Goal: Information Seeking & Learning: Learn about a topic

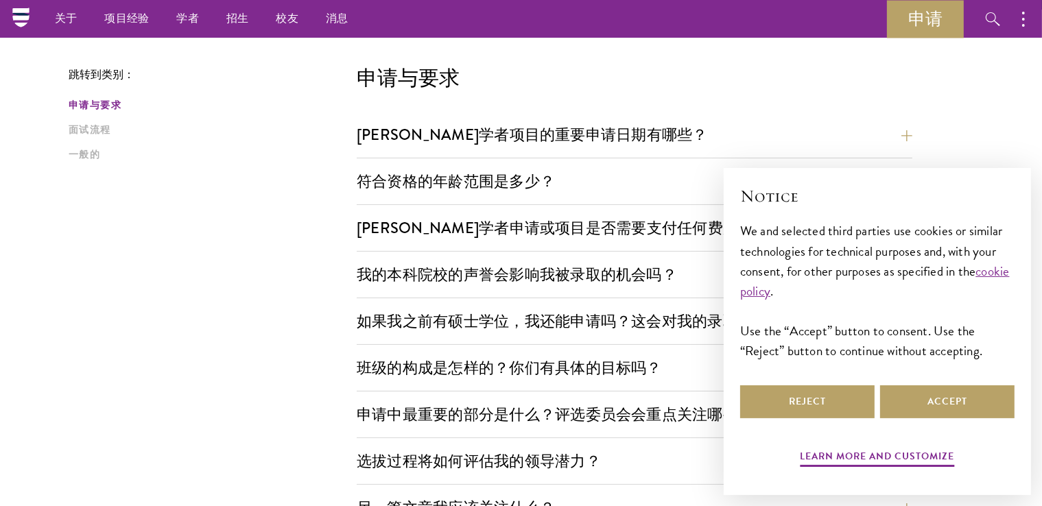
click at [717, 192] on div "× Notice We and selected third parties use cookies or similar technologies for …" at bounding box center [877, 331] width 329 height 349
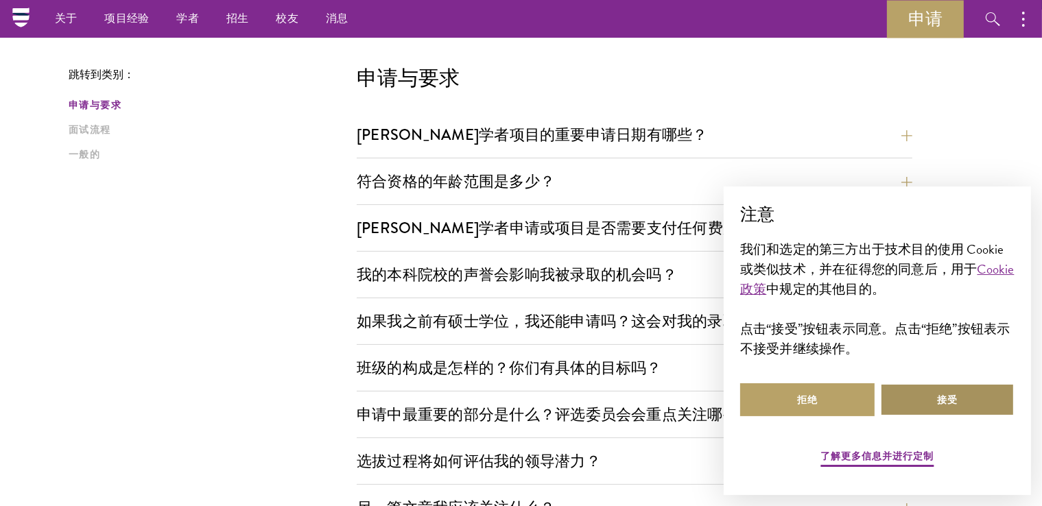
click at [958, 406] on button "接受" at bounding box center [947, 400] width 134 height 33
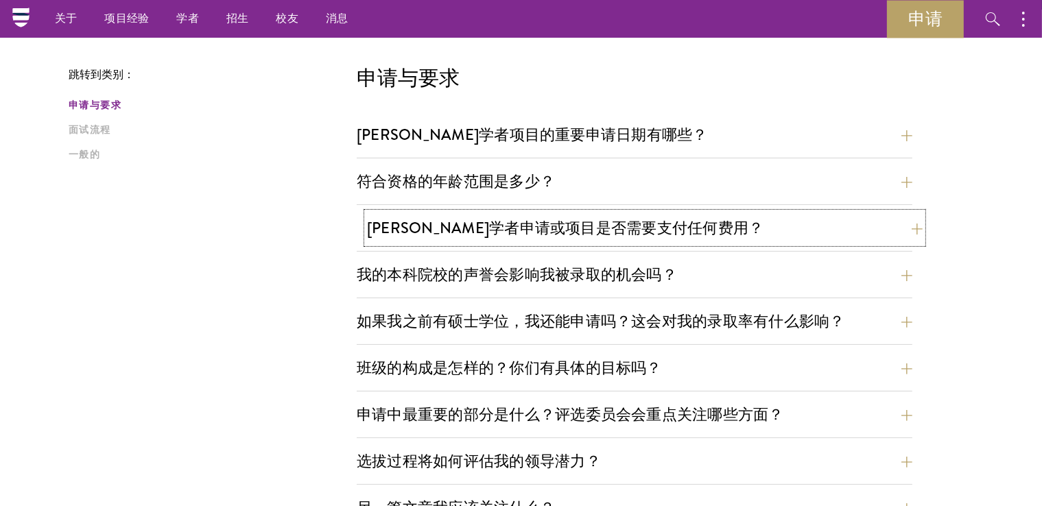
click at [830, 218] on button "[PERSON_NAME]学者申请或项目是否需要支付任何费用？" at bounding box center [645, 228] width 556 height 31
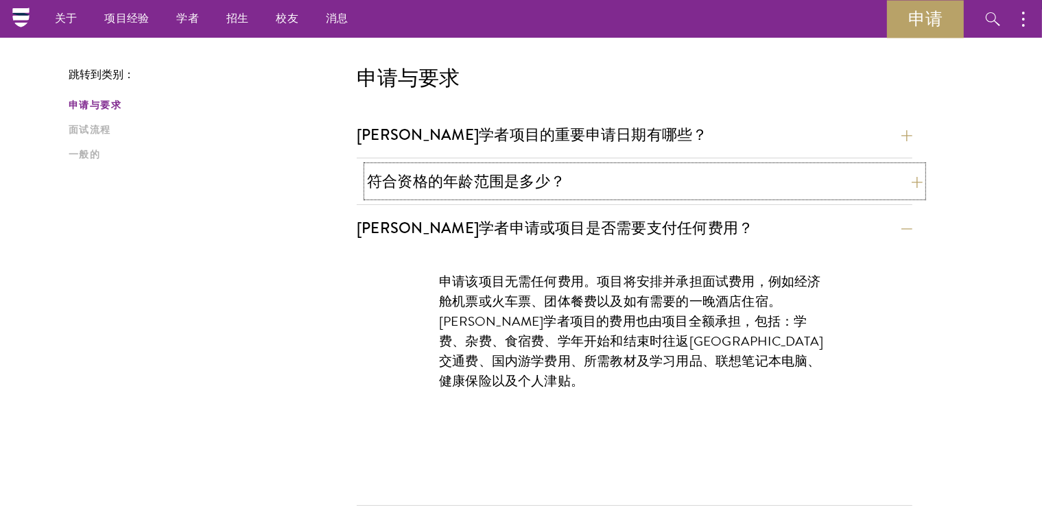
click at [836, 187] on button "符合资格的年龄范围是多少？" at bounding box center [645, 181] width 556 height 31
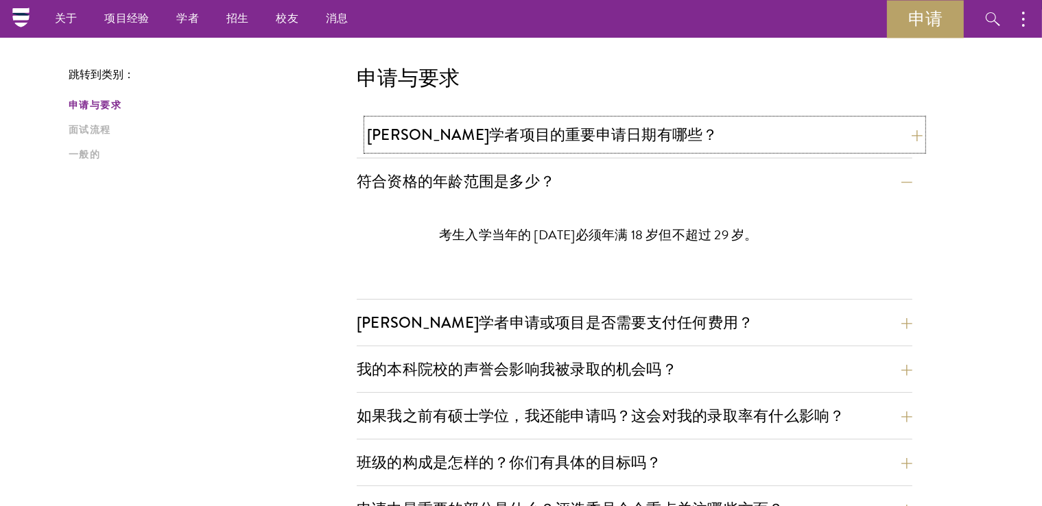
click at [844, 143] on button "[PERSON_NAME]学者项目的重要申请日期有哪些？" at bounding box center [645, 134] width 556 height 31
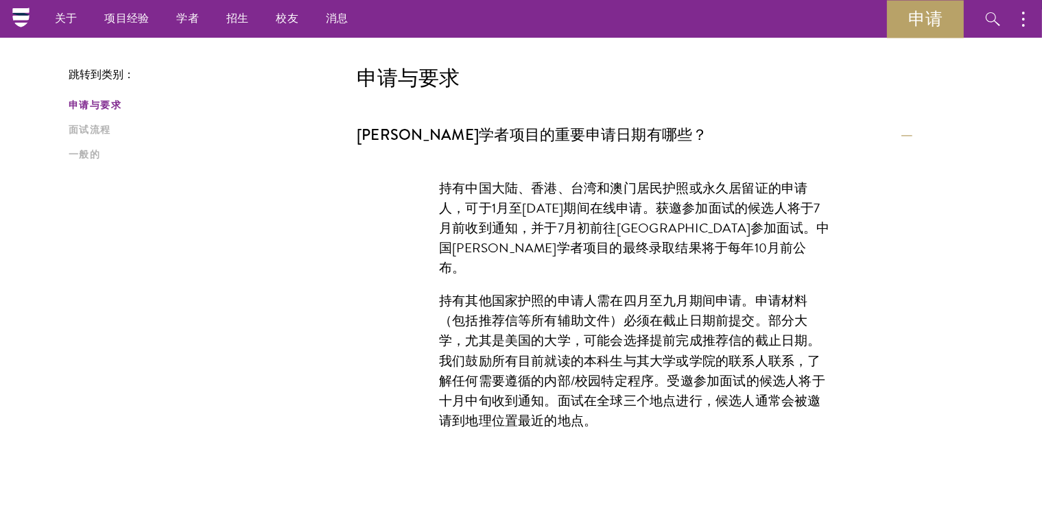
click at [819, 216] on font "持有中国大陆、香港、台湾和澳门居民护照或永久居留证的申请人，可于1月至[DATE]期间在线申请。获邀参加面试的候选人将于7月前收到通知，并于7月初前往[GEO…" at bounding box center [634, 227] width 390 height 99
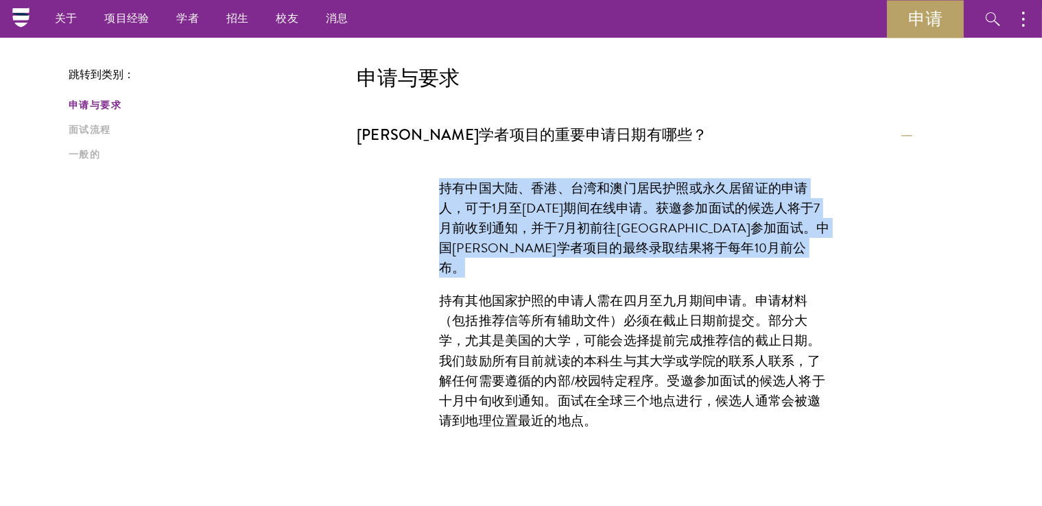
click at [819, 216] on font "持有中国大陆、香港、台湾和澳门居民护照或永久居留证的申请人，可于1月至[DATE]期间在线申请。获邀参加面试的候选人将于7月前收到通知，并于7月初前往[GEO…" at bounding box center [634, 227] width 390 height 99
click at [765, 246] on p "持有中国大陆、香港、台湾和澳门居民护照或永久居留证的申请人，可于1月至[DATE]期间在线申请。获邀参加面试的候选人将于7月前收到通知，并于7月初前往[GEO…" at bounding box center [634, 227] width 391 height 99
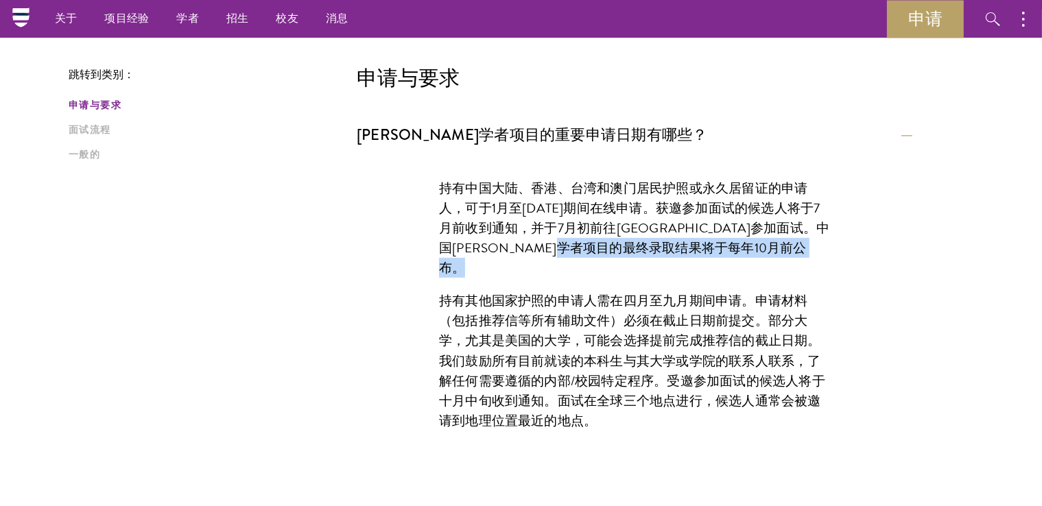
click at [765, 246] on p "持有中国大陆、香港、台湾和澳门居民护照或永久居留证的申请人，可于1月至[DATE]期间在线申请。获邀参加面试的候选人将于7月前收到通知，并于7月初前往[GEO…" at bounding box center [634, 227] width 391 height 99
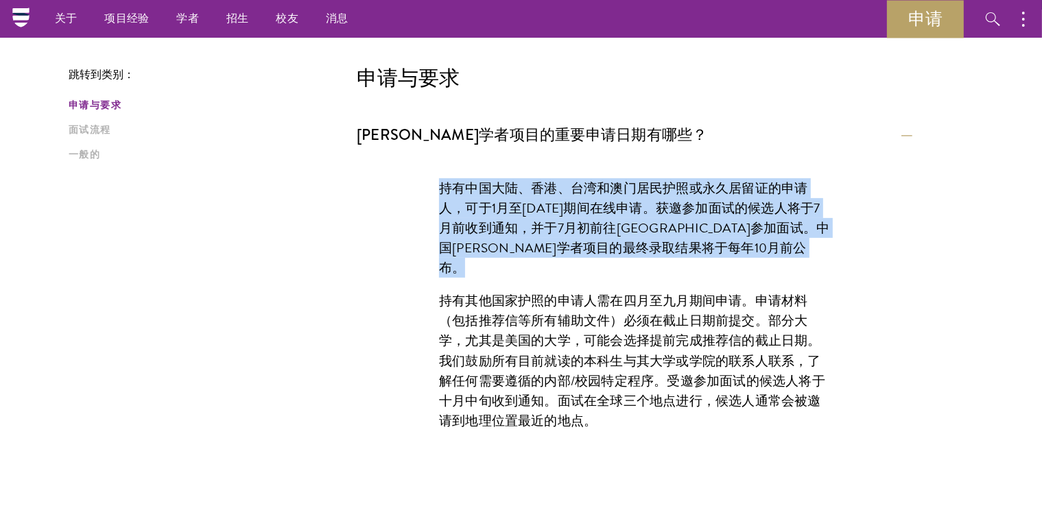
click at [765, 246] on p "持有中国大陆、香港、台湾和澳门居民护照或永久居留证的申请人，可于1月至[DATE]期间在线申请。获邀参加面试的候选人将于7月前收到通知，并于7月初前往[GEO…" at bounding box center [634, 227] width 391 height 99
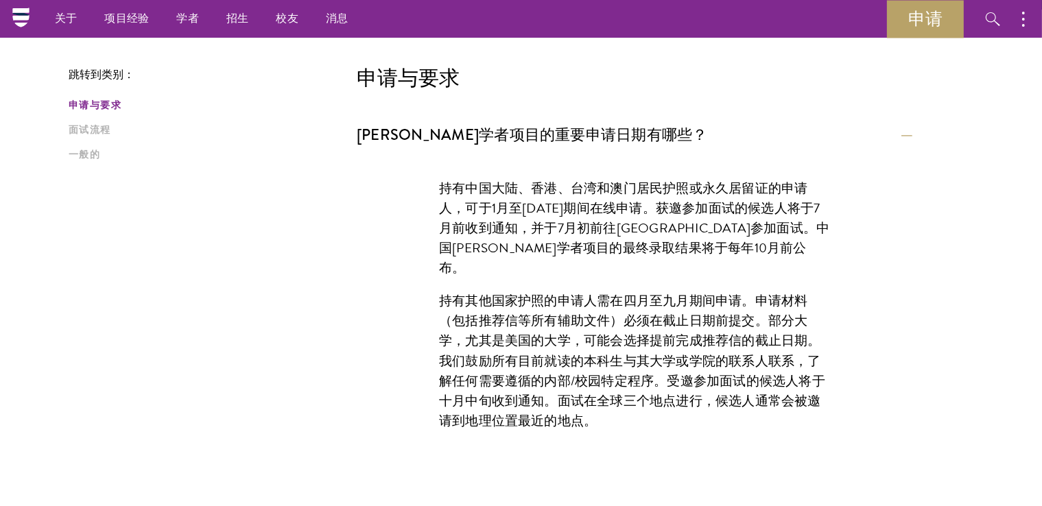
click at [738, 264] on div "持有中国大陆、香港、台湾和澳门居民护照或永久居留证的申请人，可于1月至5月20日期间在线申请。获邀参加面试的候选人将于7月前收到通知，并于7月初前往北京清华大…" at bounding box center [634, 311] width 473 height 307
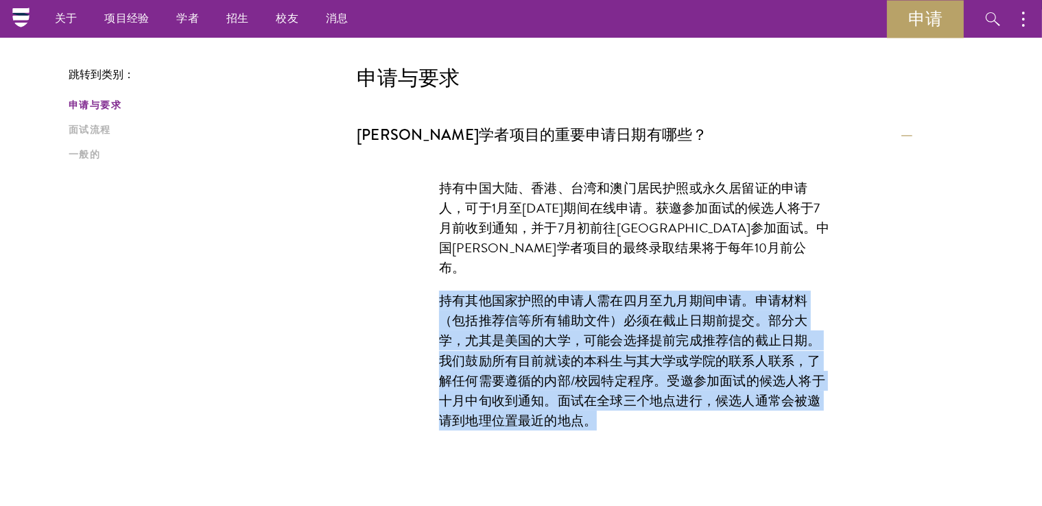
click at [738, 264] on div "持有中国大陆、香港、台湾和澳门居民护照或永久居留证的申请人，可于1月至5月20日期间在线申请。获邀参加面试的候选人将于7月前收到通知，并于7月初前往北京清华大…" at bounding box center [634, 311] width 473 height 307
click at [705, 314] on font "持有其他国家护照的申请人需在四月至九月期间申请。申请材料（包括推荐信等所有辅助文件）必须在截止日期前提交。部分大学，尤其是美国的大学，可能会选择提前完成推荐信…" at bounding box center [632, 360] width 386 height 139
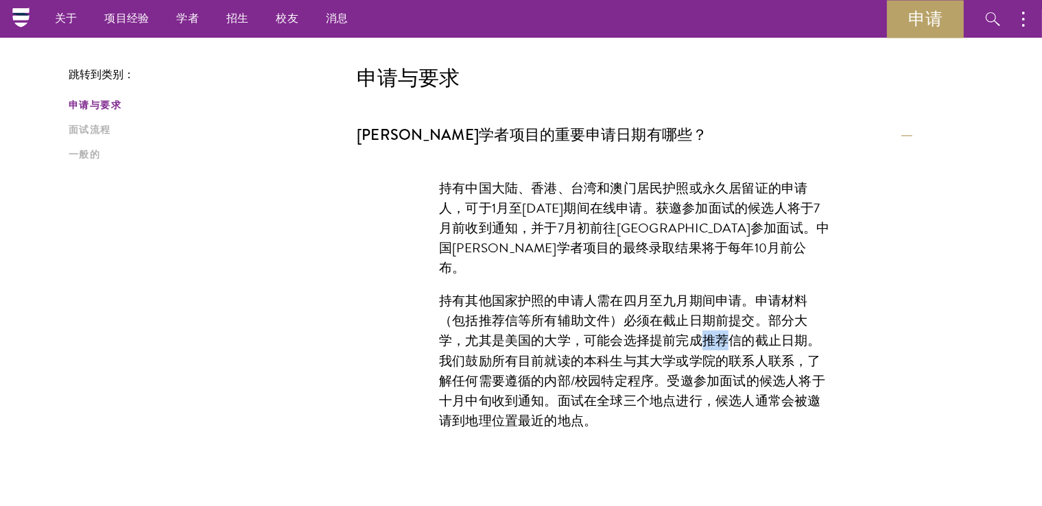
click at [705, 314] on font "持有其他国家护照的申请人需在四月至九月期间申请。申请材料（包括推荐信等所有辅助文件）必须在截止日期前提交。部分大学，尤其是美国的大学，可能会选择提前完成推荐信…" at bounding box center [632, 360] width 386 height 139
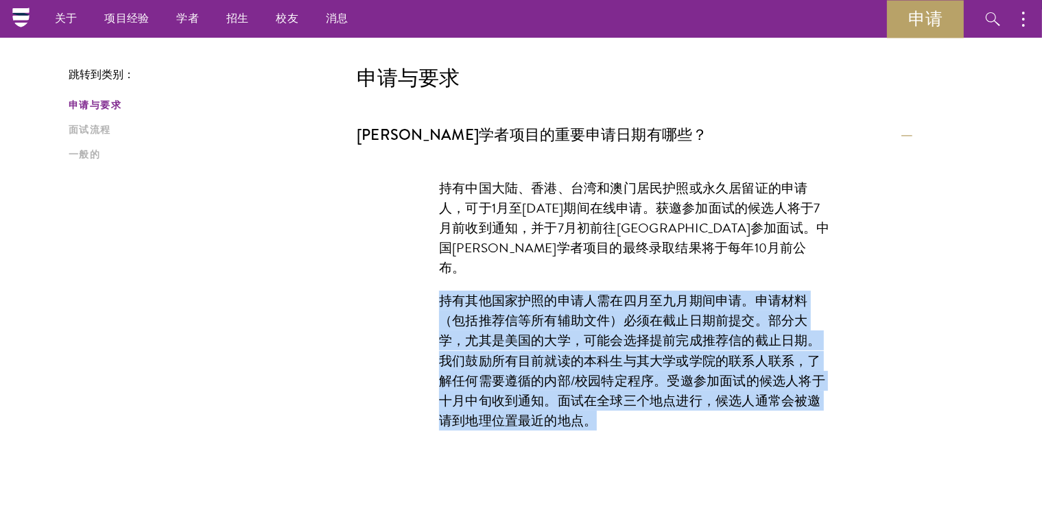
click at [705, 314] on font "持有其他国家护照的申请人需在四月至九月期间申请。申请材料（包括推荐信等所有辅助文件）必须在截止日期前提交。部分大学，尤其是美国的大学，可能会选择提前完成推荐信…" at bounding box center [632, 360] width 386 height 139
click at [670, 353] on font "持有其他国家护照的申请人需在四月至九月期间申请。申请材料（包括推荐信等所有辅助文件）必须在截止日期前提交。部分大学，尤其是美国的大学，可能会选择提前完成推荐信…" at bounding box center [632, 360] width 386 height 139
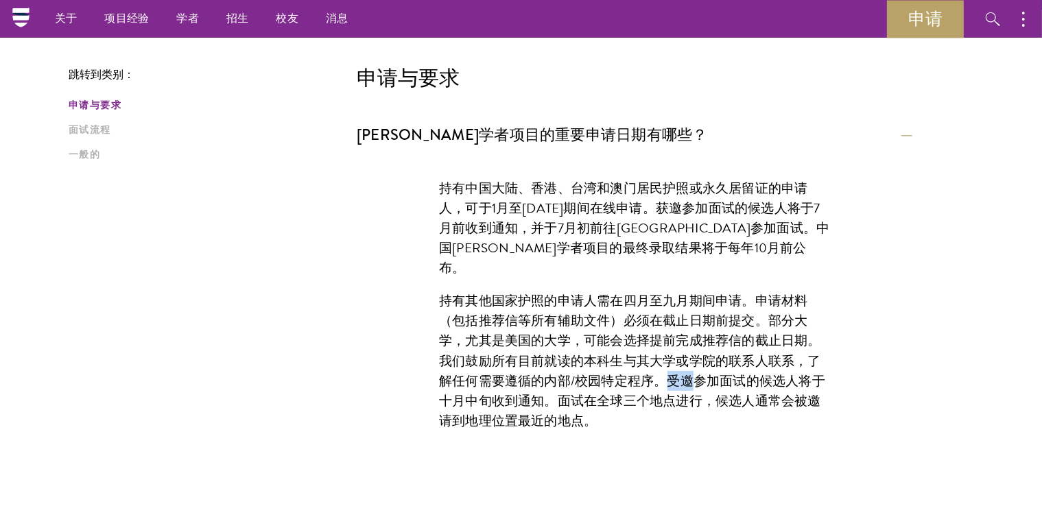
click at [670, 353] on font "持有其他国家护照的申请人需在四月至九月期间申请。申请材料（包括推荐信等所有辅助文件）必须在截止日期前提交。部分大学，尤其是美国的大学，可能会选择提前完成推荐信…" at bounding box center [632, 360] width 386 height 139
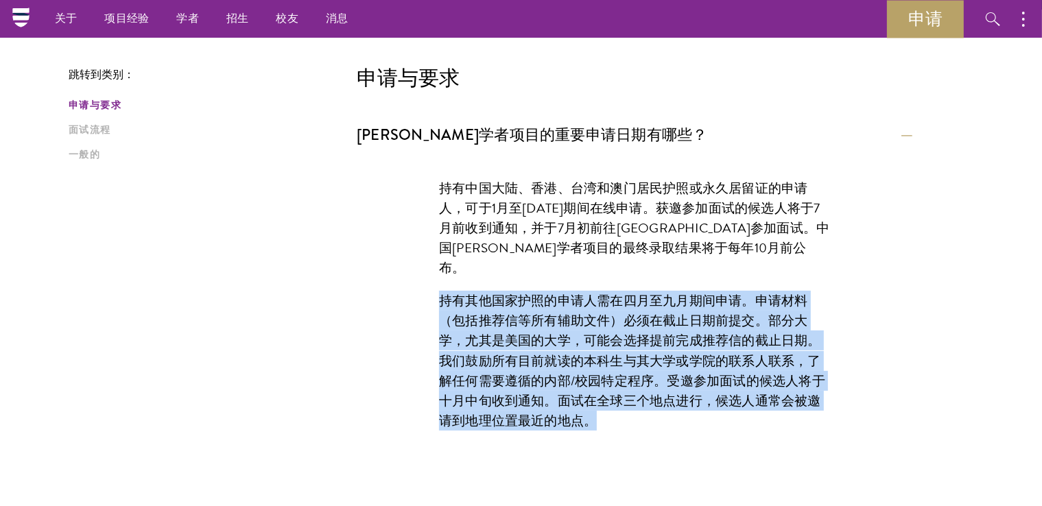
click at [670, 353] on font "持有其他国家护照的申请人需在四月至九月期间申请。申请材料（包括推荐信等所有辅助文件）必须在截止日期前提交。部分大学，尤其是美国的大学，可能会选择提前完成推荐信…" at bounding box center [632, 360] width 386 height 139
click at [616, 393] on p "持有其他国家护照的申请人需在四月至九月期间申请。申请材料（包括推荐信等所有辅助文件）必须在截止日期前提交。部分大学，尤其是美国的大学，可能会选择提前完成推荐信…" at bounding box center [634, 360] width 391 height 139
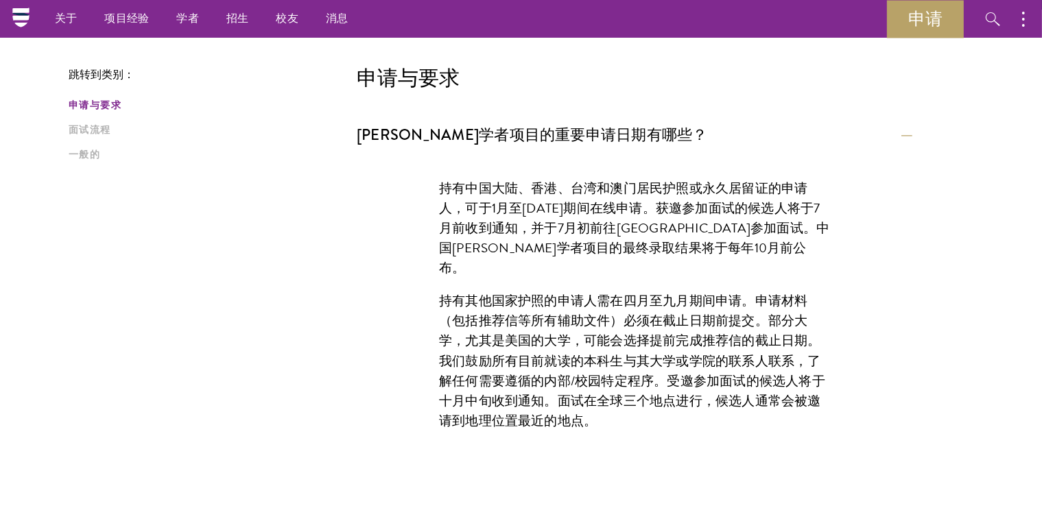
click at [616, 393] on p "持有其他国家护照的申请人需在四月至九月期间申请。申请材料（包括推荐信等所有辅助文件）必须在截止日期前提交。部分大学，尤其是美国的大学，可能会选择提前完成推荐信…" at bounding box center [634, 360] width 391 height 139
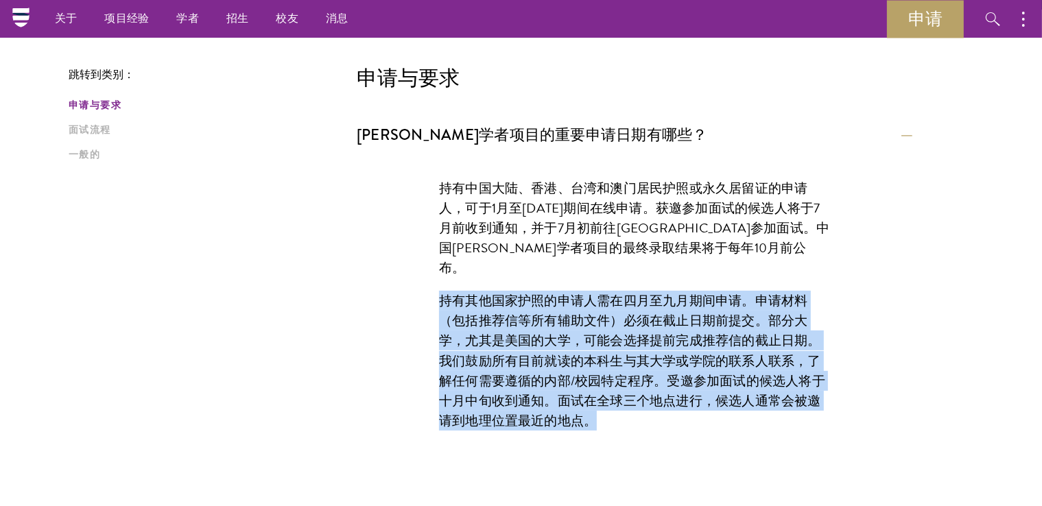
click at [616, 393] on p "持有其他国家护照的申请人需在四月至九月期间申请。申请材料（包括推荐信等所有辅助文件）必须在截止日期前提交。部分大学，尤其是美国的大学，可能会选择提前完成推荐信…" at bounding box center [634, 360] width 391 height 139
click at [637, 320] on font "持有其他国家护照的申请人需在四月至九月期间申请。申请材料（包括推荐信等所有辅助文件）必须在截止日期前提交。部分大学，尤其是美国的大学，可能会选择提前完成推荐信…" at bounding box center [632, 360] width 386 height 139
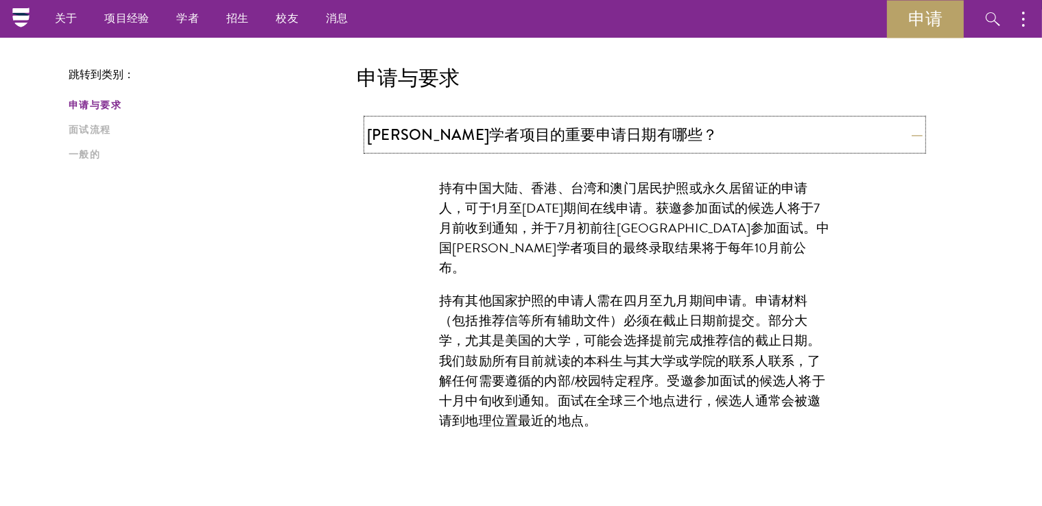
click at [720, 132] on button "[PERSON_NAME]学者项目的重要申请日期有哪些？" at bounding box center [645, 134] width 556 height 31
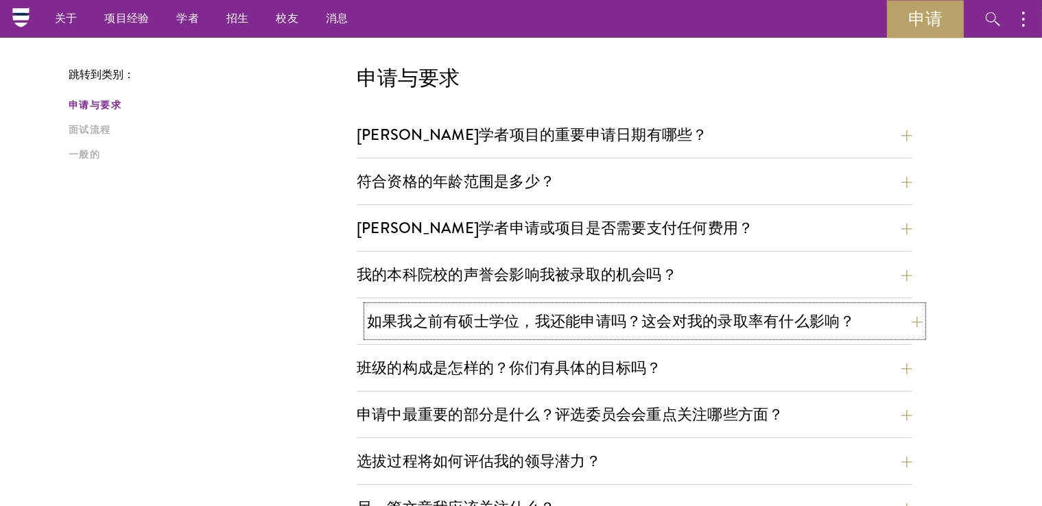
click at [642, 315] on font "如果我之前有硕士学位，我还能申请吗？这会对我的录取率有什么影响？" at bounding box center [611, 321] width 489 height 23
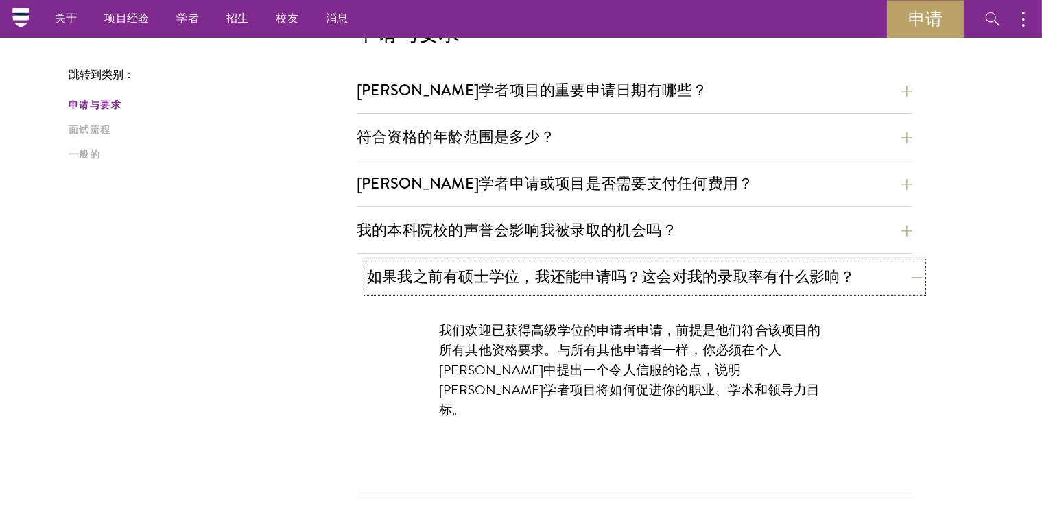
scroll to position [410, 0]
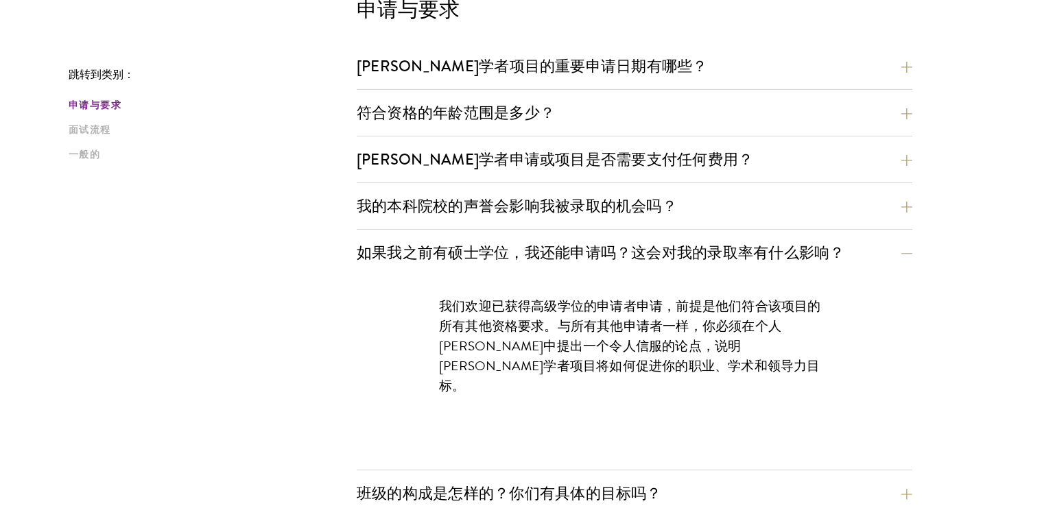
click at [661, 305] on font "我们欢迎已获得高级学位的申请者申请，前提是他们符合该项目的所有其他资格要求。与所有其他申请者一样，你必须在个人[PERSON_NAME]中提出一个令人信服的论…" at bounding box center [630, 345] width 382 height 99
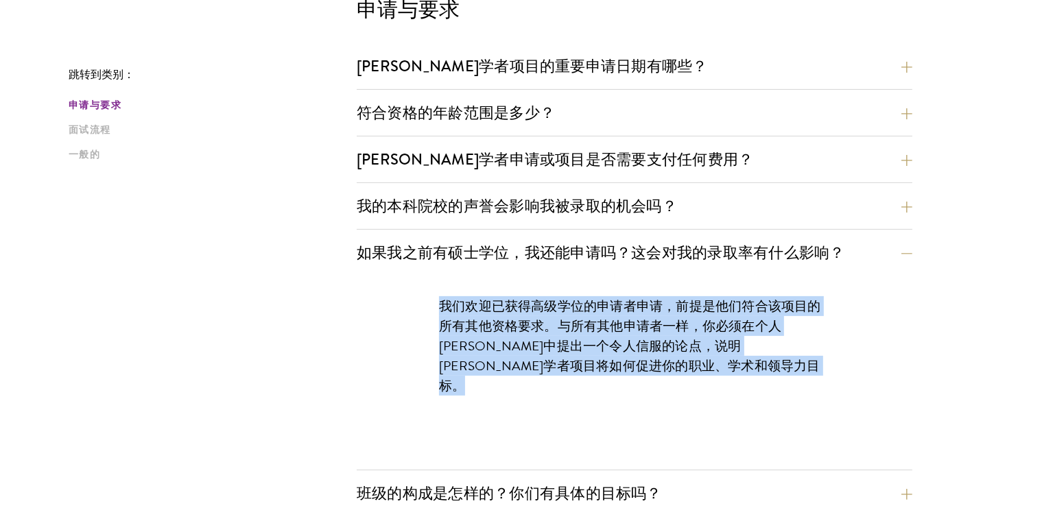
click at [661, 305] on font "我们欢迎已获得高级学位的申请者申请，前提是他们符合该项目的所有其他资格要求。与所有其他申请者一样，你必须在个人[PERSON_NAME]中提出一个令人信服的论…" at bounding box center [630, 345] width 382 height 99
click at [613, 401] on div "我们欢迎已获得高级学位的申请者申请，前提是他们符合该项目的所有其他资格要求。与所有其他申请者一样，你必须在个人[PERSON_NAME]中提出一个令人信服的论…" at bounding box center [634, 353] width 473 height 154
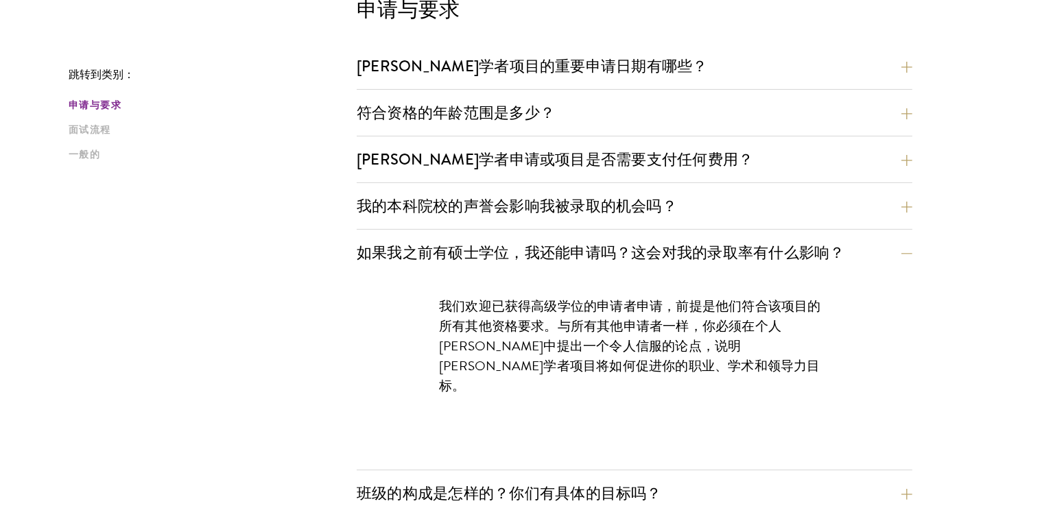
click at [623, 371] on p "我们欢迎已获得高级学位的申请者申请，前提是他们符合该项目的所有其他资格要求。与所有其他申请者一样，你必须在个人[PERSON_NAME]中提出一个令人信服的论…" at bounding box center [634, 345] width 391 height 99
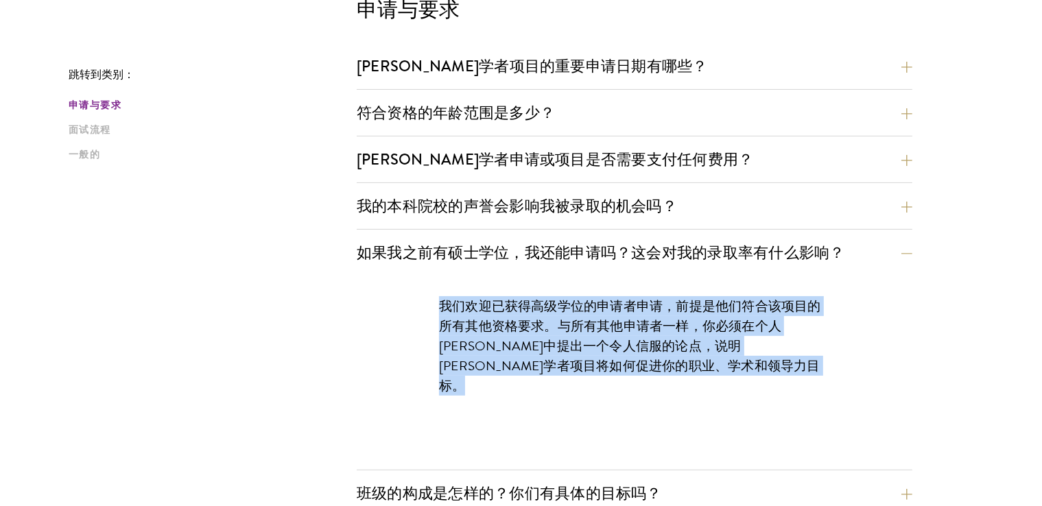
click at [623, 371] on p "我们欢迎已获得高级学位的申请者申请，前提是他们符合该项目的所有其他资格要求。与所有其他申请者一样，你必须在个人[PERSON_NAME]中提出一个令人信服的论…" at bounding box center [634, 345] width 391 height 99
click at [671, 344] on font "我们欢迎已获得高级学位的申请者申请，前提是他们符合该项目的所有其他资格要求。与所有其他申请者一样，你必须在个人[PERSON_NAME]中提出一个令人信服的论…" at bounding box center [630, 345] width 382 height 99
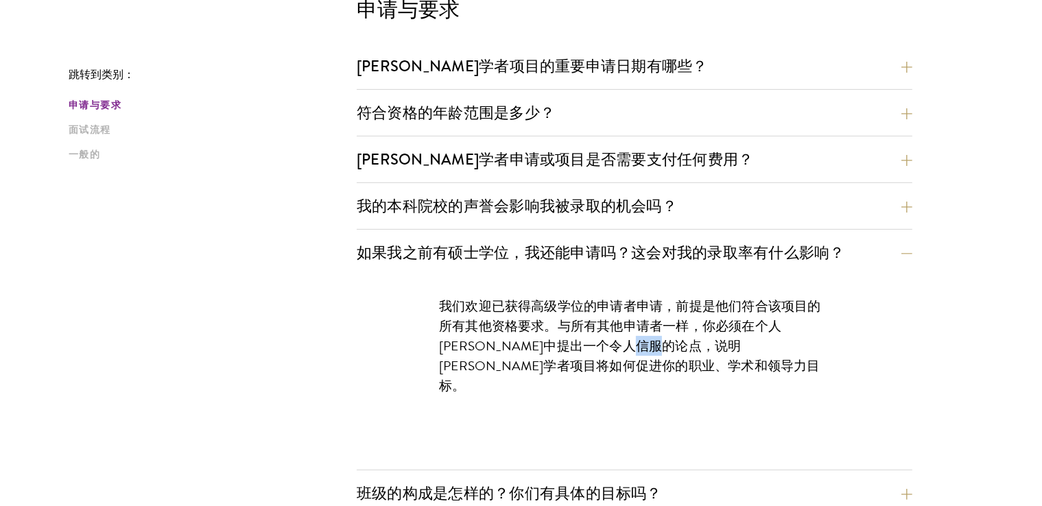
click at [670, 344] on font "我们欢迎已获得高级学位的申请者申请，前提是他们符合该项目的所有其他资格要求。与所有其他申请者一样，你必须在个人[PERSON_NAME]中提出一个令人信服的论…" at bounding box center [630, 345] width 382 height 99
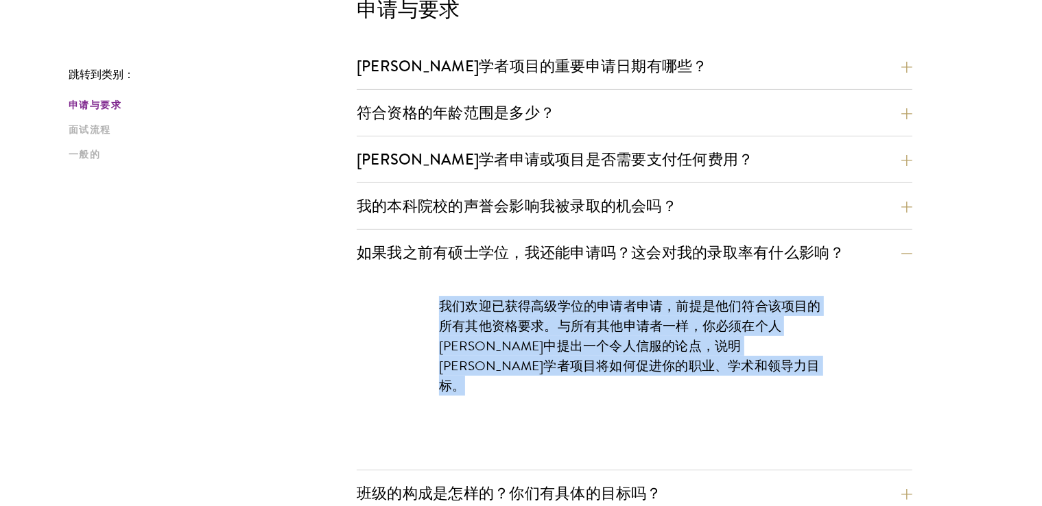
click at [670, 344] on font "我们欢迎已获得高级学位的申请者申请，前提是他们符合该项目的所有其他资格要求。与所有其他申请者一样，你必须在个人[PERSON_NAME]中提出一个令人信服的论…" at bounding box center [630, 345] width 382 height 99
click at [642, 375] on p "我们欢迎已获得高级学位的申请者申请，前提是他们符合该项目的所有其他资格要求。与所有其他申请者一样，你必须在个人[PERSON_NAME]中提出一个令人信服的论…" at bounding box center [634, 345] width 391 height 99
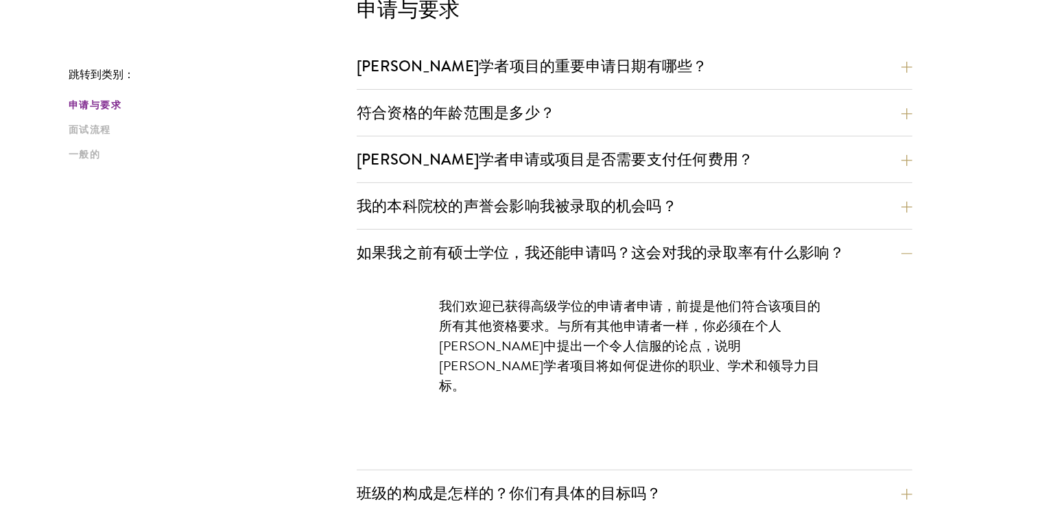
click at [642, 355] on p "我们欢迎已获得高级学位的申请者申请，前提是他们符合该项目的所有其他资格要求。与所有其他申请者一样，你必须在个人[PERSON_NAME]中提出一个令人信服的论…" at bounding box center [634, 345] width 391 height 99
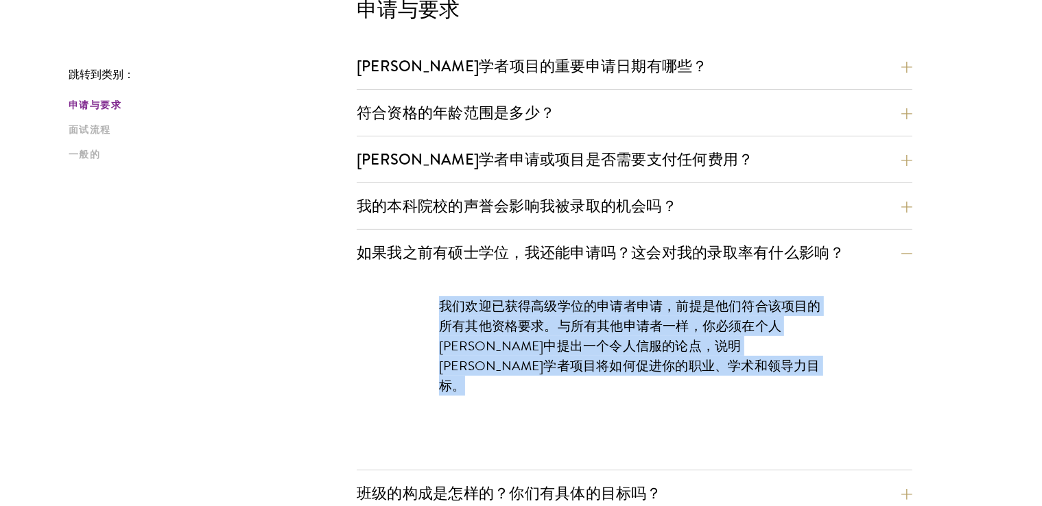
click at [642, 355] on p "我们欢迎已获得高级学位的申请者申请，前提是他们符合该项目的所有其他资格要求。与所有其他申请者一样，你必须在个人[PERSON_NAME]中提出一个令人信服的论…" at bounding box center [634, 345] width 391 height 99
click at [634, 379] on div "我们欢迎已获得高级学位的申请者申请，前提是他们符合该项目的所有其他资格要求。与所有其他申请者一样，你必须在个人[PERSON_NAME]中提出一个令人信服的论…" at bounding box center [634, 353] width 473 height 154
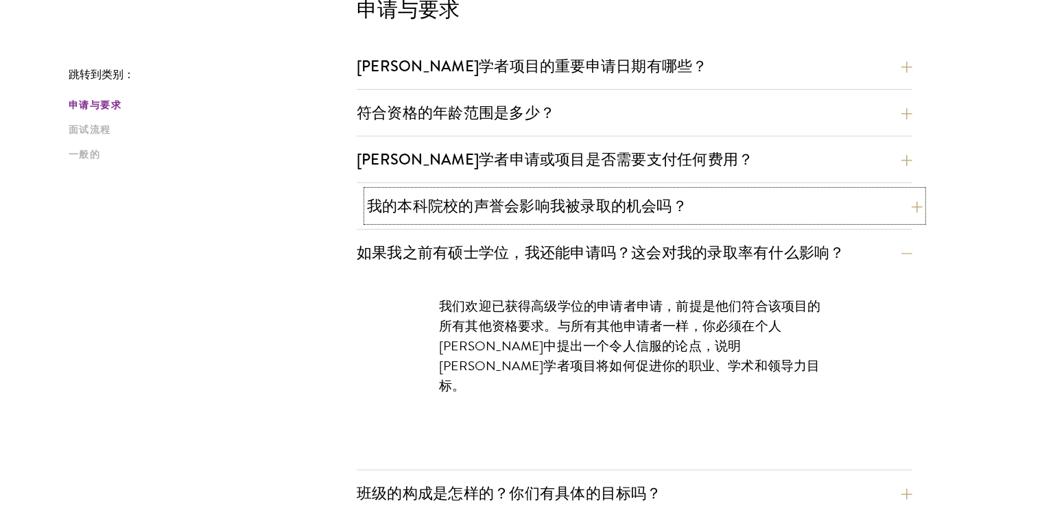
click at [708, 207] on button "我的本科院校的声誉会影响我被录取的机会吗？" at bounding box center [645, 206] width 556 height 31
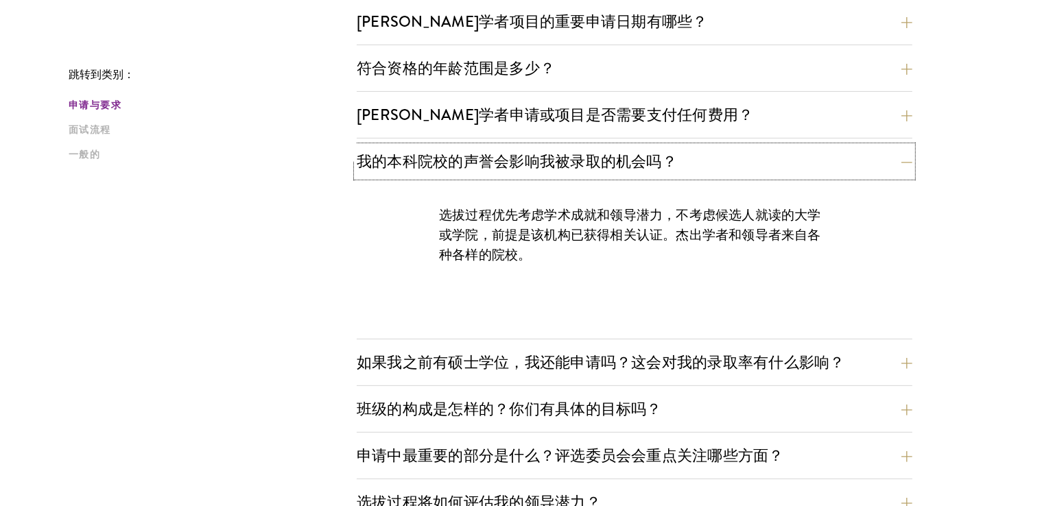
scroll to position [479, 0]
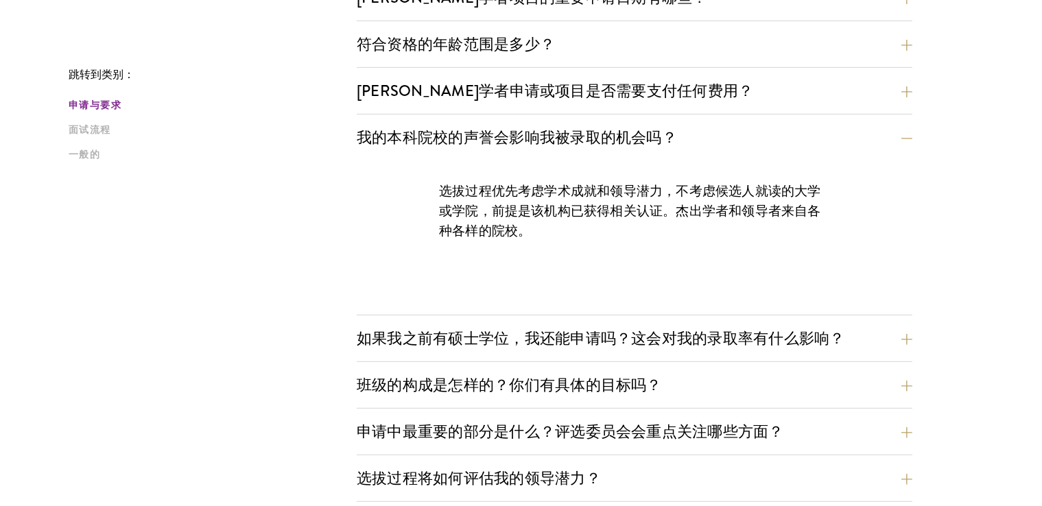
click at [694, 237] on p "选拔过程优先考虑学术成就和领导潜力，不考虑候选人就读的大学或学院，前提是该机构已获得相关认证。杰出学者和领导者来自各种各样的院校。" at bounding box center [634, 211] width 391 height 60
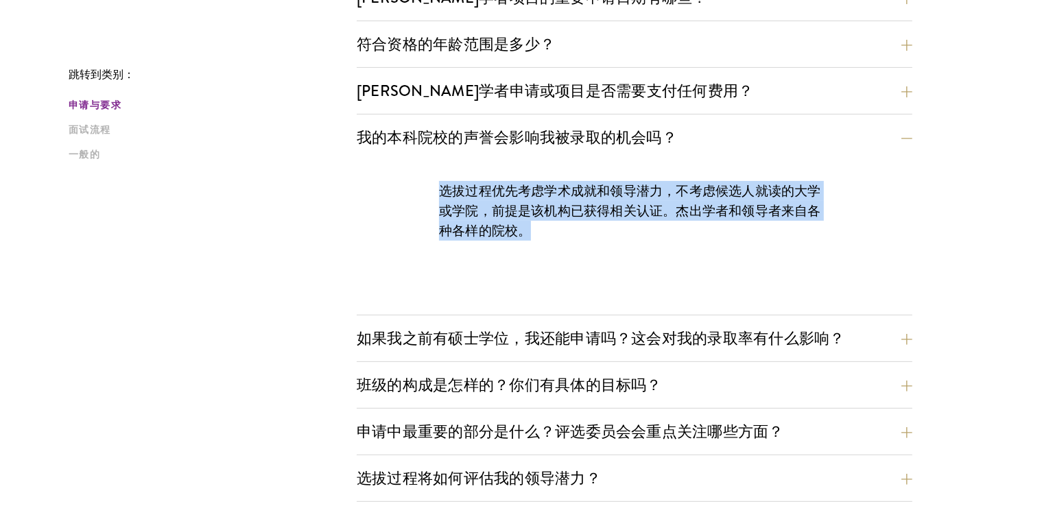
click at [694, 237] on p "选拔过程优先考虑学术成就和领导潜力，不考虑候选人就读的大学或学院，前提是该机构已获得相关认证。杰出学者和领导者来自各种各样的院校。" at bounding box center [634, 211] width 391 height 60
click at [659, 288] on div "选拔过程优先考虑学术成就和领导潜力，不考虑候选人就读的大学或学院，前提是该机构已获得相关认证。杰出学者和领导者来自各种各样的院校。" at bounding box center [635, 238] width 556 height 154
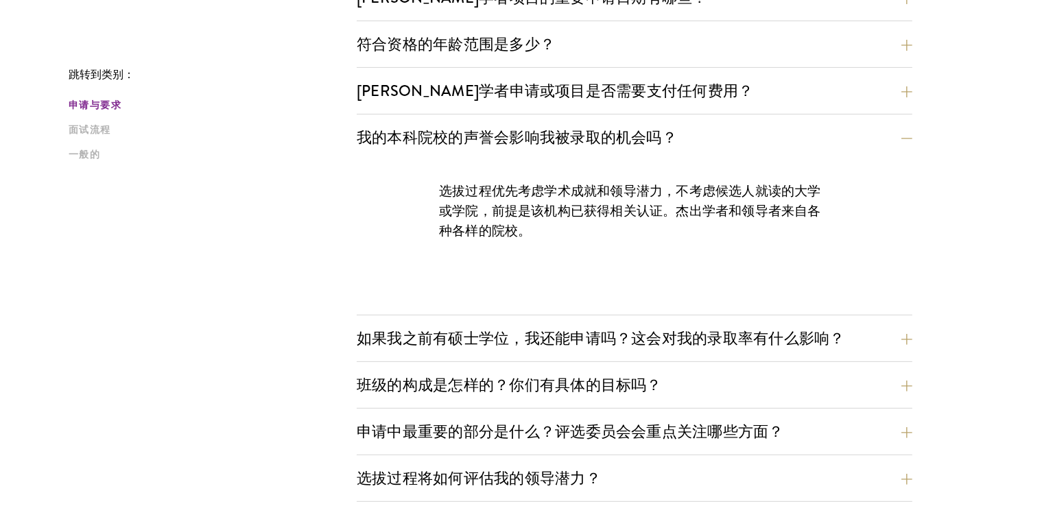
click at [664, 272] on div "选拔过程优先考虑学术成就和领导潜力，不考虑候选人就读的大学或学院，前提是该机构已获得相关认证。杰出学者和领导者来自各种各样的院校。" at bounding box center [634, 218] width 473 height 115
click at [672, 254] on div "选拔过程优先考虑学术成就和领导潜力，不考虑候选人就读的大学或学院，前提是该机构已获得相关认证。杰出学者和领导者来自各种各样的院校。" at bounding box center [634, 218] width 473 height 115
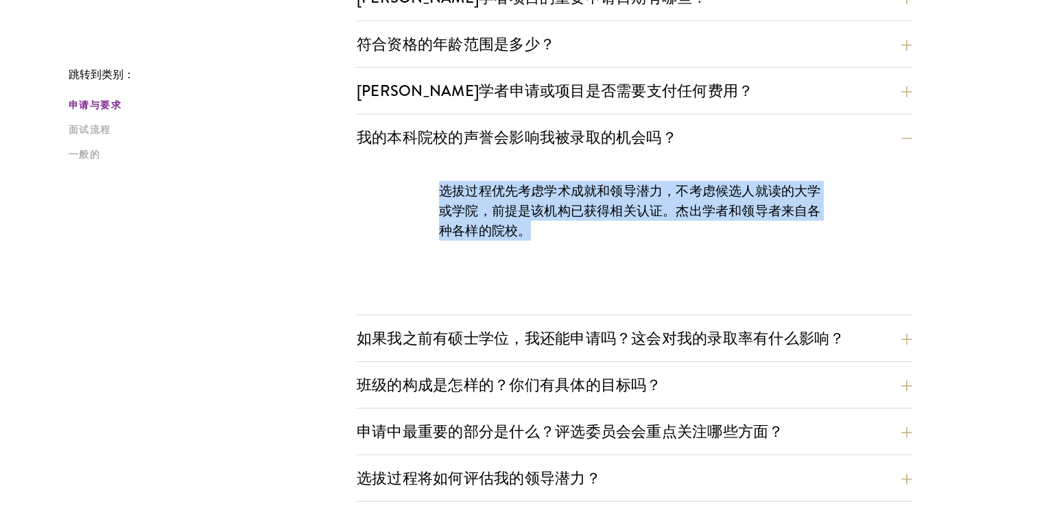
click at [672, 255] on div "选拔过程优先考虑学术成就和领导潜力，不考虑候选人就读的大学或学院，前提是该机构已获得相关认证。杰出学者和领导者来自各种各样的院校。" at bounding box center [634, 218] width 473 height 115
click at [654, 272] on div "选拔过程优先考虑学术成就和领导潜力，不考虑候选人就读的大学或学院，前提是该机构已获得相关认证。杰出学者和领导者来自各种各样的院校。" at bounding box center [634, 218] width 473 height 115
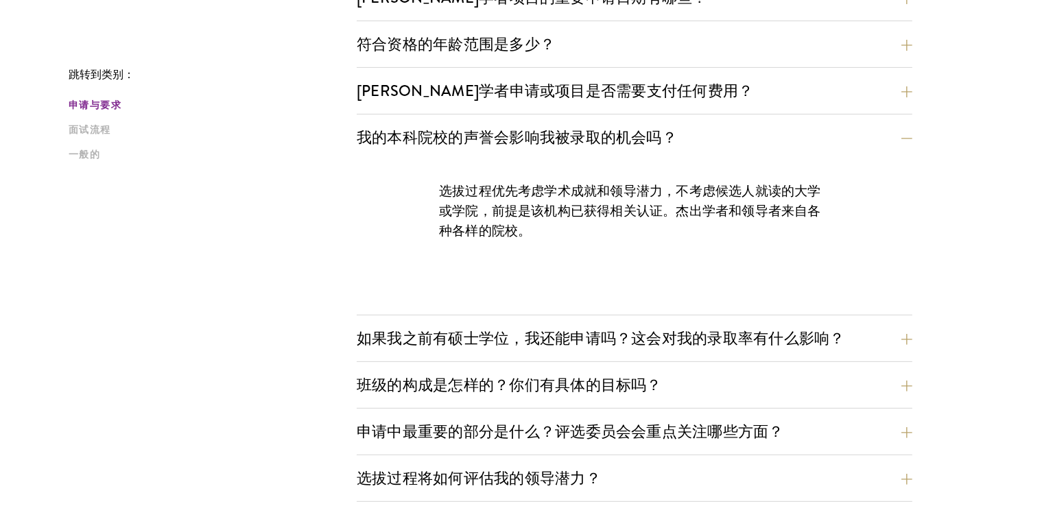
drag, startPoint x: 668, startPoint y: 244, endPoint x: 658, endPoint y: 243, distance: 10.4
click at [658, 243] on div "选拔过程优先考虑学术成就和领导潜力，不考虑候选人就读的大学或学院，前提是该机构已获得相关认证。杰出学者和领导者来自各种各样的院校。" at bounding box center [634, 218] width 473 height 115
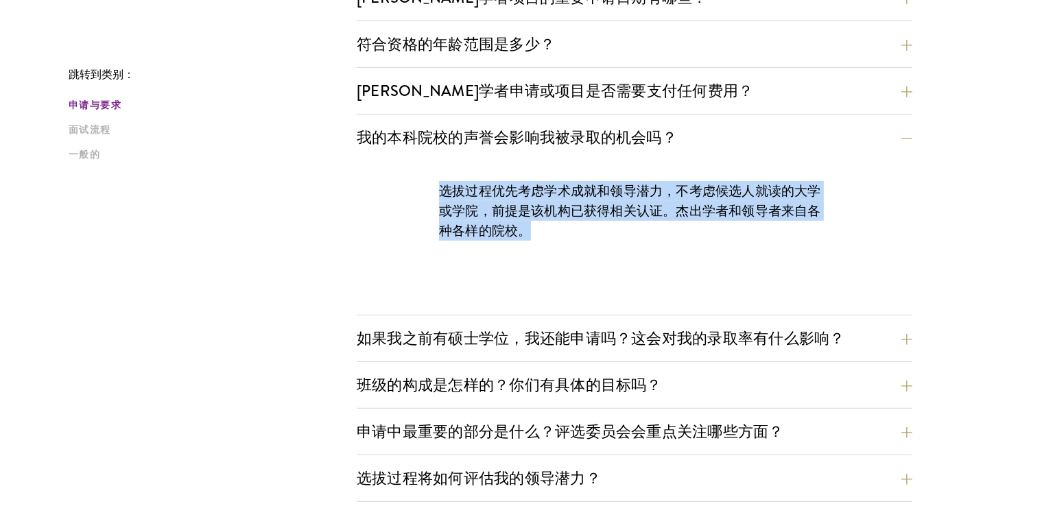
click at [658, 243] on div "选拔过程优先考虑学术成就和领导潜力，不考虑候选人就读的大学或学院，前提是该机构已获得相关认证。杰出学者和领导者来自各种各样的院校。" at bounding box center [634, 218] width 473 height 115
drag, startPoint x: 640, startPoint y: 278, endPoint x: 650, endPoint y: 246, distance: 33.0
click at [640, 278] on div "选拔过程优先考虑学术成就和领导潜力，不考虑候选人就读的大学或学院，前提是该机构已获得相关认证。杰出学者和领导者来自各种各样的院校。" at bounding box center [635, 238] width 556 height 154
click at [650, 245] on div "选拔过程优先考虑学术成就和领导潜力，不考虑候选人就读的大学或学院，前提是该机构已获得相关认证。杰出学者和领导者来自各种各样的院校。" at bounding box center [634, 218] width 473 height 115
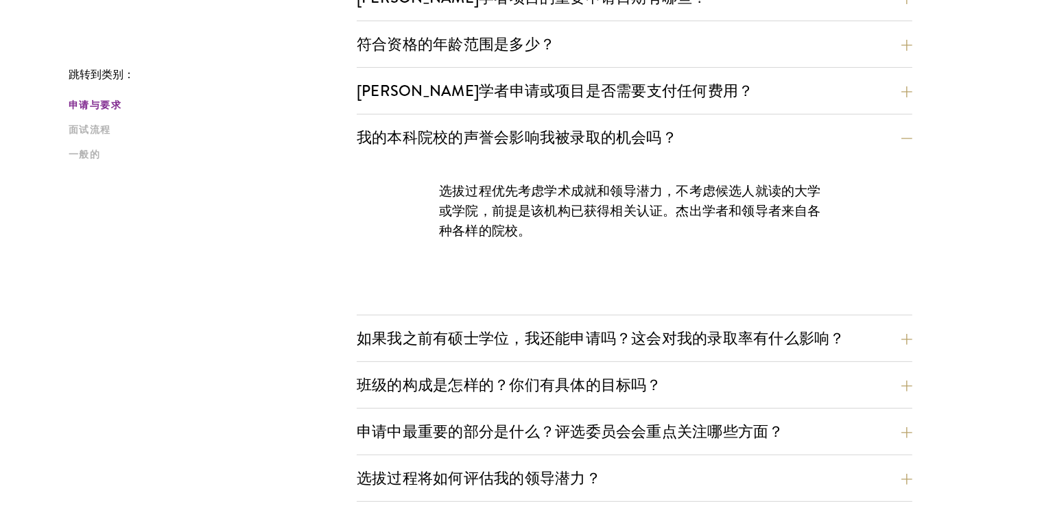
click at [650, 245] on div "选拔过程优先考虑学术成就和领导潜力，不考虑候选人就读的大学或学院，前提是该机构已获得相关认证。杰出学者和领导者来自各种各样的院校。" at bounding box center [634, 218] width 473 height 115
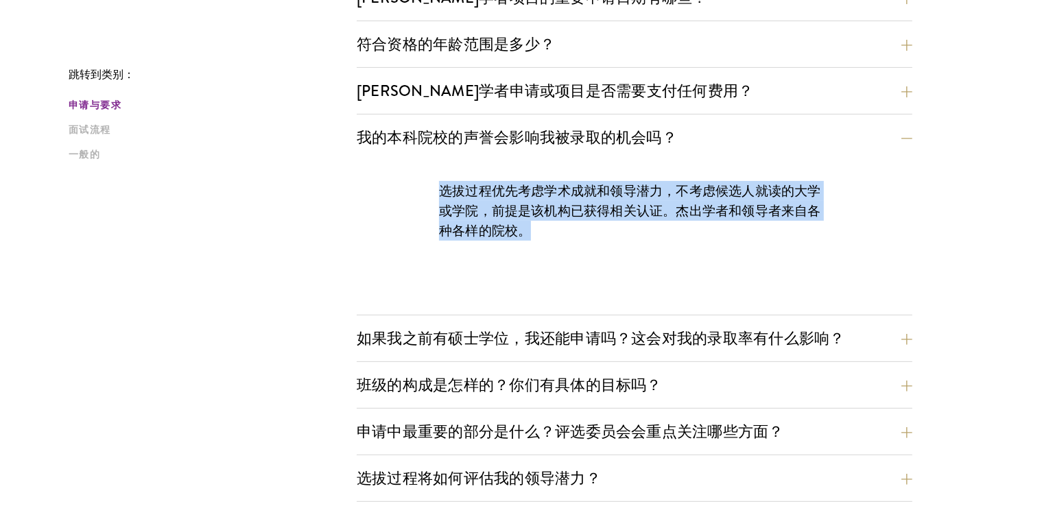
click at [650, 245] on div "选拔过程优先考虑学术成就和领导潜力，不考虑候选人就读的大学或学院，前提是该机构已获得相关认证。杰出学者和领导者来自各种各样的院校。" at bounding box center [634, 218] width 473 height 115
click at [639, 265] on div "选拔过程优先考虑学术成就和领导潜力，不考虑候选人就读的大学或学院，前提是该机构已获得相关认证。杰出学者和领导者来自各种各样的院校。" at bounding box center [634, 218] width 473 height 115
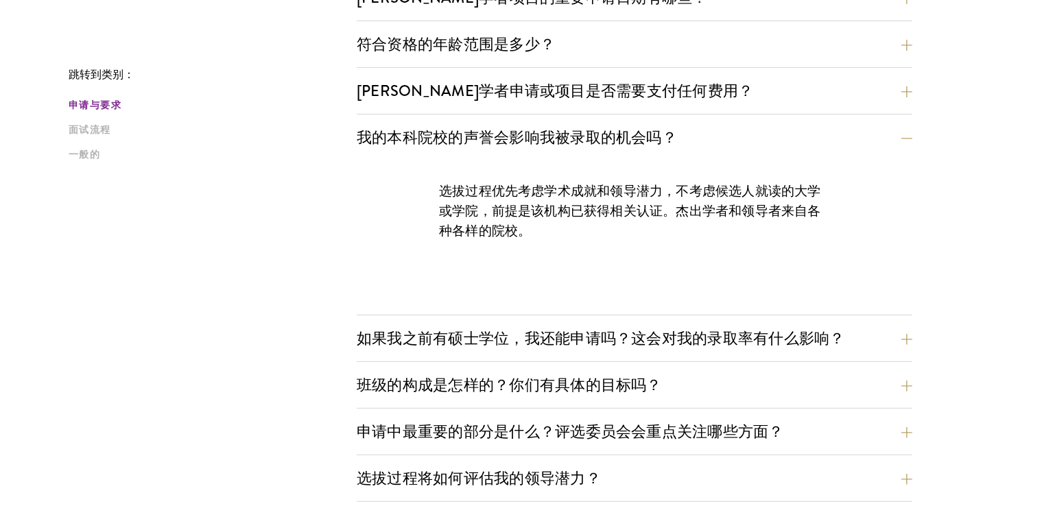
click at [648, 219] on font "选拔过程优先考虑学术成就和领导潜力，不考虑候选人就读的大学或学院，前提是该机构已获得相关认证。杰出学者和领导者来自各种各样的院校。" at bounding box center [630, 211] width 382 height 60
click at [647, 219] on font "选拔过程优先考虑学术成就和领导潜力，不考虑候选人就读的大学或学院，前提是该机构已获得相关认证。杰出学者和领导者来自各种各样的院校。" at bounding box center [630, 211] width 382 height 60
click at [637, 219] on font "选拔过程优先考虑学术成就和领导潜力，不考虑候选人就读的大学或学院，前提是该机构已获得相关认证。杰出学者和领导者来自各种各样的院校。" at bounding box center [630, 211] width 382 height 60
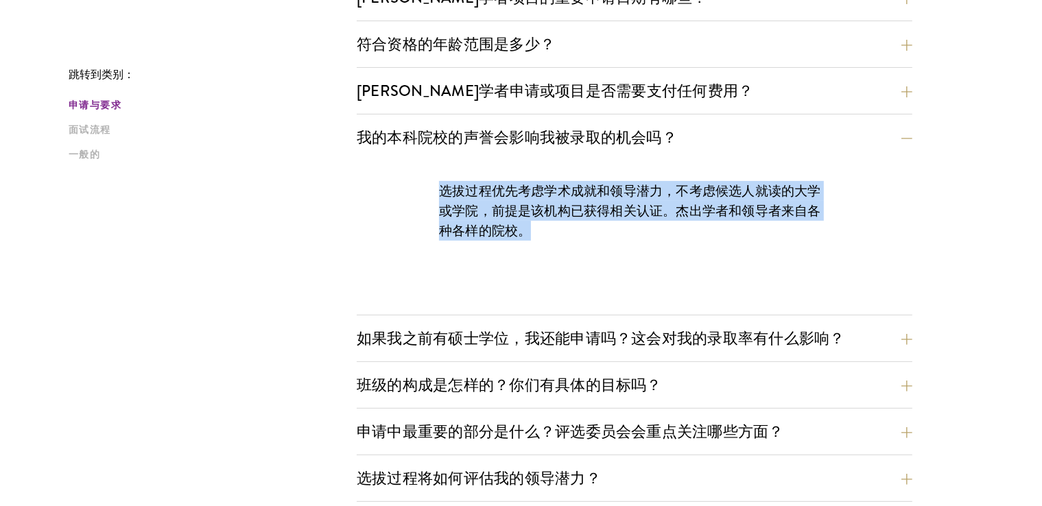
click at [638, 219] on font "选拔过程优先考虑学术成就和领导潜力，不考虑候选人就读的大学或学院，前提是该机构已获得相关认证。杰出学者和领导者来自各种各样的院校。" at bounding box center [630, 211] width 382 height 60
click at [631, 242] on div "选拔过程优先考虑学术成就和领导潜力，不考虑候选人就读的大学或学院，前提是该机构已获得相关认证。杰出学者和领导者来自各种各样的院校。" at bounding box center [634, 218] width 473 height 115
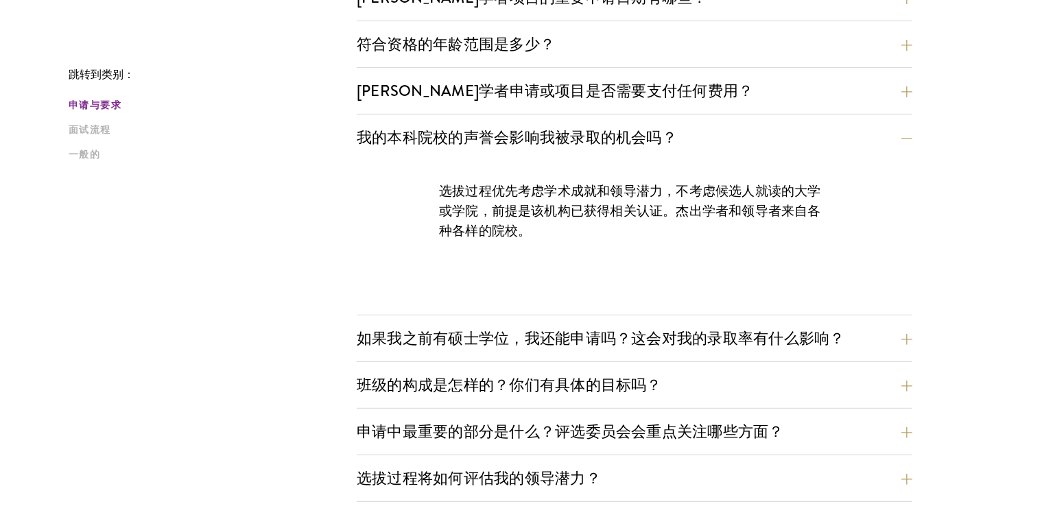
click at [631, 242] on div "选拔过程优先考虑学术成就和领导潜力，不考虑候选人就读的大学或学院，前提是该机构已获得相关认证。杰出学者和领导者来自各种各样的院校。" at bounding box center [634, 218] width 473 height 115
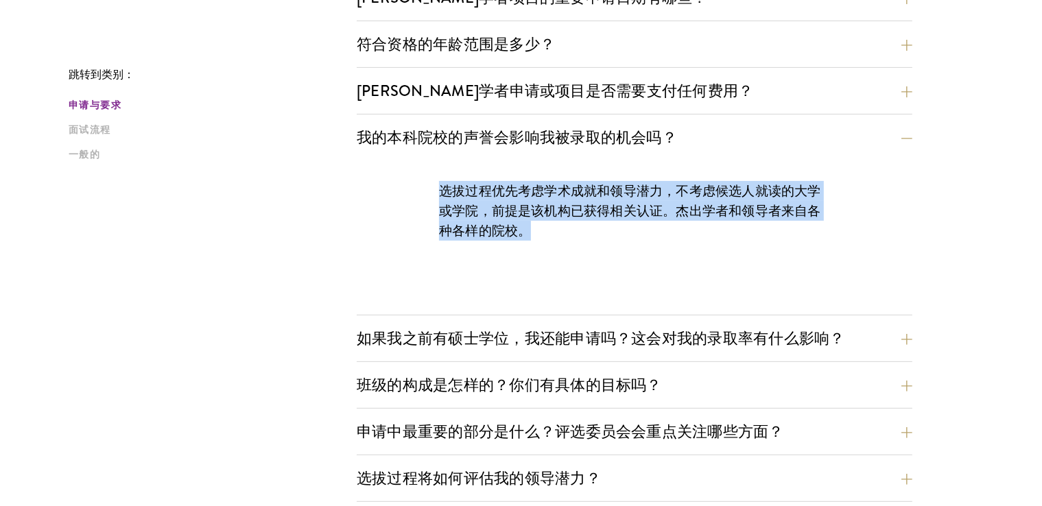
click at [631, 242] on div "选拔过程优先考虑学术成就和领导潜力，不考虑候选人就读的大学或学院，前提是该机构已获得相关认证。杰出学者和领导者来自各种各样的院校。" at bounding box center [634, 218] width 473 height 115
click at [622, 262] on div "选拔过程优先考虑学术成就和领导潜力，不考虑候选人就读的大学或学院，前提是该机构已获得相关认证。杰出学者和领导者来自各种各样的院校。" at bounding box center [634, 218] width 473 height 115
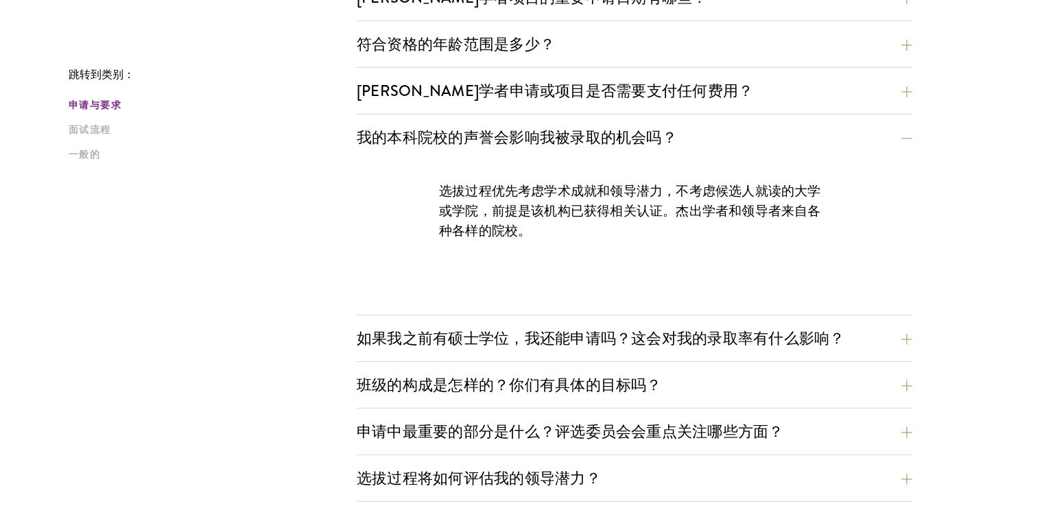
click at [758, 135] on button "我的本科院校的声誉会影响我被录取的机会吗？" at bounding box center [645, 137] width 556 height 31
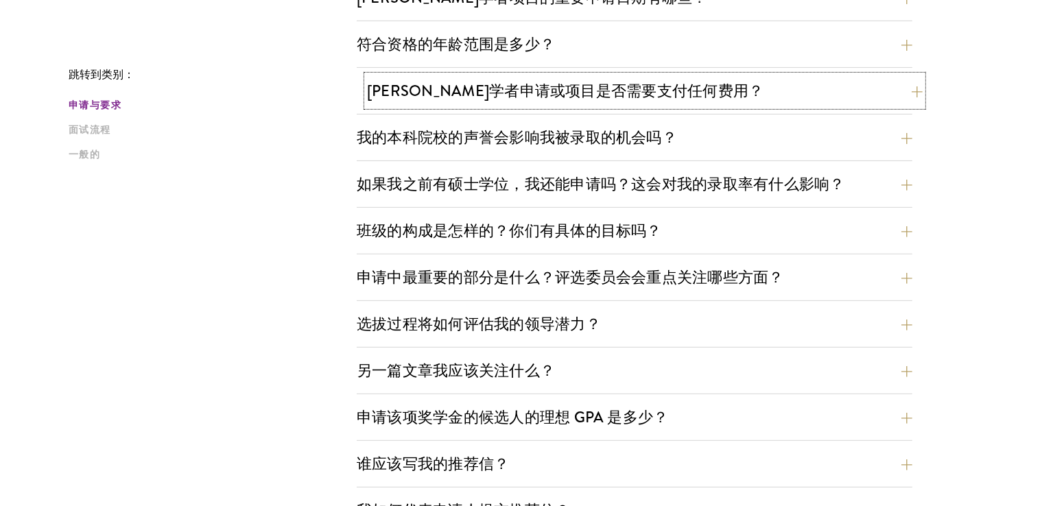
click at [772, 84] on button "[PERSON_NAME]学者申请或项目是否需要支付任何费用？" at bounding box center [645, 90] width 556 height 31
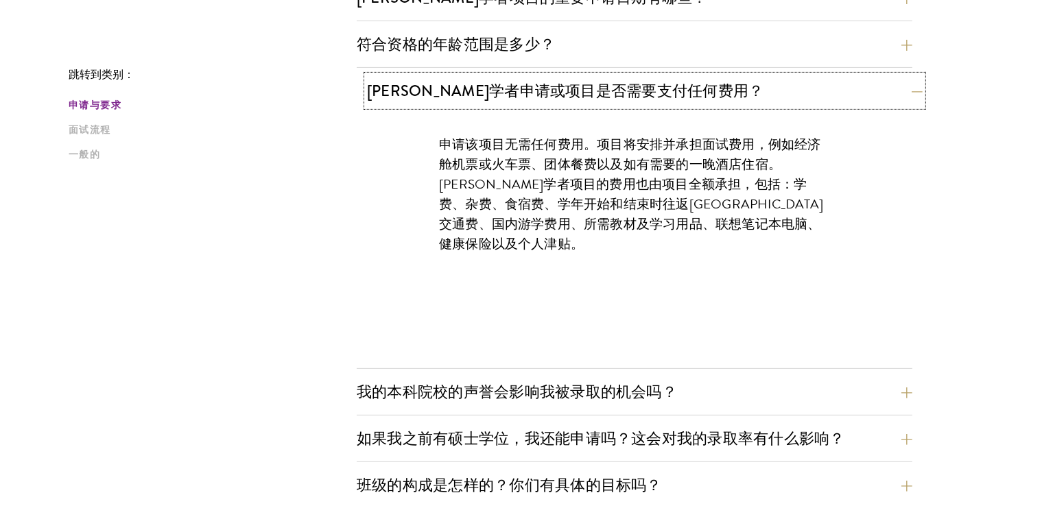
click at [771, 86] on button "[PERSON_NAME]学者申请或项目是否需要支付任何费用？" at bounding box center [645, 90] width 556 height 31
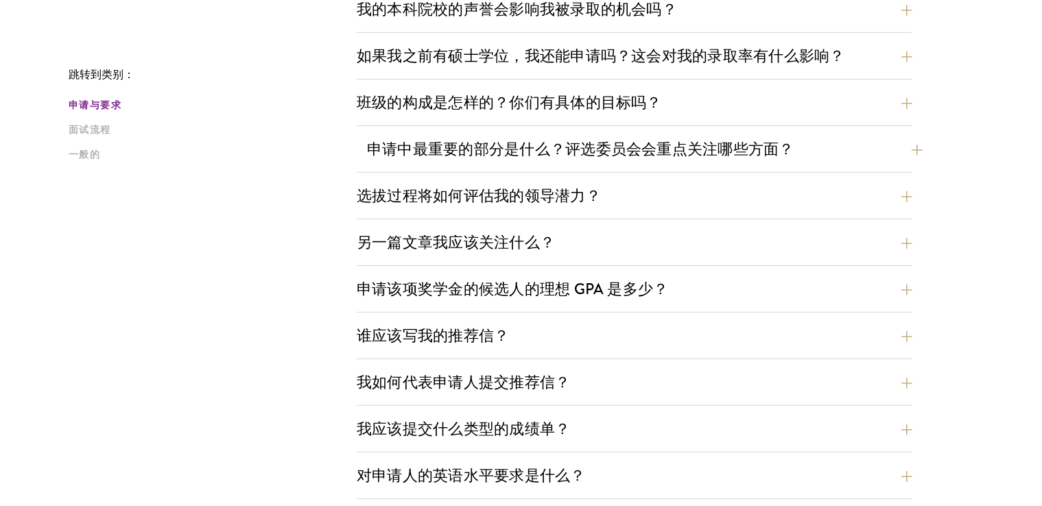
scroll to position [616, 0]
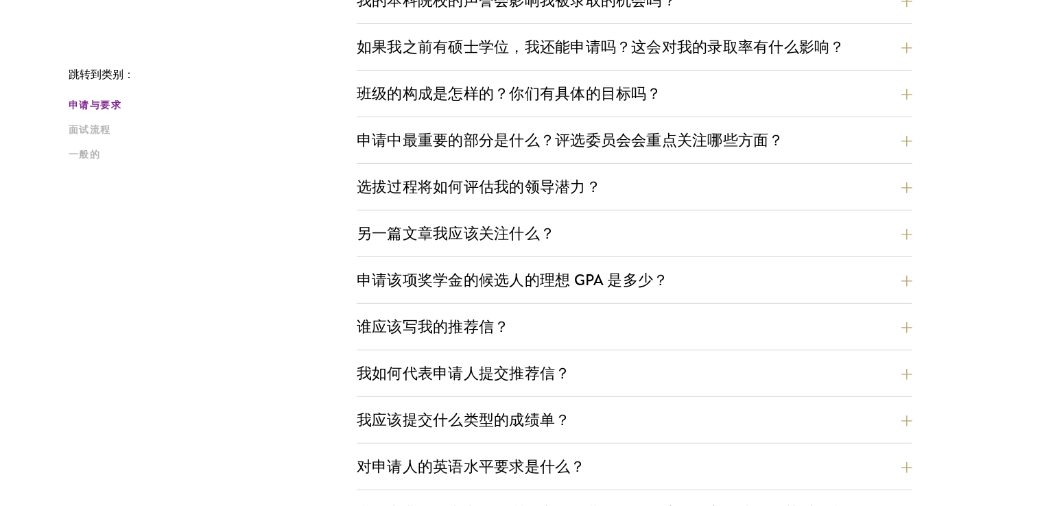
click at [692, 122] on div "苏世民学者项目的重要申请日期有哪些？ 持有中国大陆、香港、台湾和澳门居民护照或永久居留证的申请人，可于1月至5月20日期间在线申请。获邀参加面试的候选人将于7…" at bounding box center [635, 322] width 556 height 955
click at [692, 131] on font "申请中最重要的部分是什么？评选委员会会重点关注哪些方面？" at bounding box center [580, 140] width 427 height 23
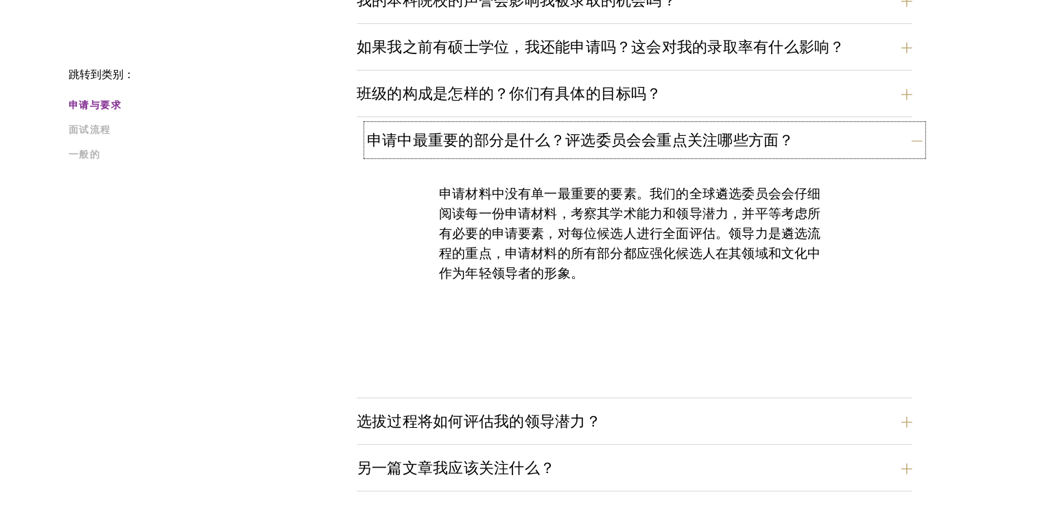
click at [692, 144] on font "申请中最重要的部分是什么？评选委员会会重点关注哪些方面？" at bounding box center [580, 140] width 427 height 23
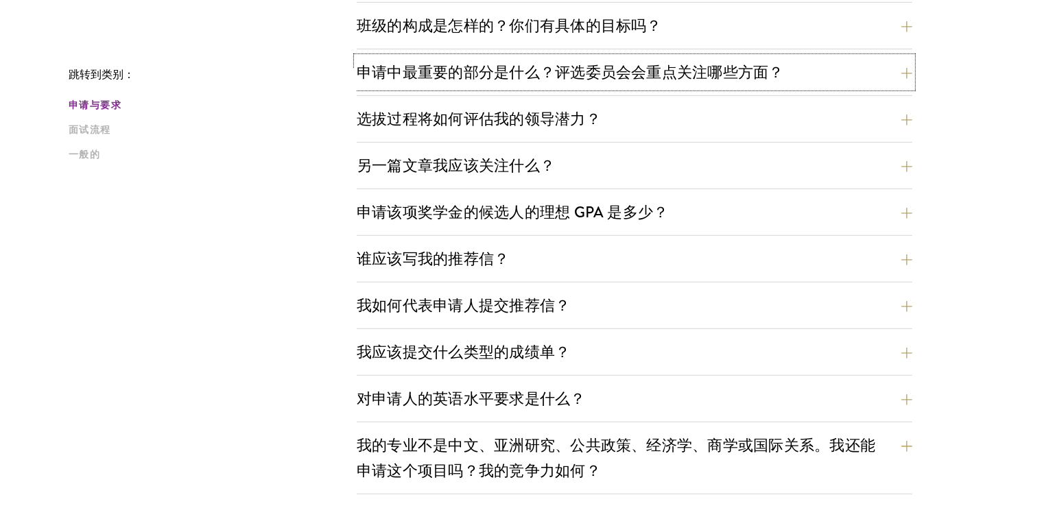
scroll to position [685, 0]
click at [679, 213] on button "申请该项奖学金的候选人的理想 GPA 是多少？" at bounding box center [645, 211] width 556 height 31
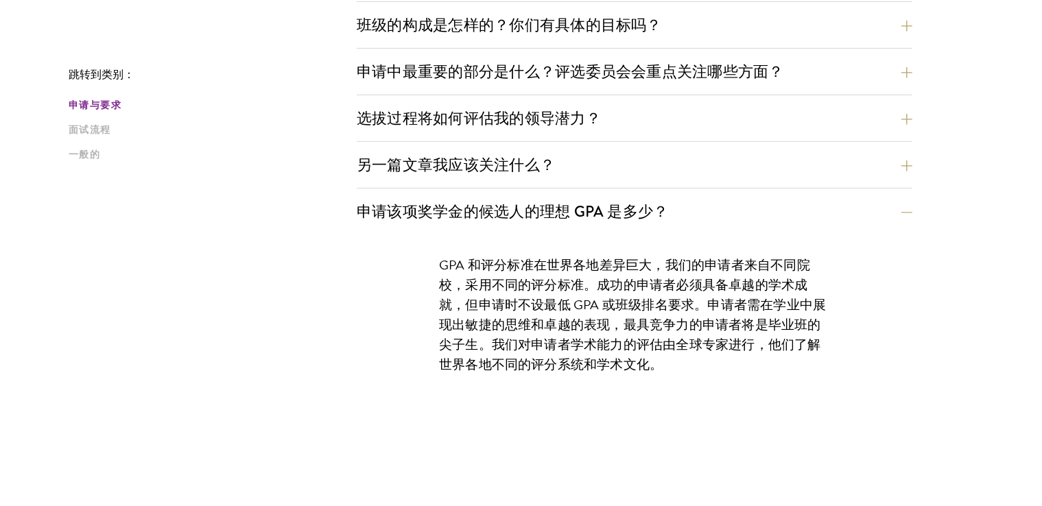
click at [686, 278] on font "GPA 和评分标准在世界各地差异巨大，我们的申请者来自不同院校，采用不同的评分标准。成功的申请者必须具备卓越的学术成就，但申请时不设最低 GPA 或班级排名要…" at bounding box center [632, 314] width 387 height 119
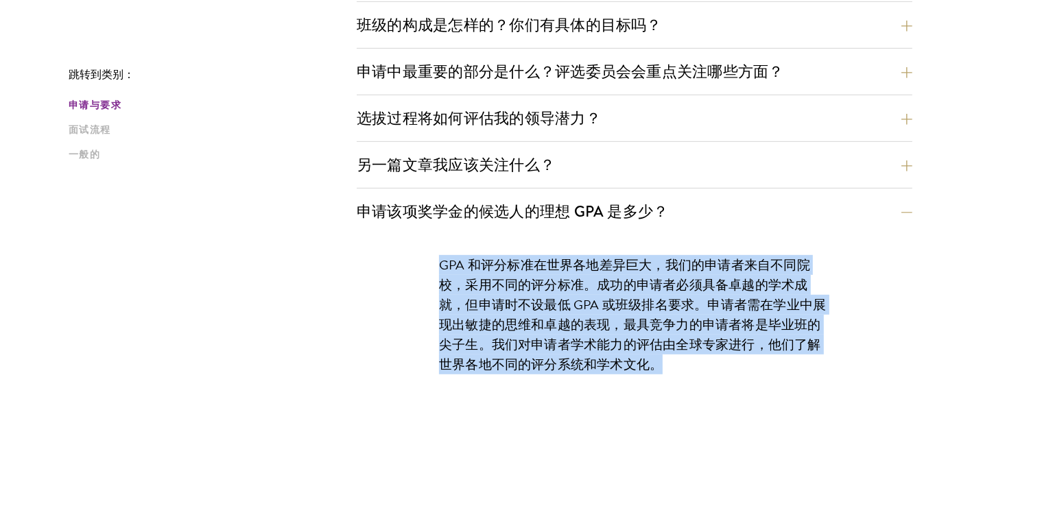
click at [686, 278] on font "GPA 和评分标准在世界各地差异巨大，我们的申请者来自不同院校，采用不同的评分标准。成功的申请者必须具备卓越的学术成就，但申请时不设最低 GPA 或班级排名要…" at bounding box center [632, 314] width 387 height 119
click at [677, 355] on p "GPA 和评分标准在世界各地差异巨大，我们的申请者来自不同院校，采用不同的评分标准。成功的申请者必须具备卓越的学术成就，但申请时不设最低 GPA 或班级排名要…" at bounding box center [634, 314] width 391 height 119
click at [685, 307] on font "GPA 和评分标准在世界各地差异巨大，我们的申请者来自不同院校，采用不同的评分标准。成功的申请者必须具备卓越的学术成就，但申请时不设最低 GPA 或班级排名要…" at bounding box center [632, 314] width 387 height 119
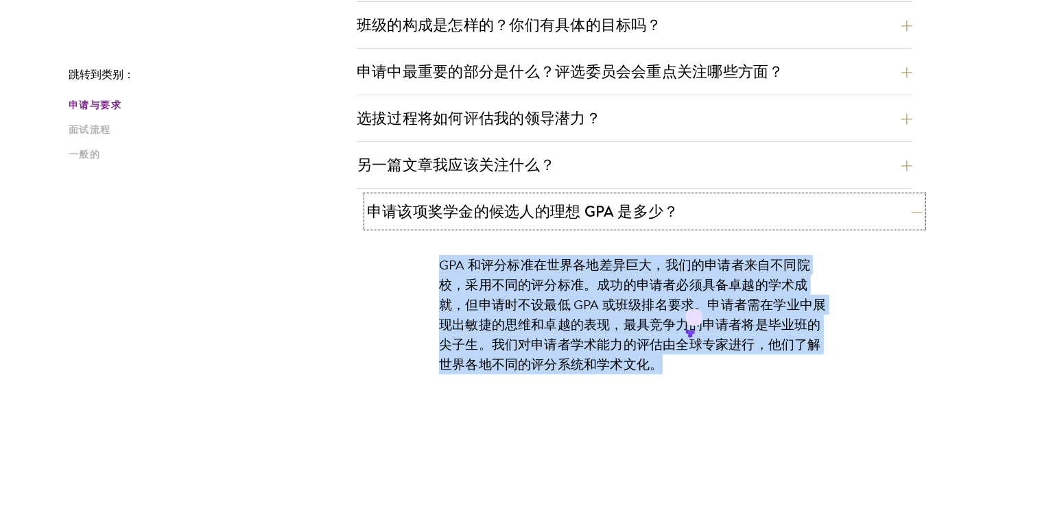
click at [677, 221] on button "申请该项奖学金的候选人的理想 GPA 是多少？" at bounding box center [645, 211] width 556 height 31
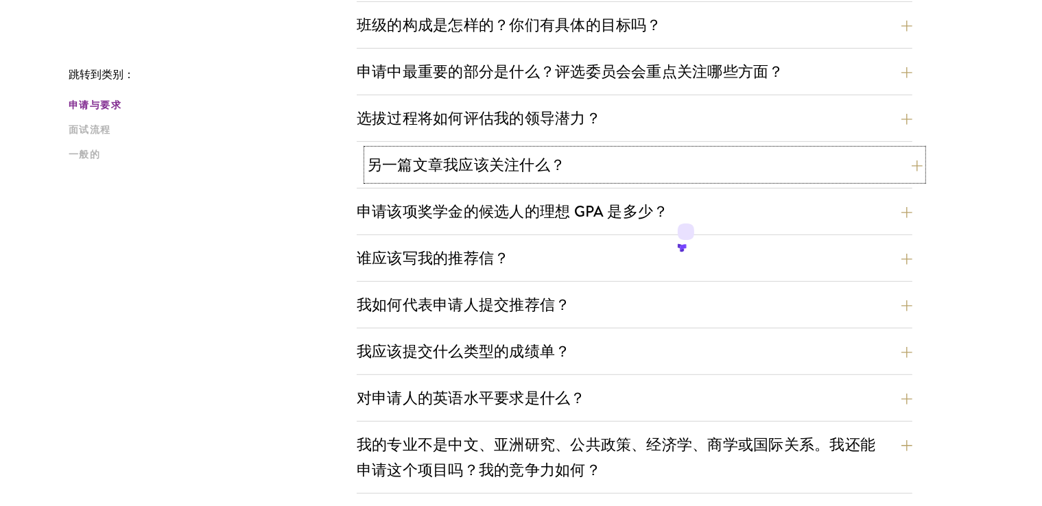
click at [685, 156] on button "另一篇文章我应该关注什么？" at bounding box center [645, 165] width 556 height 31
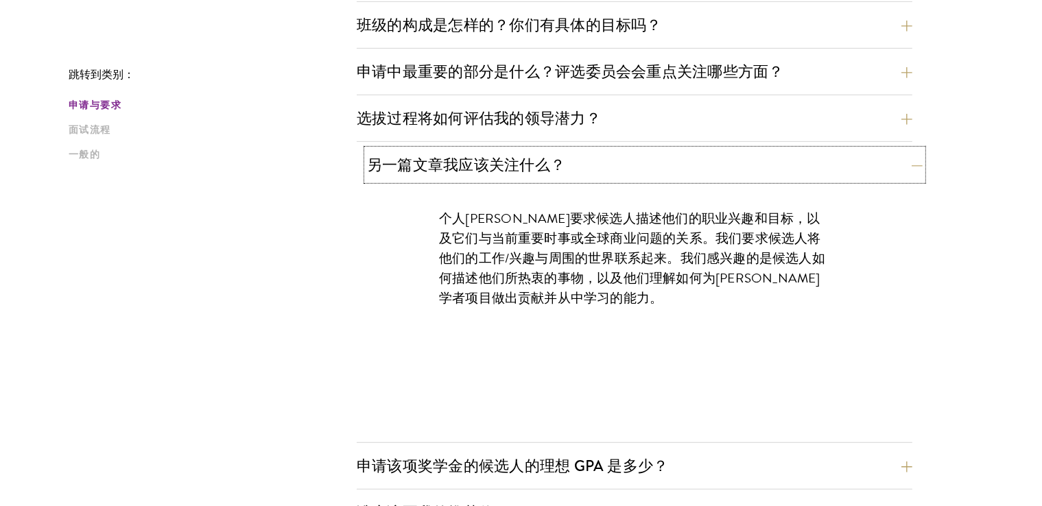
click at [682, 163] on button "另一篇文章我应该关注什么？" at bounding box center [645, 165] width 556 height 31
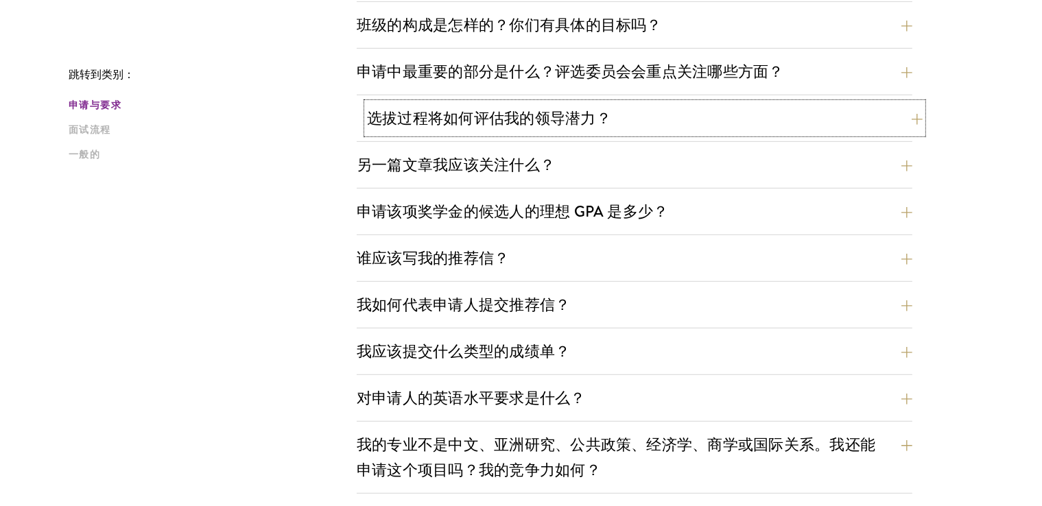
click at [695, 125] on button "选拔过程将如何评估我的领导潜力？" at bounding box center [645, 118] width 556 height 31
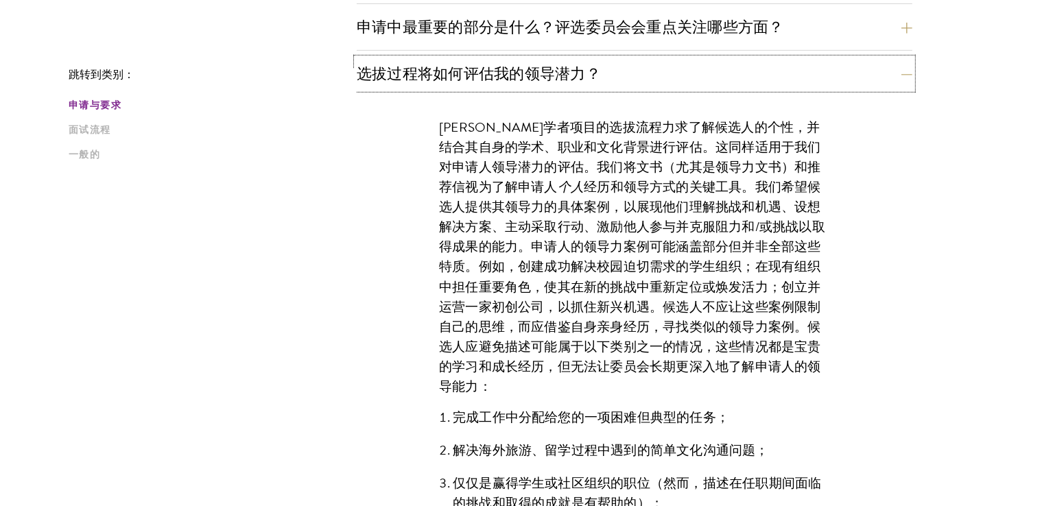
scroll to position [753, 0]
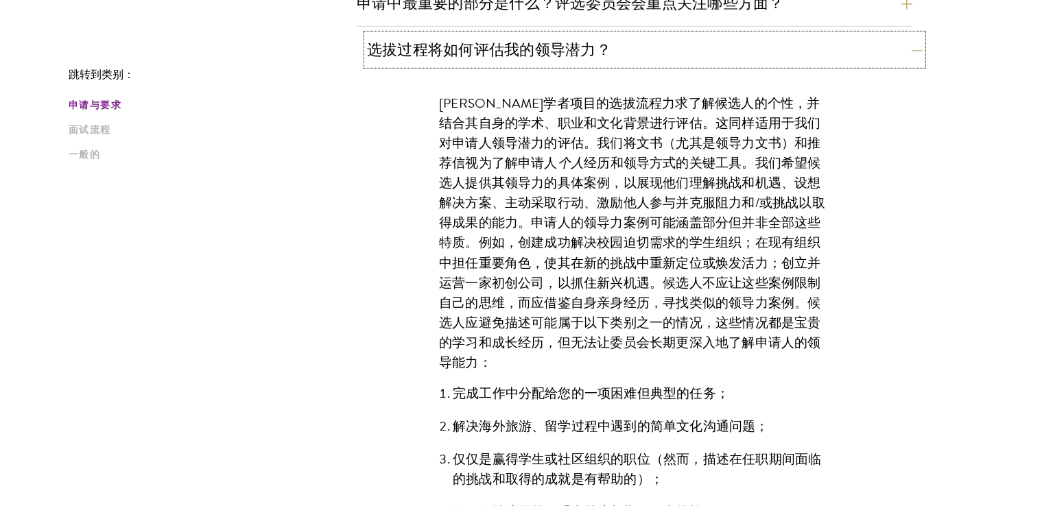
click at [720, 58] on button "选拔过程将如何评估我的领导潜力？" at bounding box center [645, 49] width 556 height 31
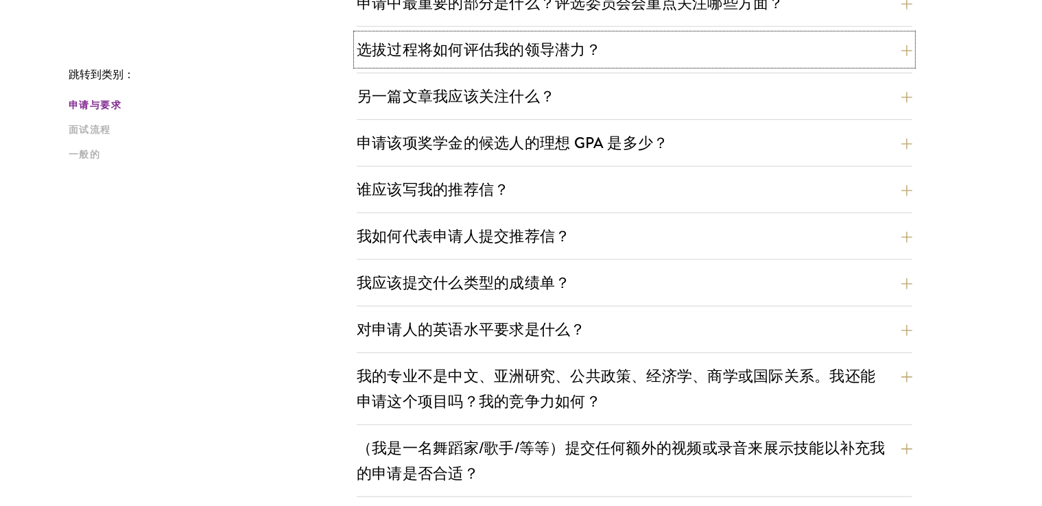
scroll to position [822, 0]
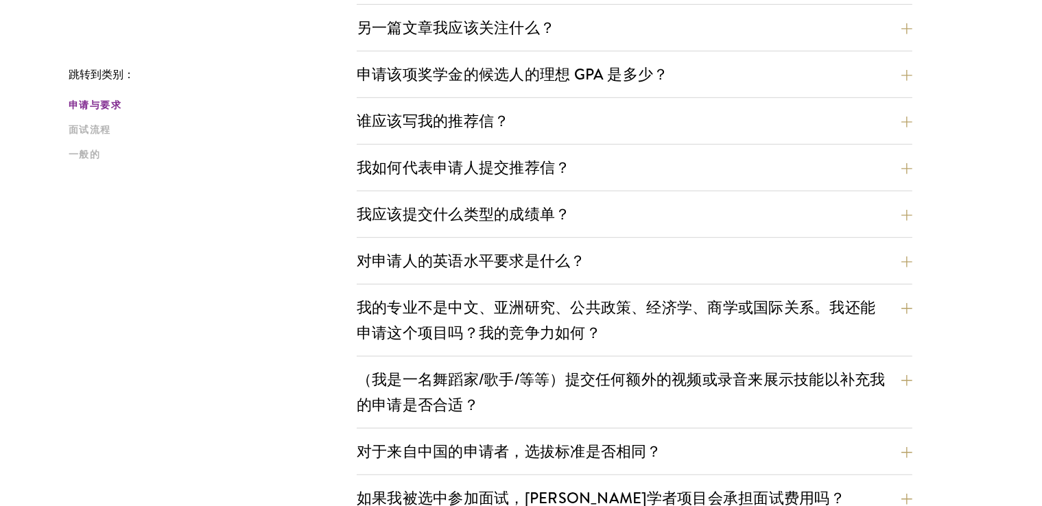
click at [641, 228] on div "我应该提交什么类型的成绩单？ 我们倾向于接受官方成绩单的扫描件。我们了解，不同大学直接向学生发放成绩单的做法各不相同，有时也会发放由教务处出具的正式文件，但该…" at bounding box center [635, 218] width 556 height 39
click at [644, 261] on button "对申请人的英语水平要求是什么？" at bounding box center [645, 261] width 556 height 31
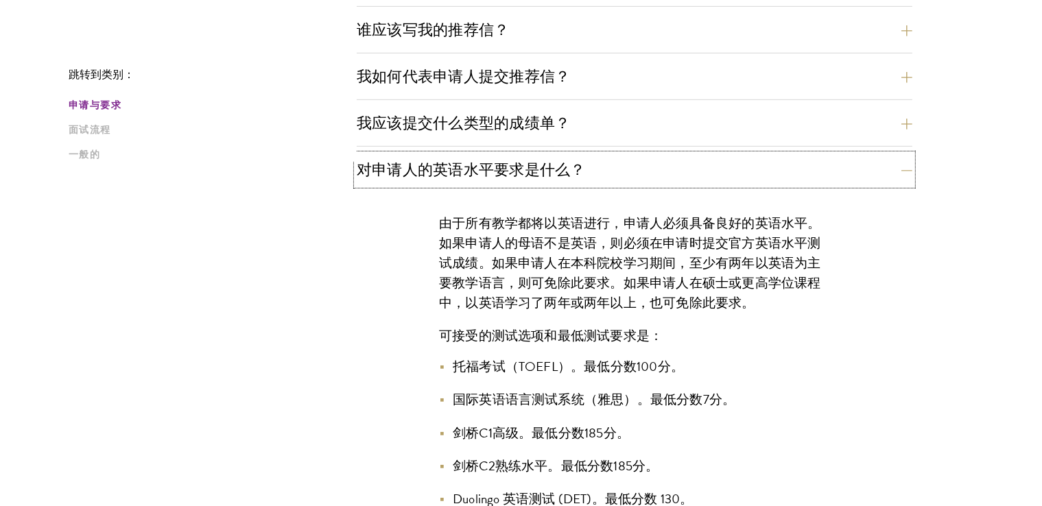
scroll to position [959, 0]
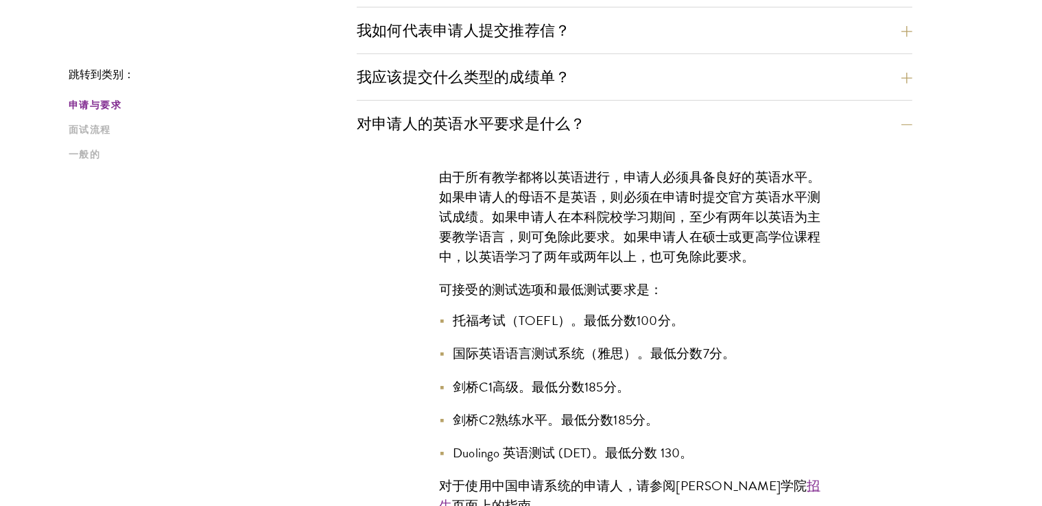
click at [648, 261] on font "由于所有教学都将以英语进行，申请人必须具备良好的英语水平。如果申请人的母语不是英语，则必须在申请时提交官方英语水平测试成绩。如果申请人在本科院校学习期间，至少…" at bounding box center [630, 216] width 382 height 99
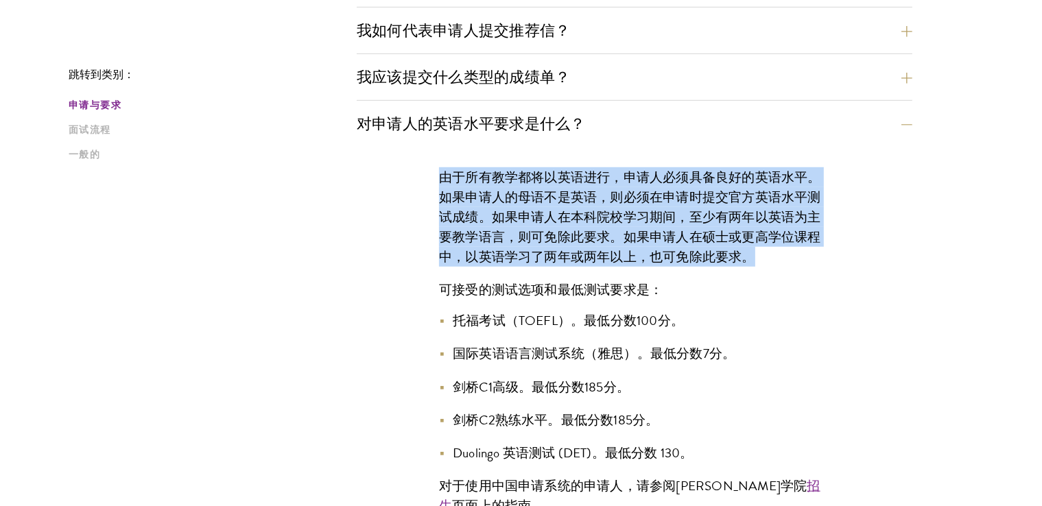
click at [648, 261] on font "由于所有教学都将以英语进行，申请人必须具备良好的英语水平。如果申请人的母语不是英语，则必须在申请时提交官方英语水平测试成绩。如果申请人在本科院校学习期间，至少…" at bounding box center [630, 216] width 382 height 99
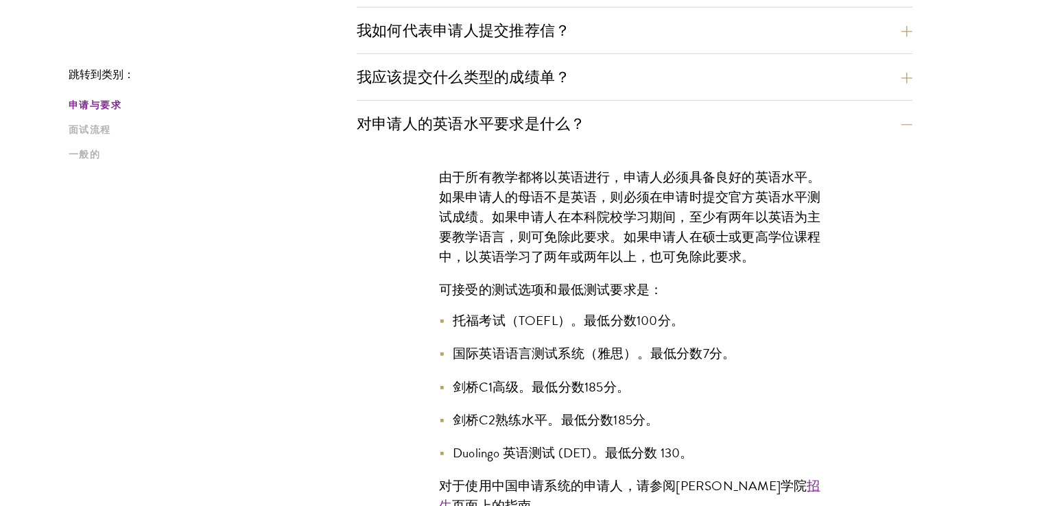
click at [640, 274] on div "由于所有教学都将以英语进行，申请人必须具备良好的英语水平。如果申请人的母语不是英语，则必须在申请时提交官方英语水平测试成绩。如果申请人在本科院校学习期间，至少…" at bounding box center [634, 348] width 473 height 403
click at [613, 312] on font "托福考试（TOEFL）。最低分数100分。" at bounding box center [568, 321] width 231 height 20
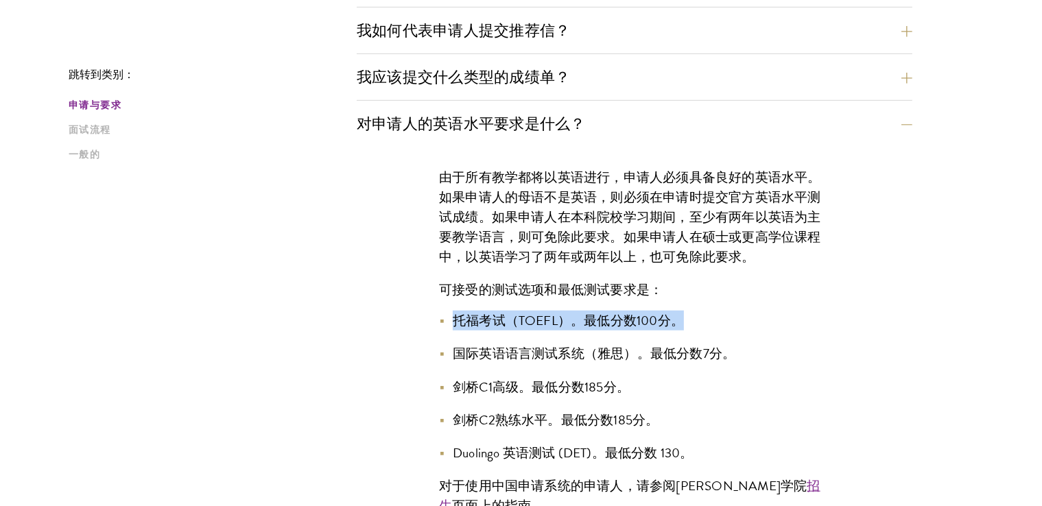
click at [613, 312] on font "托福考试（TOEFL）。最低分数100分。" at bounding box center [568, 321] width 231 height 20
click at [593, 346] on font "国际英语语言测试系统（雅思）。最低分数7分。" at bounding box center [594, 354] width 283 height 20
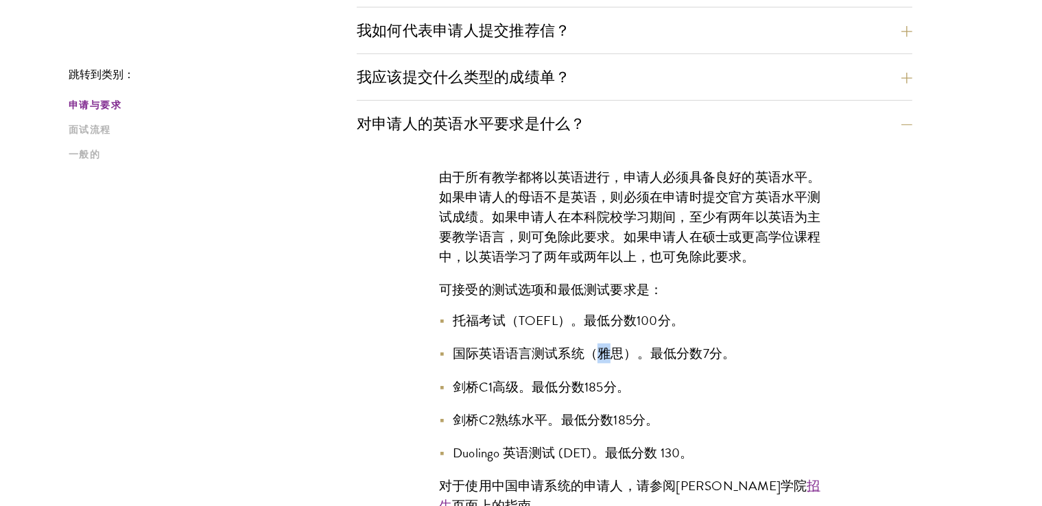
click at [593, 346] on font "国际英语语言测试系统（雅思）。最低分数7分。" at bounding box center [594, 354] width 283 height 20
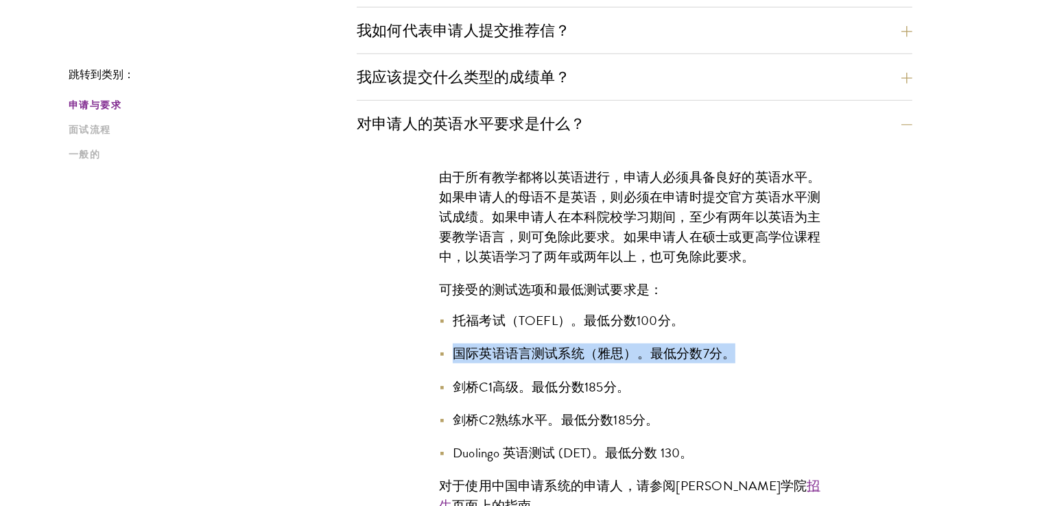
click at [593, 346] on font "国际英语语言测试系统（雅思）。最低分数7分。" at bounding box center [594, 354] width 283 height 20
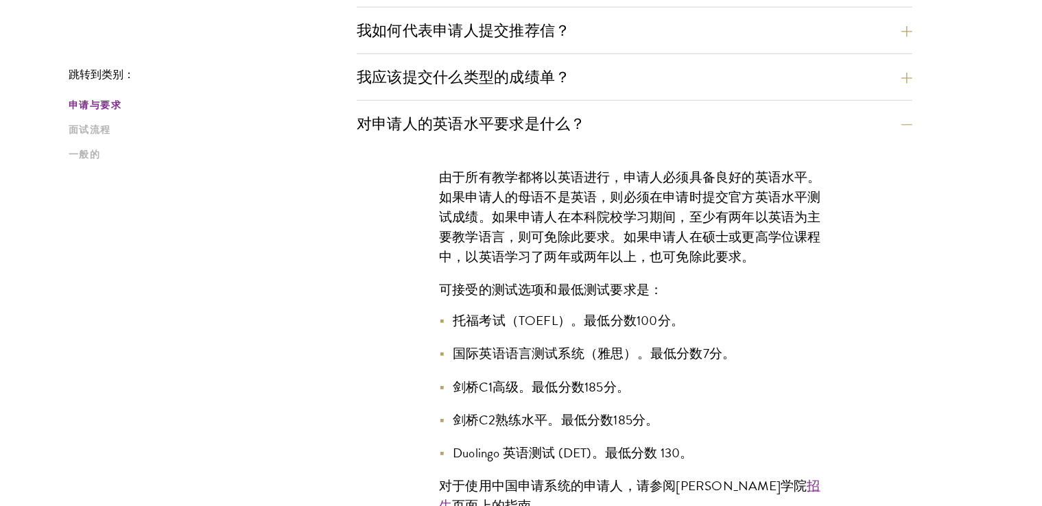
click at [607, 298] on div "由于所有教学都将以英语进行，申请人必须具备良好的英语水平。如果申请人的母语不是英语，则必须在申请时提交官方英语水平测试成绩。如果申请人在本科院校学习期间，至少…" at bounding box center [634, 348] width 473 height 403
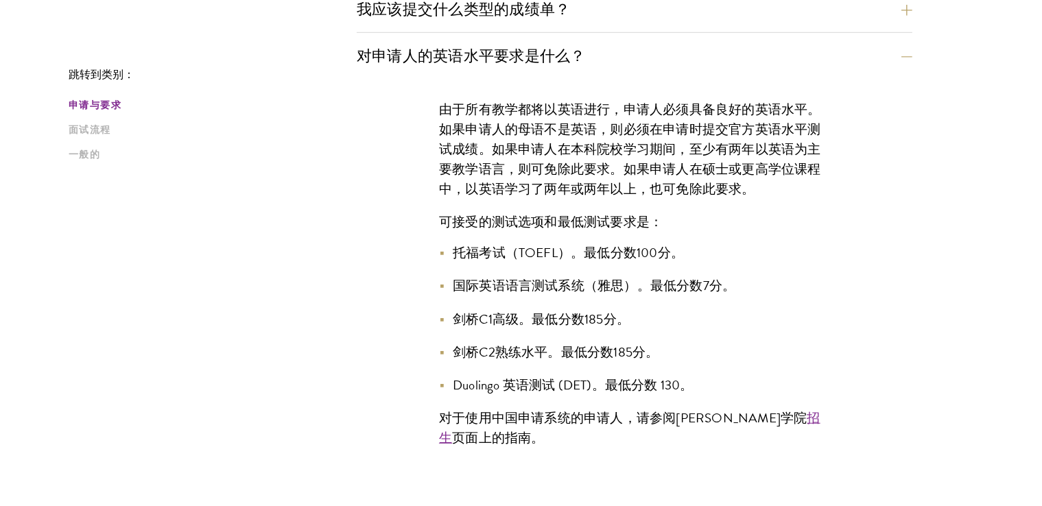
scroll to position [1028, 0]
click at [784, 275] on li "国际英语语言测试系统（雅思）。最低分数7分。" at bounding box center [634, 285] width 391 height 20
click at [784, 272] on ul "托福考试（TOEFL）。最低分数100分。 国际英语语言测试系统（雅思）。最低分数7分。 剑桥C1高级。最低分数185分。 剑桥C2熟练水平。最低分数185分…" at bounding box center [634, 318] width 391 height 152
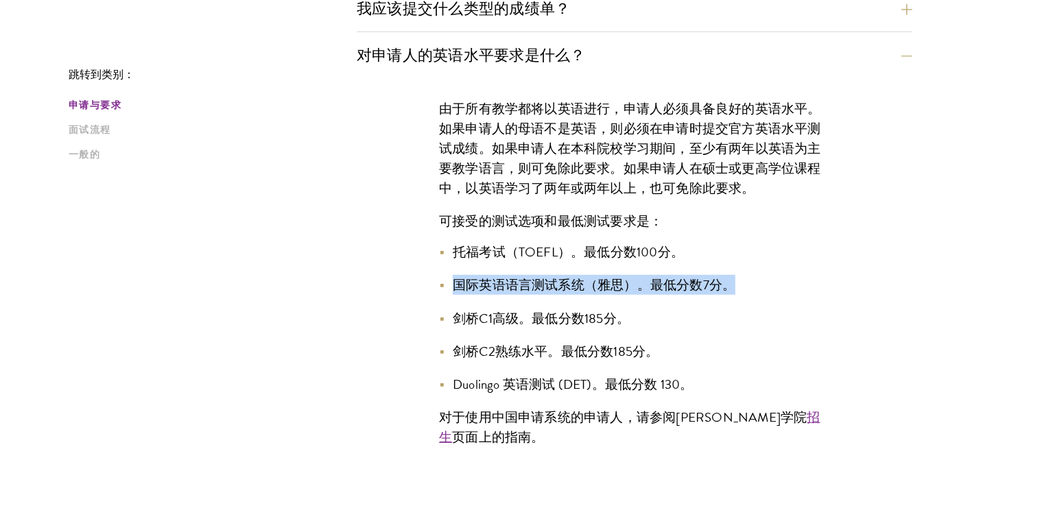
click at [784, 272] on ul "托福考试（TOEFL）。最低分数100分。 国际英语语言测试系统（雅思）。最低分数7分。 剑桥C1高级。最低分数185分。 剑桥C2熟练水平。最低分数185分…" at bounding box center [634, 318] width 391 height 152
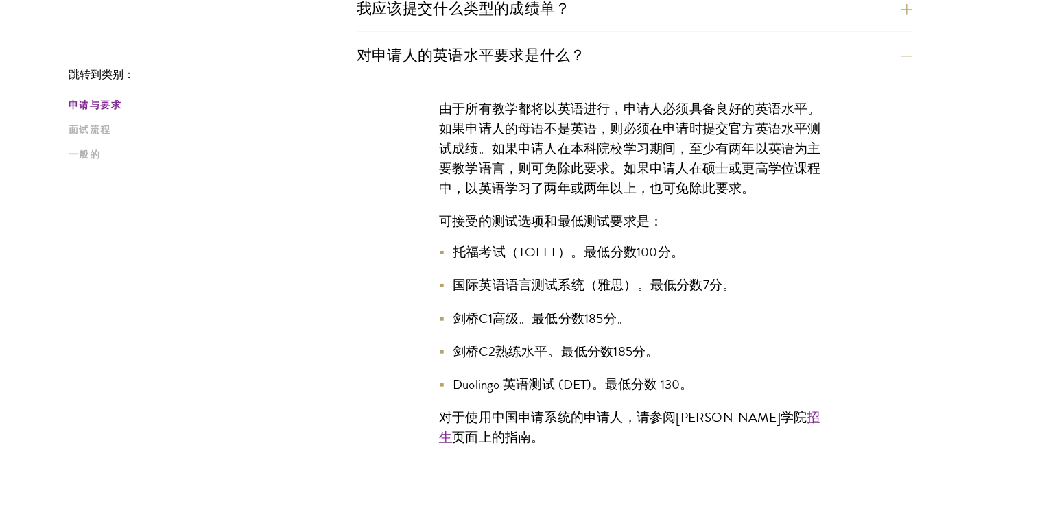
click at [741, 316] on li "剑桥C1高级。最低分数185分。" at bounding box center [634, 319] width 391 height 20
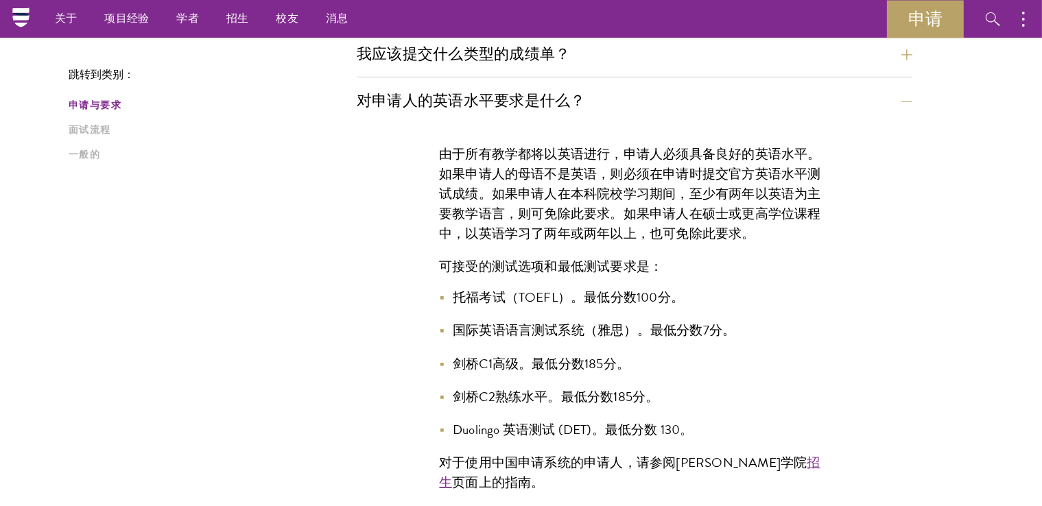
scroll to position [959, 0]
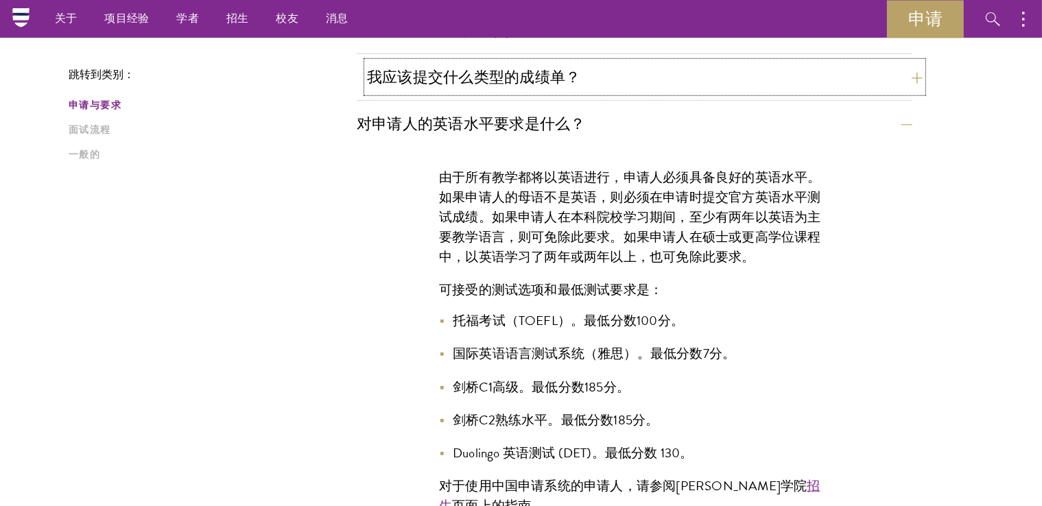
click at [657, 69] on button "我应该提交什么类型的成绩单？" at bounding box center [645, 77] width 556 height 31
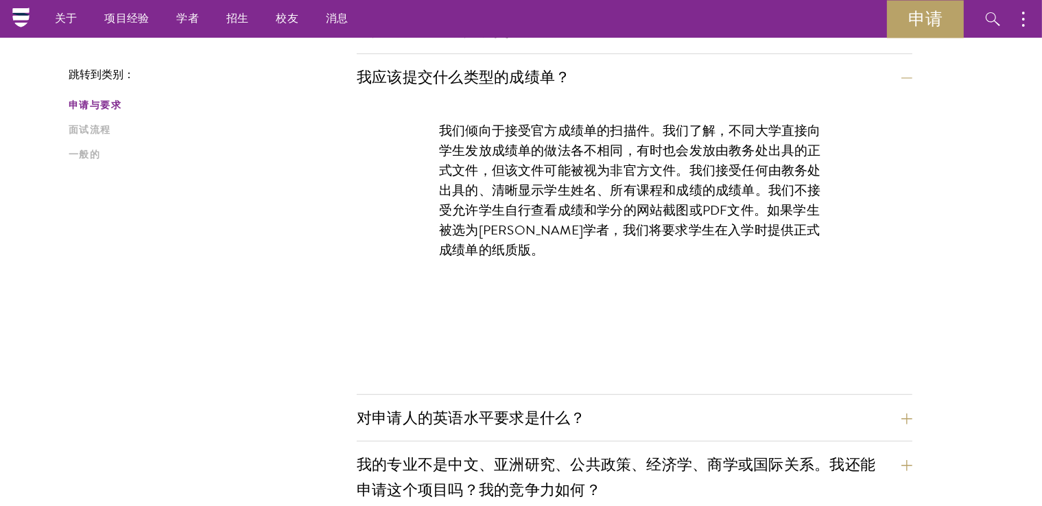
click at [667, 201] on font "我们倾向于接受官方成绩单的扫描件。我们了解，不同大学直接向学生发放成绩单的做法各不相同，有时也会发放由教务处出具的正式文件，但该文件可能被视为非官方文件。我们…" at bounding box center [630, 190] width 382 height 139
click at [666, 201] on font "我们倾向于接受官方成绩单的扫描件。我们了解，不同大学直接向学生发放成绩单的做法各不相同，有时也会发放由教务处出具的正式文件，但该文件可能被视为非官方文件。我们…" at bounding box center [630, 190] width 382 height 139
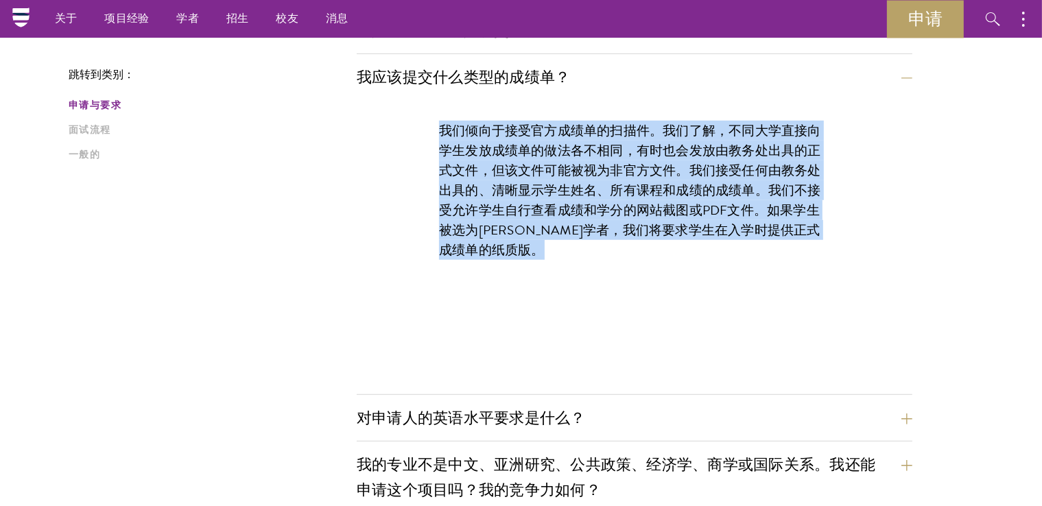
click at [666, 201] on font "我们倾向于接受官方成绩单的扫描件。我们了解，不同大学直接向学生发放成绩单的做法各不相同，有时也会发放由教务处出具的正式文件，但该文件可能被视为非官方文件。我们…" at bounding box center [630, 190] width 382 height 139
click at [638, 259] on div "我们倾向于接受官方成绩单的扫描件。我们了解，不同大学直接向学生发放成绩单的做法各不相同，有时也会发放由教务处出具的正式文件，但该文件可能被视为非官方文件。我们…" at bounding box center [634, 197] width 473 height 194
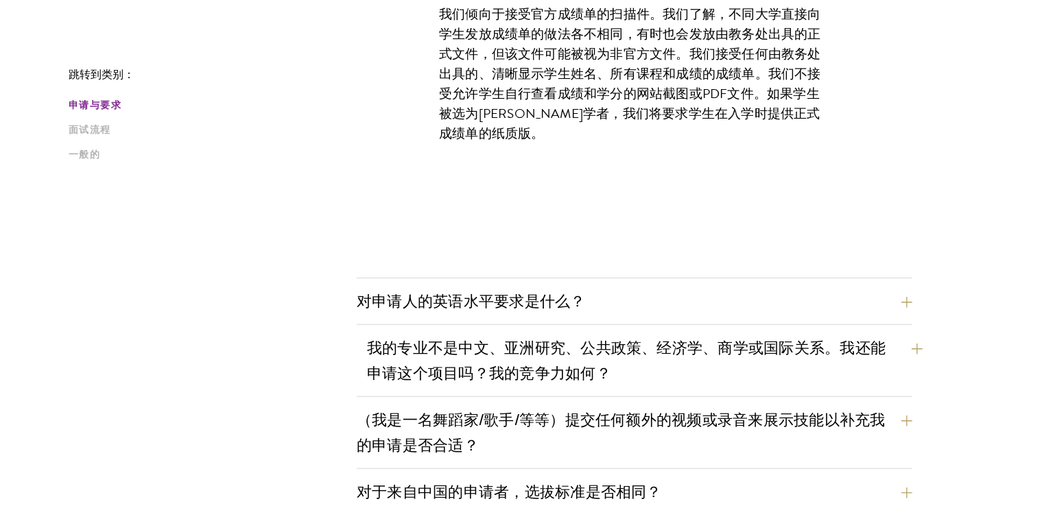
scroll to position [1165, 0]
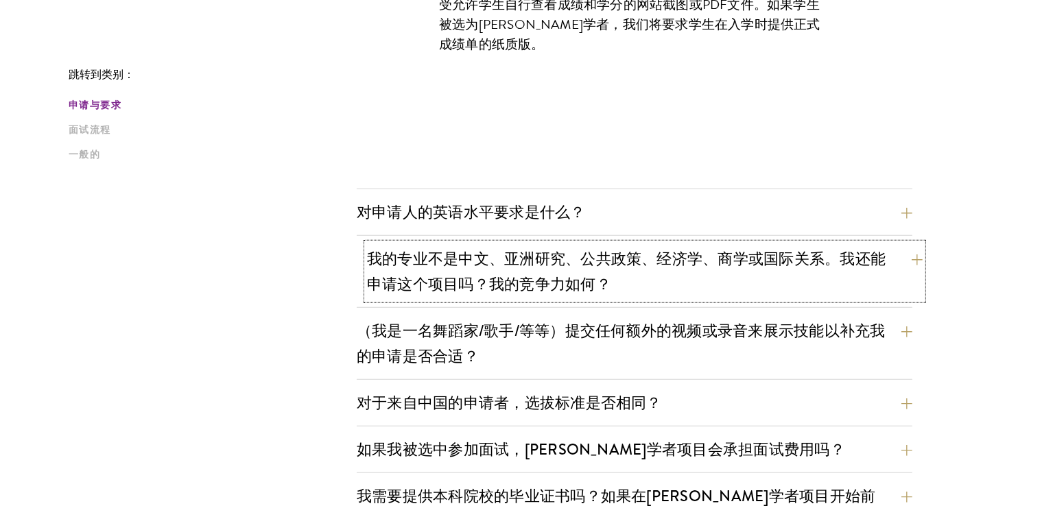
click at [639, 258] on font "我的专业不是中文、亚洲研究、公共政策、经济学、商学或国际关系。我还能申请这个项目吗？我的竞争力如何？" at bounding box center [626, 272] width 519 height 48
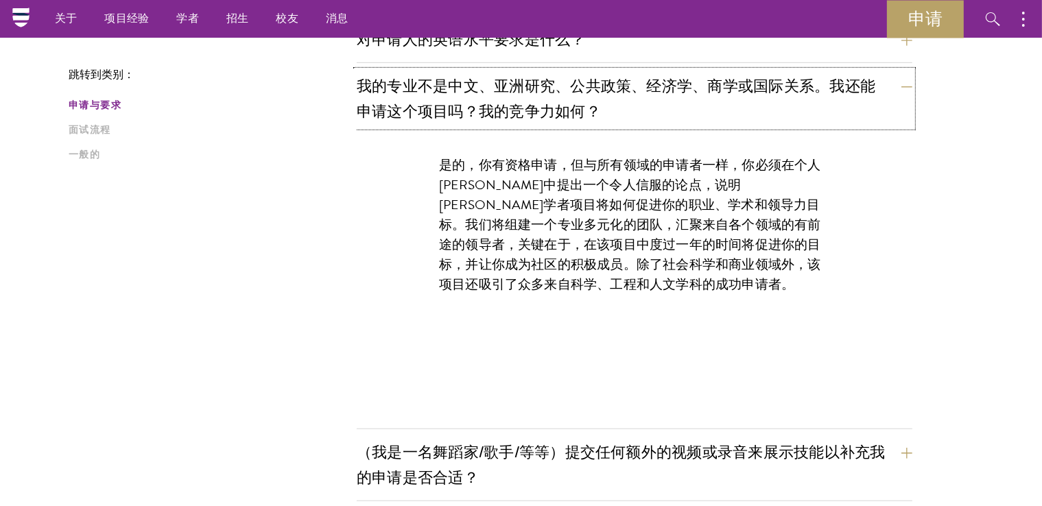
scroll to position [1097, 0]
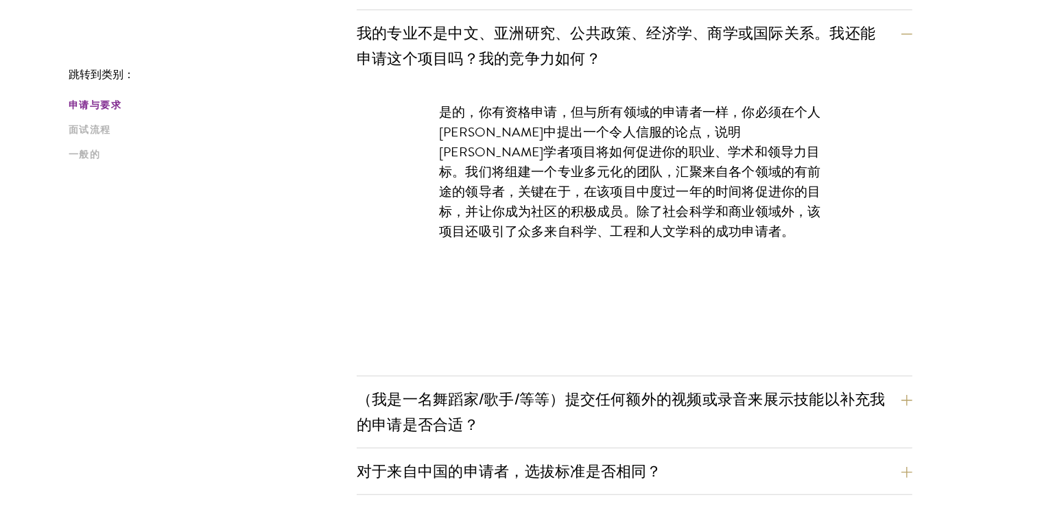
click at [672, 196] on font "是的，你有资格申请，但与所有领域的申请者一样，你必须在个人[PERSON_NAME]中提出一个令人信服的论点，说明[PERSON_NAME]学者项目将如何促进…" at bounding box center [630, 171] width 382 height 139
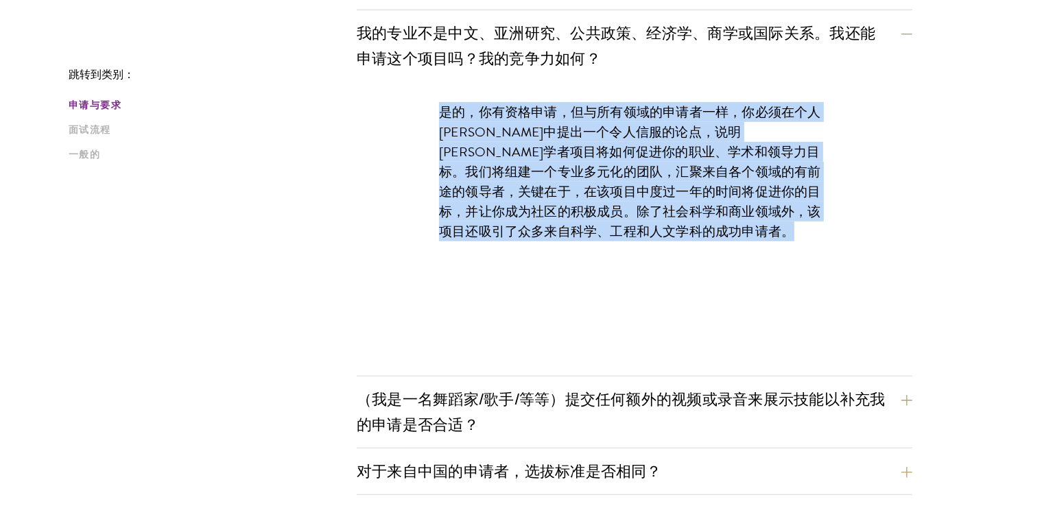
click at [670, 196] on font "是的，你有资格申请，但与所有领域的申请者一样，你必须在个人[PERSON_NAME]中提出一个令人信服的论点，说明[PERSON_NAME]学者项目将如何促进…" at bounding box center [630, 171] width 382 height 139
click at [645, 246] on div "是的，你有资格申请，但与所有领域的申请者一样，你必须在个人[PERSON_NAME]中提出一个令人信服的论点，说明[PERSON_NAME]学者项目将如何促进…" at bounding box center [634, 179] width 473 height 194
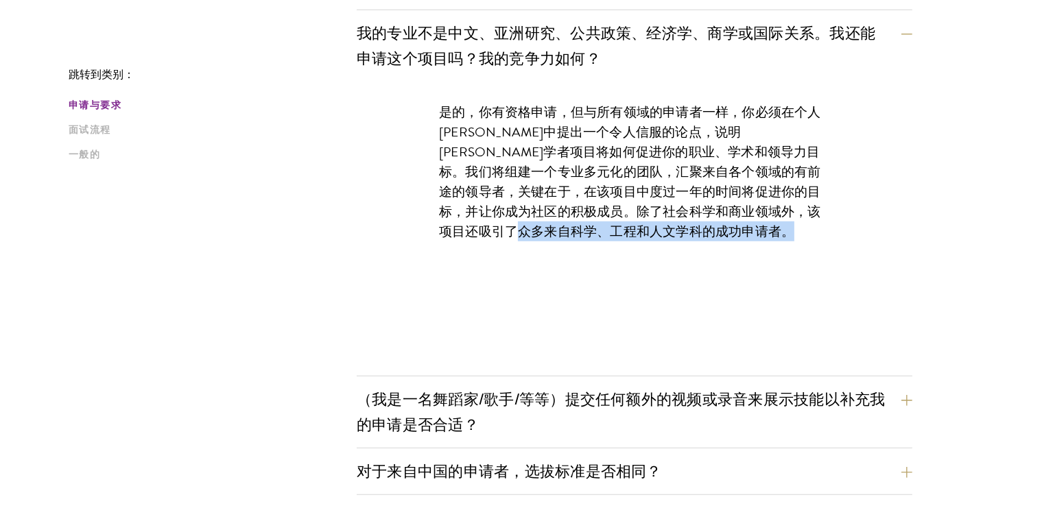
click at [645, 246] on div "是的，你有资格申请，但与所有领域的申请者一样，你必须在个人[PERSON_NAME]中提出一个令人信服的论点，说明[PERSON_NAME]学者项目将如何促进…" at bounding box center [634, 179] width 473 height 194
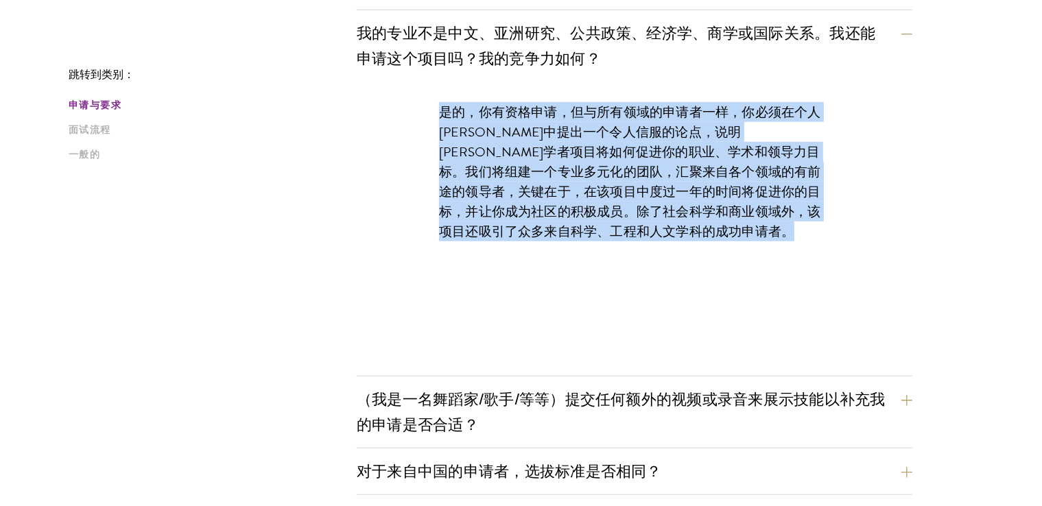
drag, startPoint x: 645, startPoint y: 246, endPoint x: 626, endPoint y: 239, distance: 19.5
click at [645, 246] on div "是的，你有资格申请，但与所有领域的申请者一样，你必须在个人[PERSON_NAME]中提出一个令人信服的论点，说明[PERSON_NAME]学者项目将如何促进…" at bounding box center [634, 179] width 473 height 194
click at [640, 259] on div "是的，你有资格申请，但与所有领域的申请者一样，你必须在个人[PERSON_NAME]中提出一个令人信服的论点，说明[PERSON_NAME]学者项目将如何促进…" at bounding box center [634, 179] width 473 height 194
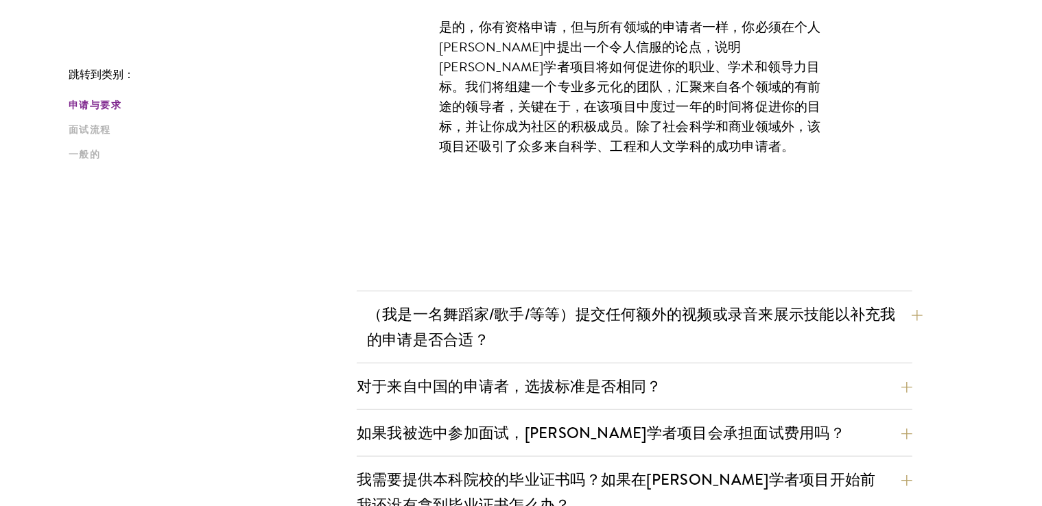
scroll to position [1234, 0]
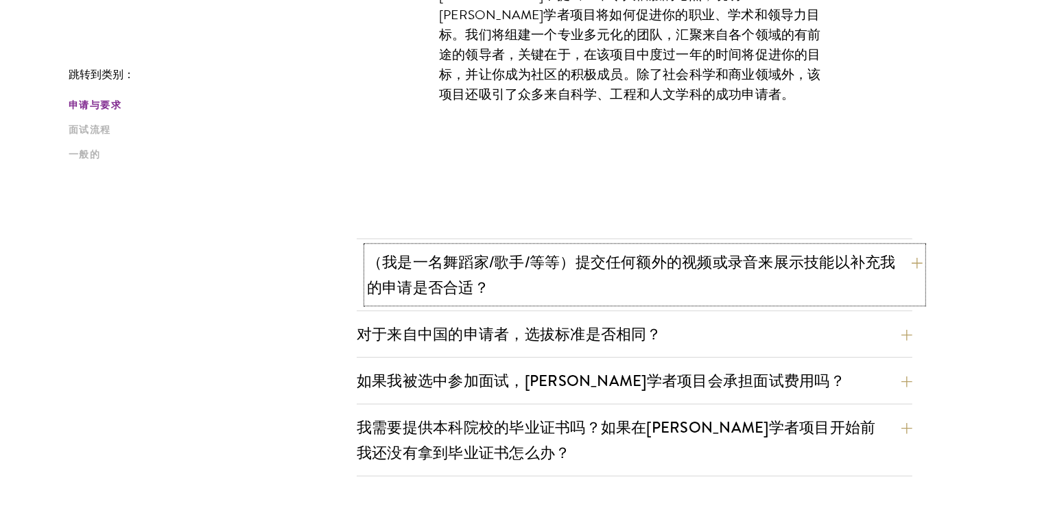
click at [659, 255] on font "（我是一名舞蹈家/歌手/等等）提交任何额外的视频或录音来展示技能以补充我的申请是否合适？" at bounding box center [631, 275] width 529 height 48
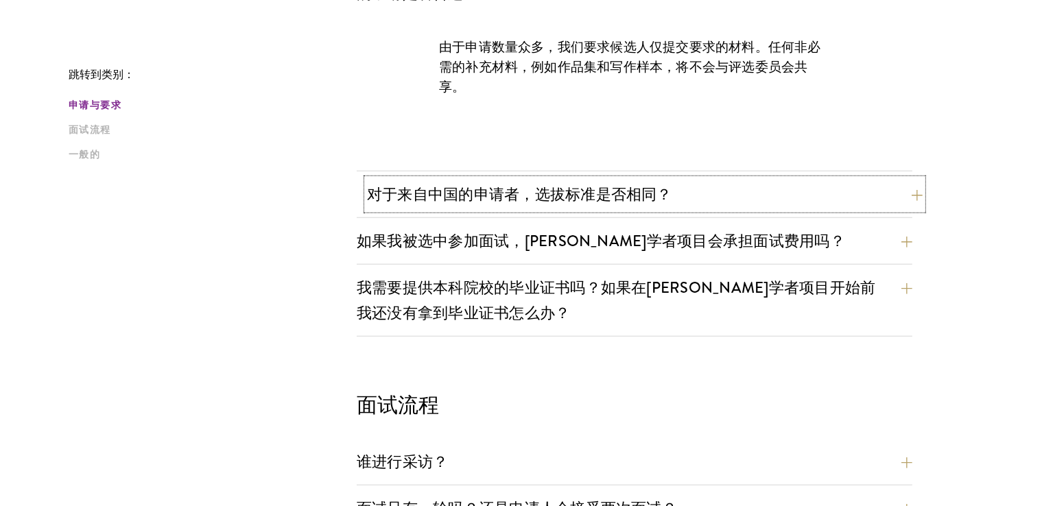
click at [677, 191] on button "对于来自中国的申请者，选拔标准是否相同？" at bounding box center [645, 194] width 556 height 31
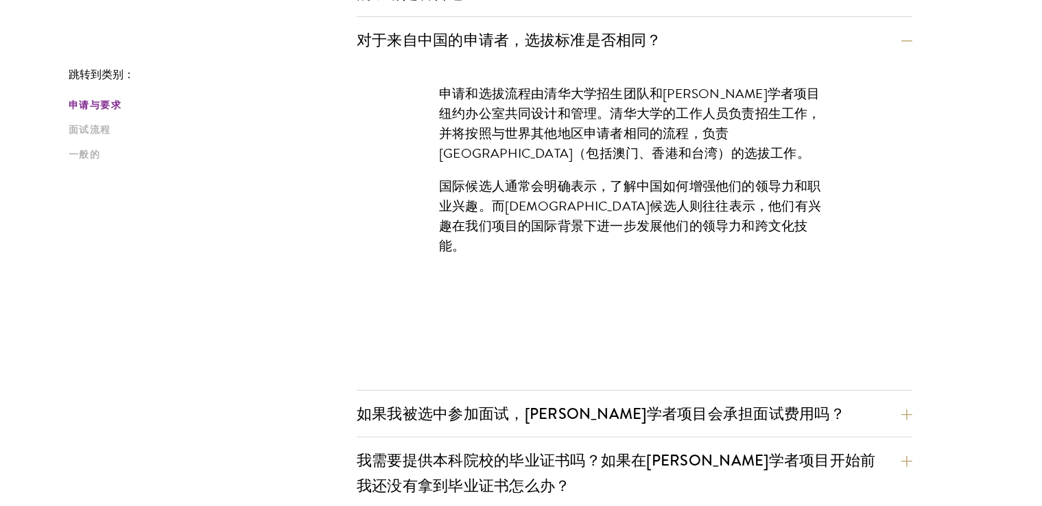
click at [694, 203] on font "国际候选人通常会明确表示，了解中国如何增强他们的领导力和职业兴趣。而[DEMOGRAPHIC_DATA]候选人则往往表示，他们有兴趣在我们项目的国际背景下进一…" at bounding box center [630, 216] width 382 height 80
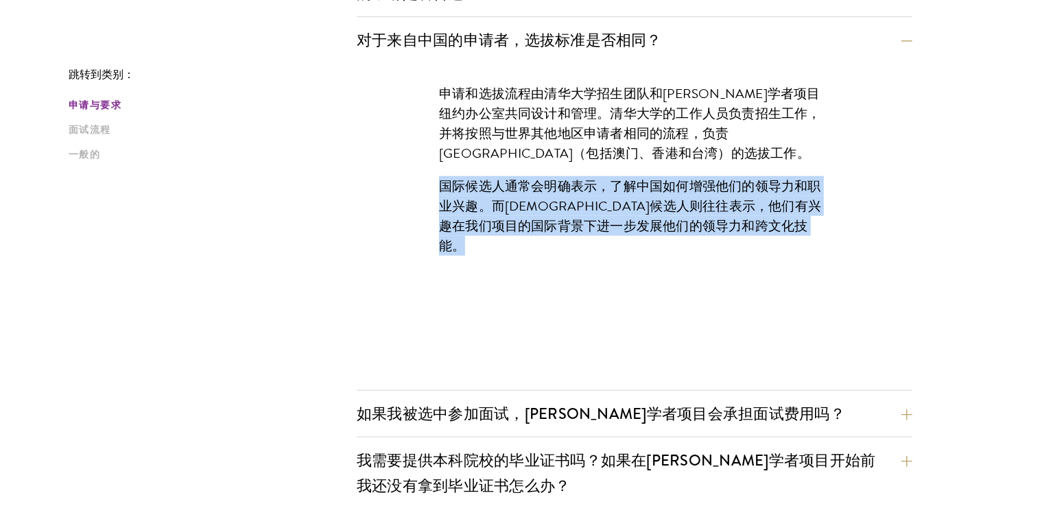
drag, startPoint x: 694, startPoint y: 203, endPoint x: 659, endPoint y: 201, distance: 35.7
click at [686, 203] on font "国际候选人通常会明确表示，了解中国如何增强他们的领导力和职业兴趣。而[DEMOGRAPHIC_DATA]候选人则往往表示，他们有兴趣在我们项目的国际背景下进一…" at bounding box center [630, 216] width 382 height 80
click at [655, 241] on div "申请和选拔流程由清华大学招生团队和苏世民学者项目纽约办公室共同设计和管理。清华大学的工作人员负责招生工作，并将按照与世界其他地区申请者相同的流程，负责大中华区…" at bounding box center [634, 177] width 473 height 228
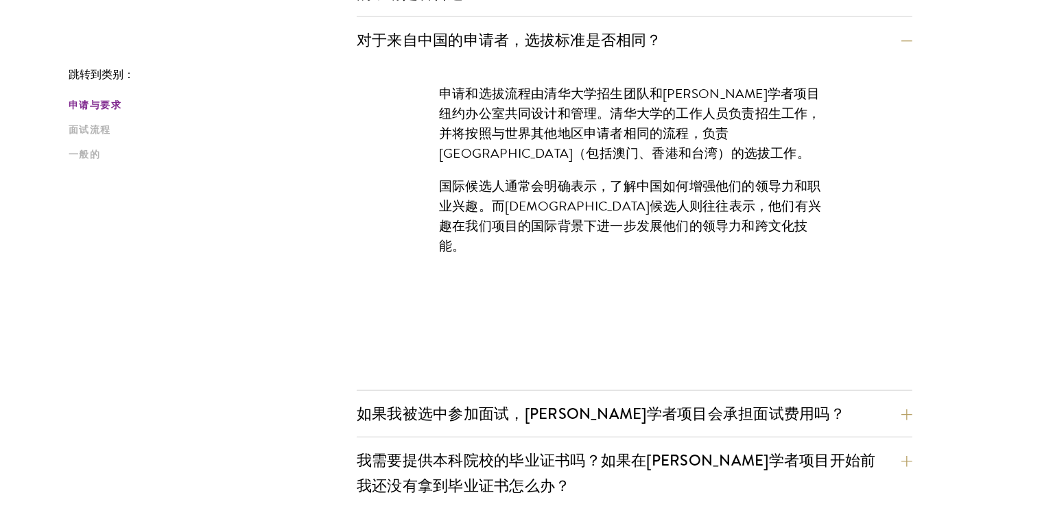
click at [665, 165] on div "申请和选拔流程由清华大学招生团队和苏世民学者项目纽约办公室共同设计和管理。清华大学的工作人员负责招生工作，并将按照与世界其他地区申请者相同的流程，负责大中华区…" at bounding box center [634, 177] width 473 height 228
click at [659, 155] on p "申请和选拔流程由清华大学招生团队和[PERSON_NAME]学者项目纽约办公室共同设计和管理。清华大学的工作人员负责招生工作，并将按照与世界其他地区申请者相同…" at bounding box center [634, 124] width 391 height 80
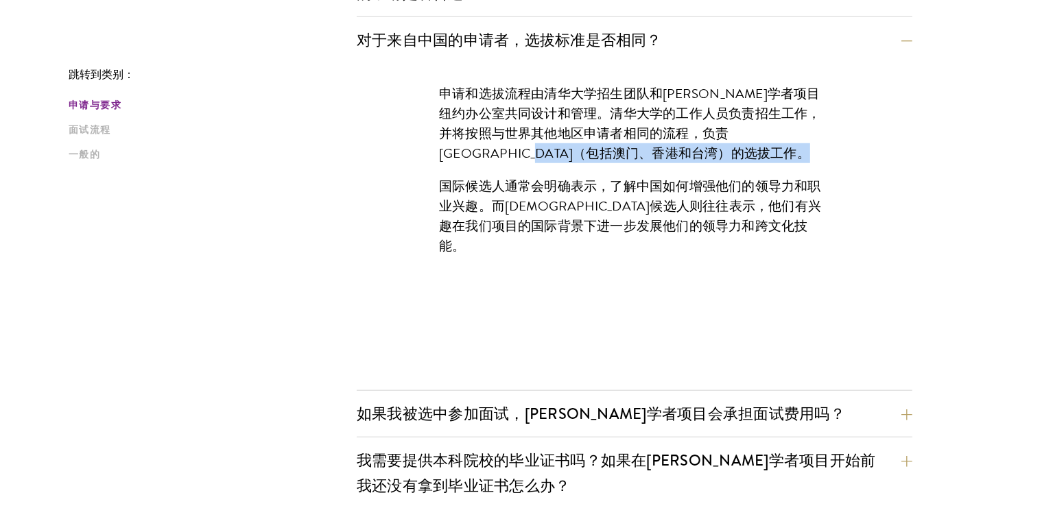
click at [659, 155] on p "申请和选拔流程由清华大学招生团队和[PERSON_NAME]学者项目纽约办公室共同设计和管理。清华大学的工作人员负责招生工作，并将按照与世界其他地区申请者相同…" at bounding box center [634, 124] width 391 height 80
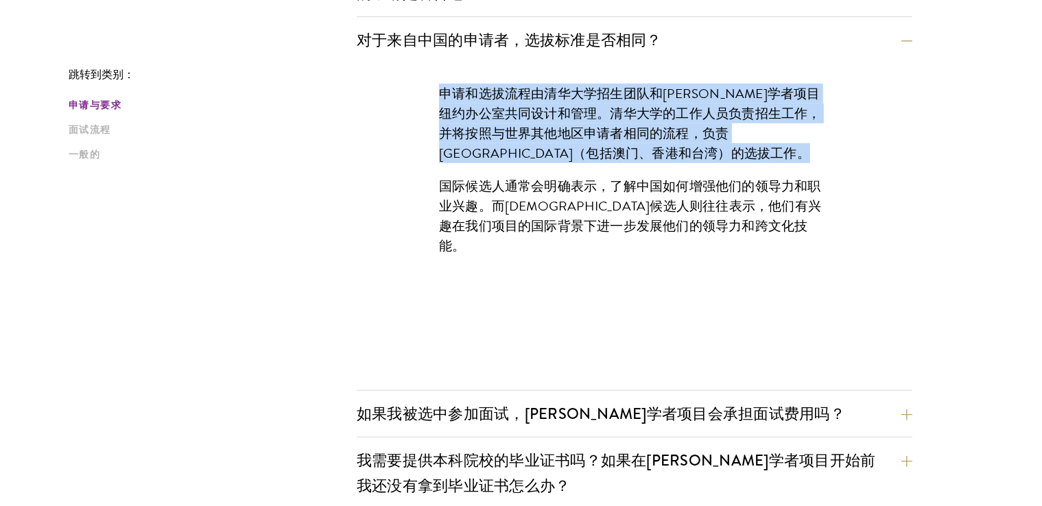
click at [659, 155] on p "申请和选拔流程由清华大学招生团队和[PERSON_NAME]学者项目纽约办公室共同设计和管理。清华大学的工作人员负责招生工作，并将按照与世界其他地区申请者相同…" at bounding box center [634, 124] width 391 height 80
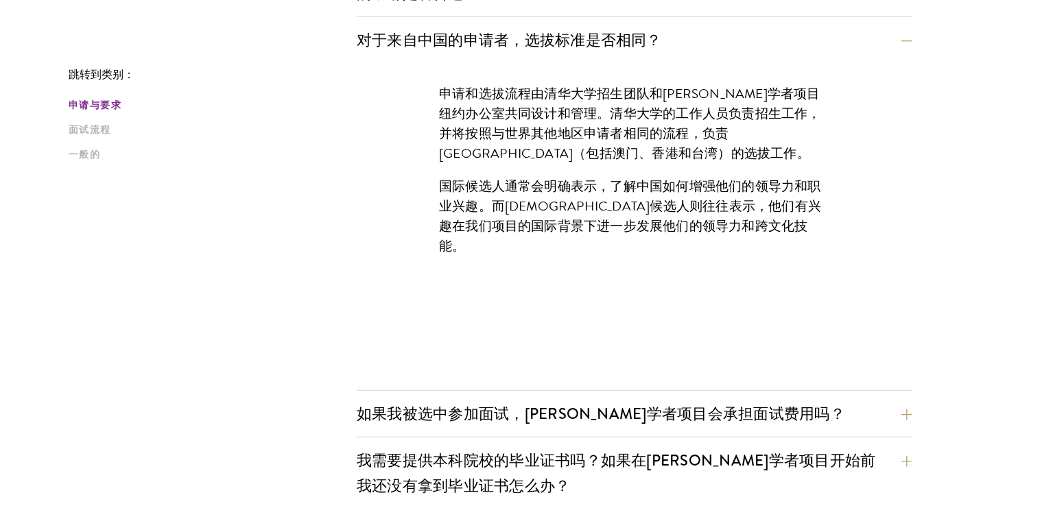
click at [667, 196] on font "国际候选人通常会明确表示，了解中国如何增强他们的领导力和职业兴趣。而[DEMOGRAPHIC_DATA]候选人则往往表示，他们有兴趣在我们项目的国际背景下进一…" at bounding box center [630, 216] width 382 height 80
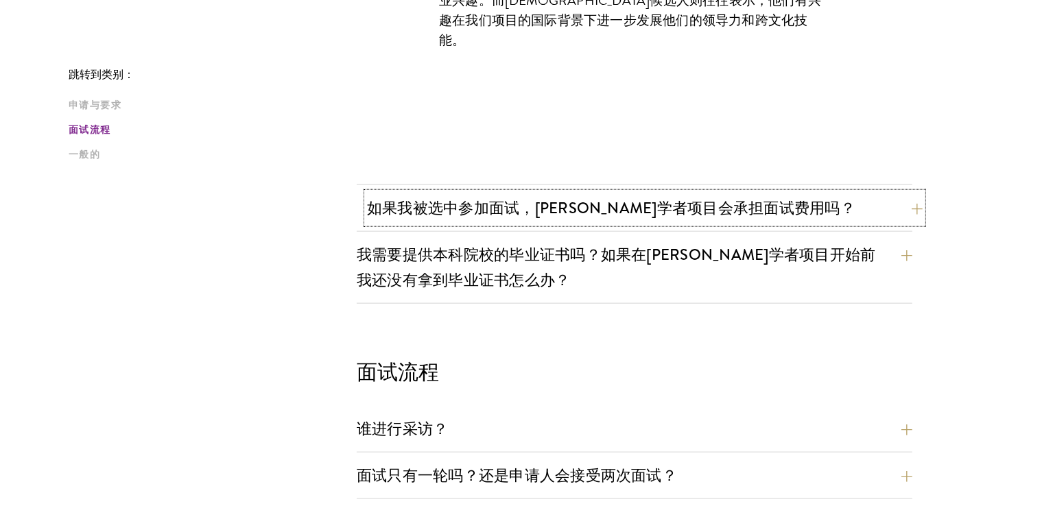
click at [663, 209] on font "如果我被选中参加面试，[PERSON_NAME]学者项目会承担面试费用吗？" at bounding box center [611, 208] width 489 height 23
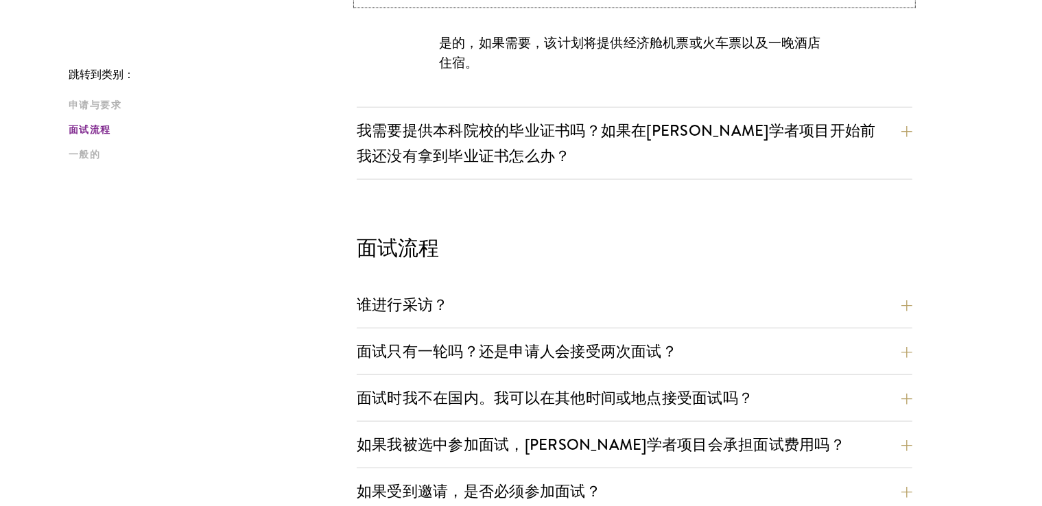
scroll to position [1234, 0]
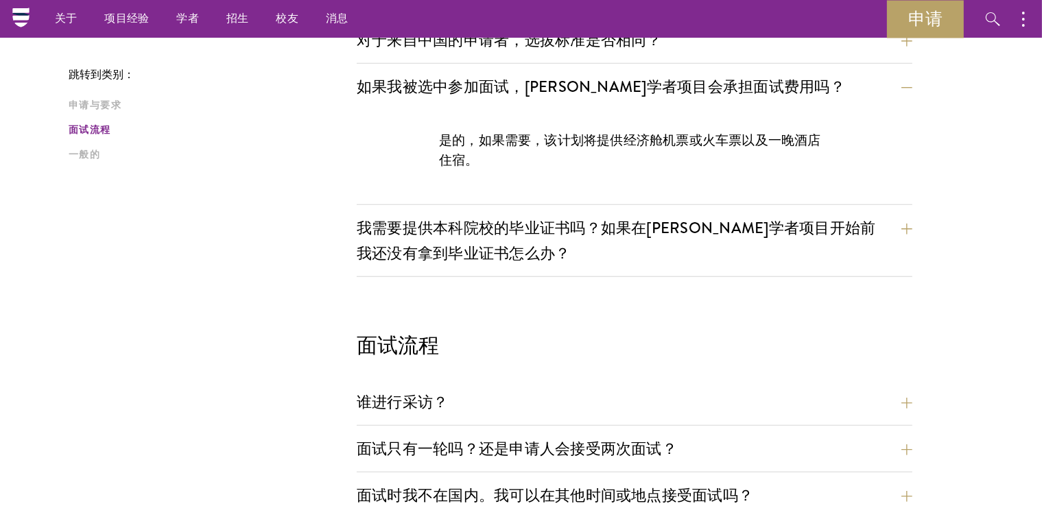
click at [695, 176] on div "是的，如果需要，该计划将提供经济舱机票或火车票以及一晚酒店住宿。" at bounding box center [634, 157] width 473 height 95
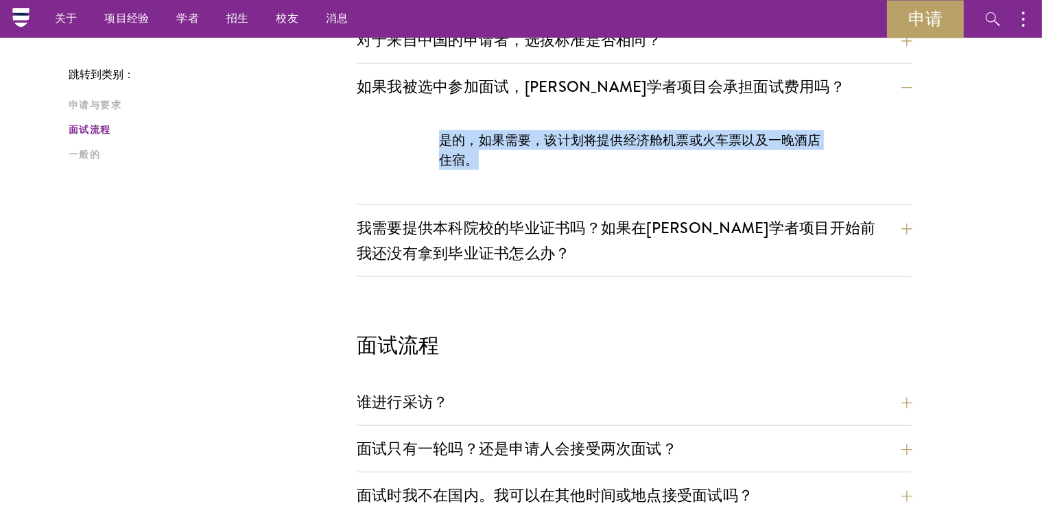
click at [695, 176] on div "是的，如果需要，该计划将提供经济舱机票或火车票以及一晚酒店住宿。" at bounding box center [634, 157] width 473 height 95
click at [672, 178] on div "是的，如果需要，该计划将提供经济舱机票或火车票以及一晚酒店住宿。" at bounding box center [634, 157] width 473 height 95
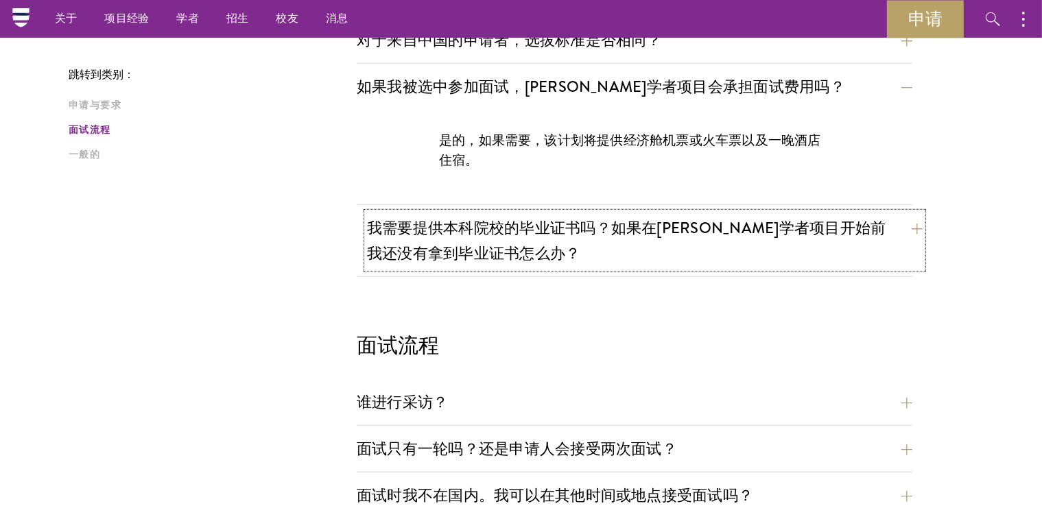
click at [652, 218] on font "我需要提供本科院校的毕业证书吗？如果在[PERSON_NAME]学者项目开始前我还没有拿到毕业证书怎么办？" at bounding box center [626, 241] width 519 height 48
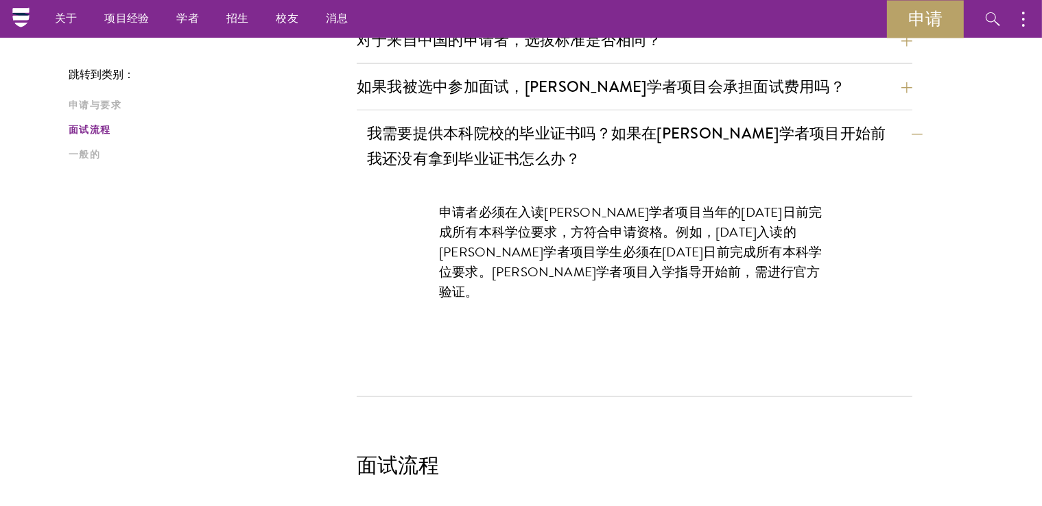
click at [652, 218] on font "申请者必须在入读[PERSON_NAME]学者项目当年的[DATE]日前完成所有本科学位要求，方符合申请资格。例如，[DATE]入读的[PERSON_NAME…" at bounding box center [630, 251] width 383 height 99
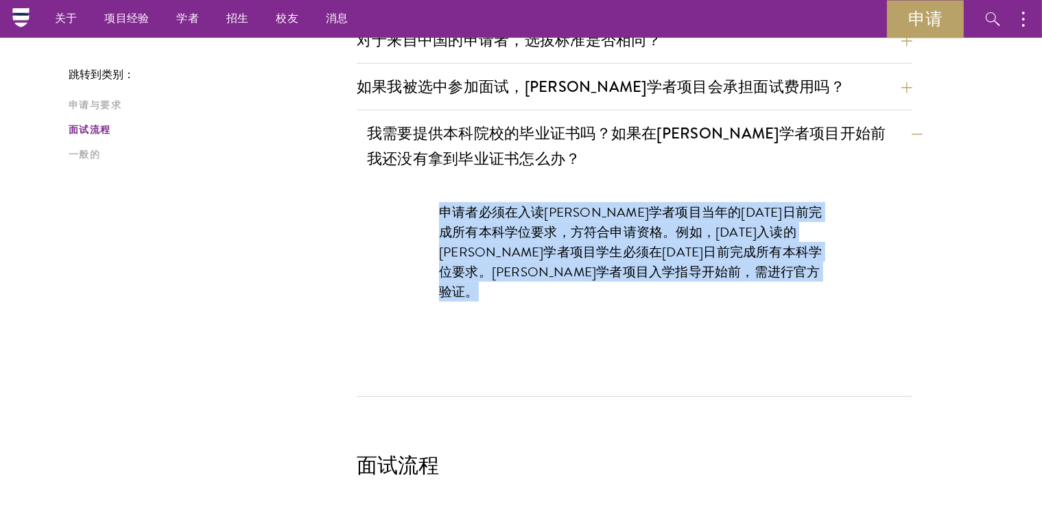
click at [652, 218] on font "申请者必须在入读[PERSON_NAME]学者项目当年的[DATE]日前完成所有本科学位要求，方符合申请资格。例如，[DATE]入读的[PERSON_NAME…" at bounding box center [630, 251] width 383 height 99
click at [656, 274] on font "申请者必须在入读[PERSON_NAME]学者项目当年的[DATE]日前完成所有本科学位要求，方符合申请资格。例如，[DATE]入读的[PERSON_NAME…" at bounding box center [630, 251] width 383 height 99
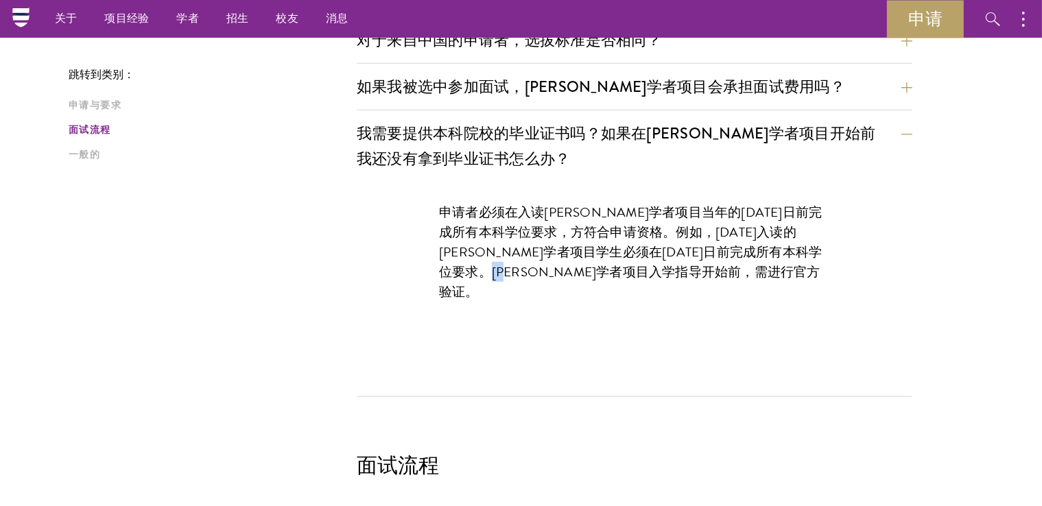
click at [656, 274] on font "申请者必须在入读[PERSON_NAME]学者项目当年的[DATE]日前完成所有本科学位要求，方符合申请资格。例如，[DATE]入读的[PERSON_NAME…" at bounding box center [630, 251] width 383 height 99
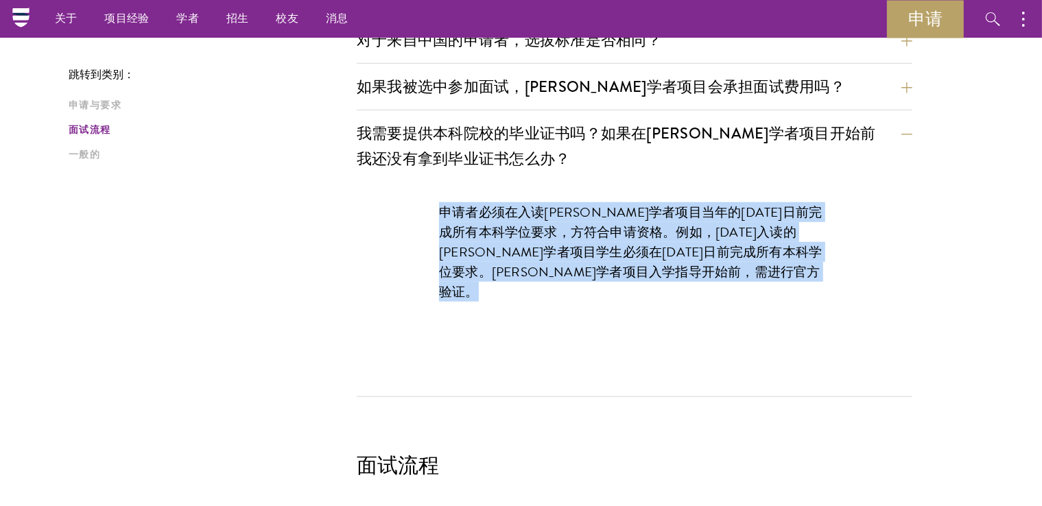
click at [656, 274] on font "申请者必须在入读[PERSON_NAME]学者项目当年的[DATE]日前完成所有本科学位要求，方符合申请资格。例如，[DATE]入读的[PERSON_NAME…" at bounding box center [630, 251] width 383 height 99
click at [643, 297] on div "申请者必须在入读[PERSON_NAME]学者项目当年的[DATE]日前完成所有本科学位要求，方符合申请资格。例如，[DATE]入读的[PERSON_NAME…" at bounding box center [634, 259] width 473 height 154
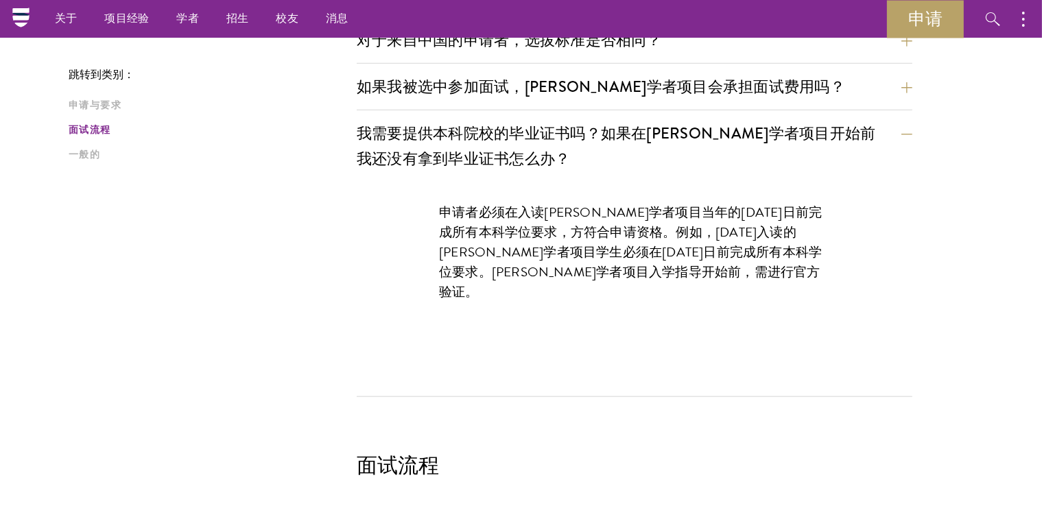
click at [662, 270] on font "申请者必须在入读[PERSON_NAME]学者项目当年的[DATE]日前完成所有本科学位要求，方符合申请资格。例如，[DATE]入读的[PERSON_NAME…" at bounding box center [630, 251] width 383 height 99
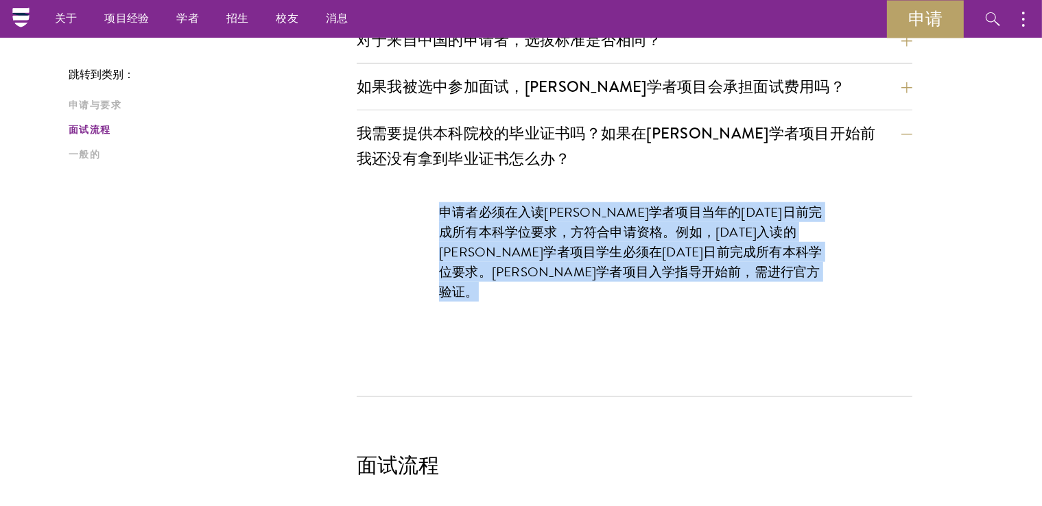
click at [662, 270] on font "申请者必须在入读[PERSON_NAME]学者项目当年的[DATE]日前完成所有本科学位要求，方符合申请资格。例如，[DATE]入读的[PERSON_NAME…" at bounding box center [630, 251] width 383 height 99
click at [656, 303] on div "申请者必须在入读[PERSON_NAME]学者项目当年的[DATE]日前完成所有本科学位要求，方符合申请资格。例如，[DATE]入读的[PERSON_NAME…" at bounding box center [634, 259] width 473 height 154
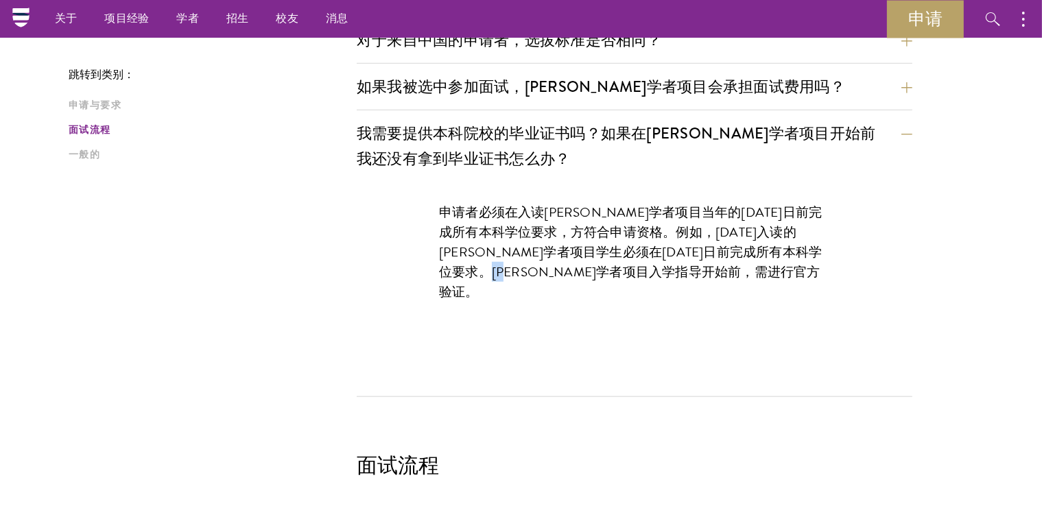
click at [656, 303] on div "申请者必须在入读[PERSON_NAME]学者项目当年的[DATE]日前完成所有本科学位要求，方符合申请资格。例如，[DATE]入读的[PERSON_NAME…" at bounding box center [634, 259] width 473 height 154
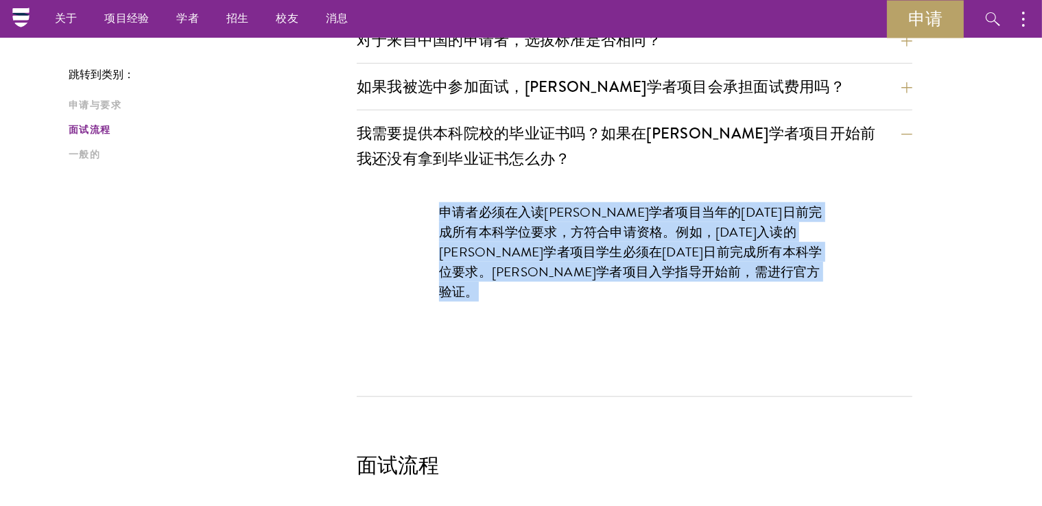
click at [656, 303] on div "申请者必须在入读[PERSON_NAME]学者项目当年的[DATE]日前完成所有本科学位要求，方符合申请资格。例如，[DATE]入读的[PERSON_NAME…" at bounding box center [634, 259] width 473 height 154
click at [648, 325] on div "申请者必须在入读[PERSON_NAME]学者项目当年的[DATE]日前完成所有本科学位要求，方符合申请资格。例如，[DATE]入读的[PERSON_NAME…" at bounding box center [635, 289] width 556 height 215
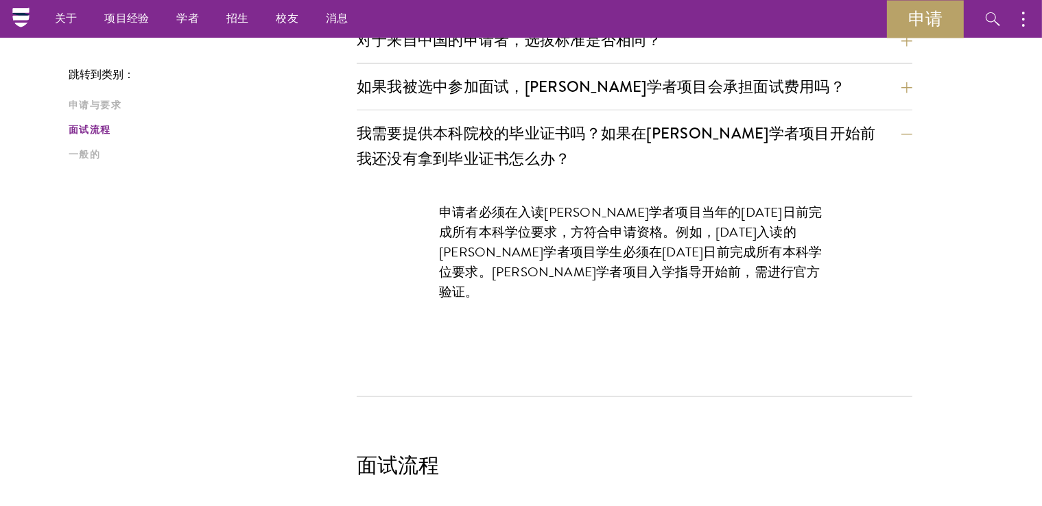
click at [760, 267] on p "申请者必须在入读[PERSON_NAME]学者项目当年的[DATE]日前完成所有本科学位要求，方符合申请资格。例如，[DATE]入读的[PERSON_NAME…" at bounding box center [634, 251] width 391 height 99
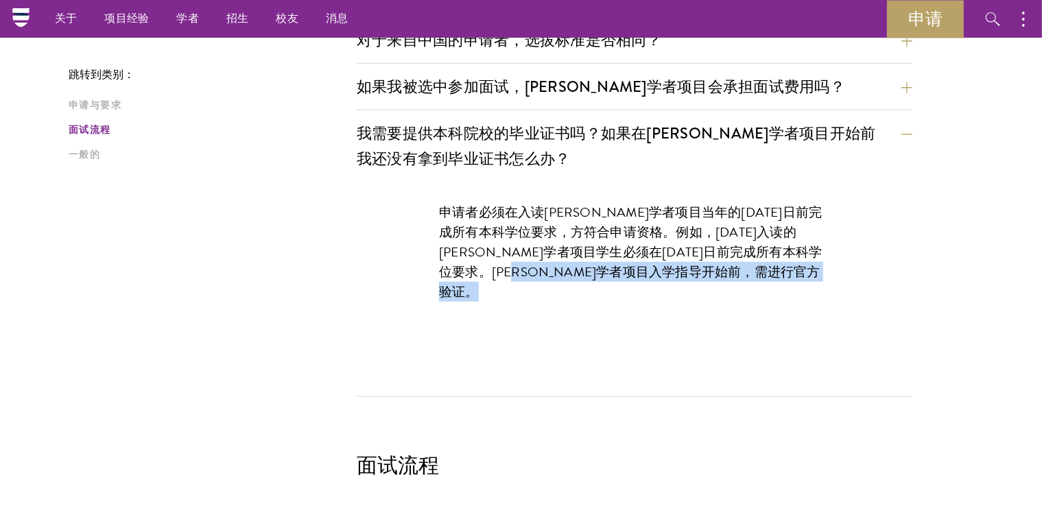
click at [760, 267] on p "申请者必须在入读[PERSON_NAME]学者项目当年的[DATE]日前完成所有本科学位要求，方符合申请资格。例如，[DATE]入读的[PERSON_NAME…" at bounding box center [634, 251] width 391 height 99
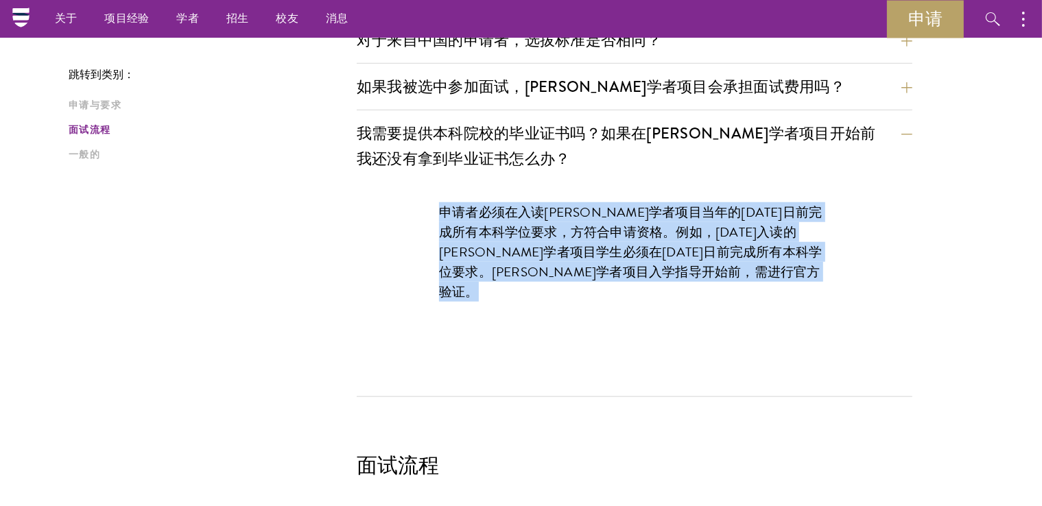
click at [760, 267] on p "申请者必须在入读[PERSON_NAME]学者项目当年的[DATE]日前完成所有本科学位要求，方符合申请资格。例如，[DATE]入读的[PERSON_NAME…" at bounding box center [634, 251] width 391 height 99
click at [736, 303] on div "申请者必须在入读[PERSON_NAME]学者项目当年的[DATE]日前完成所有本科学位要求，方符合申请资格。例如，[DATE]入读的[PERSON_NAME…" at bounding box center [634, 259] width 473 height 154
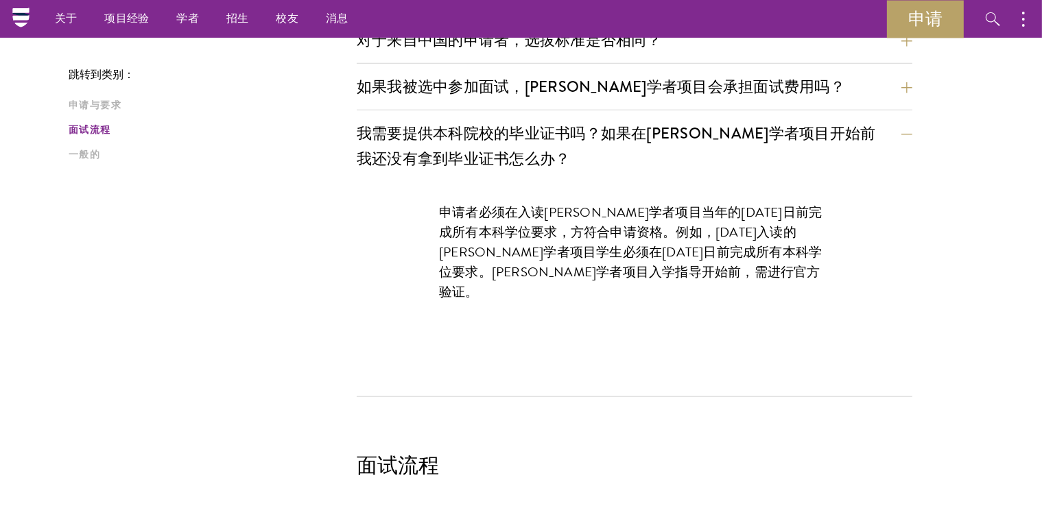
click at [739, 293] on div "申请者必须在入读[PERSON_NAME]学者项目当年的[DATE]日前完成所有本科学位要求，方符合申请资格。例如，[DATE]入读的[PERSON_NAME…" at bounding box center [634, 259] width 473 height 154
click at [750, 277] on p "申请者必须在入读[PERSON_NAME]学者项目当年的[DATE]日前完成所有本科学位要求，方符合申请资格。例如，[DATE]入读的[PERSON_NAME…" at bounding box center [634, 251] width 391 height 99
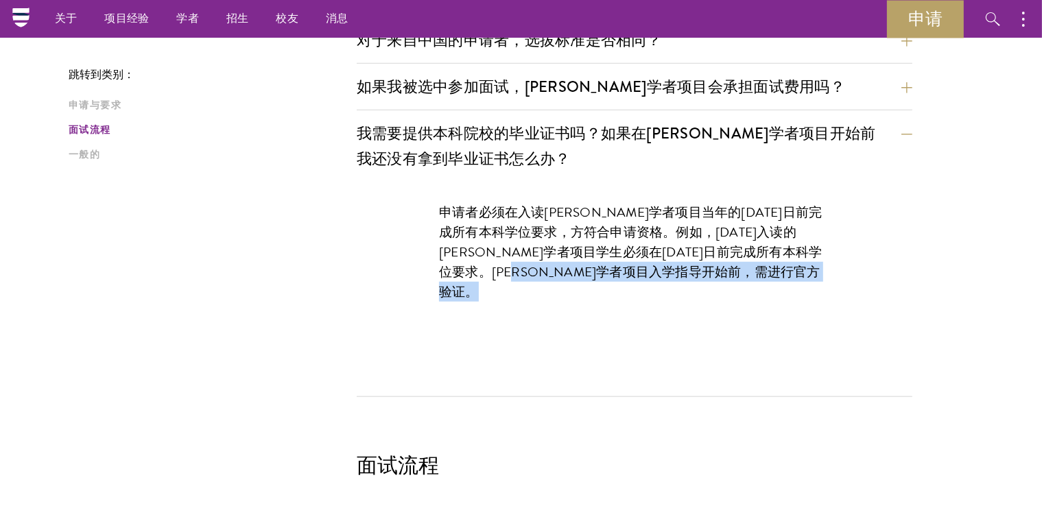
click at [750, 277] on p "申请者必须在入读[PERSON_NAME]学者项目当年的[DATE]日前完成所有本科学位要求，方符合申请资格。例如，[DATE]入读的[PERSON_NAME…" at bounding box center [634, 251] width 391 height 99
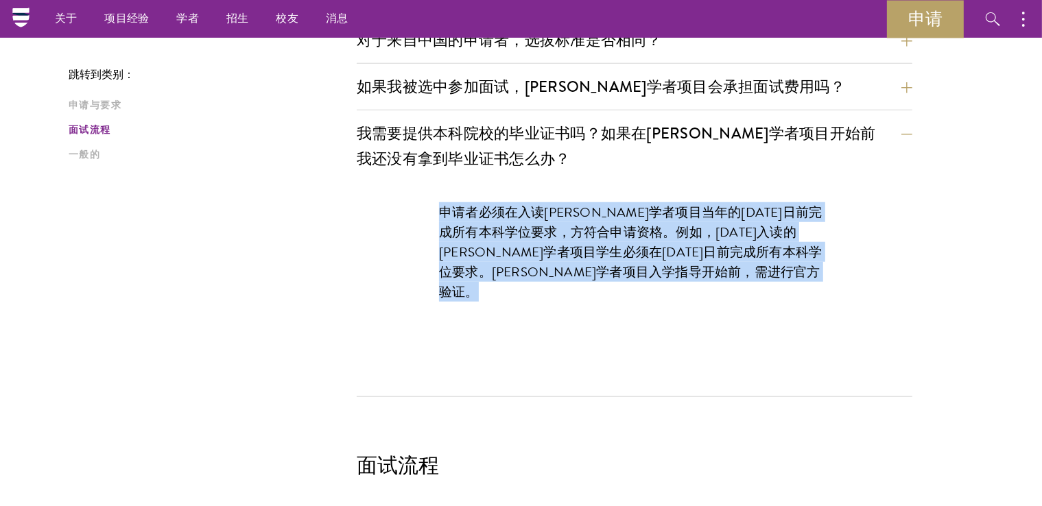
click at [750, 277] on p "申请者必须在入读[PERSON_NAME]学者项目当年的[DATE]日前完成所有本科学位要求，方符合申请资格。例如，[DATE]入读的[PERSON_NAME…" at bounding box center [634, 251] width 391 height 99
click at [725, 303] on div "申请者必须在入读[PERSON_NAME]学者项目当年的[DATE]日前完成所有本科学位要求，方符合申请资格。例如，[DATE]入读的[PERSON_NAME…" at bounding box center [634, 259] width 473 height 154
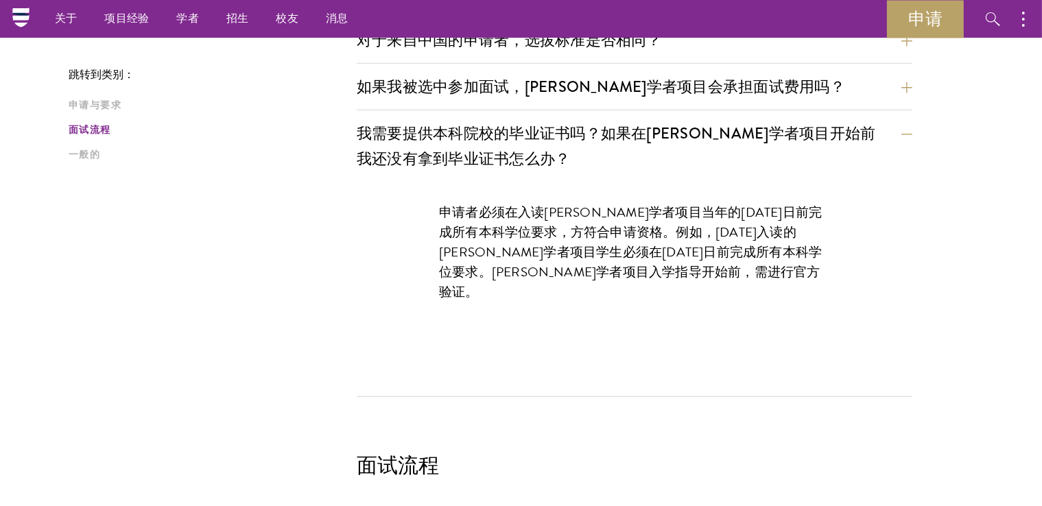
click at [734, 276] on p "申请者必须在入读[PERSON_NAME]学者项目当年的[DATE]日前完成所有本科学位要求，方符合申请资格。例如，[DATE]入读的[PERSON_NAME…" at bounding box center [634, 251] width 391 height 99
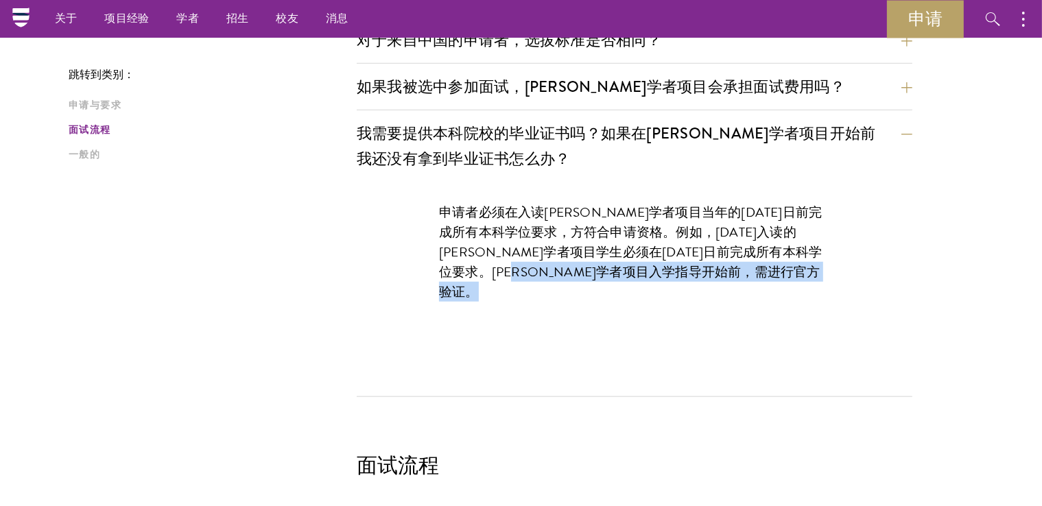
click at [734, 276] on p "申请者必须在入读[PERSON_NAME]学者项目当年的[DATE]日前完成所有本科学位要求，方符合申请资格。例如，[DATE]入读的[PERSON_NAME…" at bounding box center [634, 251] width 391 height 99
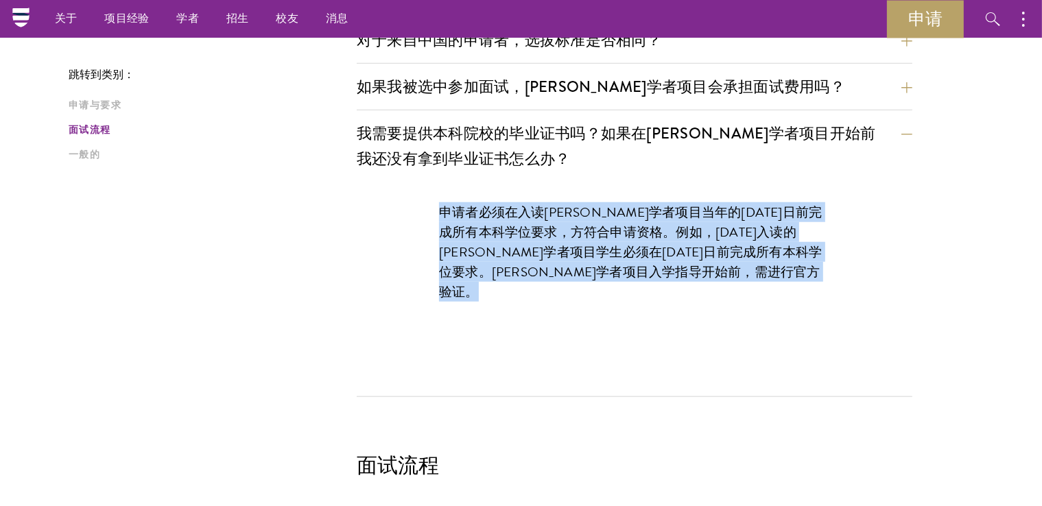
click at [734, 276] on p "申请者必须在入读[PERSON_NAME]学者项目当年的[DATE]日前完成所有本科学位要求，方符合申请资格。例如，[DATE]入读的[PERSON_NAME…" at bounding box center [634, 251] width 391 height 99
click at [714, 308] on div "申请者必须在入读[PERSON_NAME]学者项目当年的[DATE]日前完成所有本科学位要求，方符合申请资格。例如，[DATE]入读的[PERSON_NAME…" at bounding box center [634, 259] width 473 height 154
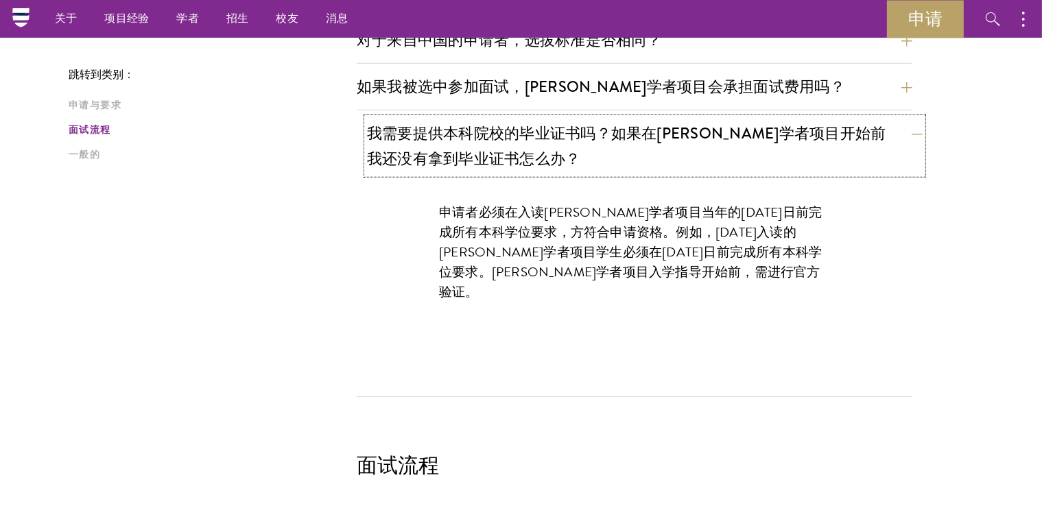
click at [755, 141] on button "我需要提供本科院校的毕业证书吗？如果在[PERSON_NAME]学者项目开始前我还没有拿到毕业证书怎么办？" at bounding box center [645, 146] width 556 height 56
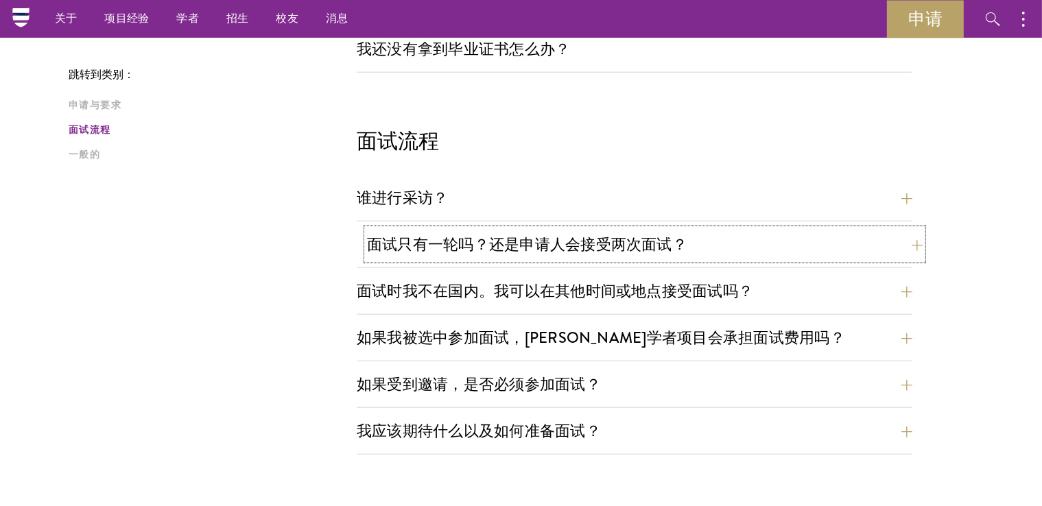
scroll to position [1371, 0]
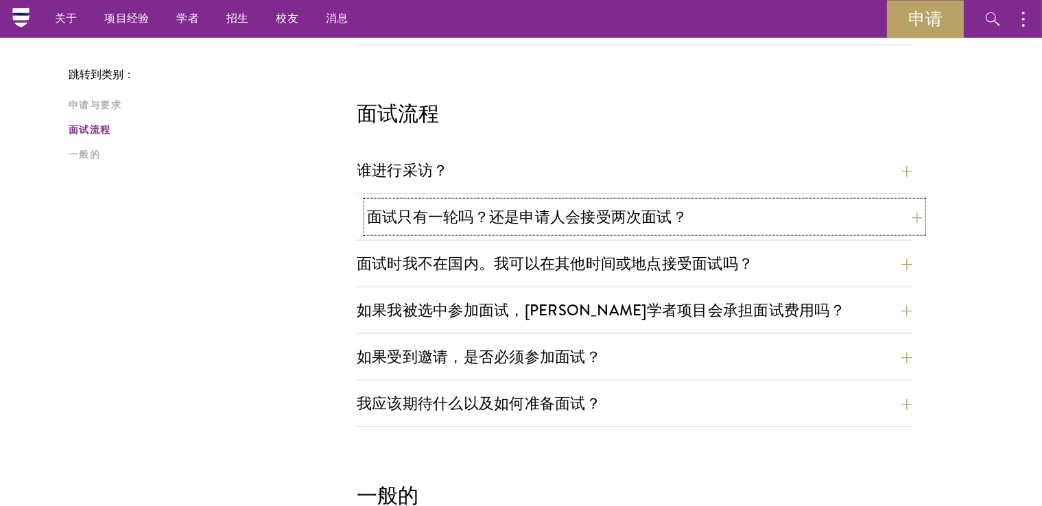
click at [749, 226] on button "面试只有一轮吗？还是申请人会接受两次面试？" at bounding box center [645, 217] width 556 height 31
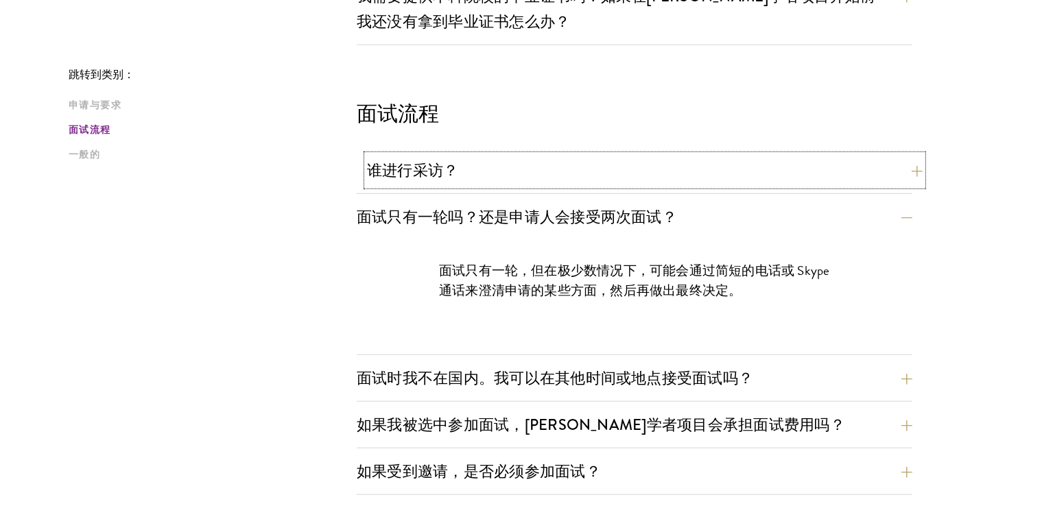
click at [775, 179] on button "谁进行采访？" at bounding box center [645, 170] width 556 height 31
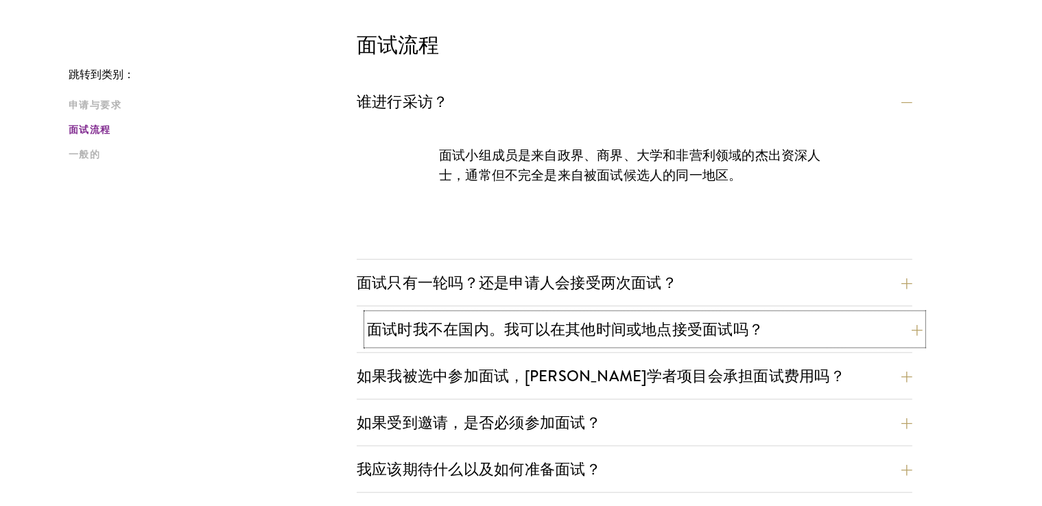
click at [736, 327] on font "面试时我不在国内。我可以在其他时间或地点接受面试吗？" at bounding box center [565, 329] width 397 height 23
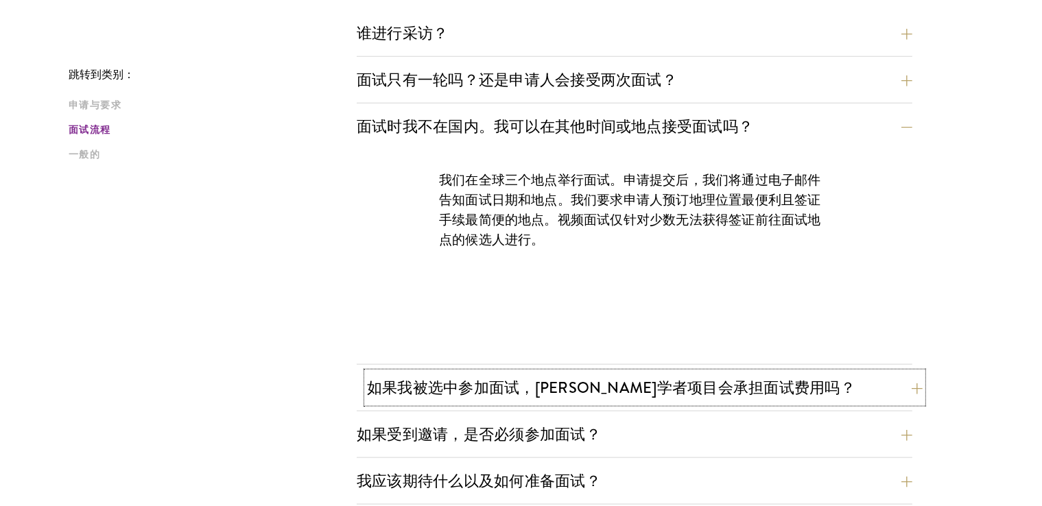
click at [740, 373] on button "如果我被选中参加面试，[PERSON_NAME]学者项目会承担面试费用吗？" at bounding box center [645, 388] width 556 height 31
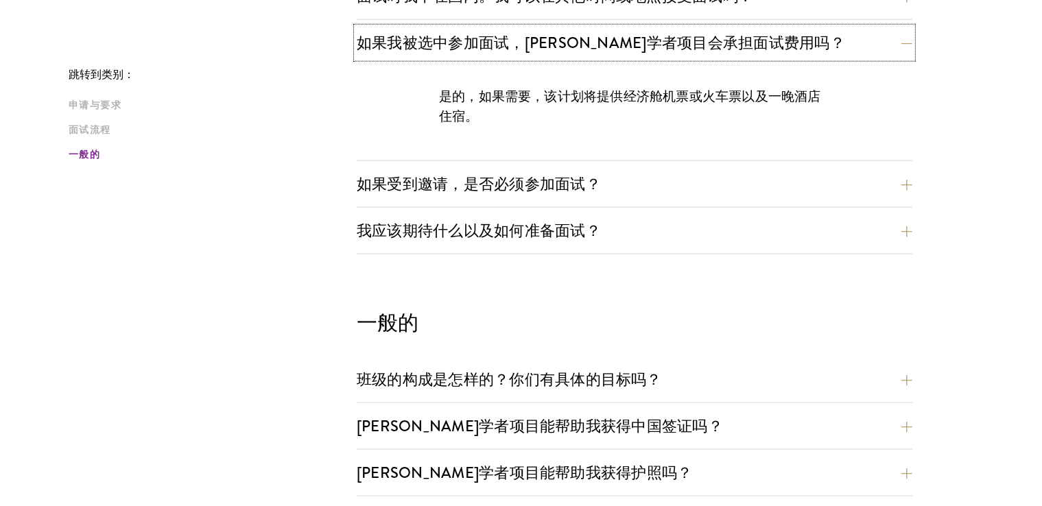
scroll to position [1645, 0]
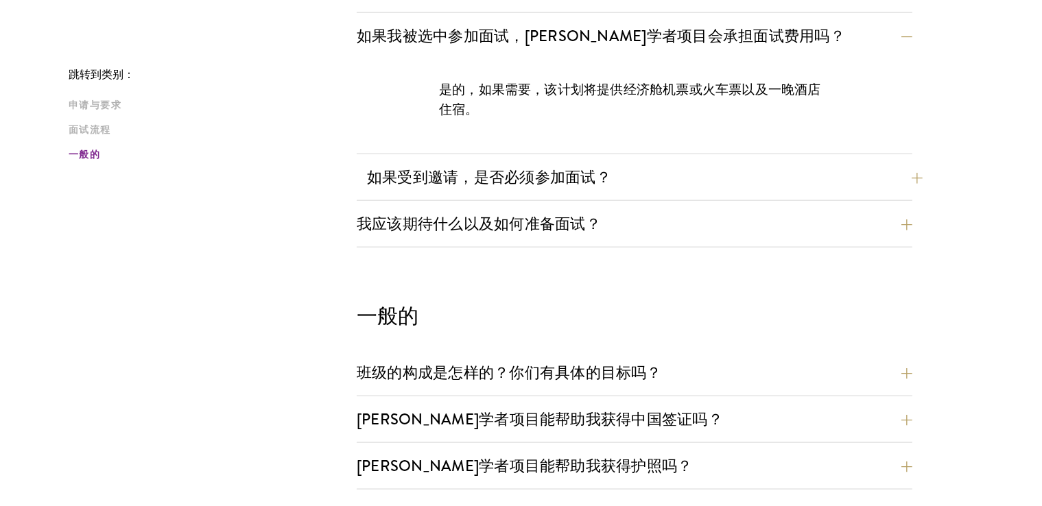
click at [771, 154] on div "谁进行采访？ 面试小组成员是来自政界、商界、大学和非营利领域的杰出资深人士，通常但不完全是来自被面试候选人的同一地区。 面试只有一轮吗？还是申请人会接受两次面…" at bounding box center [635, 64] width 556 height 367
click at [773, 187] on button "如果受到邀请，是否必须参加面试？" at bounding box center [635, 177] width 556 height 31
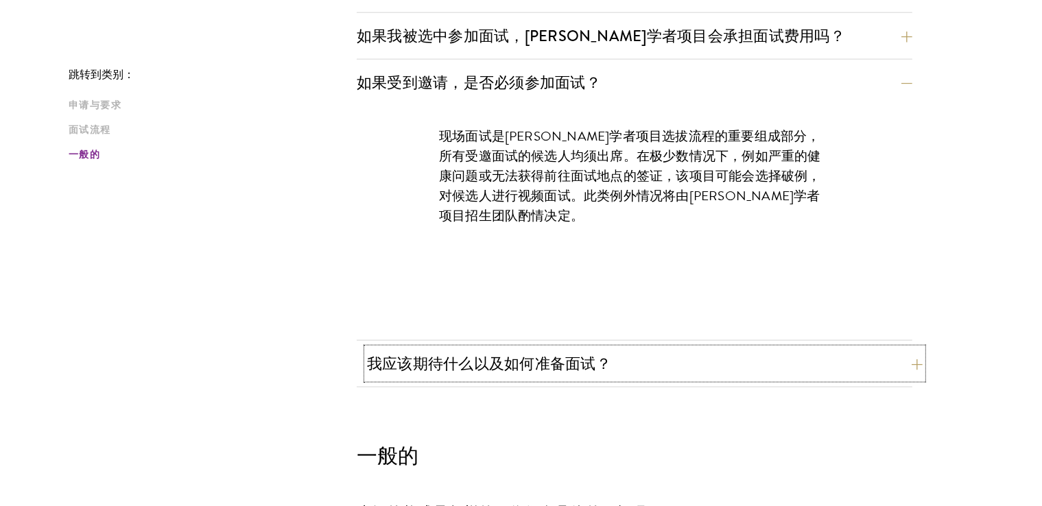
click at [714, 358] on button "我应该期待什么以及如何准备面试？" at bounding box center [645, 364] width 556 height 31
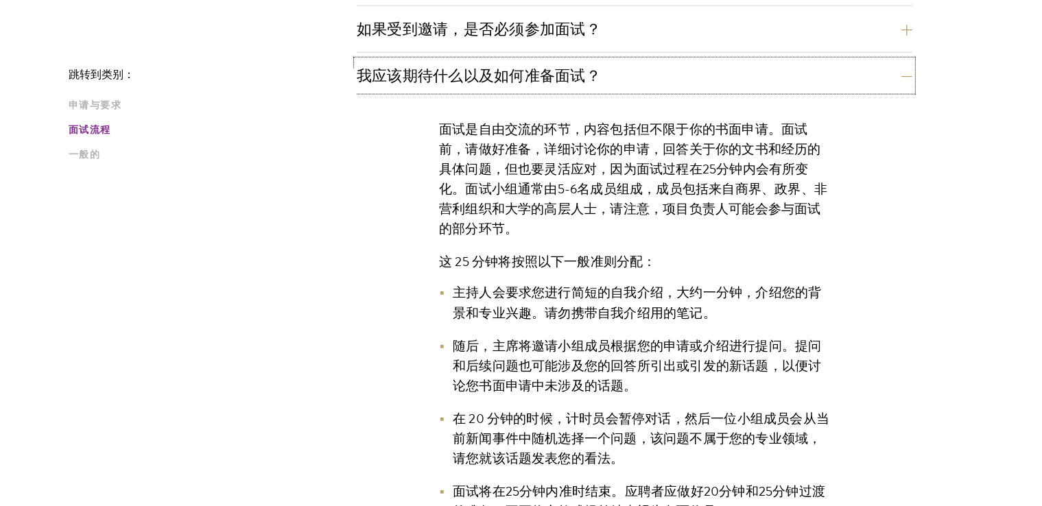
scroll to position [1714, 0]
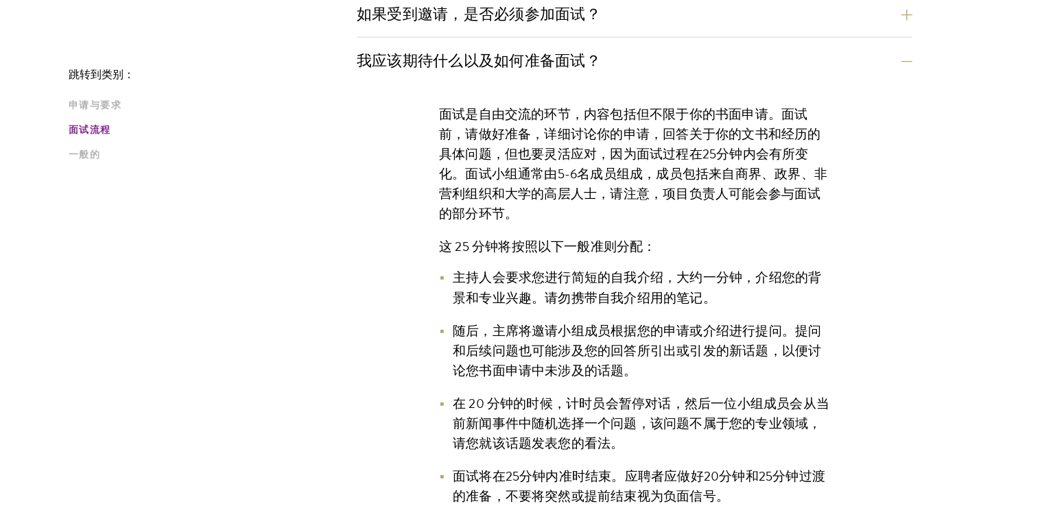
click at [729, 300] on li "主持人会要求您进行简短的自我介绍，大约一分钟，介绍您的背景和专业兴趣。请勿携带自我介绍用的笔记。" at bounding box center [634, 288] width 391 height 40
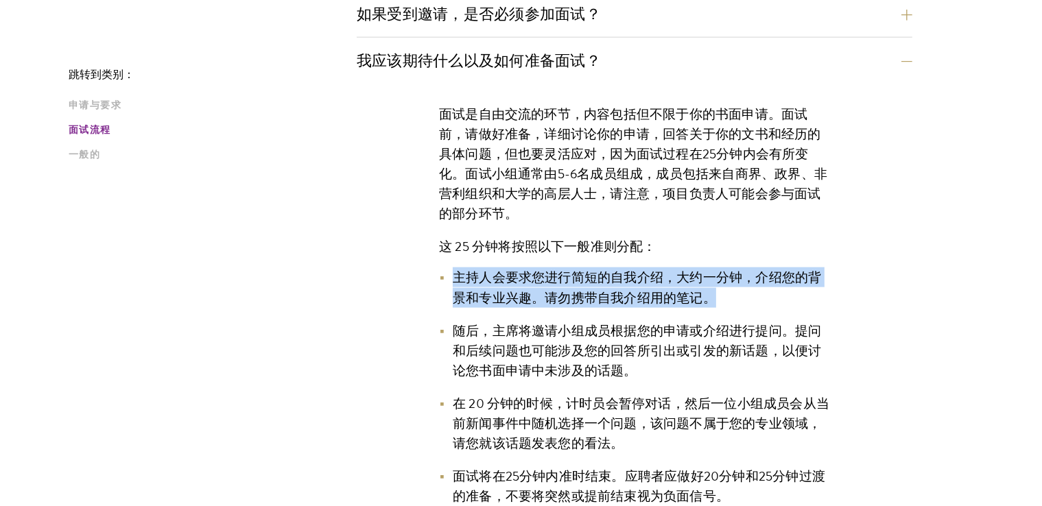
click at [729, 300] on li "主持人会要求您进行简短的自我介绍，大约一分钟，介绍您的背景和专业兴趣。请勿携带自我介绍用的笔记。" at bounding box center [634, 288] width 391 height 40
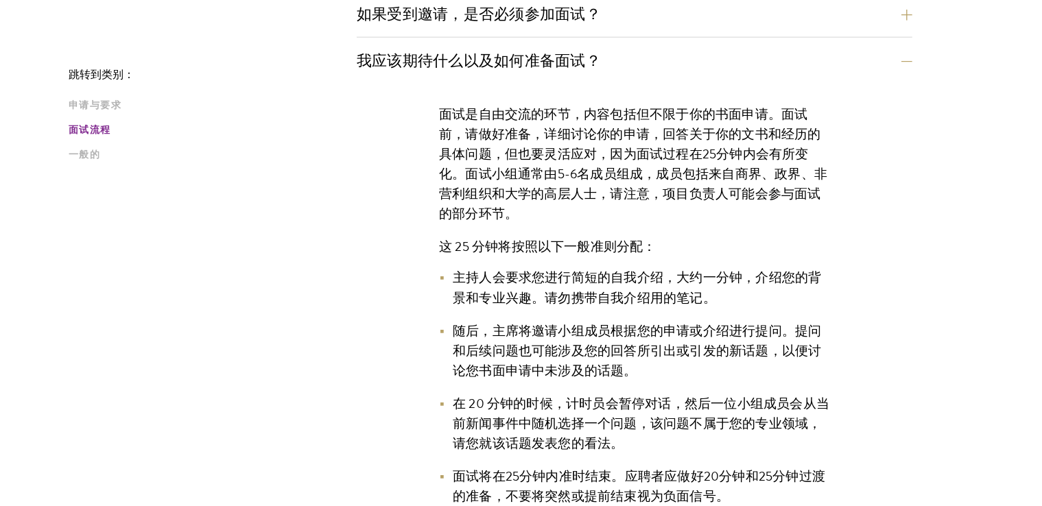
click at [702, 321] on font "随后，主席将邀请小组成员根据您的申请或介绍进行提问。提问和后续问题也可能涉及您的回答所引出或引发的新话题，以便讨论您书面申请中未涉及的话题。" at bounding box center [637, 351] width 369 height 60
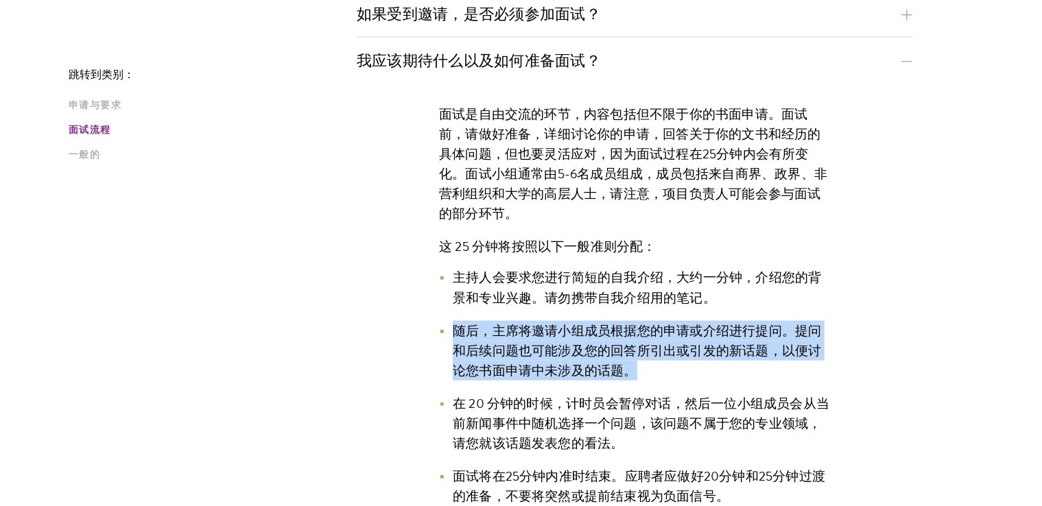
drag, startPoint x: 702, startPoint y: 318, endPoint x: 691, endPoint y: 324, distance: 12.6
click at [701, 321] on font "随后，主席将邀请小组成员根据您的申请或介绍进行提问。提问和后续问题也可能涉及您的回答所引出或引发的新话题，以便讨论您书面申请中未涉及的话题。" at bounding box center [637, 351] width 369 height 60
click at [688, 369] on li "随后，主席将邀请小组成员根据您的申请或介绍进行提问。提问和后续问题也可能涉及您的回答所引出或引发的新话题，以便讨论您书面申请中未涉及的话题。" at bounding box center [634, 351] width 391 height 60
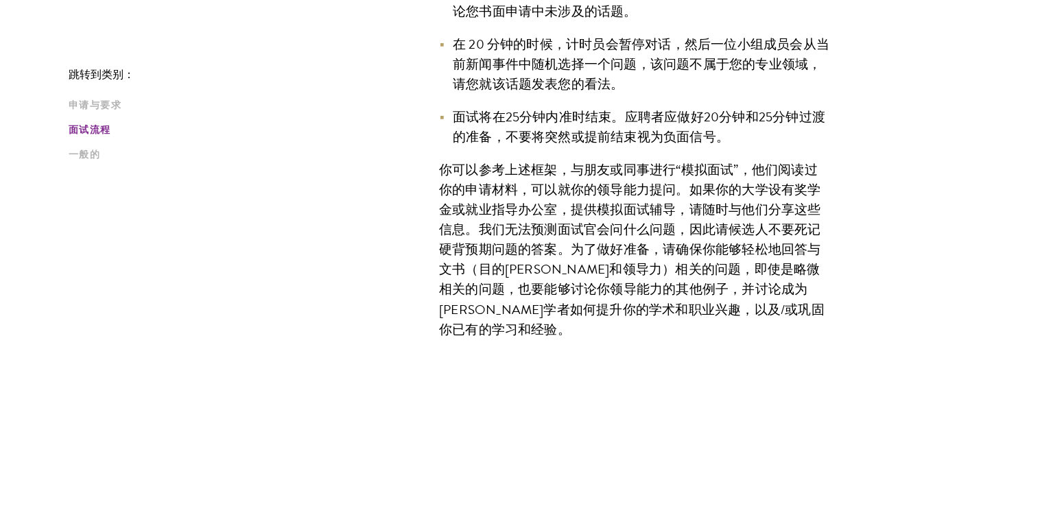
scroll to position [2126, 0]
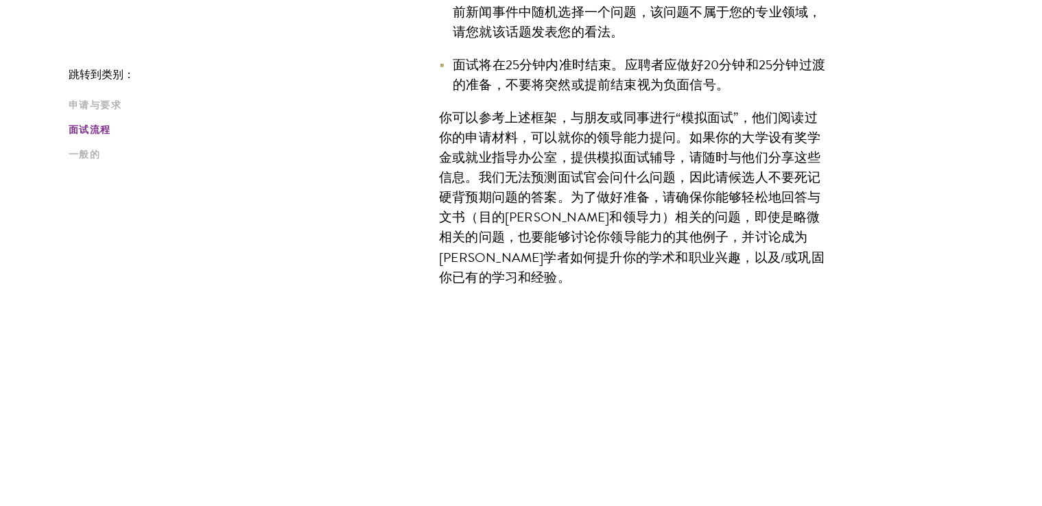
click at [720, 248] on font "你可以参考上述框架，与朋友或同事进行“模拟面试”，他们阅读过你的申请材料，可以就你的领导能力提问。如果你的大学设有奖学金或就业指导办公室，提供模拟面试辅导，请…" at bounding box center [632, 198] width 386 height 180
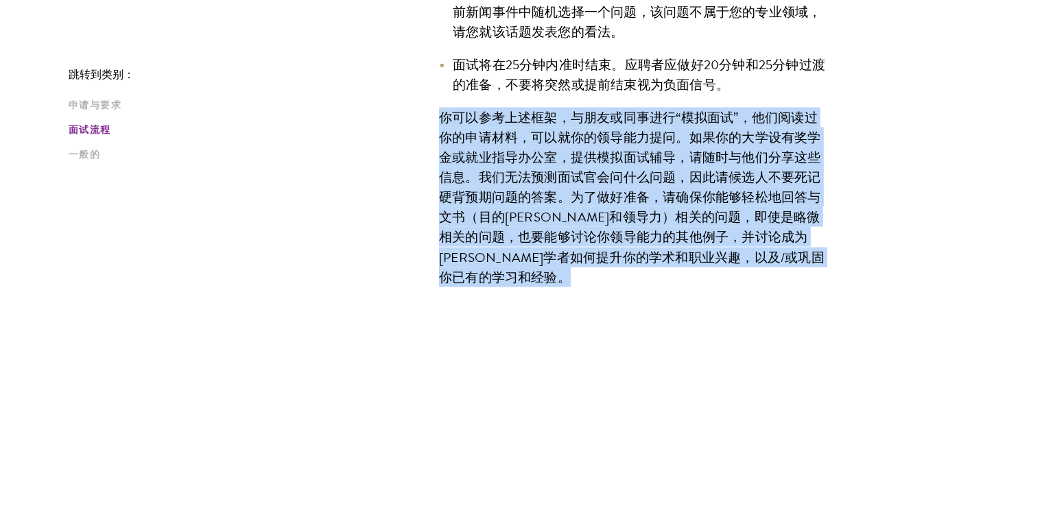
click at [720, 248] on font "你可以参考上述框架，与朋友或同事进行“模拟面试”，他们阅读过你的申请材料，可以就你的领导能力提问。如果你的大学设有奖学金或就业指导办公室，提供模拟面试辅导，请…" at bounding box center [632, 198] width 386 height 180
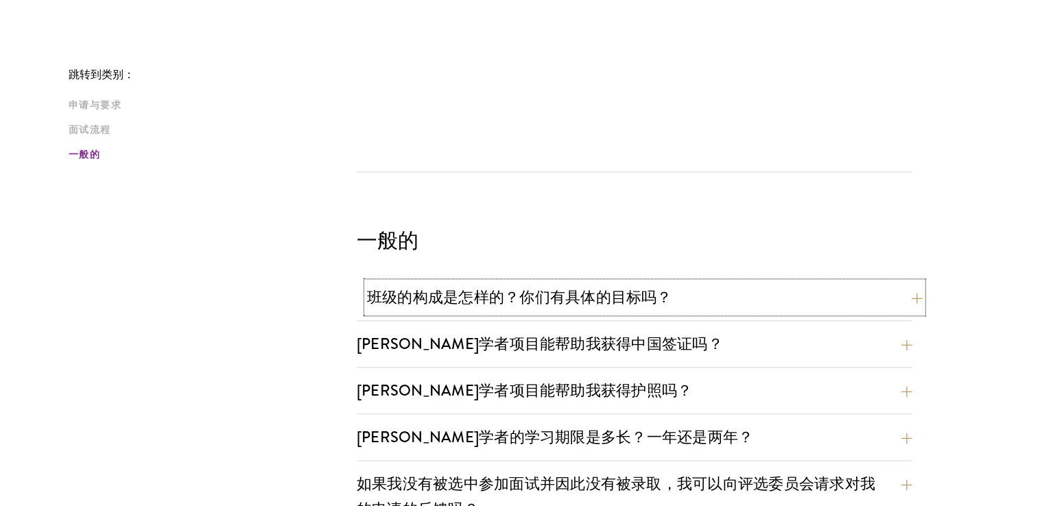
click at [692, 294] on button "班级的构成是怎样的？你们有具体的目标吗？" at bounding box center [645, 297] width 556 height 31
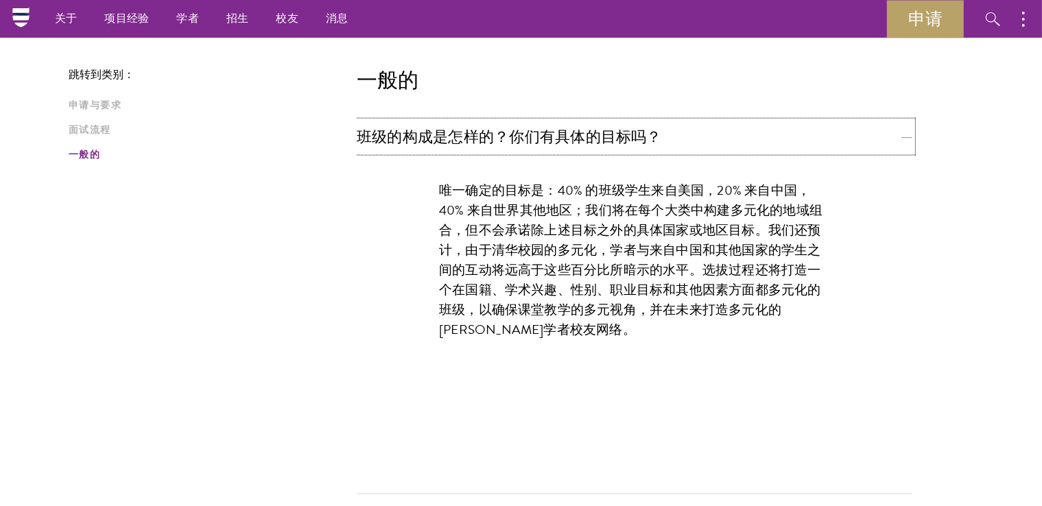
scroll to position [1781, 0]
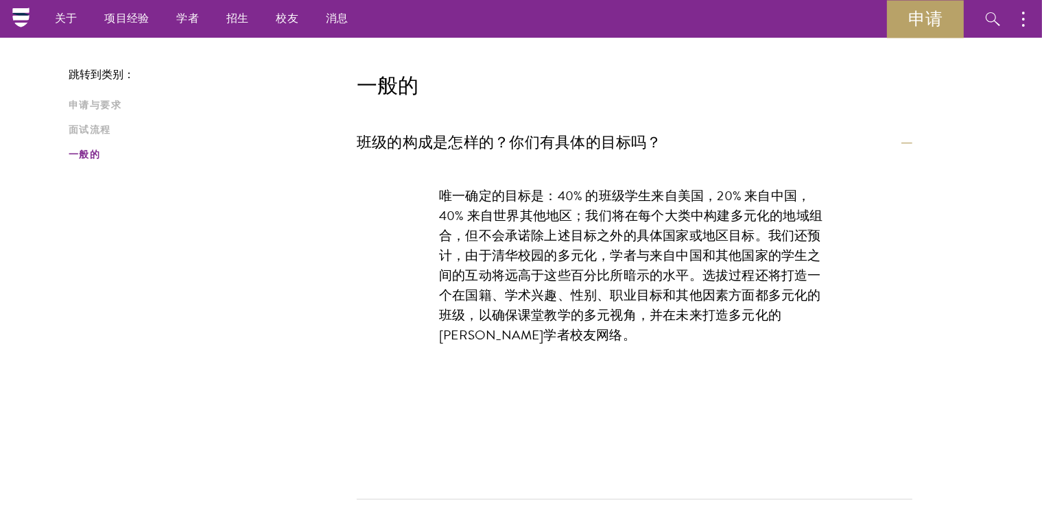
click at [653, 227] on font "唯一确定的目标是：40% 的班级学生来自美国，20% 来自中国，40% 来自世界其他地区；我们将在每个大类中构建多元化的地域组合，但不会承诺除上述目标之外的具…" at bounding box center [631, 265] width 384 height 159
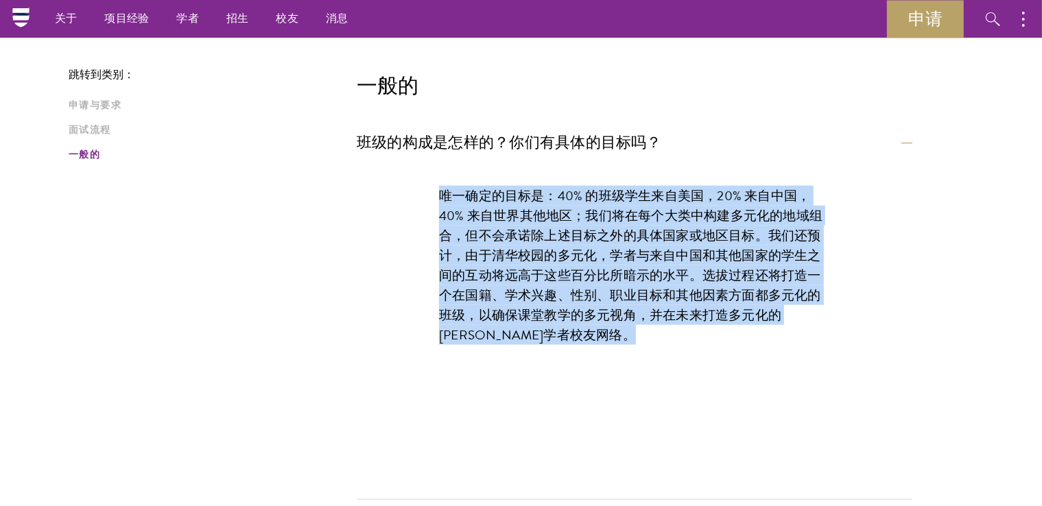
drag, startPoint x: 653, startPoint y: 227, endPoint x: 640, endPoint y: 235, distance: 15.4
click at [653, 227] on font "唯一确定的目标是：40% 的班级学生来自美国，20% 来自中国，40% 来自世界其他地区；我们将在每个大类中构建多元化的地域组合，但不会承诺除上述目标之外的具…" at bounding box center [631, 265] width 384 height 159
click at [626, 290] on font "唯一确定的目标是：40% 的班级学生来自美国，20% 来自中国，40% 来自世界其他地区；我们将在每个大类中构建多元化的地域组合，但不会承诺除上述目标之外的具…" at bounding box center [631, 265] width 384 height 159
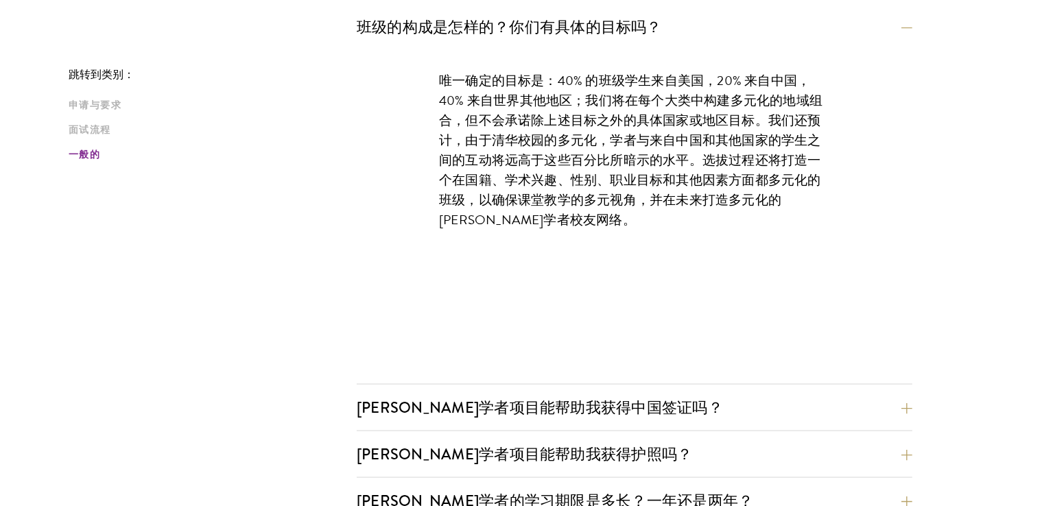
scroll to position [1919, 0]
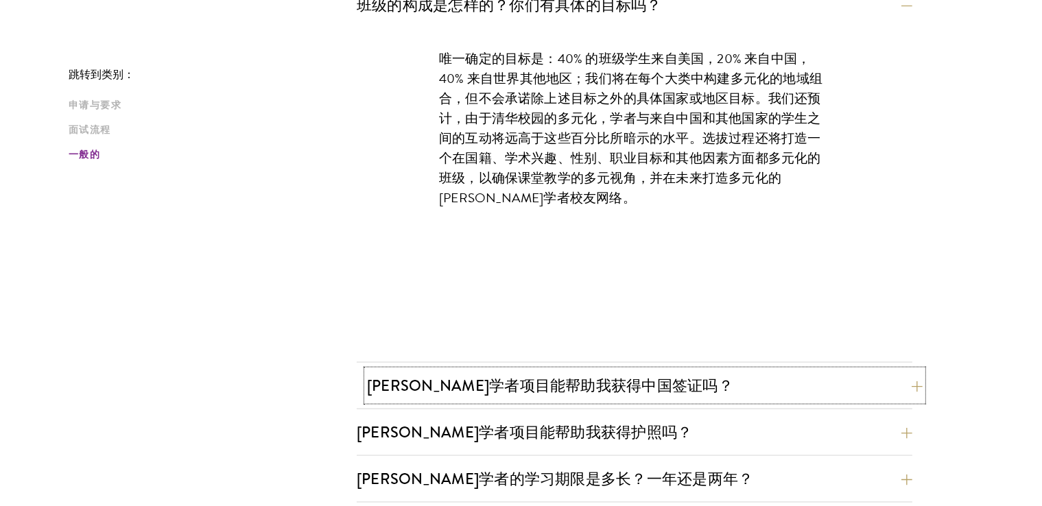
click at [627, 384] on font "[PERSON_NAME]学者项目能帮助我获得中国签证吗？" at bounding box center [550, 386] width 366 height 23
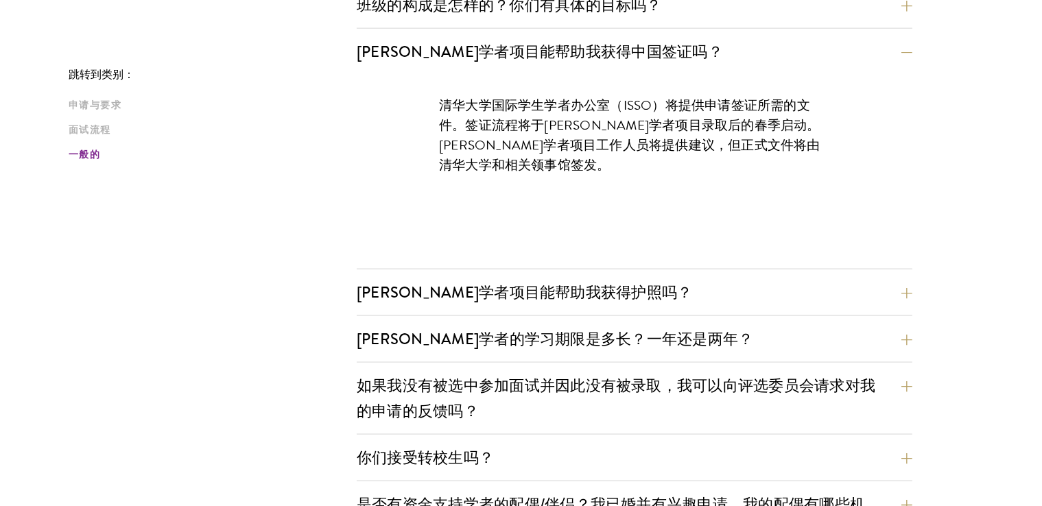
click at [659, 173] on div "清华大学国际学生学者办公室（ISSO）将提供申请签证所需的文件。签证流程将于[PERSON_NAME]学者项目录取后的春季启动。[PERSON_NAME]学者…" at bounding box center [634, 142] width 473 height 134
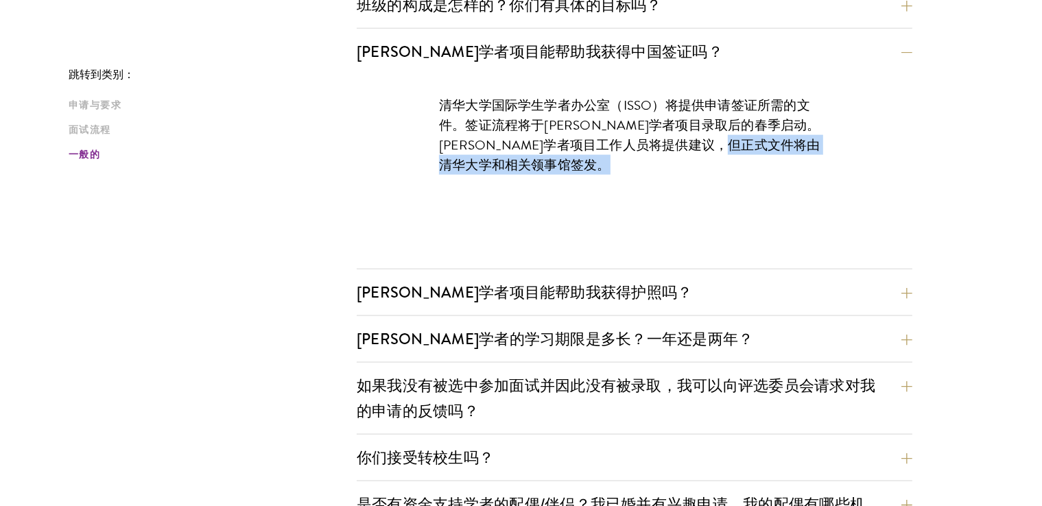
click at [659, 173] on div "清华大学国际学生学者办公室（ISSO）将提供申请签证所需的文件。签证流程将于[PERSON_NAME]学者项目录取后的春季启动。[PERSON_NAME]学者…" at bounding box center [634, 142] width 473 height 134
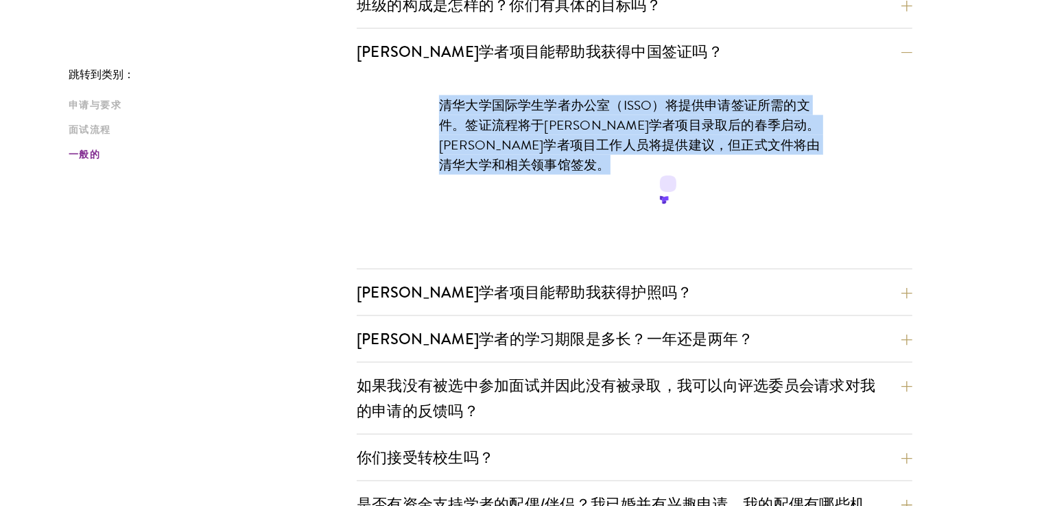
click at [659, 173] on div "清华大学国际学生学者办公室（ISSO）将提供申请签证所需的文件。签证流程将于[PERSON_NAME]学者项目录取后的春季启动。[PERSON_NAME]学者…" at bounding box center [634, 142] width 473 height 134
click at [629, 226] on div "清华大学国际学生学者办公室（ISSO）将提供申请签证所需的文件。签证流程将于[PERSON_NAME]学者项目录取后的春季启动。[PERSON_NAME]学者…" at bounding box center [635, 172] width 556 height 194
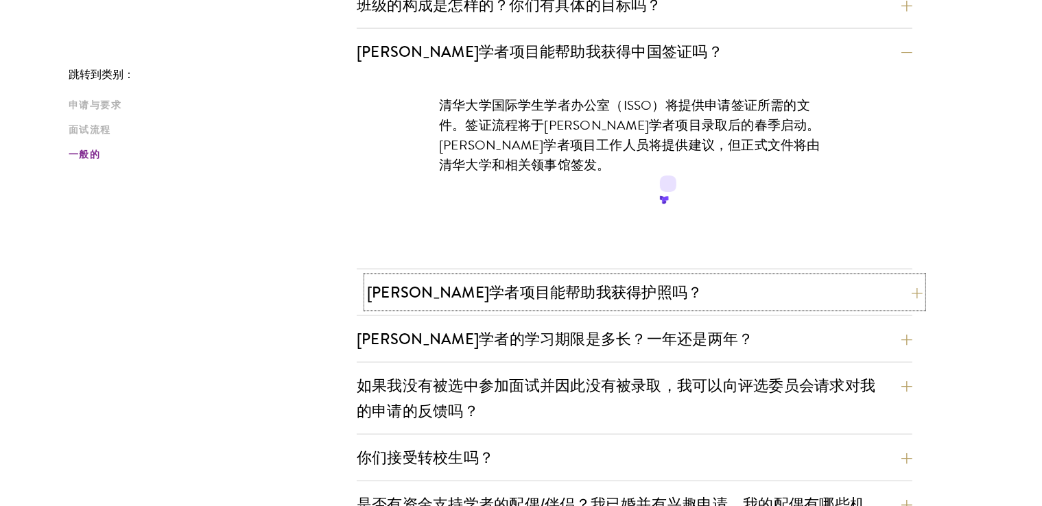
click at [611, 288] on font "[PERSON_NAME]学者项目能帮助我获得护照吗？" at bounding box center [535, 292] width 336 height 23
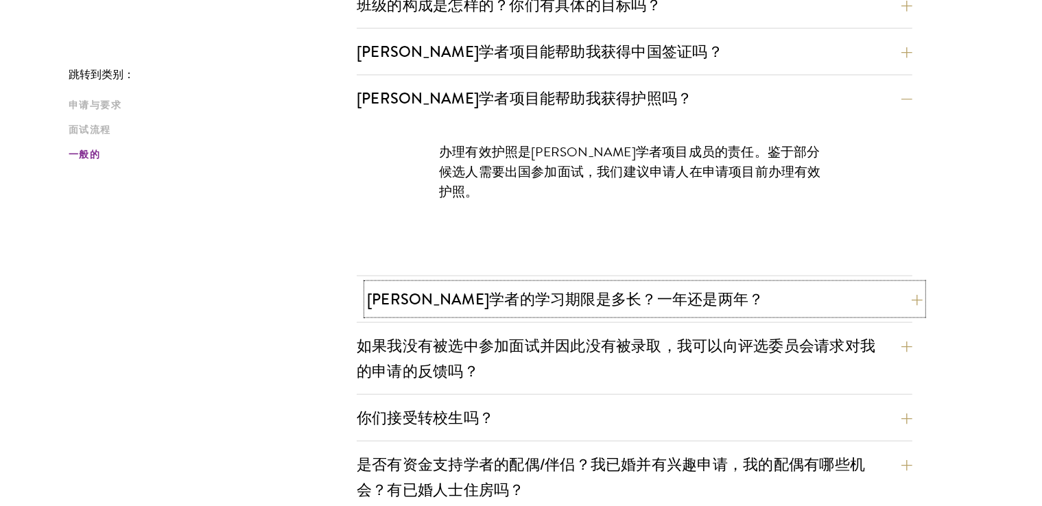
click at [611, 288] on font "[PERSON_NAME]学者的学习期限是多长？一年还是两年？" at bounding box center [565, 299] width 397 height 23
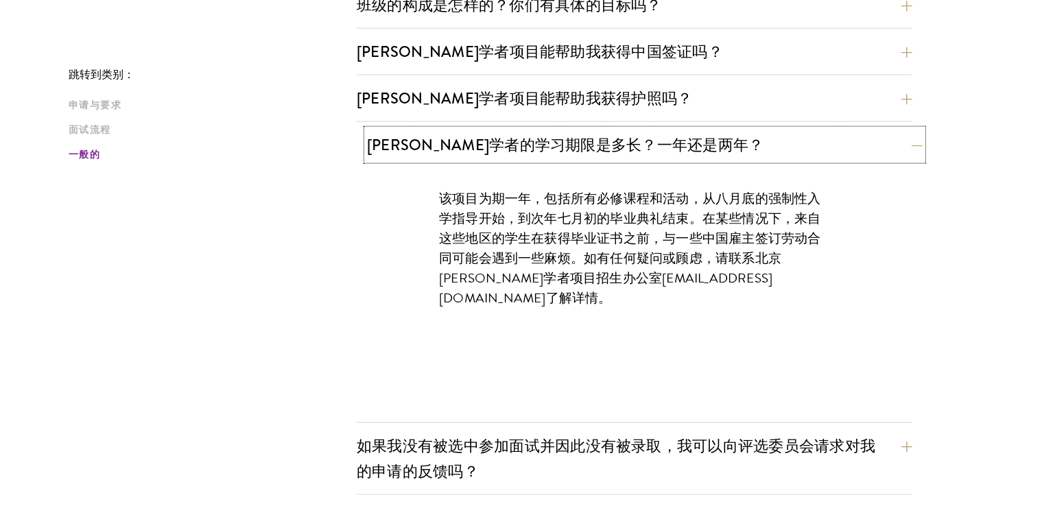
click at [611, 286] on div "苏世民学者的学习期限是多长？一年还是两年？ 该项目为期一年，包括所有必修课程和活动，从八月底的强制性入学指导开始，到次年七月初的毕业典礼结束。在某些情况下，来…" at bounding box center [635, 277] width 556 height 294
click at [617, 242] on font "该项目为期一年，包括所有必修课程和活动，从八月底的强制性入学指导开始，到次年七月初的毕业典礼结束。在某些情况下，来自这些地区的学生在获得毕业证书之前，与一些中…" at bounding box center [630, 238] width 382 height 99
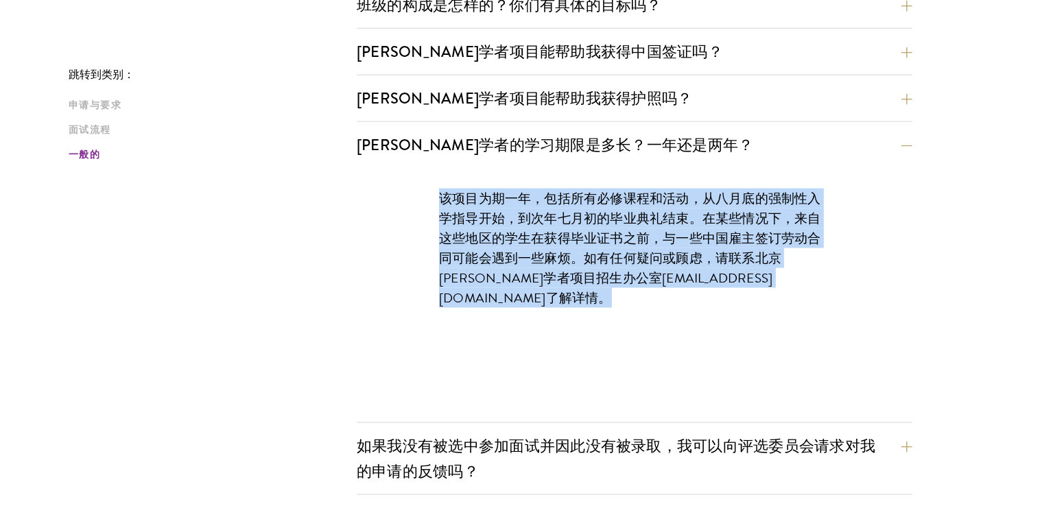
click at [617, 242] on font "该项目为期一年，包括所有必修课程和活动，从八月底的强制性入学指导开始，到次年七月初的毕业典礼结束。在某些情况下，来自这些地区的学生在获得毕业证书之前，与一些中…" at bounding box center [630, 238] width 382 height 99
click at [579, 291] on div "该项目为期一年，包括所有必修课程和活动，从八月底的强制性入学指导开始，到次年七月初的毕业典礼结束。在某些情况下，来自这些地区的学生在获得毕业证书之前，与一些中…" at bounding box center [634, 255] width 473 height 174
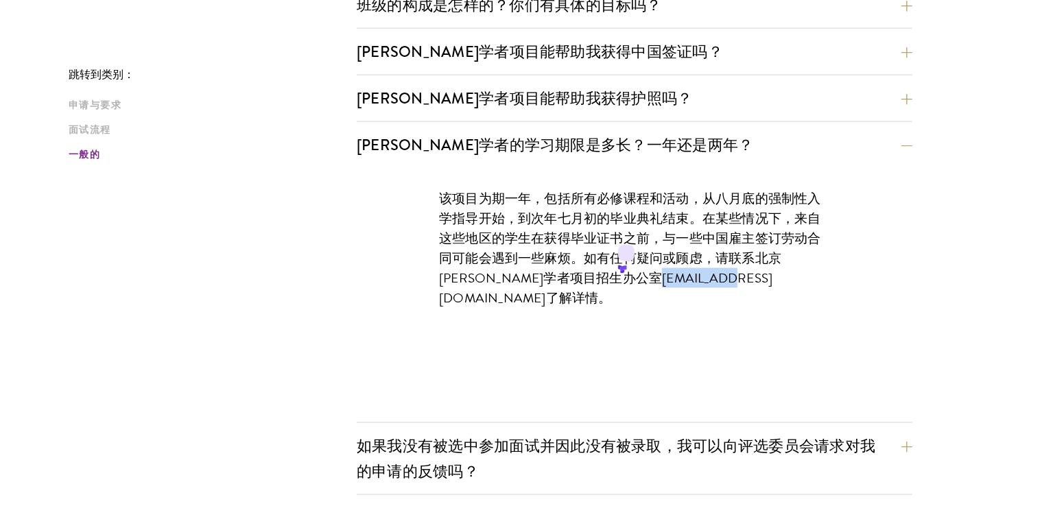
click at [579, 291] on div "该项目为期一年，包括所有必修课程和活动，从八月底的强制性入学指导开始，到次年七月初的毕业典礼结束。在某些情况下，来自这些地区的学生在获得毕业证书之前，与一些中…" at bounding box center [634, 255] width 473 height 174
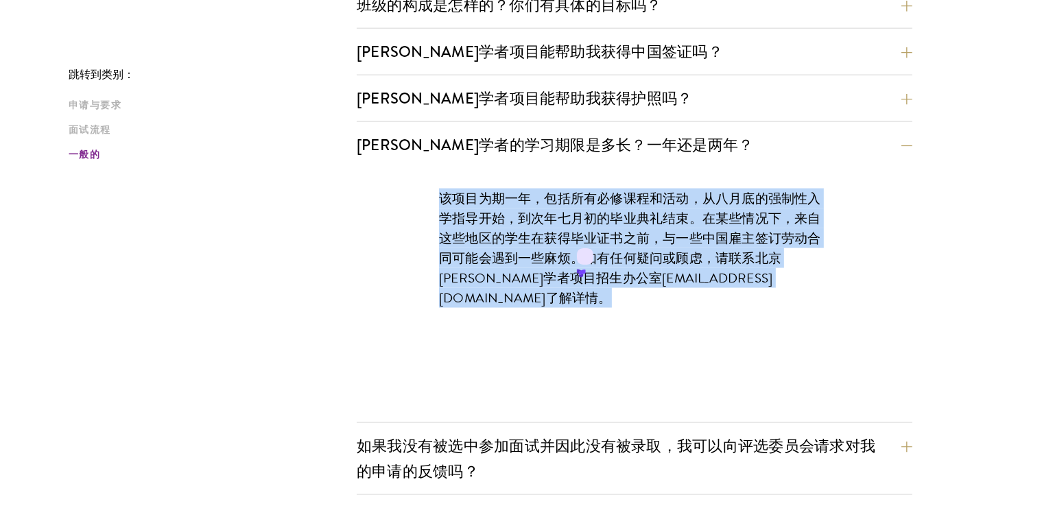
click at [579, 291] on div "该项目为期一年，包括所有必修课程和活动，从八月底的强制性入学指导开始，到次年七月初的毕业典礼结束。在某些情况下，来自这些地区的学生在获得毕业证书之前，与一些中…" at bounding box center [634, 255] width 473 height 174
click at [575, 320] on div "该项目为期一年，包括所有必修课程和活动，从八月底的强制性入学指导开始，到次年七月初的毕业典礼结束。在某些情况下，来自这些地区的学生在获得毕业证书之前，与一些中…" at bounding box center [635, 295] width 556 height 255
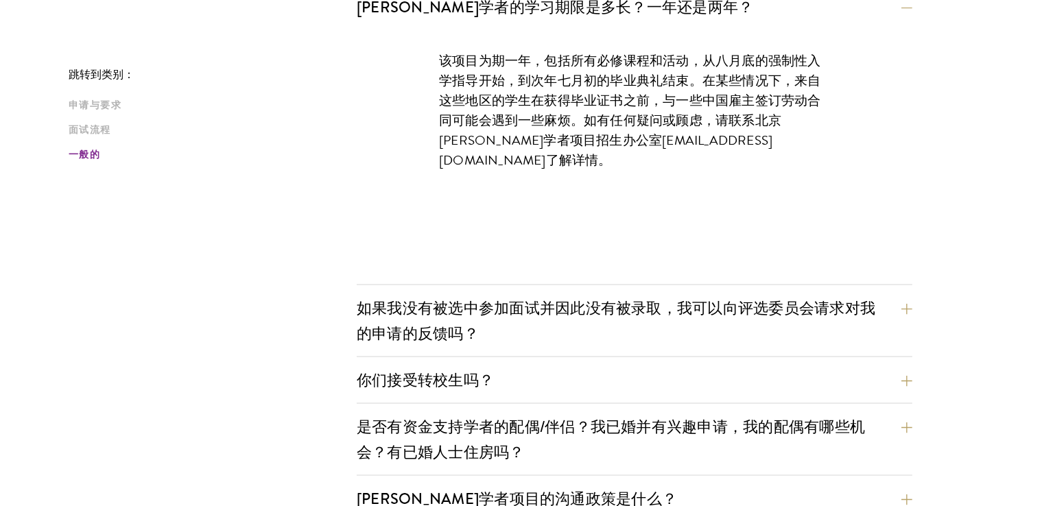
scroll to position [2056, 0]
drag, startPoint x: 614, startPoint y: 270, endPoint x: 612, endPoint y: 279, distance: 8.5
click at [614, 272] on div "该项目为期一年，包括所有必修课程和活动，从八月底的强制性入学指导开始，到次年七月初的毕业典礼结束。在某些情况下，来自这些地区的学生在获得毕业证书之前，与一些中…" at bounding box center [635, 158] width 556 height 255
click at [602, 307] on font "如果我没有被选中参加面试并因此没有被录取，我可以向评选委员会请求对我的申请的反馈吗？" at bounding box center [626, 322] width 519 height 48
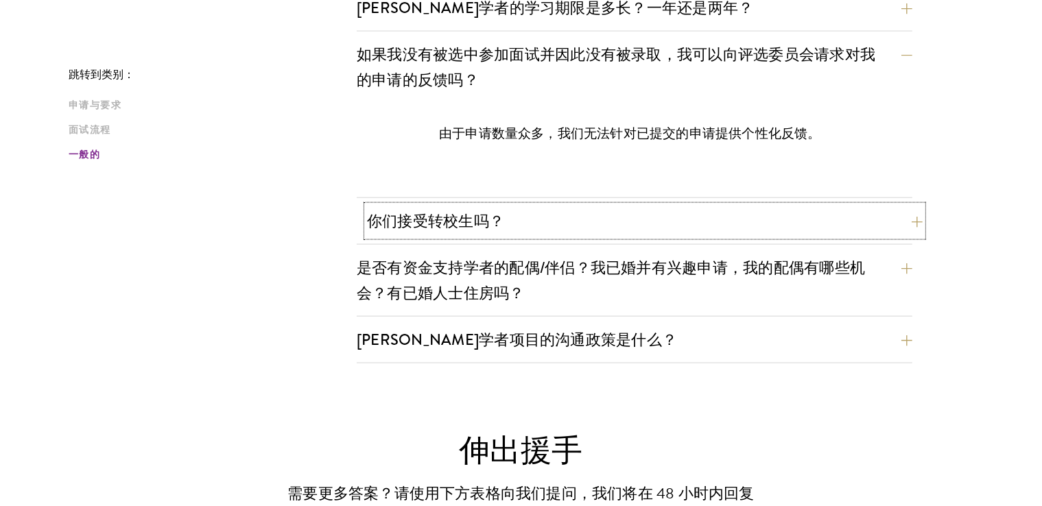
click at [631, 218] on button "你们接受转校生吗？" at bounding box center [645, 221] width 556 height 31
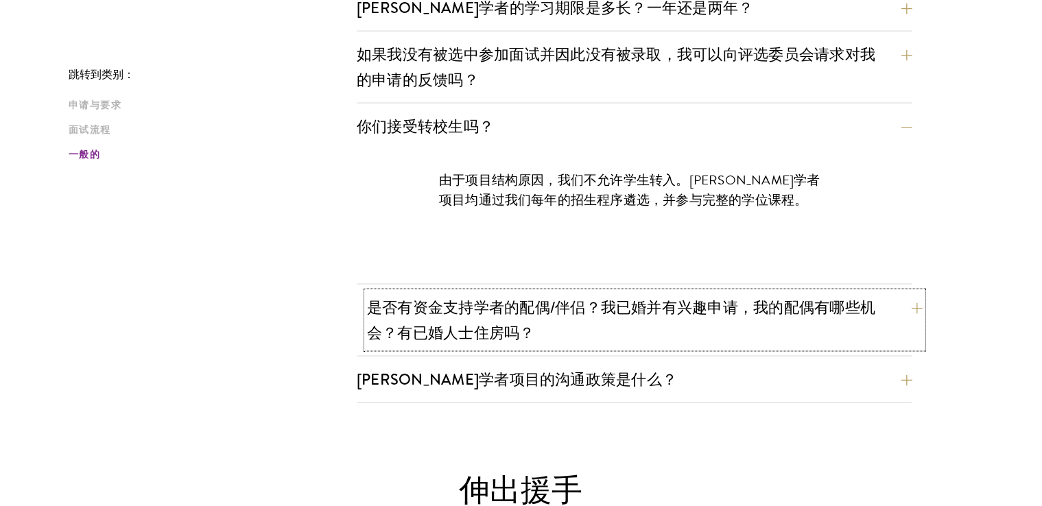
click at [600, 299] on font "是否有资金支持学者的配偶/伴侣？我已婚并有兴趣申请，我的配偶有哪些机会？有已婚人士住房吗？" at bounding box center [621, 320] width 508 height 48
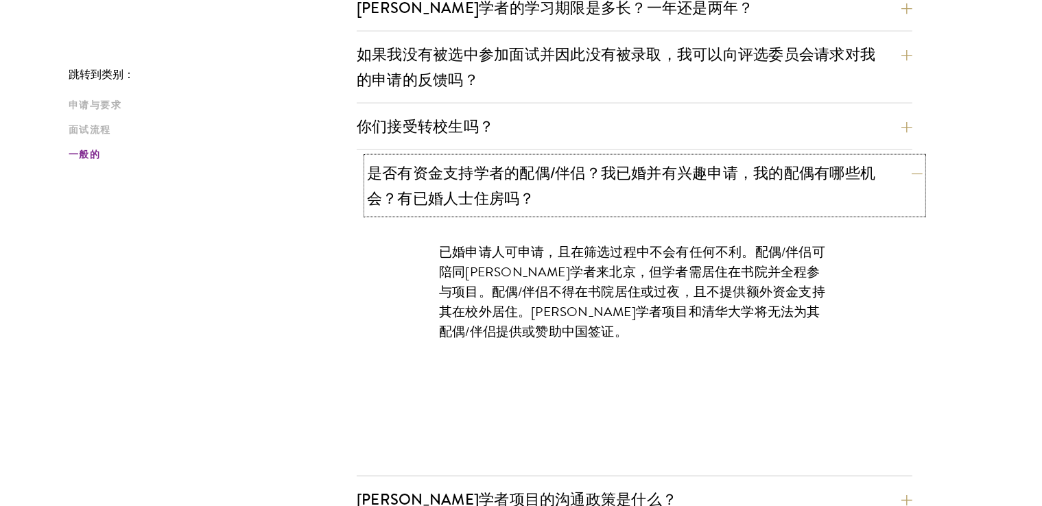
scroll to position [2124, 0]
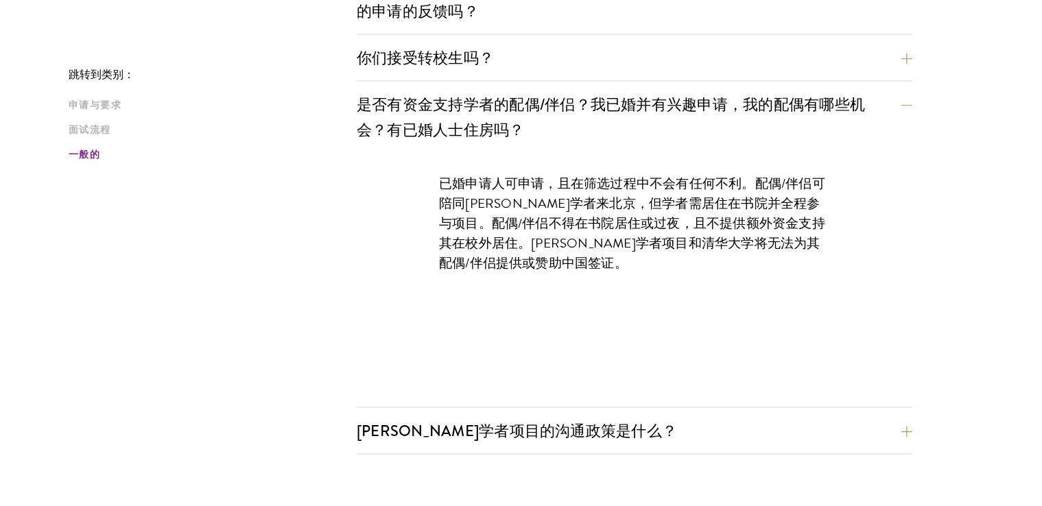
click at [605, 290] on div "已婚申请人可申请，且在筛选过程中不会有任何不利。配偶/伴侣可陪同[PERSON_NAME]学者来北京，但学者需居住在书院并全程参与项目。配偶/伴侣不得在书院居…" at bounding box center [634, 230] width 473 height 154
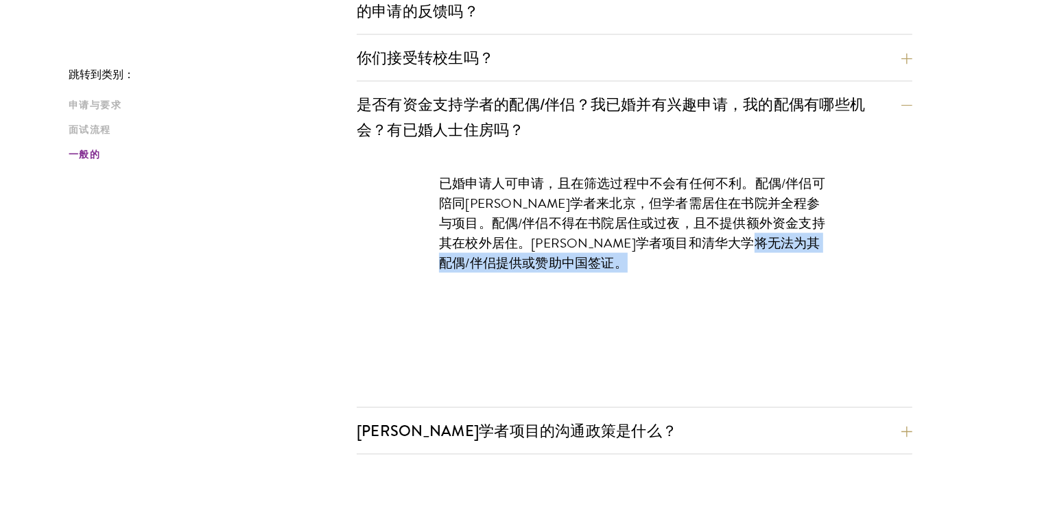
click at [605, 290] on div "已婚申请人可申请，且在筛选过程中不会有任何不利。配偶/伴侣可陪同[PERSON_NAME]学者来北京，但学者需居住在书院并全程参与项目。配偶/伴侣不得在书院居…" at bounding box center [634, 230] width 473 height 154
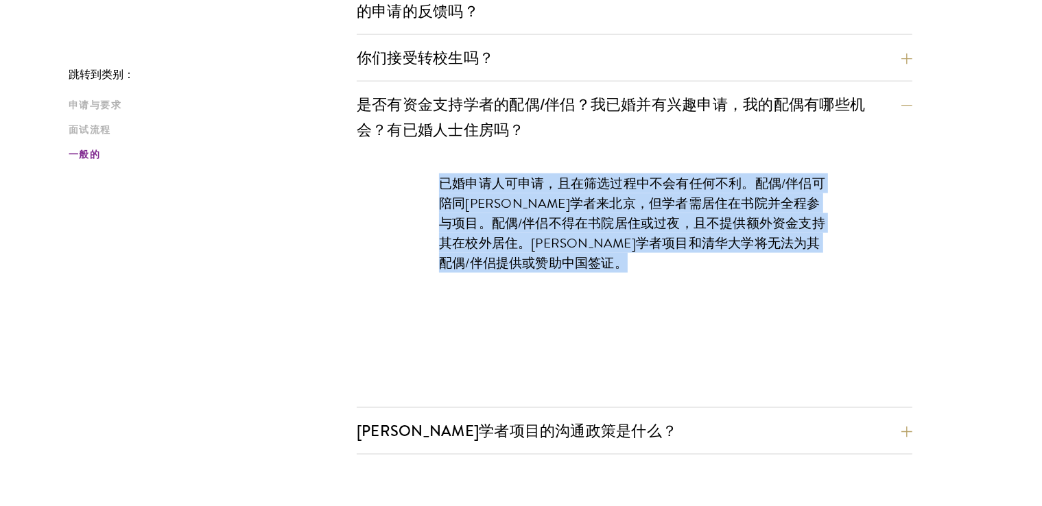
click at [605, 290] on div "已婚申请人可申请，且在筛选过程中不会有任何不利。配偶/伴侣可陪同[PERSON_NAME]学者来北京，但学者需居住在书院并全程参与项目。配偶/伴侣不得在书院居…" at bounding box center [634, 230] width 473 height 154
click at [582, 314] on div "已婚申请人可申请，且在筛选过程中不会有任何不利。配偶/伴侣可陪同[PERSON_NAME]学者来北京，但学者需居住在书院并全程参与项目。配偶/伴侣不得在书院居…" at bounding box center [635, 280] width 556 height 255
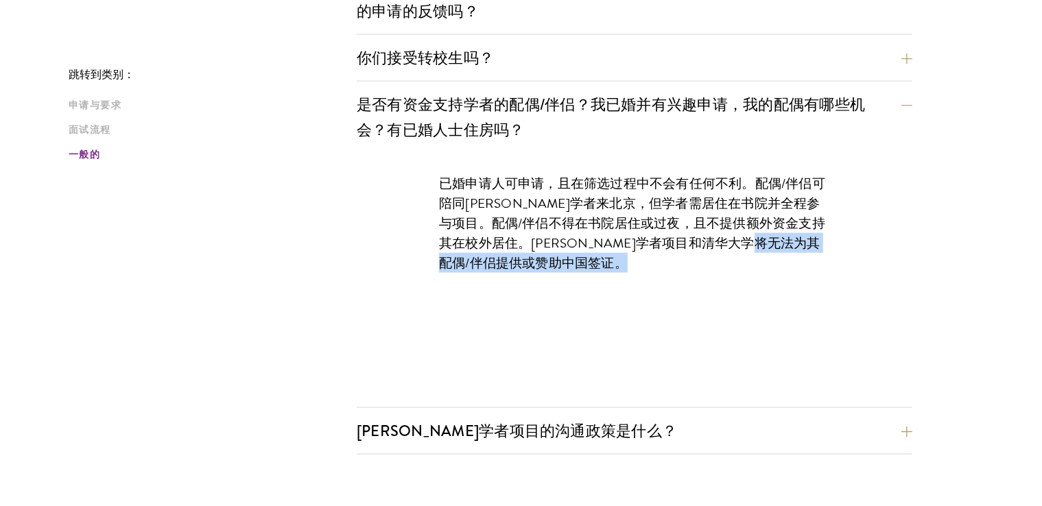
click at [582, 314] on div "已婚申请人可申请，且在筛选过程中不会有任何不利。配偶/伴侣可陪同[PERSON_NAME]学者来北京，但学者需居住在书院并全程参与项目。配偶/伴侣不得在书院居…" at bounding box center [635, 280] width 556 height 255
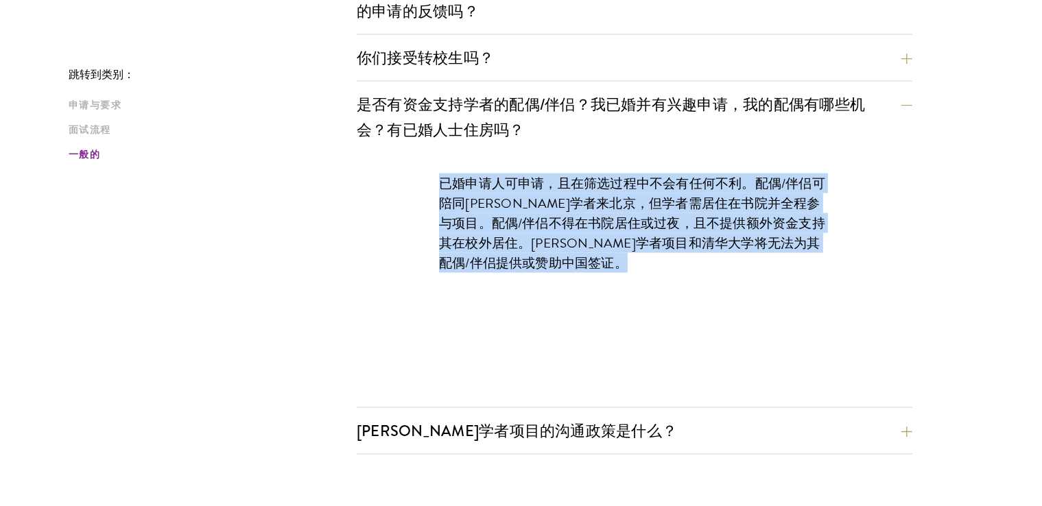
click at [582, 313] on div "已婚申请人可申请，且在筛选过程中不会有任何不利。配偶/伴侣可陪同[PERSON_NAME]学者来北京，但学者需居住在书院并全程参与项目。配偶/伴侣不得在书院居…" at bounding box center [635, 280] width 556 height 255
click at [548, 327] on div "已婚申请人可申请，且在筛选过程中不会有任何不利。配偶/伴侣可陪同[PERSON_NAME]学者来北京，但学者需居住在书院并全程参与项目。配偶/伴侣不得在书院居…" at bounding box center [635, 280] width 556 height 255
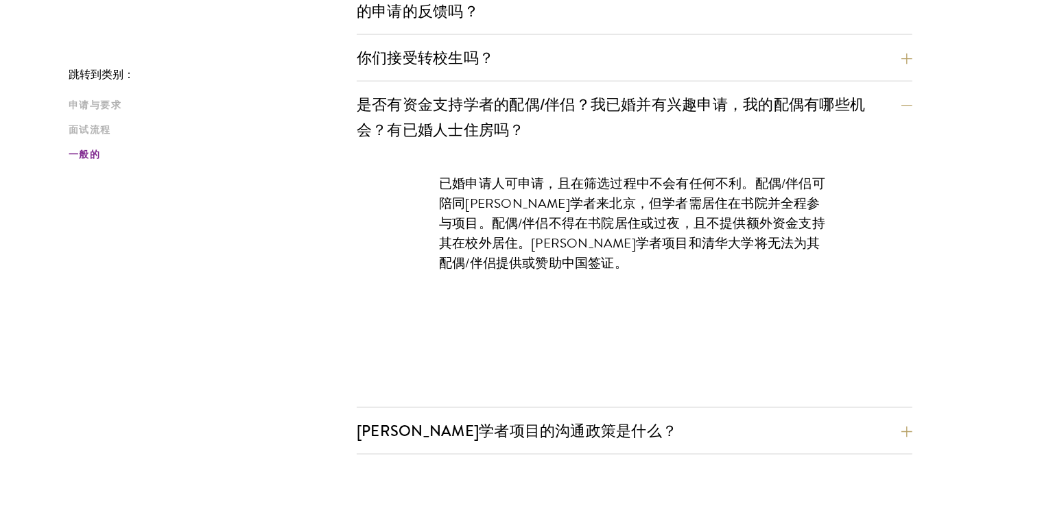
scroll to position [2193, 0]
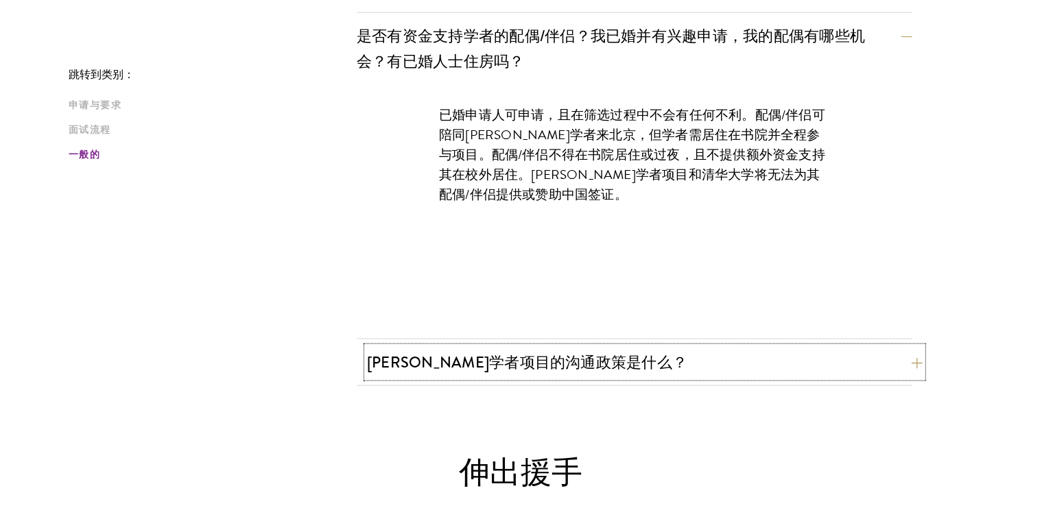
click at [593, 361] on font "[PERSON_NAME]学者项目的沟通政策是什么？" at bounding box center [527, 362] width 320 height 23
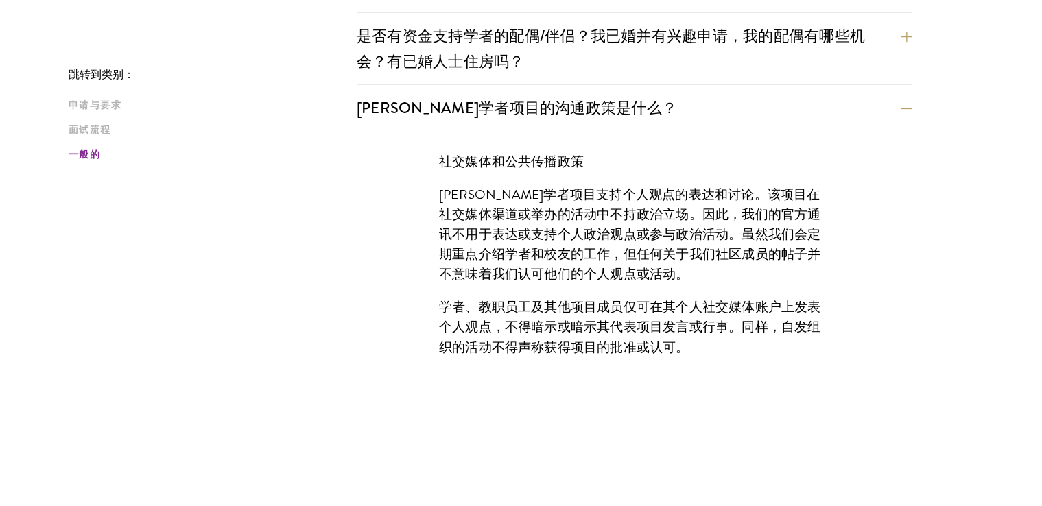
click at [593, 49] on button "是否有资金支持学者的配偶/伴侣？我已婚并有兴趣申请，我的配偶有哪些机会？有已婚人士住房吗？" at bounding box center [645, 49] width 556 height 56
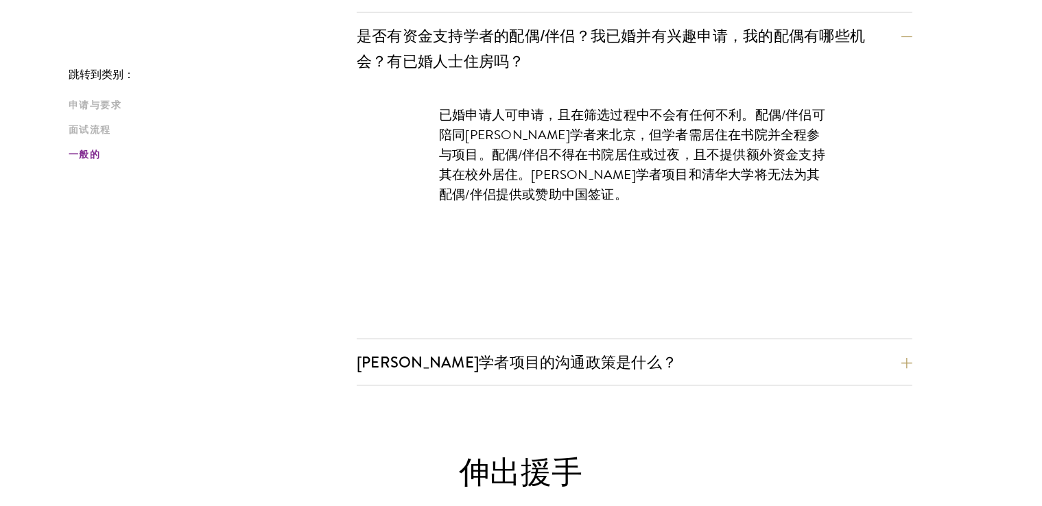
click at [589, 138] on font "已婚申请人可申请，且在筛选过程中不会有任何不利。配偶/伴侣可陪同[PERSON_NAME]学者来北京，但学者需居住在书院并全程参与项目。配偶/伴侣不得在书院居…" at bounding box center [632, 154] width 386 height 99
click at [588, 138] on font "已婚申请人可申请，且在筛选过程中不会有任何不利。配偶/伴侣可陪同[PERSON_NAME]学者来北京，但学者需居住在书院并全程参与项目。配偶/伴侣不得在书院居…" at bounding box center [632, 154] width 386 height 99
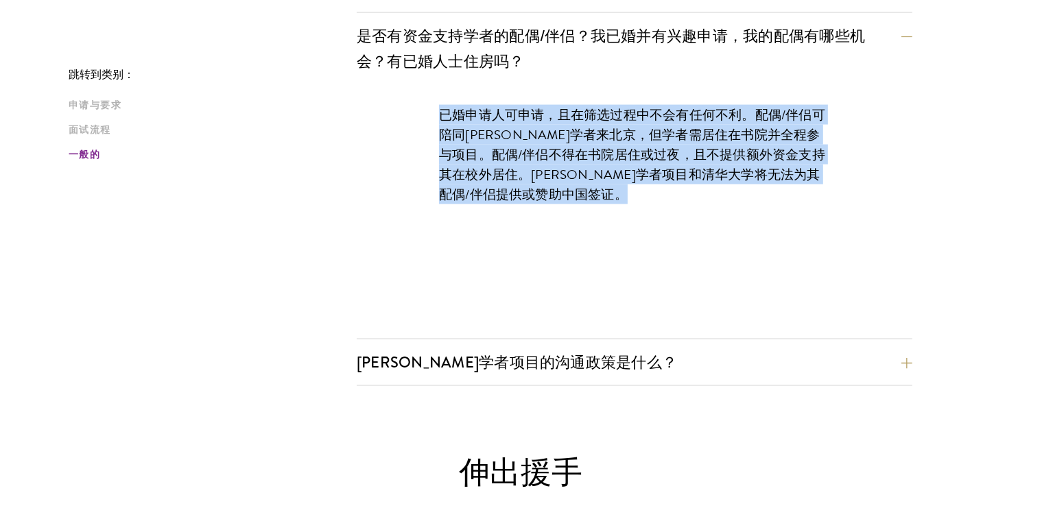
click at [588, 138] on font "已婚申请人可申请，且在筛选过程中不会有任何不利。配偶/伴侣可陪同[PERSON_NAME]学者来北京，但学者需居住在书院并全程参与项目。配偶/伴侣不得在书院居…" at bounding box center [632, 154] width 386 height 99
click at [533, 199] on p "已婚申请人可申请，且在筛选过程中不会有任何不利。配偶/伴侣可陪同[PERSON_NAME]学者来北京，但学者需居住在书院并全程参与项目。配偶/伴侣不得在书院居…" at bounding box center [634, 154] width 391 height 99
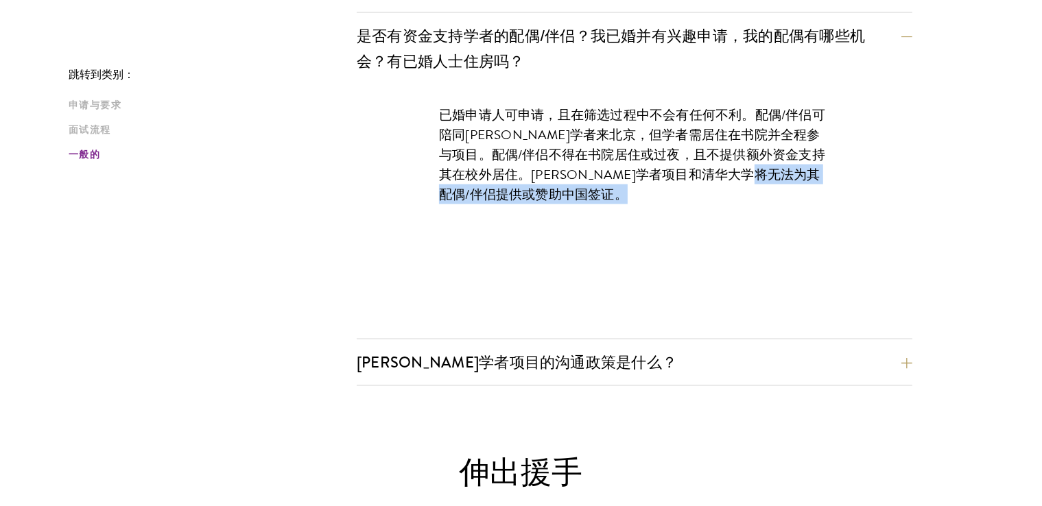
click at [533, 199] on p "已婚申请人可申请，且在筛选过程中不会有任何不利。配偶/伴侣可陪同[PERSON_NAME]学者来北京，但学者需居住在书院并全程参与项目。配偶/伴侣不得在书院居…" at bounding box center [634, 154] width 391 height 99
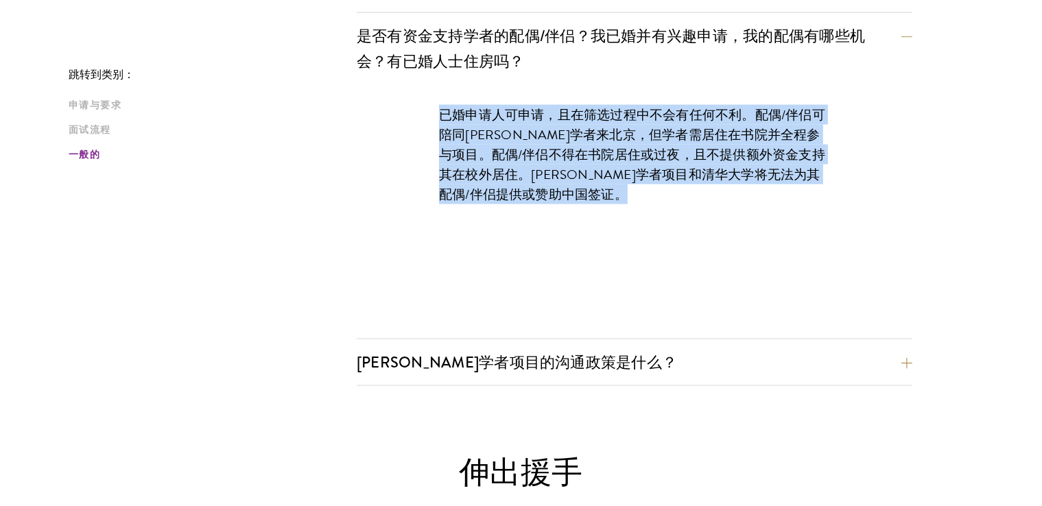
click at [533, 199] on p "已婚申请人可申请，且在筛选过程中不会有任何不利。配偶/伴侣可陪同[PERSON_NAME]学者来北京，但学者需居住在书院并全程参与项目。配偶/伴侣不得在书院居…" at bounding box center [634, 154] width 391 height 99
click at [508, 231] on div "已婚申请人可申请，且在筛选过程中不会有任何不利。配偶/伴侣可陪同[PERSON_NAME]学者来北京，但学者需居住在书院并全程参与项目。配偶/伴侣不得在书院居…" at bounding box center [634, 161] width 473 height 154
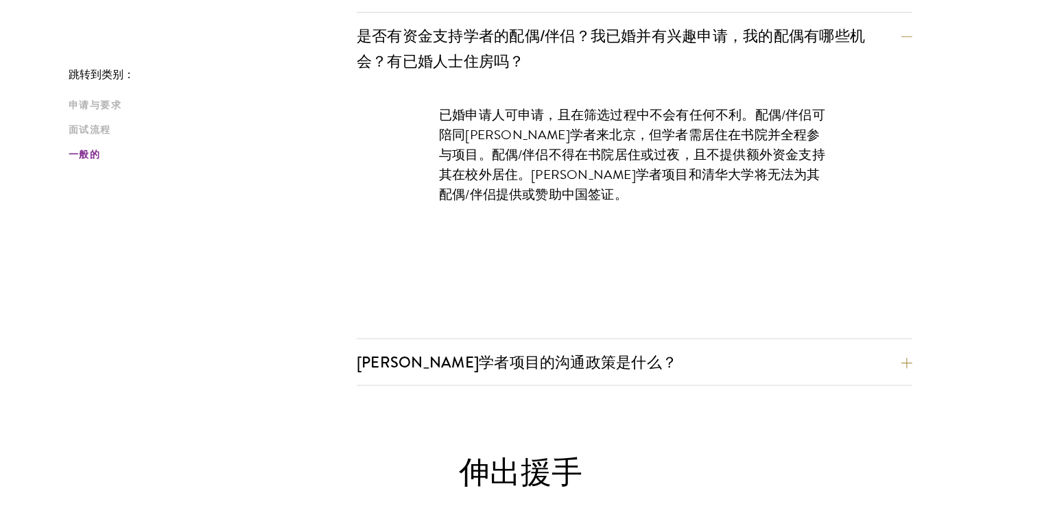
drag, startPoint x: 589, startPoint y: 399, endPoint x: 592, endPoint y: 390, distance: 9.3
click at [597, 366] on font "[PERSON_NAME]学者项目的沟通政策是什么？" at bounding box center [527, 362] width 320 height 23
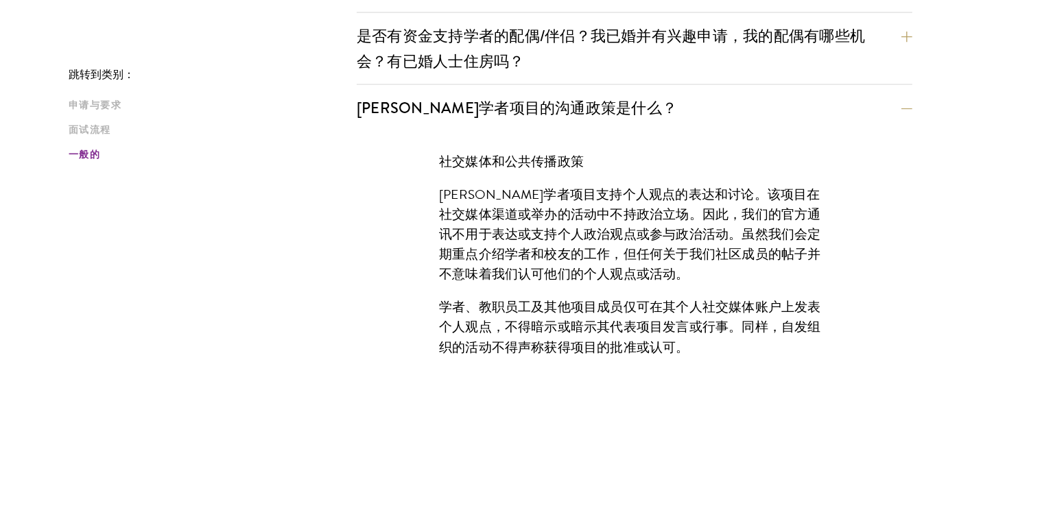
click at [630, 264] on p "[PERSON_NAME]学者项目支持个人观点的表达和讨论。该项目在社交媒体渠道或举办的活动中不持政治立场。因此，我们的官方通讯不用于表达或支持个人政治观点或…" at bounding box center [634, 234] width 391 height 99
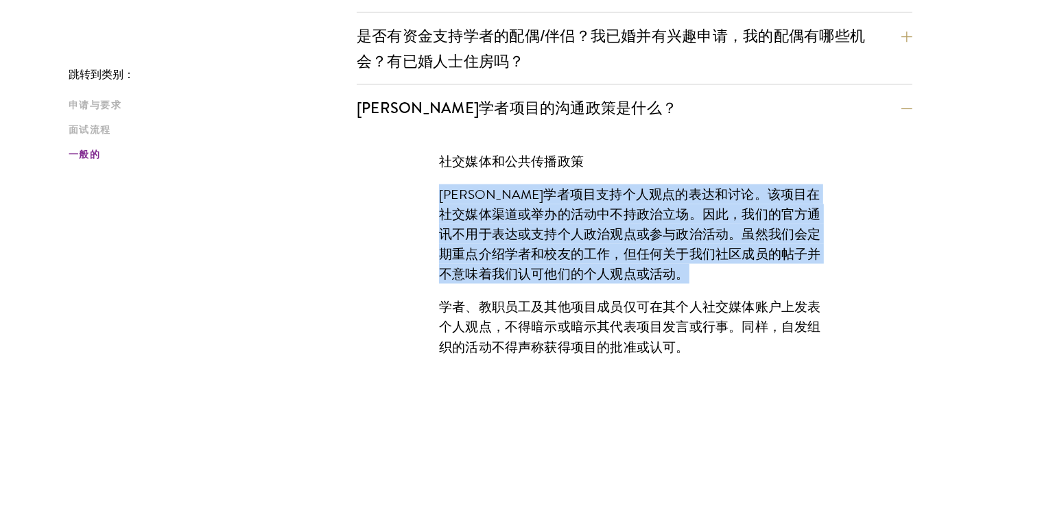
click at [630, 266] on p "[PERSON_NAME]学者项目支持个人观点的表达和讨论。该项目在社交媒体渠道或举办的活动中不持政治立场。因此，我们的官方通讯不用于表达或支持个人政治观点或…" at bounding box center [634, 234] width 391 height 99
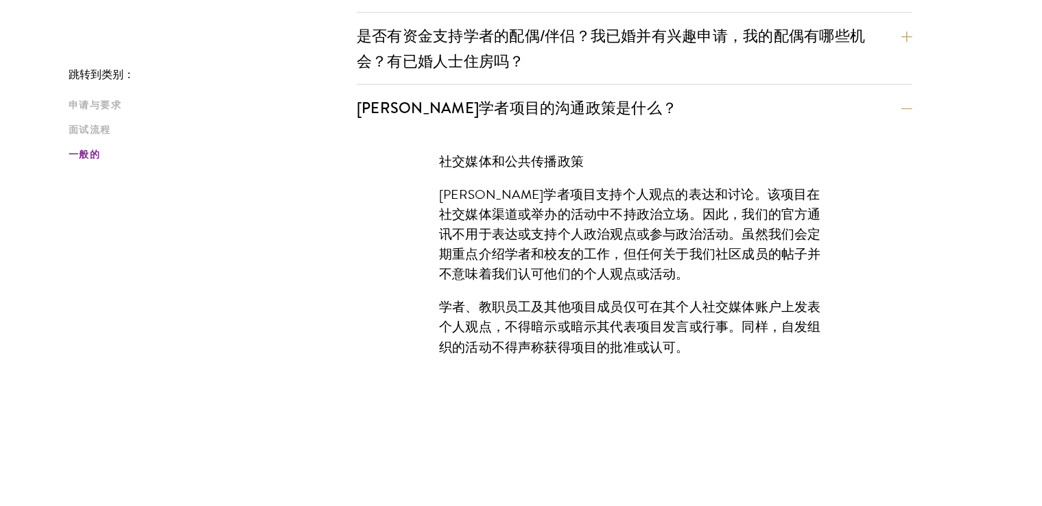
click at [591, 317] on font "学者、教职员工及其他项目成员仅可在其个人社交媒体账户上发表个人观点，不得暗示或暗示其代表项目发言或行事。同样，自发组织的活动不得声称获得项目的批准或认可。" at bounding box center [630, 327] width 382 height 60
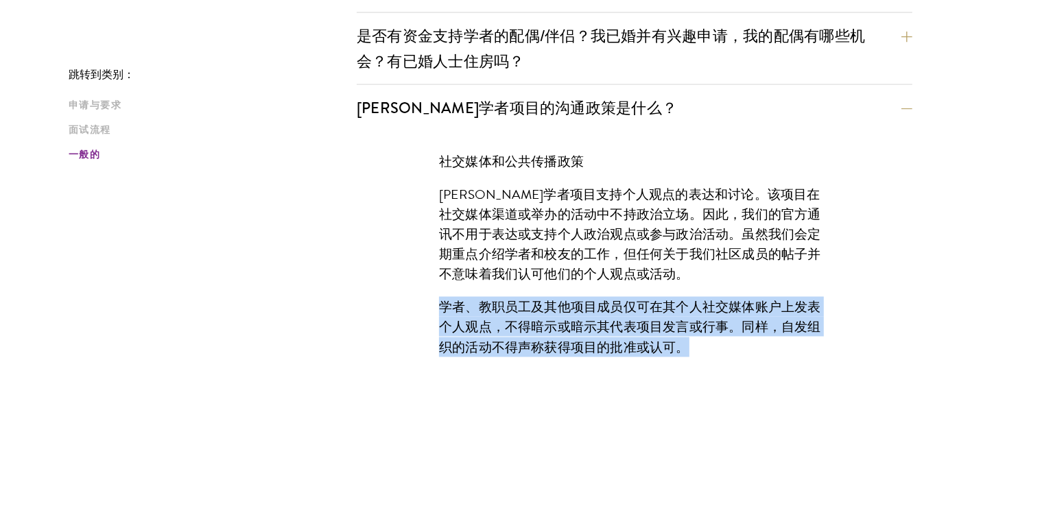
click at [591, 317] on font "学者、教职员工及其他项目成员仅可在其个人社交媒体账户上发表个人观点，不得暗示或暗示其代表项目发言或行事。同样，自发组织的活动不得声称获得项目的批准或认可。" at bounding box center [630, 327] width 382 height 60
click at [574, 357] on div "社交媒体和公共传播政策 苏世民学者项目支持个人观点的表达和讨论。该项目在社交媒体渠道或举办的活动中不持政治立场。因此，我们的官方通讯不用于表达或支持个人政治观…" at bounding box center [634, 261] width 473 height 261
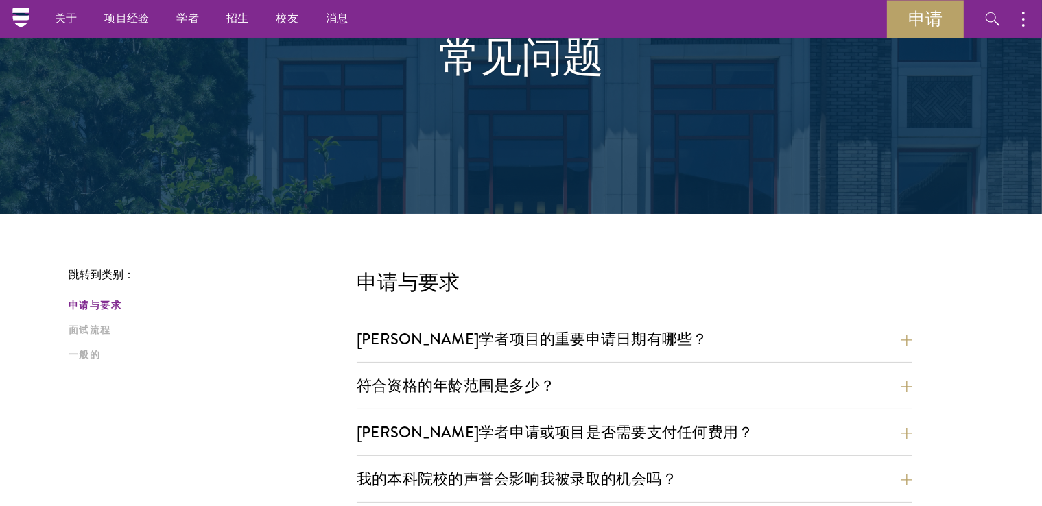
scroll to position [0, 0]
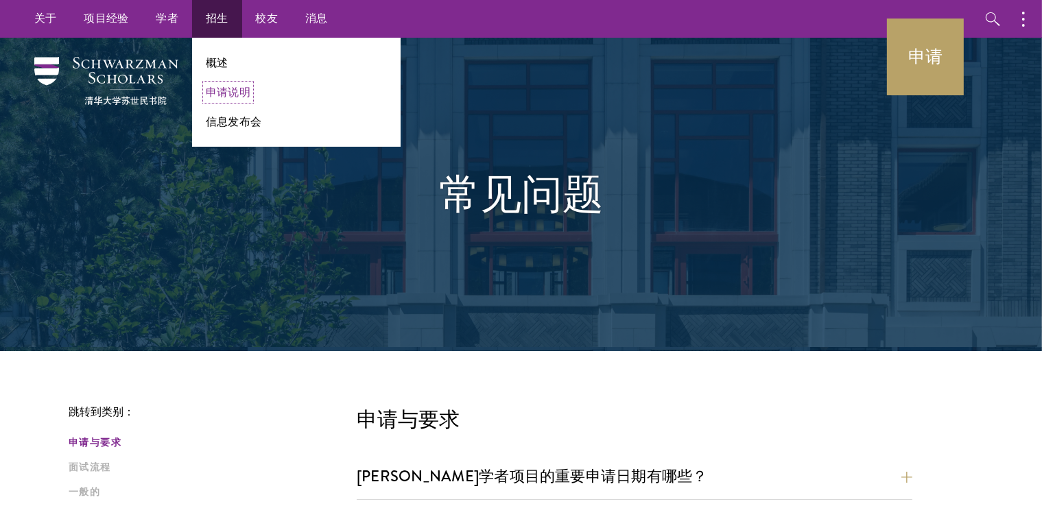
click at [227, 89] on font "申请说明" at bounding box center [228, 92] width 45 height 16
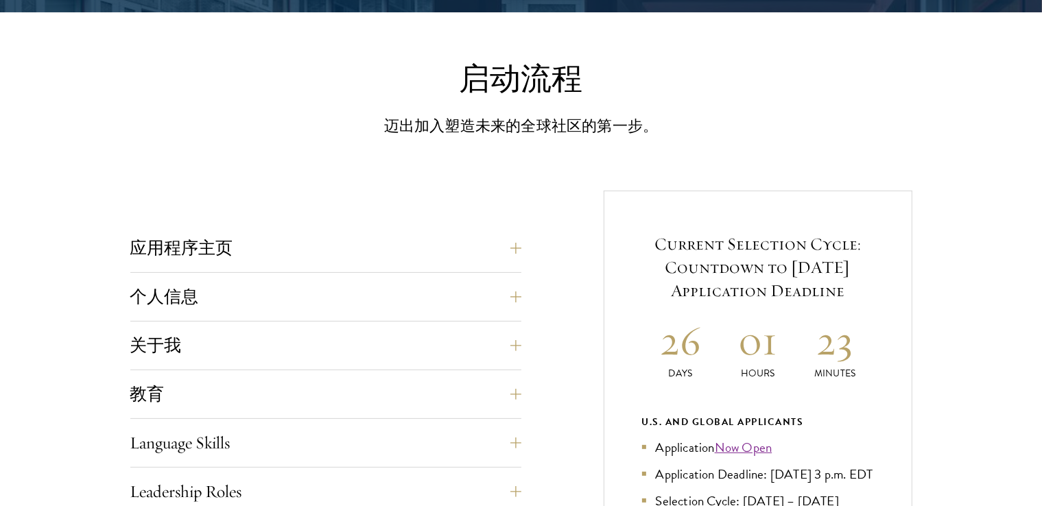
scroll to position [412, 0]
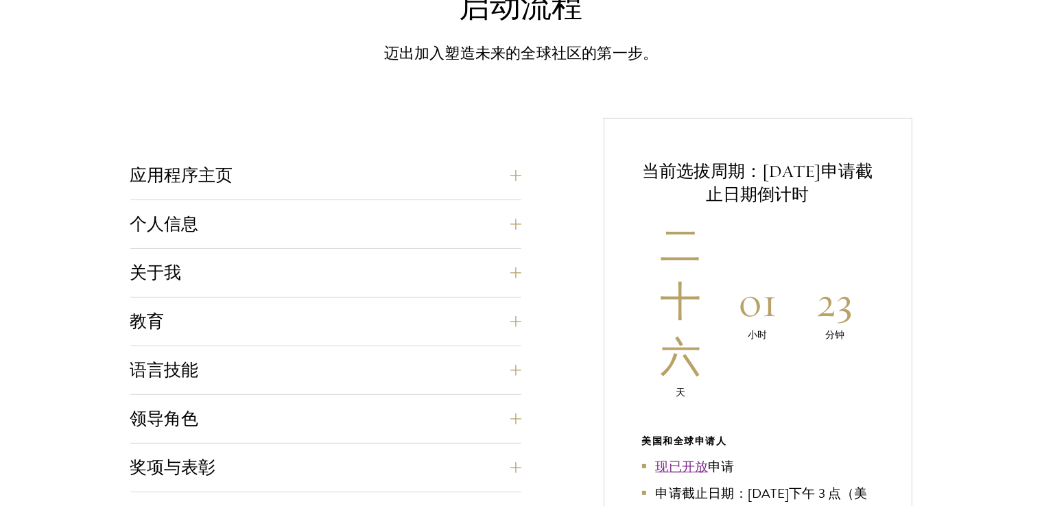
drag, startPoint x: 543, startPoint y: 118, endPoint x: 388, endPoint y: 128, distance: 156.1
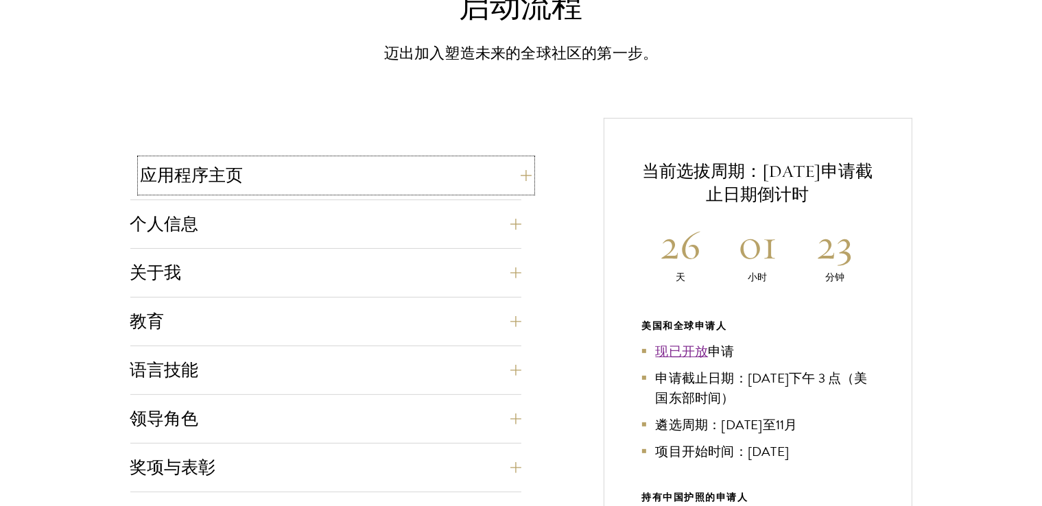
click at [381, 163] on button "应用程序主页" at bounding box center [336, 175] width 391 height 33
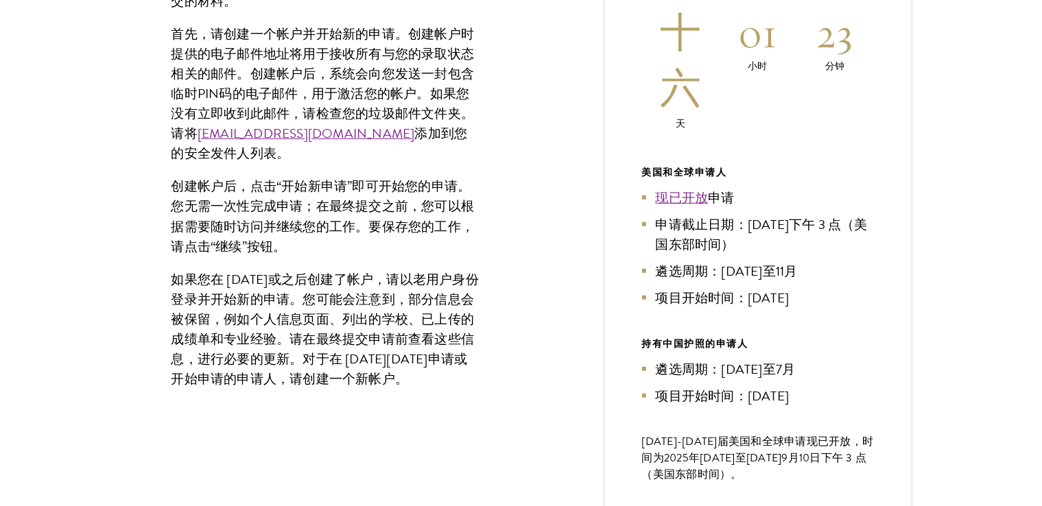
scroll to position [823, 0]
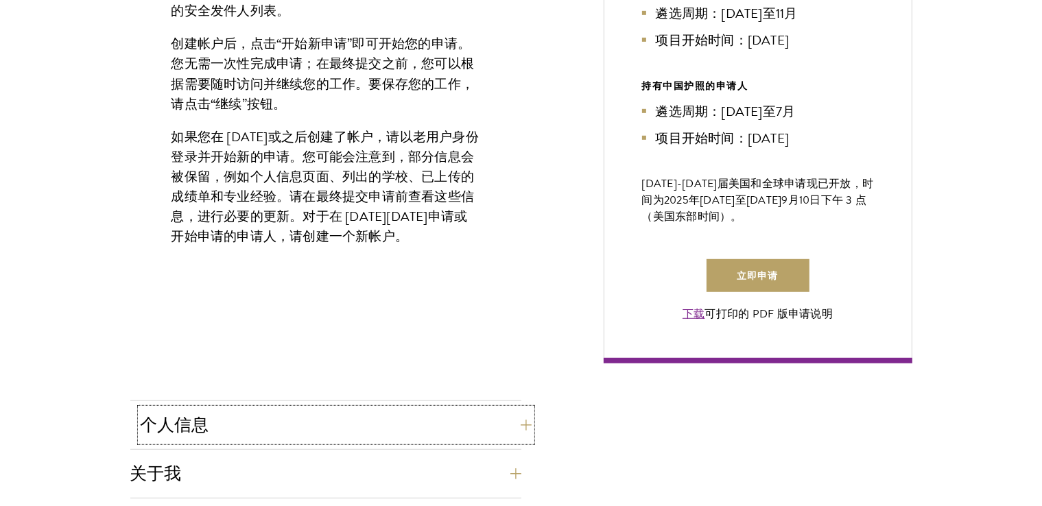
click at [368, 409] on button "个人信息" at bounding box center [336, 425] width 391 height 33
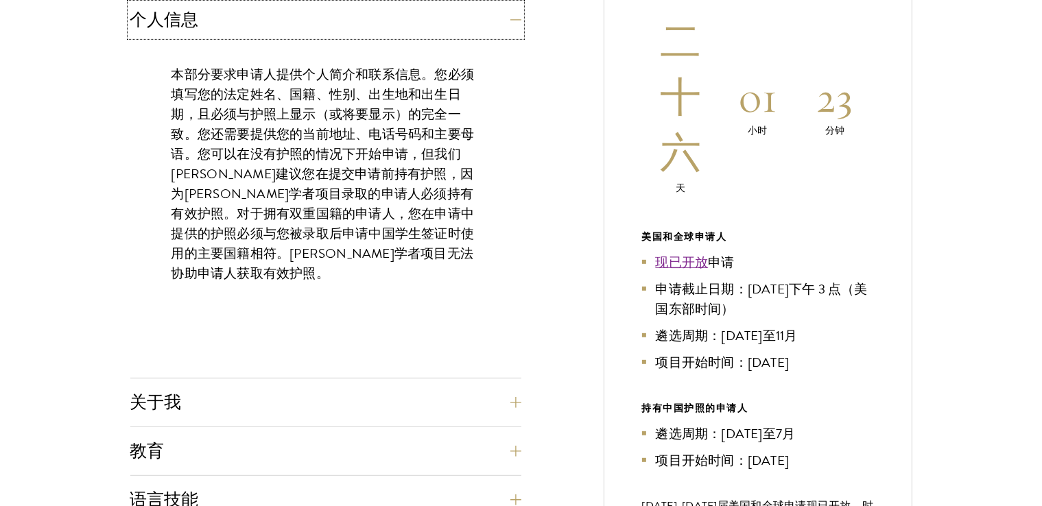
scroll to position [618, 0]
click at [368, 382] on div "应用程序主页 在线申请表必须用英文填写。所有申请材料必须以电子方式提交；我们不接受通过电子邮件或邮寄方式提交的材料。 首先，请创建一个帐户并开始新的申请。创建…" at bounding box center [325, 506] width 391 height 1106
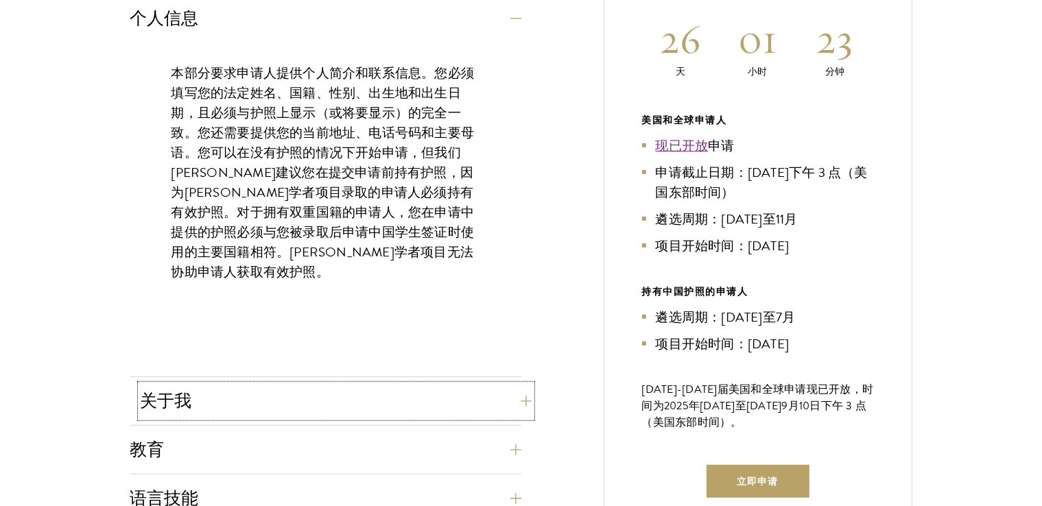
click at [368, 399] on button "关于我" at bounding box center [336, 401] width 391 height 33
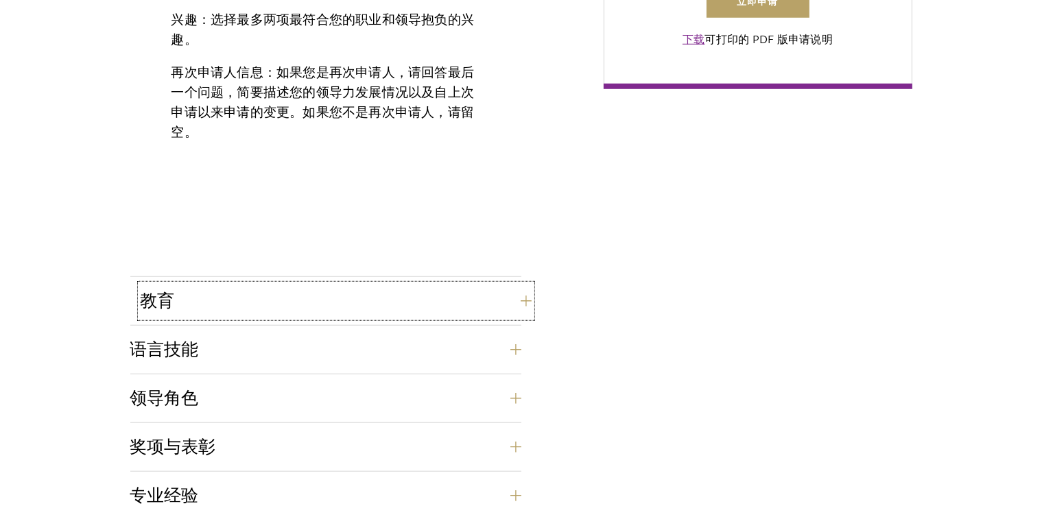
click at [336, 288] on button "教育" at bounding box center [336, 301] width 391 height 33
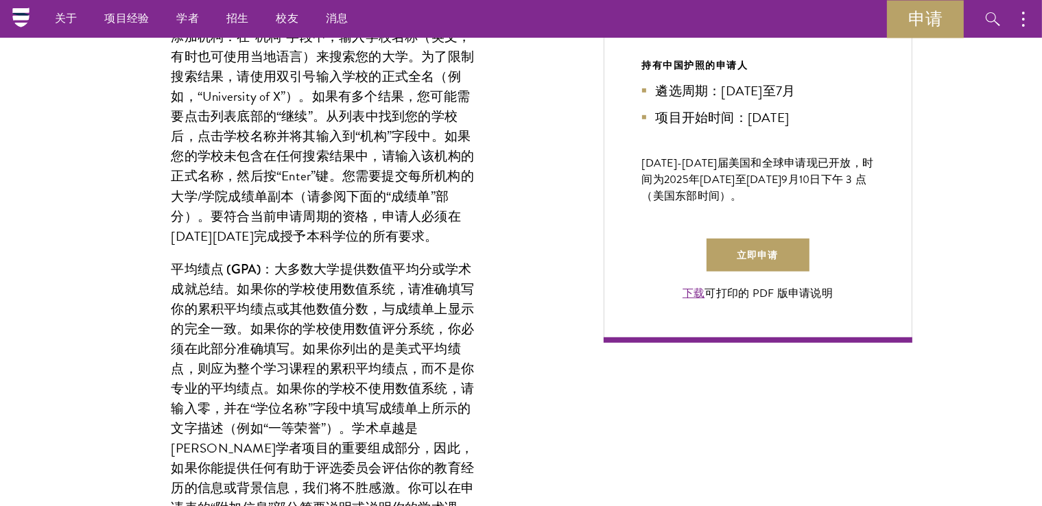
scroll to position [755, 0]
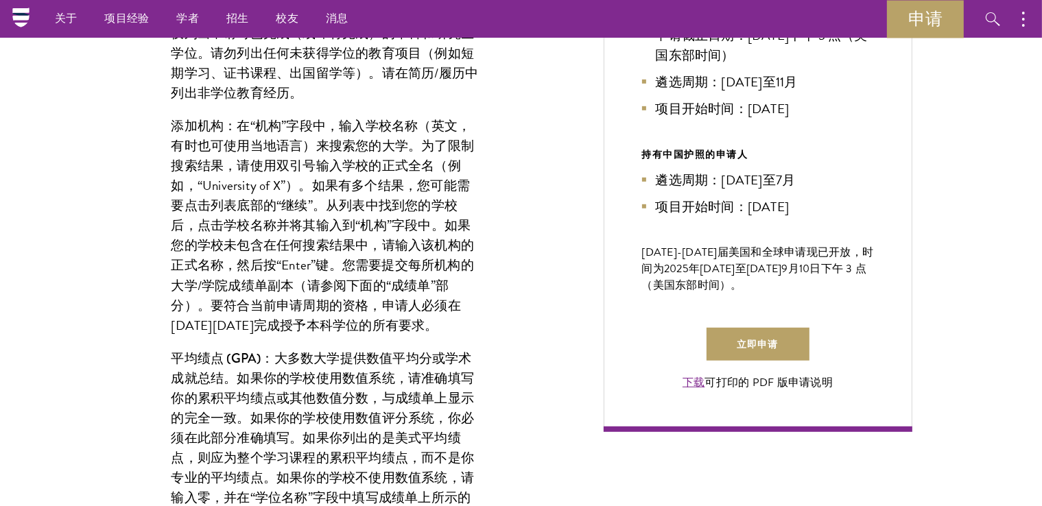
click at [370, 226] on font "在“机构”字段中，输入学校名称（英文，有时也可使用当地语言）来搜索您的大学。为了限制搜索结果，请使用双引号输入学校的正式全名（例如，“University o…" at bounding box center [323, 226] width 303 height 220
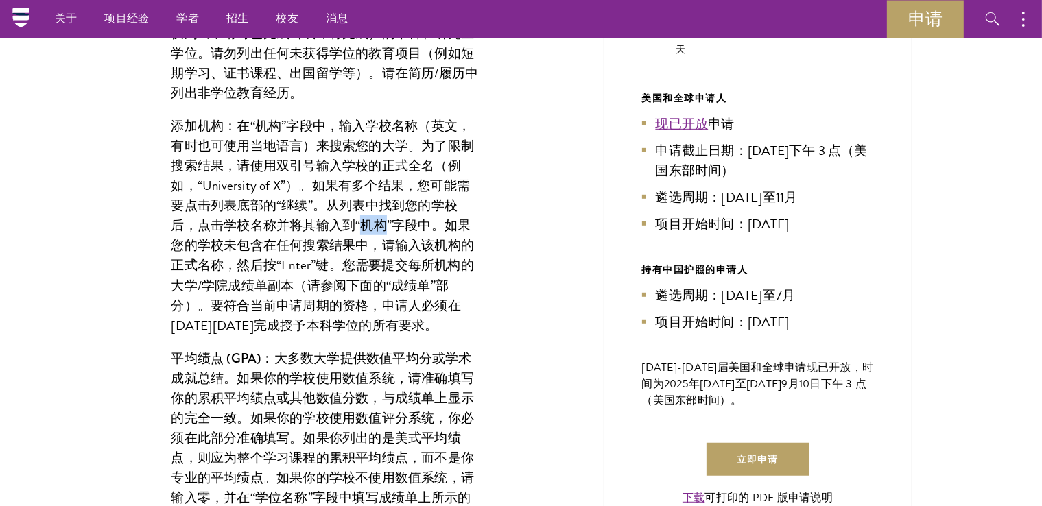
click at [370, 227] on font "在“机构”字段中，输入学校名称（英文，有时也可使用当地语言）来搜索您的大学。为了限制搜索结果，请使用双引号输入学校的正式全名（例如，“University o…" at bounding box center [323, 226] width 303 height 220
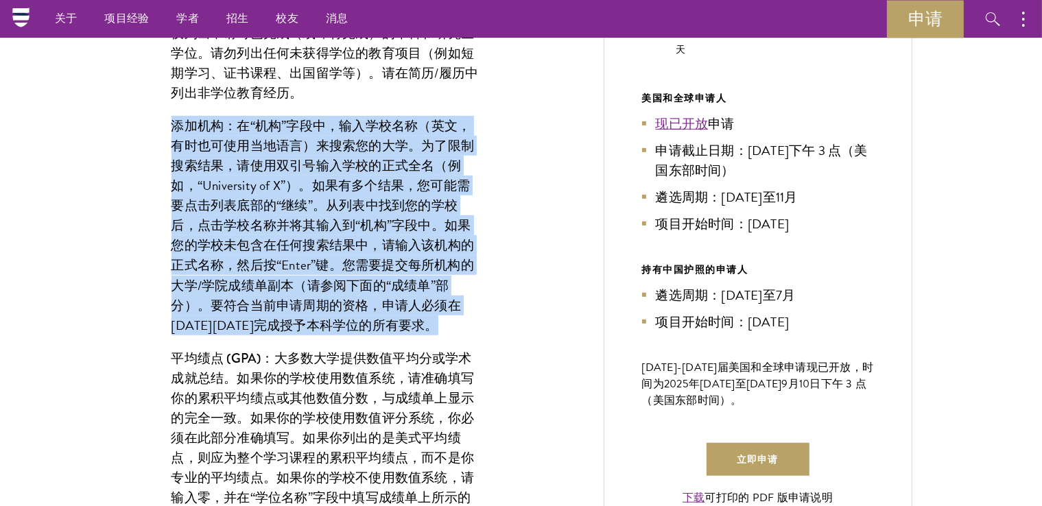
click at [370, 228] on font "在“机构”字段中，输入学校名称（英文，有时也可使用当地语言）来搜索您的大学。为了限制搜索结果，请使用双引号输入学校的正式全名（例如，“University o…" at bounding box center [323, 226] width 303 height 220
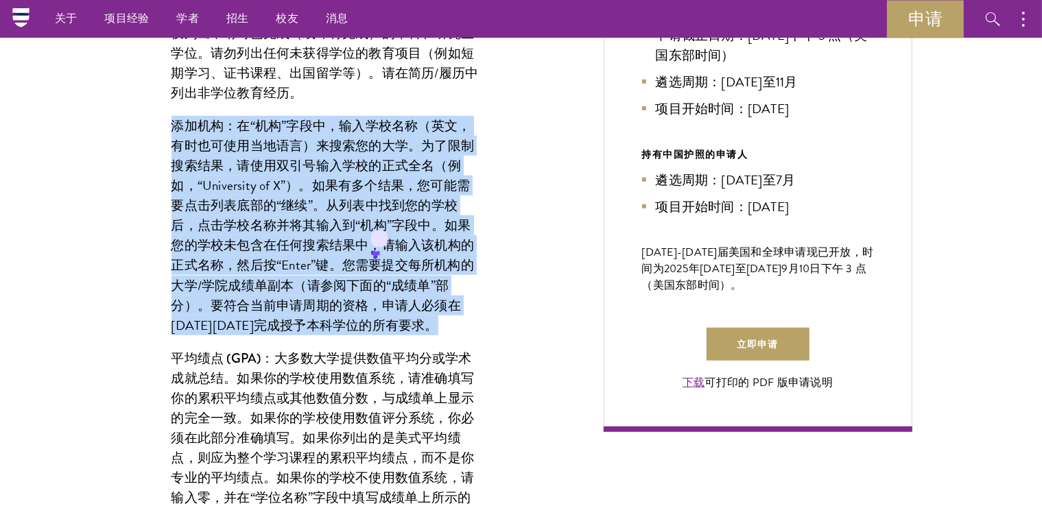
click at [345, 274] on p "添加机构： 在“机构”字段中，输入学校名称（英文，有时也可使用当地语言）来搜索您的大学。为了限制搜索结果，请使用双引号输入学校的正式全名（例如，“Univer…" at bounding box center [326, 226] width 309 height 220
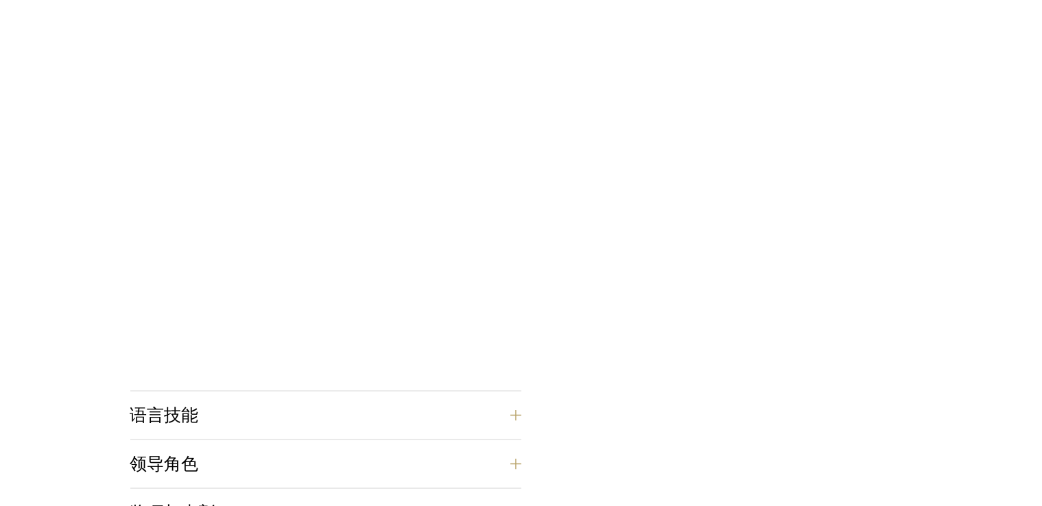
scroll to position [2127, 0]
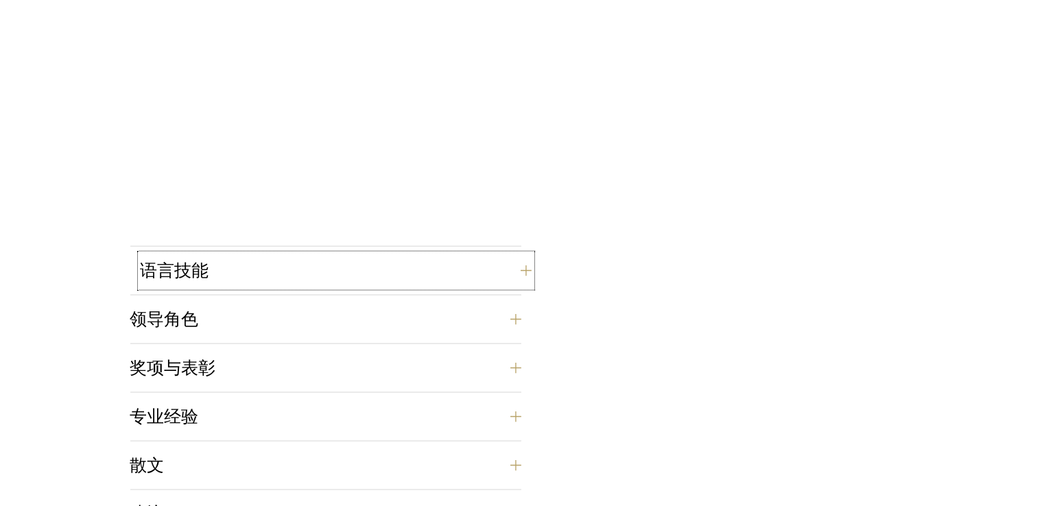
click at [332, 272] on button "语言技能" at bounding box center [336, 271] width 391 height 33
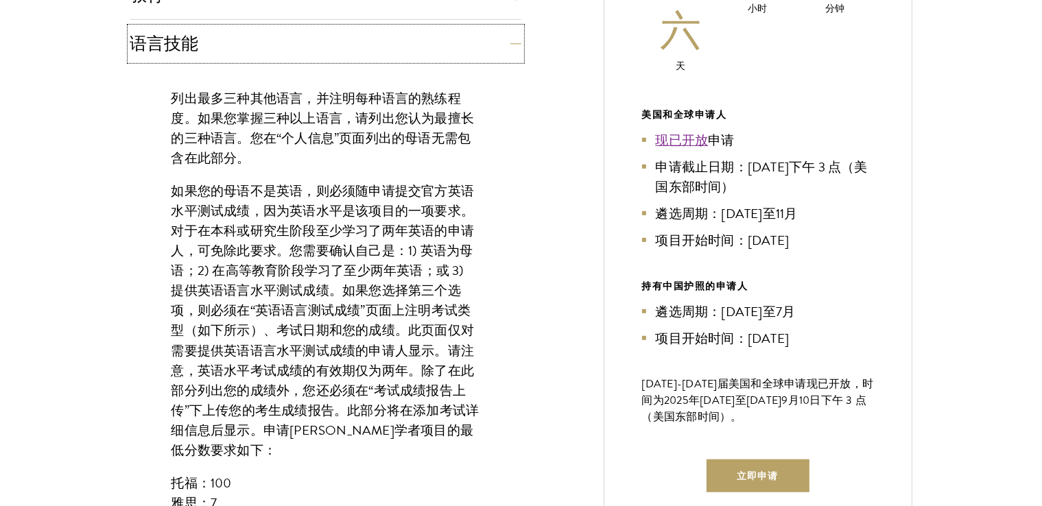
scroll to position [754, 0]
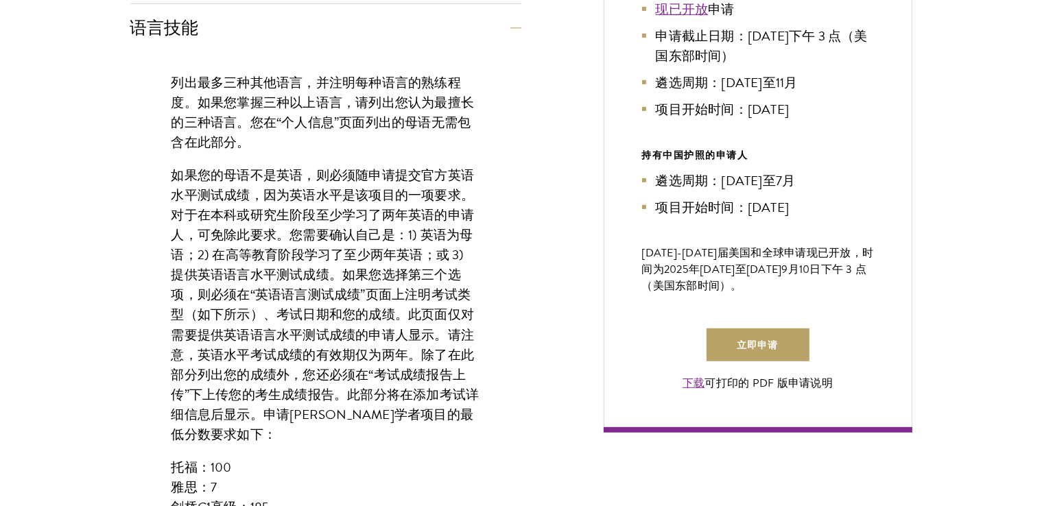
click at [331, 279] on font "如果您的母语不是英语，则必须随申请提交官方英语水平测试成绩，因为英语水平是该项目的一项要求。对于在本科或研究生阶段至少学习了两年英语的申请人，可免除此要求。您…" at bounding box center [326, 304] width 308 height 279
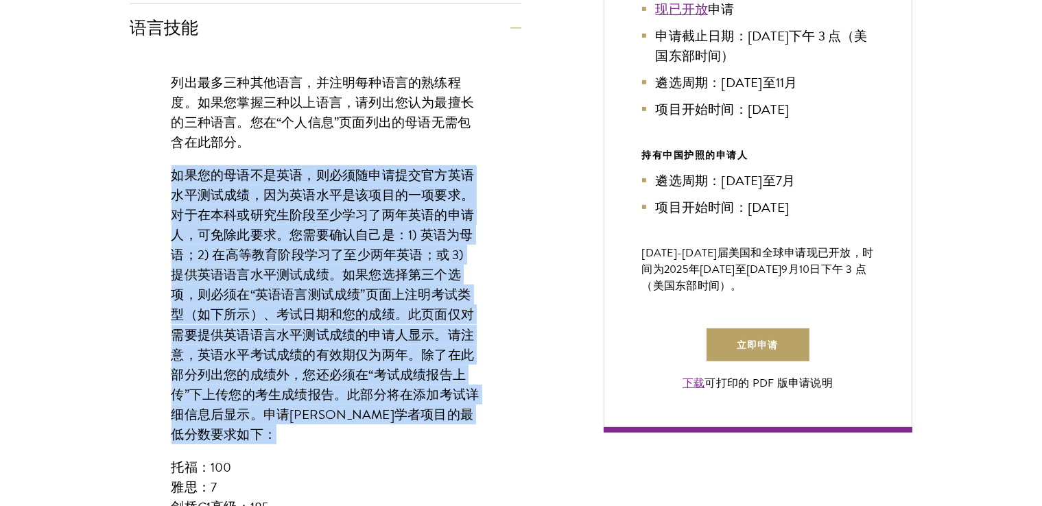
click at [331, 279] on font "如果您的母语不是英语，则必须随申请提交官方英语水平测试成绩，因为英语水平是该项目的一项要求。对于在本科或研究生阶段至少学习了两年英语的申请人，可免除此要求。您…" at bounding box center [326, 304] width 308 height 279
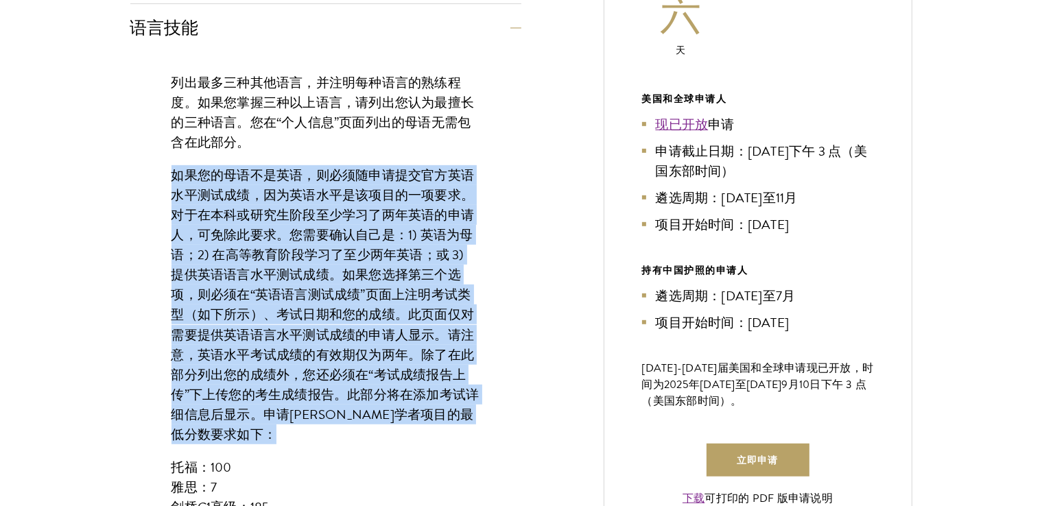
click at [302, 322] on font "如果您的母语不是英语，则必须随申请提交官方英语水平测试成绩，因为英语水平是该项目的一项要求。对于在本科或研究生阶段至少学习了两年英语的申请人，可免除此要求。您…" at bounding box center [326, 304] width 308 height 279
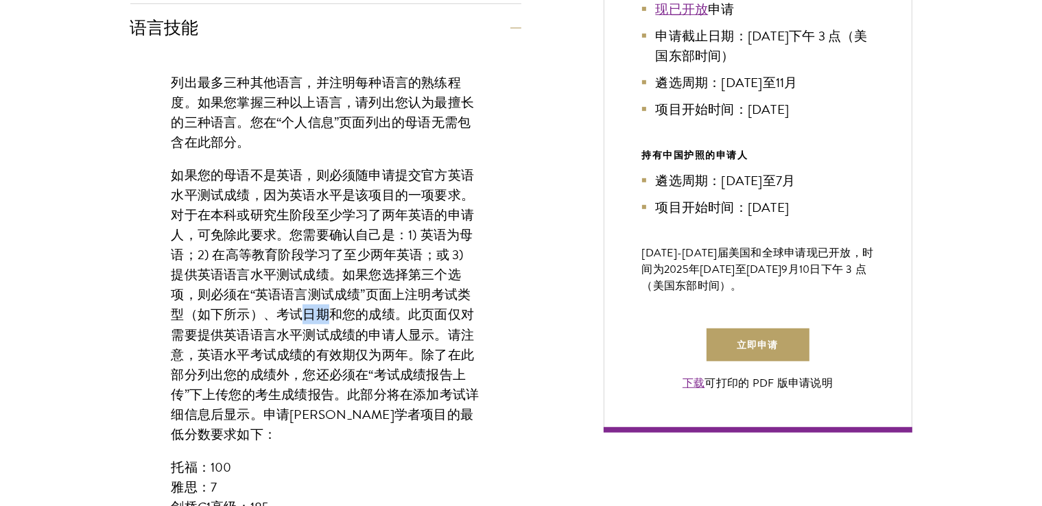
click at [302, 322] on font "如果您的母语不是英语，则必须随申请提交官方英语水平测试成绩，因为英语水平是该项目的一项要求。对于在本科或研究生阶段至少学习了两年英语的申请人，可免除此要求。您…" at bounding box center [326, 304] width 308 height 279
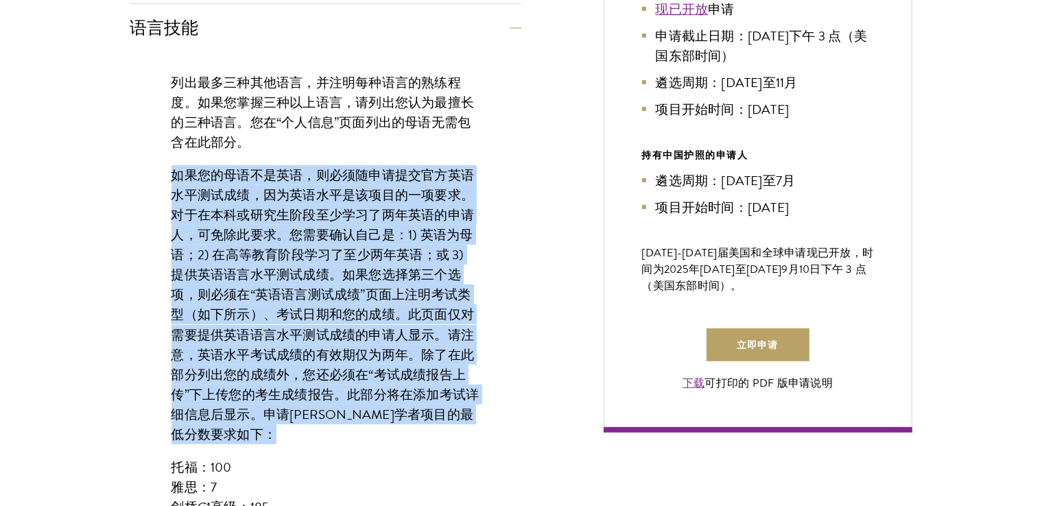
click at [302, 322] on font "如果您的母语不是英语，则必须随申请提交官方英语水平测试成绩，因为英语水平是该项目的一项要求。对于在本科或研究生阶段至少学习了两年英语的申请人，可免除此要求。您…" at bounding box center [326, 304] width 308 height 279
click at [270, 404] on font "如果您的母语不是英语，则必须随申请提交官方英语水平测试成绩，因为英语水平是该项目的一项要求。对于在本科或研究生阶段至少学习了两年英语的申请人，可免除此要求。您…" at bounding box center [326, 304] width 308 height 279
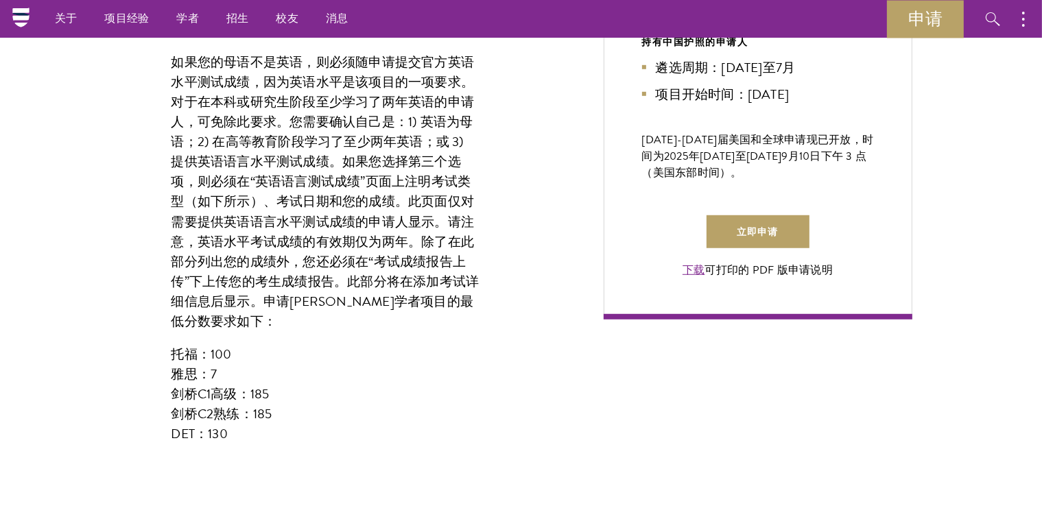
scroll to position [891, 0]
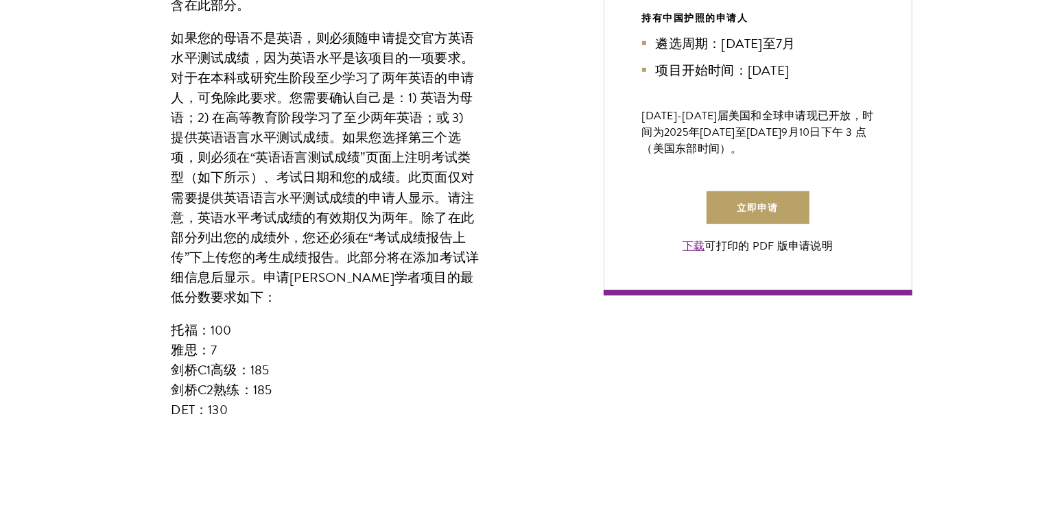
click at [325, 306] on p "如果您的母语不是英语，则必须随申请提交官方英语水平测试成绩，因为英语水平是该项目的一项要求。对于在本科或研究生阶段至少学习了两年英语的申请人，可免除此要求。您…" at bounding box center [326, 167] width 309 height 279
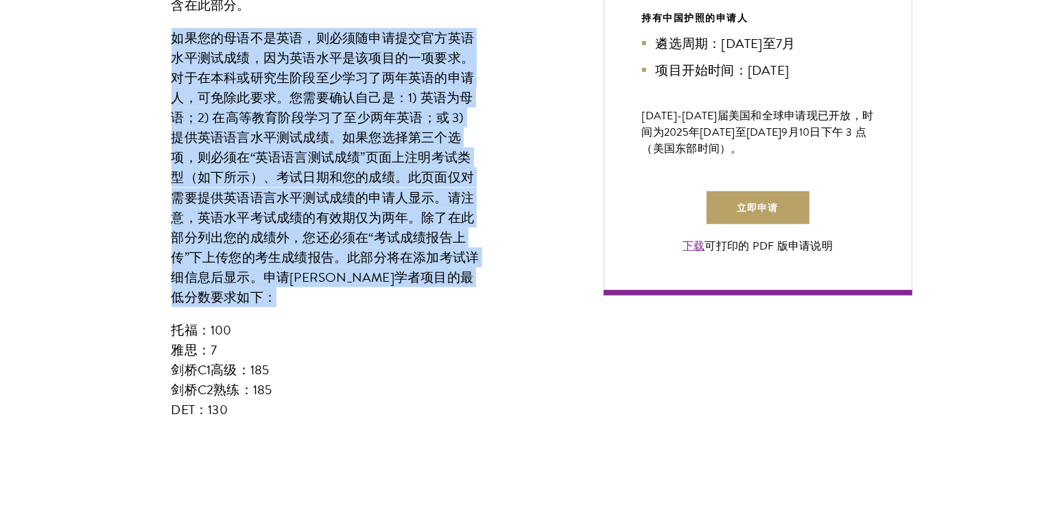
click at [325, 306] on p "如果您的母语不是英语，则必须随申请提交官方英语水平测试成绩，因为英语水平是该项目的一项要求。对于在本科或研究生阶段至少学习了两年英语的申请人，可免除此要求。您…" at bounding box center [326, 167] width 309 height 279
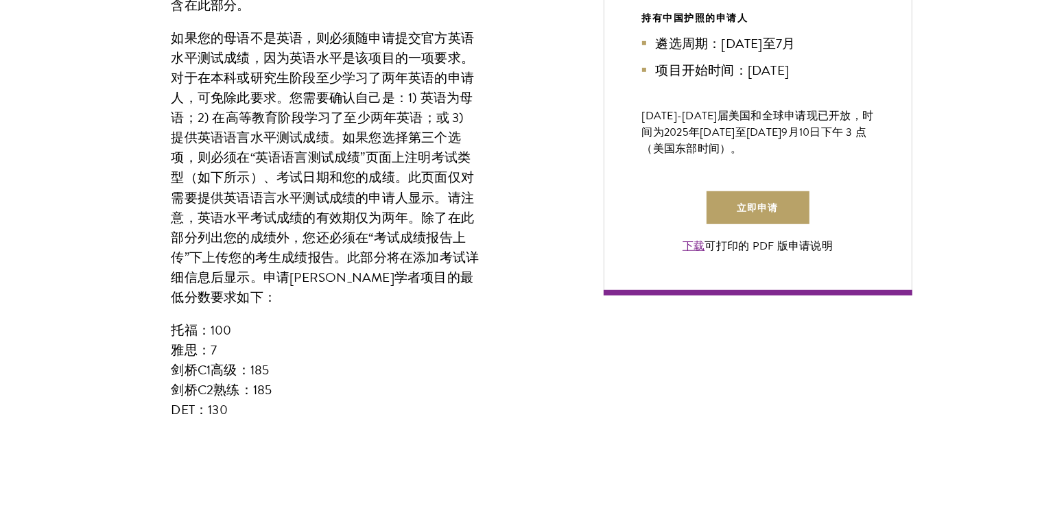
click at [297, 349] on p "托福：100 雅思：7 剑桥C1高级：185 剑桥C2熟练：185 DET：130" at bounding box center [326, 369] width 309 height 99
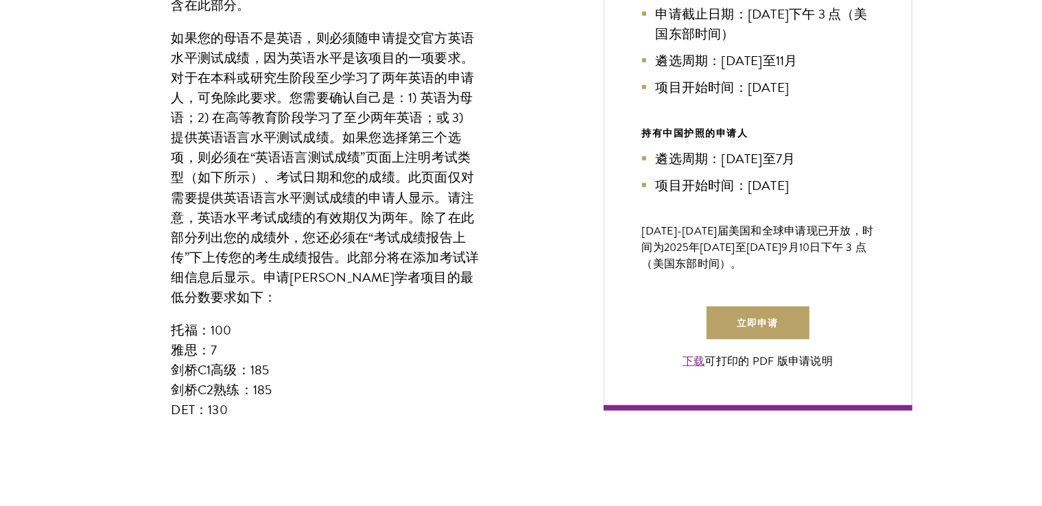
click at [351, 297] on p "如果您的母语不是英语，则必须随申请提交官方英语水平测试成绩，因为英语水平是该项目的一项要求。对于在本科或研究生阶段至少学习了两年英语的申请人，可免除此要求。您…" at bounding box center [326, 167] width 309 height 279
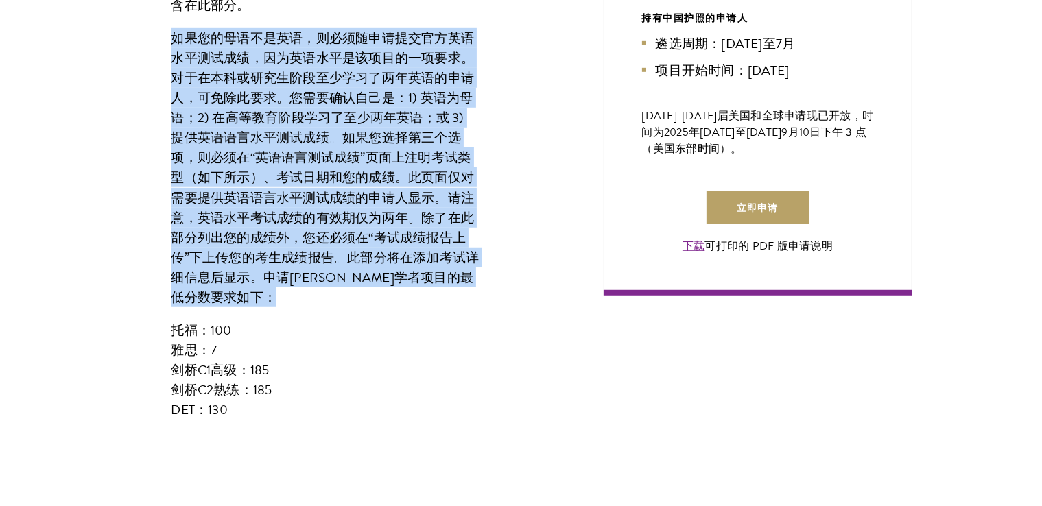
click at [351, 297] on p "如果您的母语不是英语，则必须随申请提交官方英语水平测试成绩，因为英语水平是该项目的一项要求。对于在本科或研究生阶段至少学习了两年英语的申请人，可免除此要求。您…" at bounding box center [326, 167] width 309 height 279
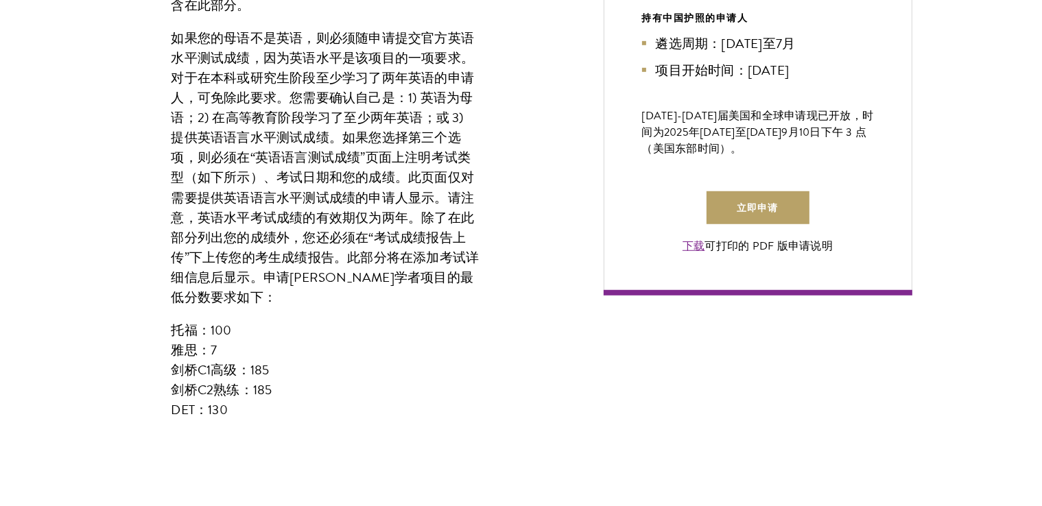
click at [324, 335] on p "托福：100 雅思：7 剑桥C1高级：185 剑桥C2熟练：185 DET：130" at bounding box center [326, 369] width 309 height 99
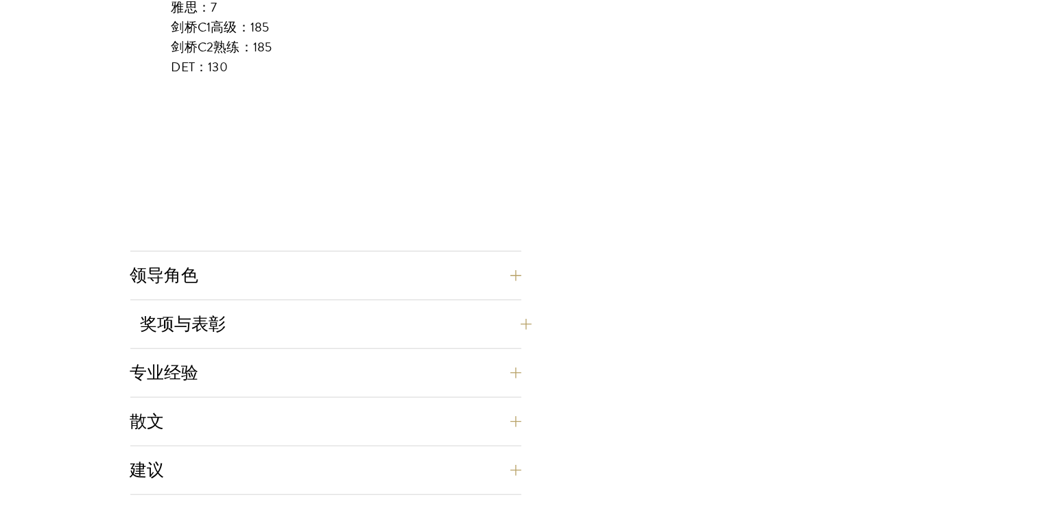
scroll to position [1303, 0]
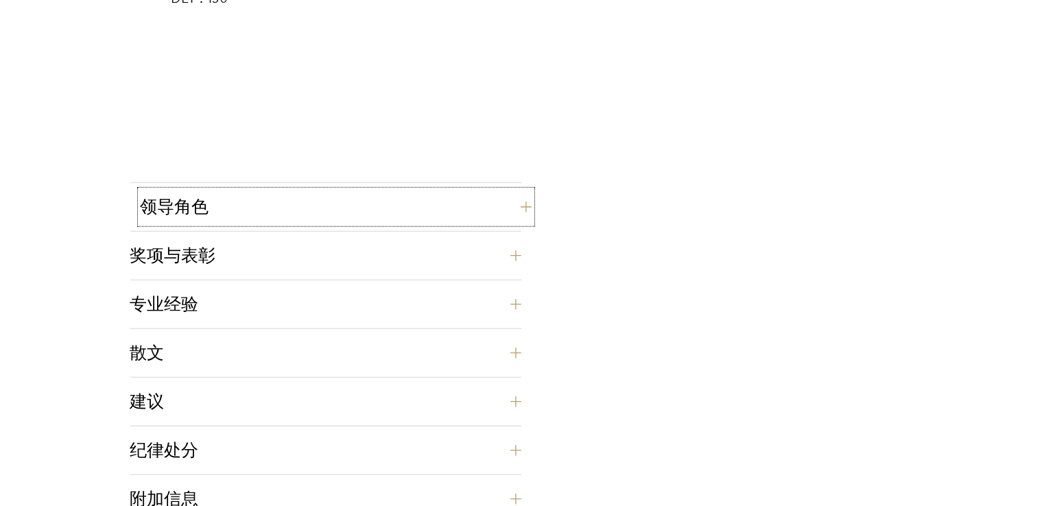
click at [392, 206] on button "领导角色" at bounding box center [336, 207] width 391 height 33
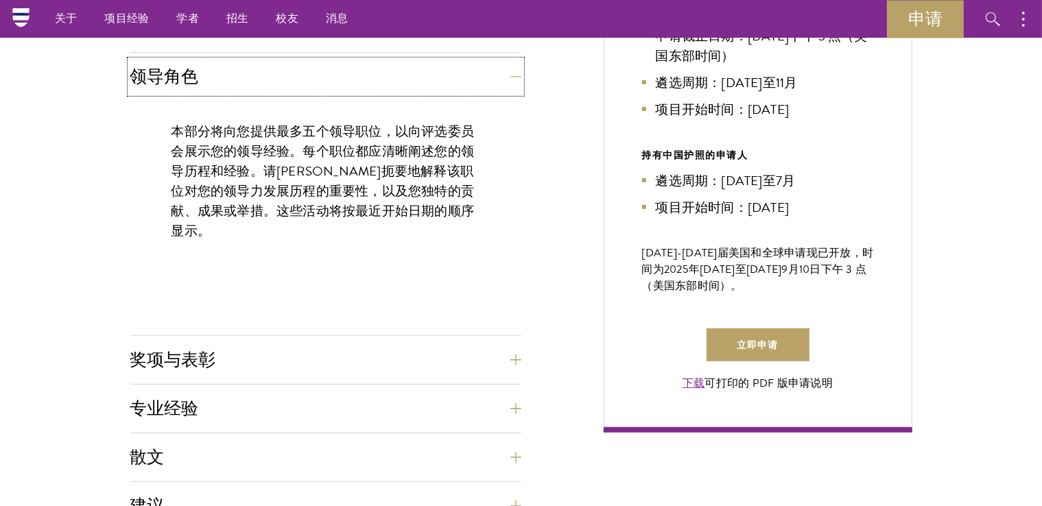
scroll to position [617, 0]
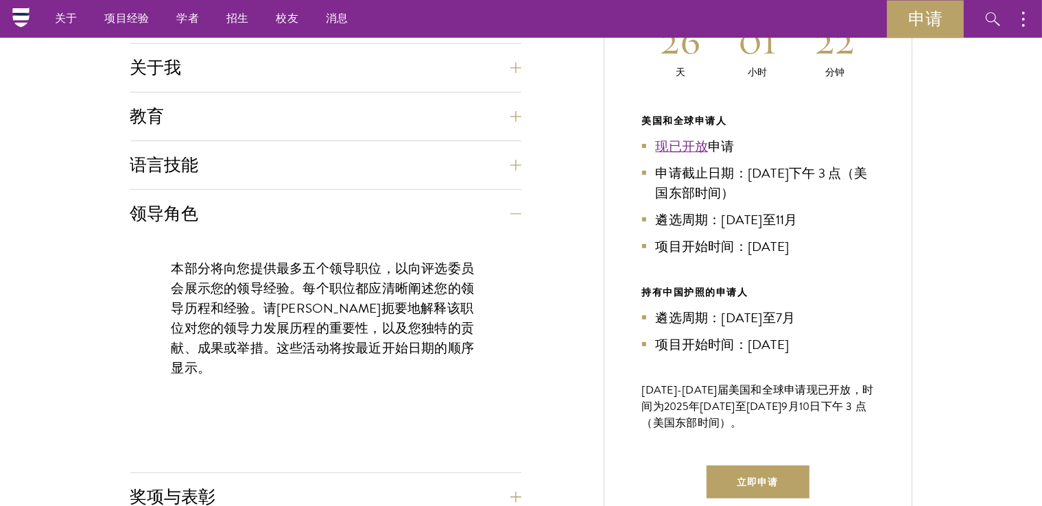
click at [365, 325] on font "本部分将向您提供最多五个领导职位，以向评选委员会展示您的领导经验。每个职位都应清晰阐述您的领导历程和经验。请简明扼要地解释该职位对您的领导力发展历程的重要性，…" at bounding box center [323, 318] width 303 height 119
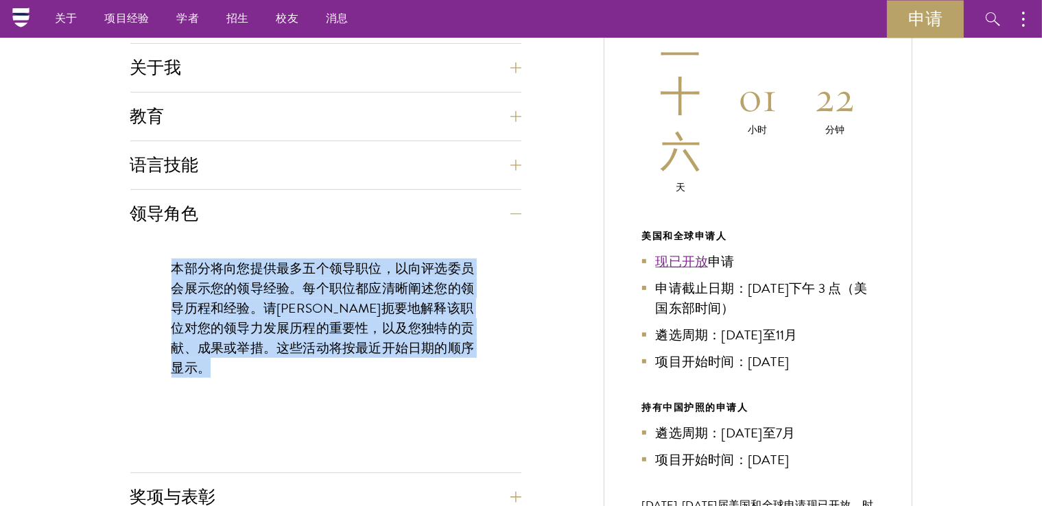
click at [365, 325] on font "本部分将向您提供最多五个领导职位，以向评选委员会展示您的领导经验。每个职位都应清晰阐述您的领导历程和经验。请简明扼要地解释该职位对您的领导力发展历程的重要性，…" at bounding box center [323, 318] width 303 height 119
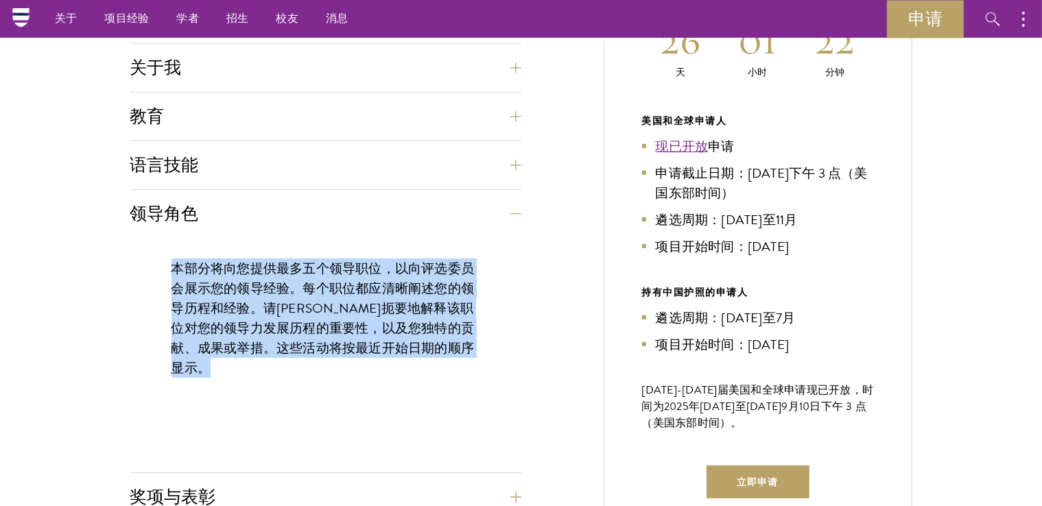
click at [336, 368] on div "本部分将向您提供最多五个领导职位，以向评选委员会展示您的领导经验。每个职位都应清晰阐述您的领导历程和经验。请简明扼要地解释该职位对您的领导力发展历程的重要性，…" at bounding box center [325, 325] width 391 height 174
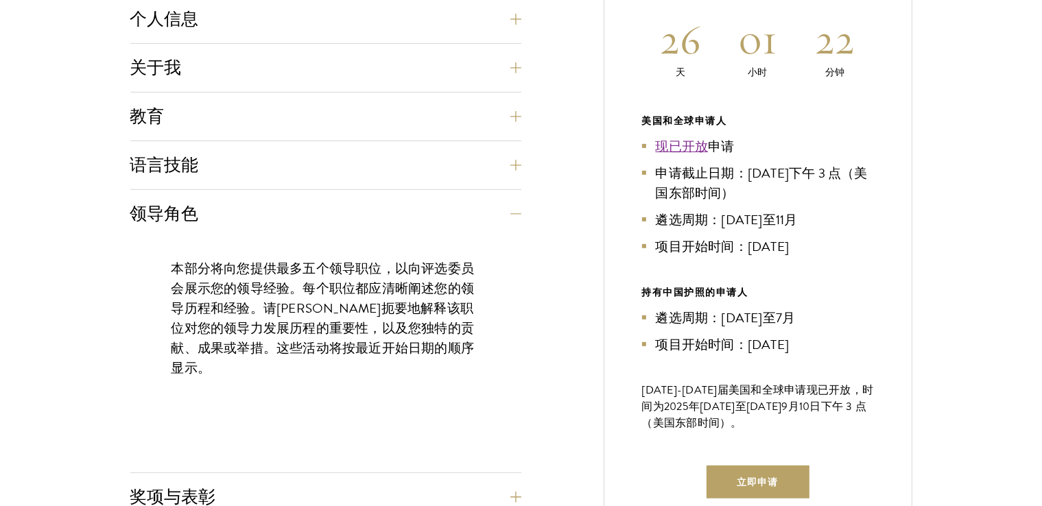
scroll to position [685, 0]
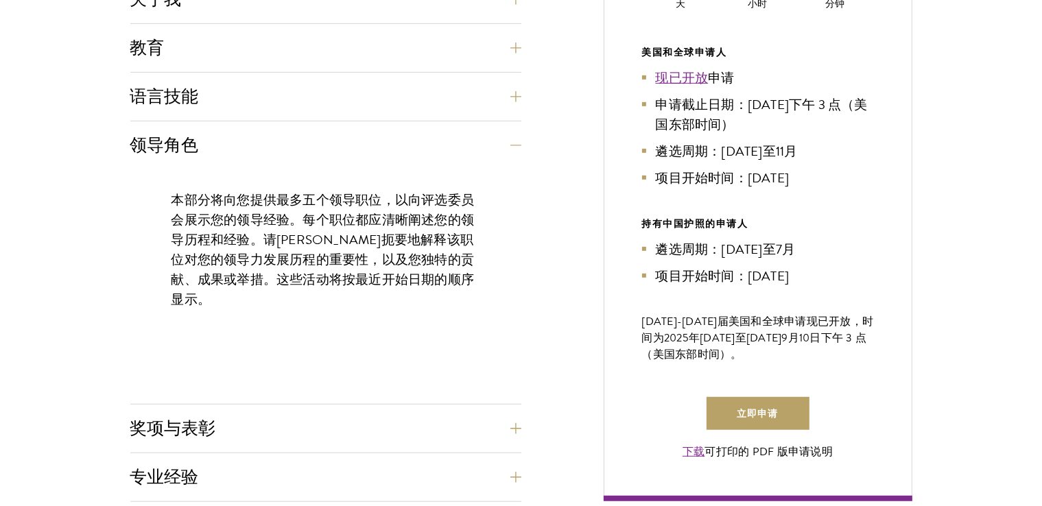
click at [324, 408] on div "应用程序主页 在线申请表必须用英文填写。所有申请材料必须以电子方式提交；我们不接受通过电子邮件或邮寄方式提交的材料。 首先，请创建一个帐户并开始新的申请。创建…" at bounding box center [325, 388] width 391 height 1007
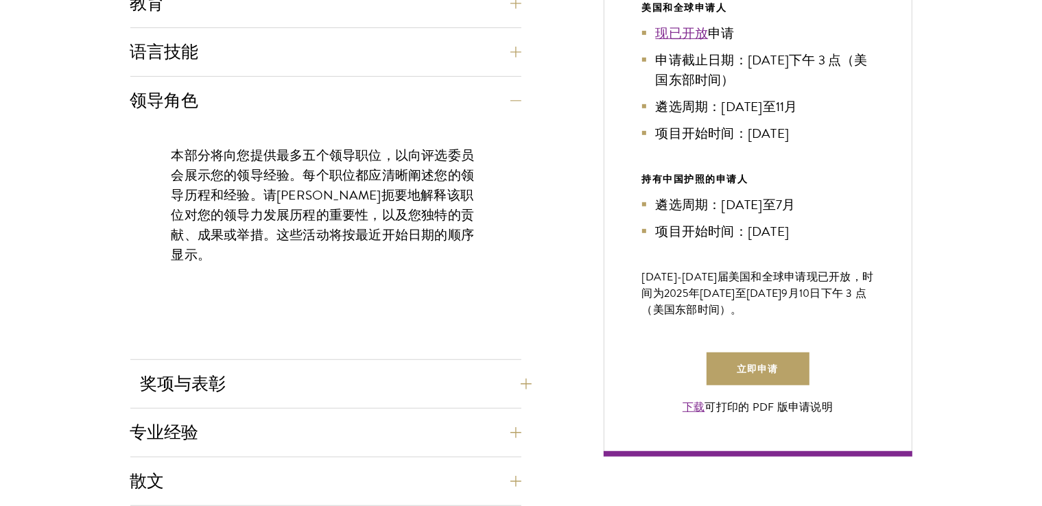
scroll to position [754, 0]
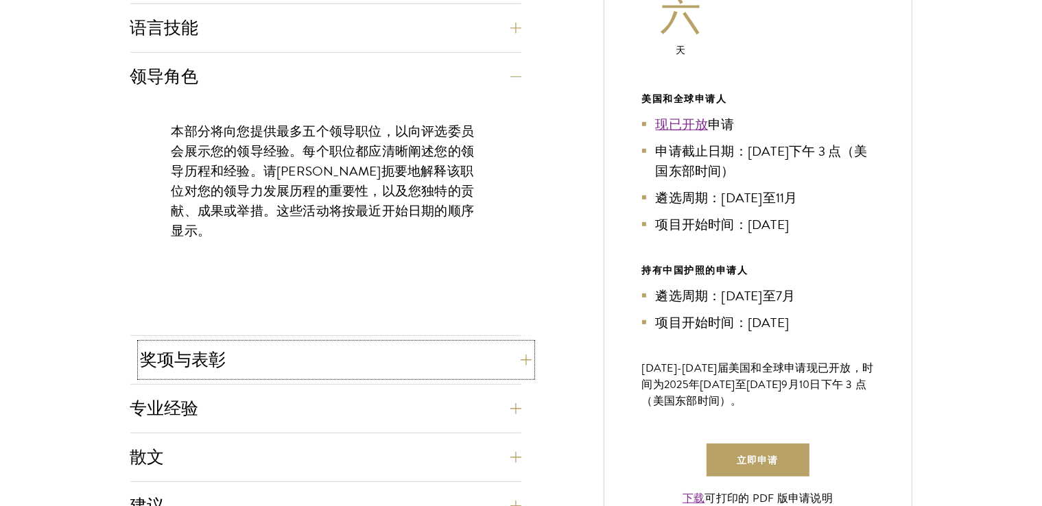
click at [520, 367] on button "奖项与表彰" at bounding box center [336, 360] width 391 height 33
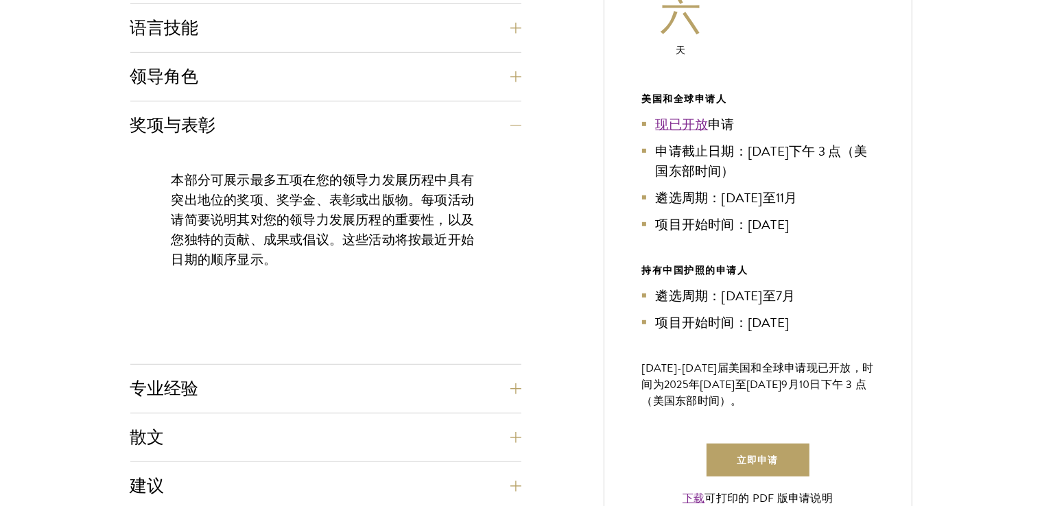
click at [406, 242] on font "本部分可展示最多五项在您的领导力发展历程中具有突出地位的奖项、奖学金、表彰或出版物。每项活动请简要说明其对您的领导力发展历程的重要性，以及您独特的贡献、成果或…" at bounding box center [323, 219] width 303 height 99
click at [407, 242] on font "本部分可展示最多五项在您的领导力发展历程中具有突出地位的奖项、奖学金、表彰或出版物。每项活动请简要说明其对您的领导力发展历程的重要性，以及您独特的贡献、成果或…" at bounding box center [323, 219] width 303 height 99
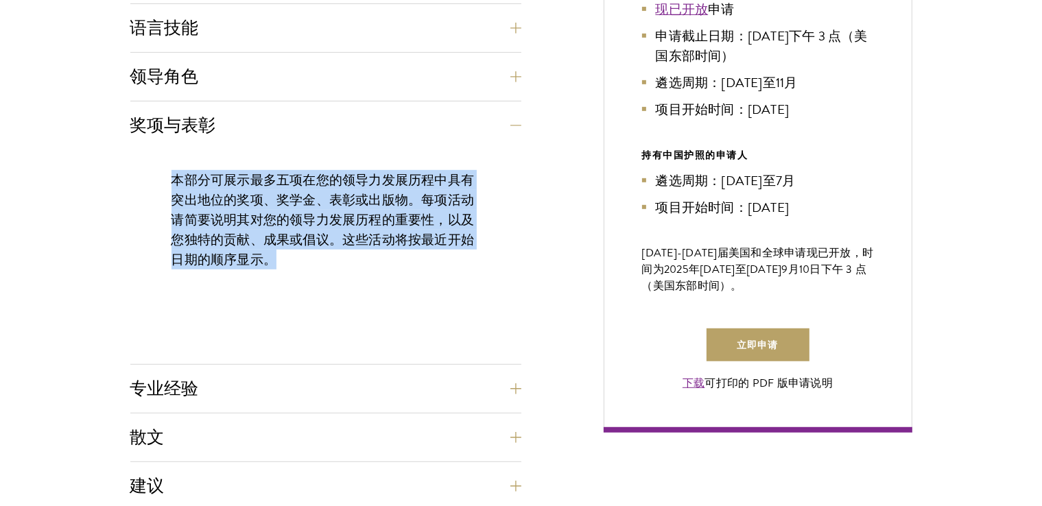
click at [407, 242] on font "本部分可展示最多五项在您的领导力发展历程中具有突出地位的奖项、奖学金、表彰或出版物。每项活动请简要说明其对您的领导力发展历程的重要性，以及您独特的贡献、成果或…" at bounding box center [323, 219] width 303 height 99
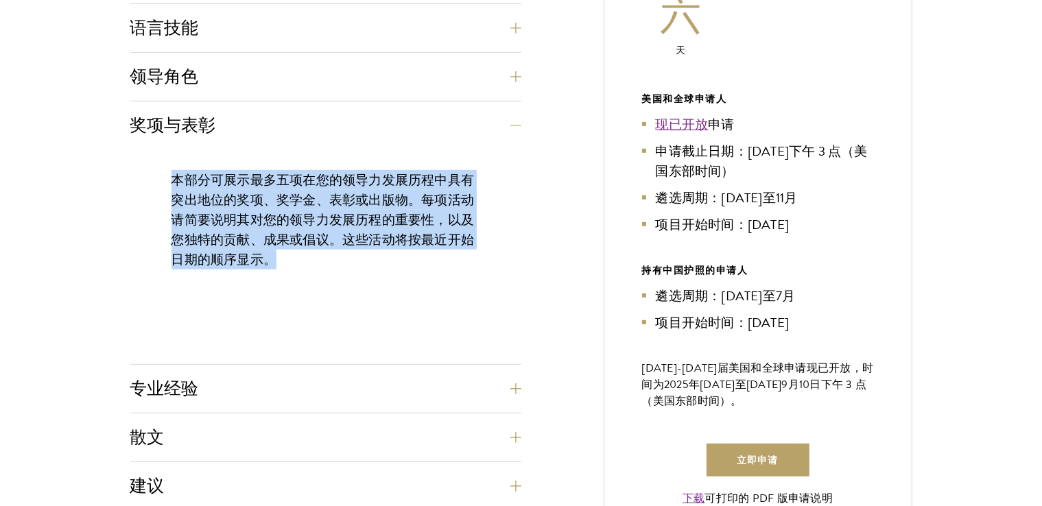
click at [367, 307] on div "本部分可展示最多五项在您的领导力发展历程中具有突出地位的奖项、奖学金、表彰或出版物。每项活动请简要说明其对您的领导力发展历程的重要性，以及您独特的贡献、成果或…" at bounding box center [325, 257] width 391 height 215
click at [375, 393] on button "专业经验" at bounding box center [336, 389] width 391 height 33
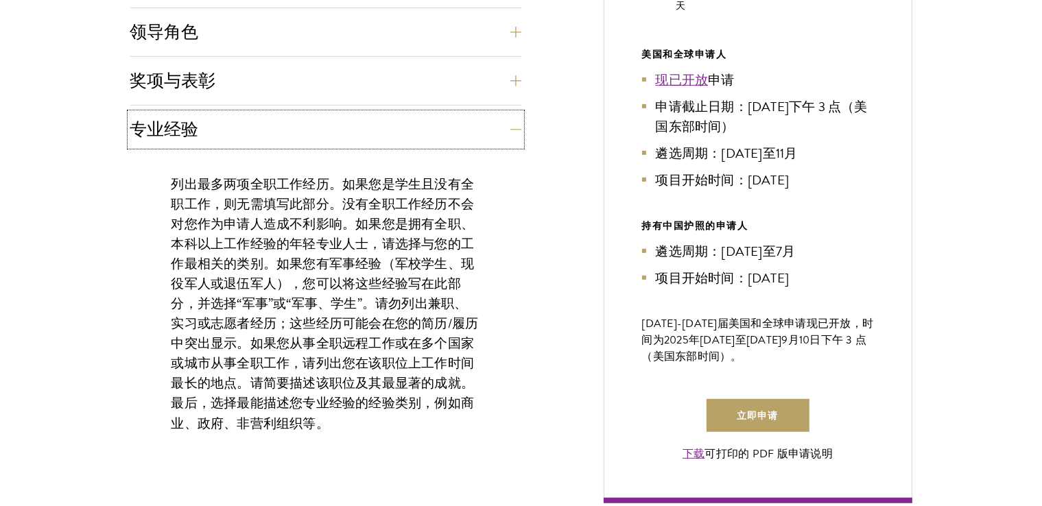
scroll to position [823, 0]
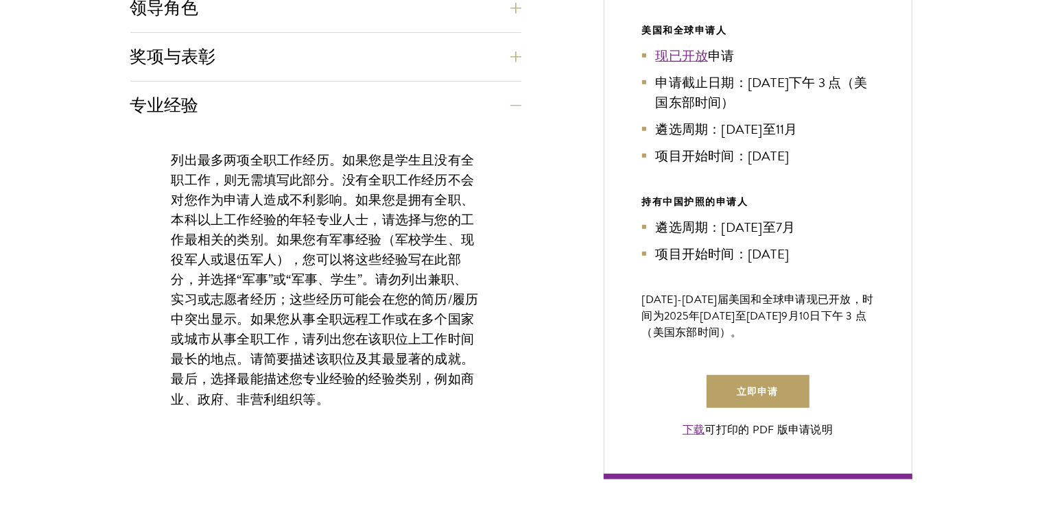
click at [378, 279] on font "列出最多两项全职工作经历。如果您是学生且没有全职工作，则无需填写此部分。没有全职工作经历不会对您作为申请人造成不利影响。如果您是拥有全职、本科以上工作经验的年…" at bounding box center [325, 279] width 307 height 259
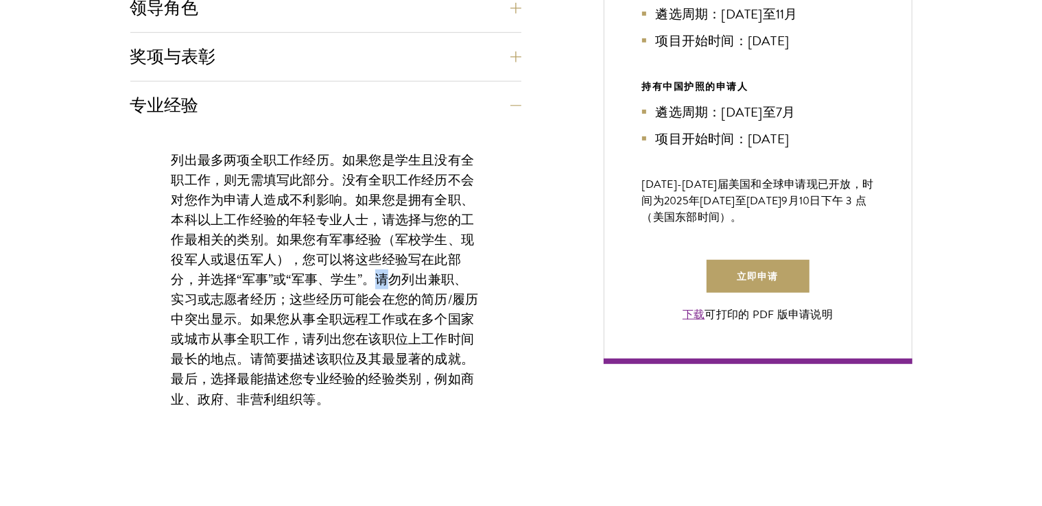
click at [378, 279] on font "列出最多两项全职工作经历。如果您是学生且没有全职工作，则无需填写此部分。没有全职工作经历不会对您作为申请人造成不利影响。如果您是拥有全职、本科以上工作经验的年…" at bounding box center [325, 279] width 307 height 259
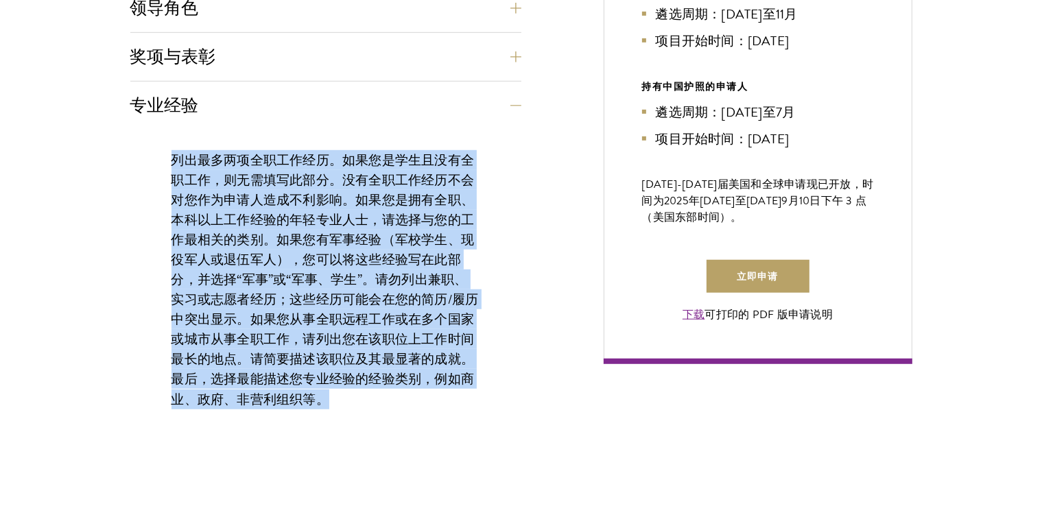
click at [378, 279] on font "列出最多两项全职工作经历。如果您是学生且没有全职工作，则无需填写此部分。没有全职工作经历不会对您作为申请人造成不利影响。如果您是拥有全职、本科以上工作经验的年…" at bounding box center [325, 279] width 307 height 259
click at [353, 339] on font "列出最多两项全职工作经历。如果您是学生且没有全职工作，则无需填写此部分。没有全职工作经历不会对您作为申请人造成不利影响。如果您是拥有全职、本科以上工作经验的年…" at bounding box center [325, 279] width 307 height 259
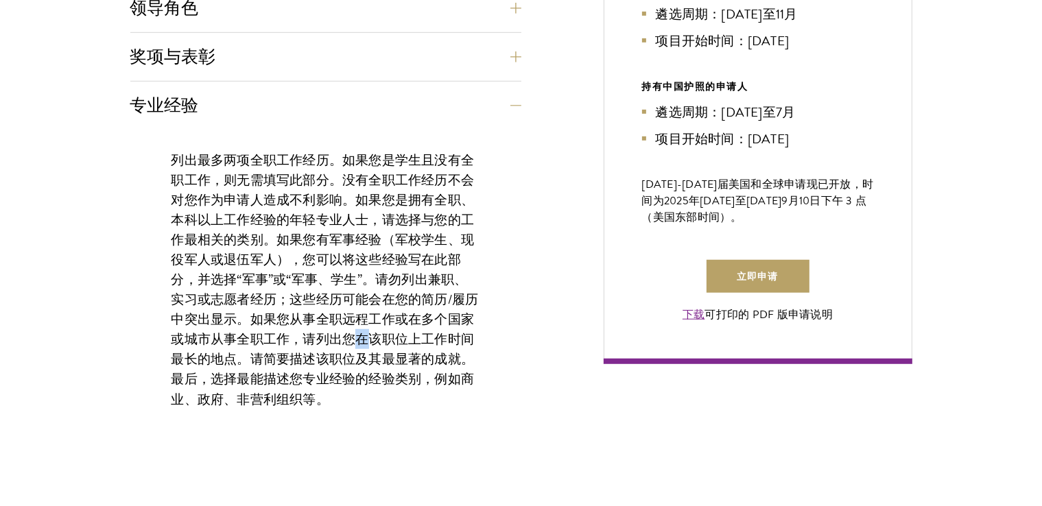
click at [353, 338] on font "列出最多两项全职工作经历。如果您是学生且没有全职工作，则无需填写此部分。没有全职工作经历不会对您作为申请人造成不利影响。如果您是拥有全职、本科以上工作经验的年…" at bounding box center [325, 279] width 307 height 259
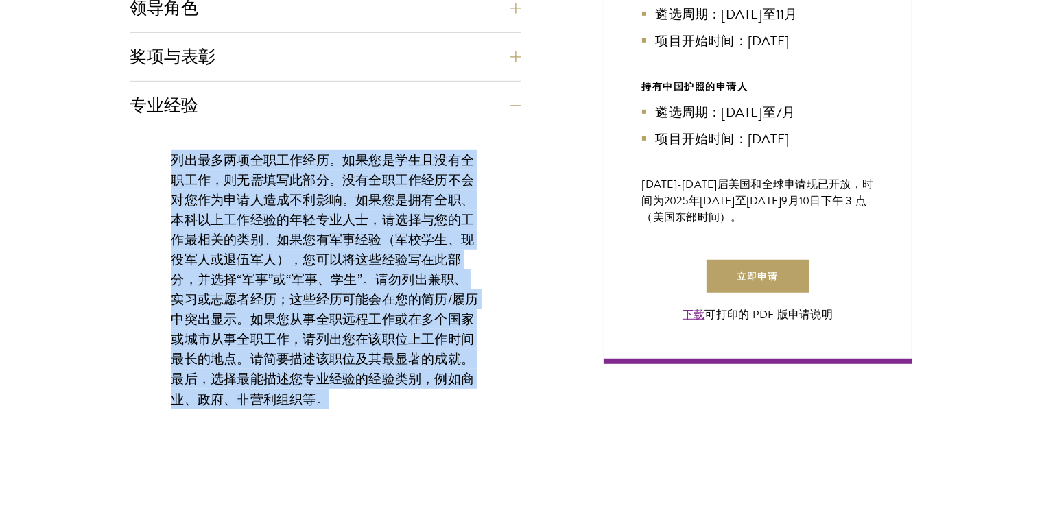
click at [353, 338] on font "列出最多两项全职工作经历。如果您是学生且没有全职工作，则无需填写此部分。没有全职工作经历不会对您作为申请人造成不利影响。如果您是拥有全职、本科以上工作经验的年…" at bounding box center [325, 279] width 307 height 259
click at [333, 373] on font "列出最多两项全职工作经历。如果您是学生且没有全职工作，则无需填写此部分。没有全职工作经历不会对您作为申请人造成不利影响。如果您是拥有全职、本科以上工作经验的年…" at bounding box center [325, 279] width 307 height 259
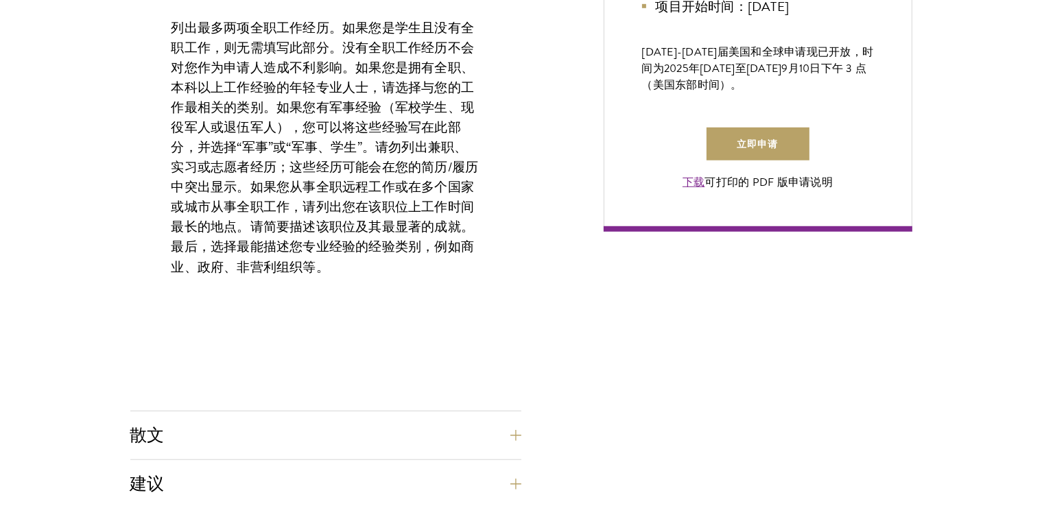
scroll to position [1029, 0]
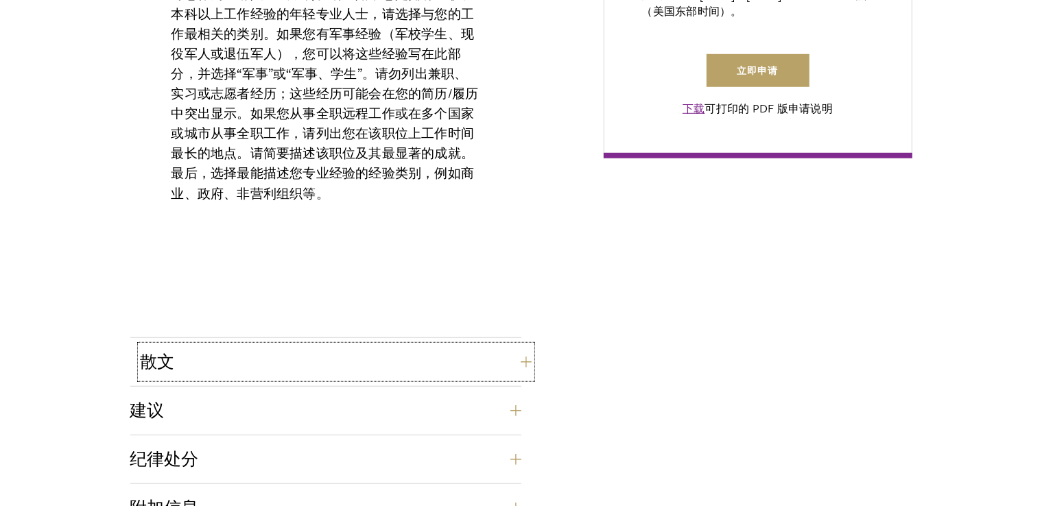
click at [349, 349] on button "散文" at bounding box center [336, 362] width 391 height 33
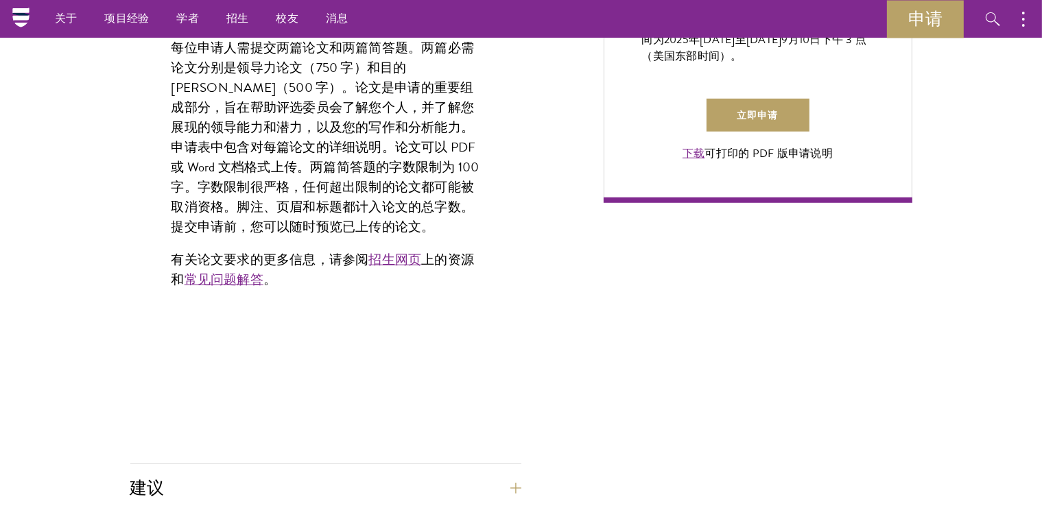
scroll to position [960, 0]
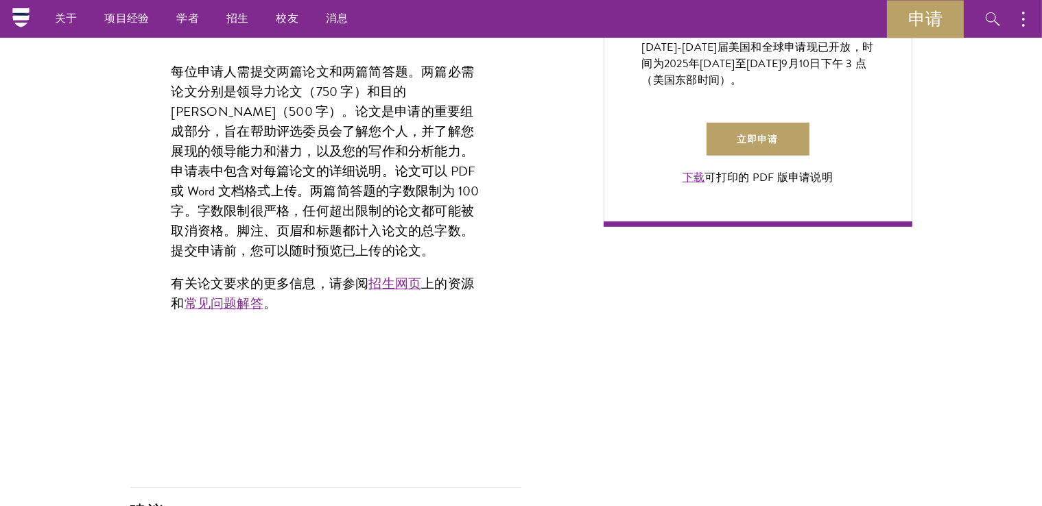
click at [330, 196] on font "每位申请人需提交两篇论文和两篇简答题。两篇必需论文分别是领导力论文（750 字）和目的陈述（500 字）。论文是申请的重要组成部分，旨在帮助评选委员会了解您个…" at bounding box center [326, 162] width 308 height 200
drag, startPoint x: 330, startPoint y: 196, endPoint x: 318, endPoint y: 199, distance: 12.7
click at [330, 197] on font "每位申请人需提交两篇论文和两篇简答题。两篇必需论文分别是领导力论文（750 字）和目的陈述（500 字）。论文是申请的重要组成部分，旨在帮助评选委员会了解您个…" at bounding box center [326, 162] width 308 height 200
click at [318, 199] on p "每位申请人需提交两篇论文和两篇简答题。两篇必需论文分别是领导力论文（750 字）和目的陈述（500 字）。论文是申请的重要组成部分，旨在帮助评选委员会了解您个…" at bounding box center [326, 162] width 309 height 200
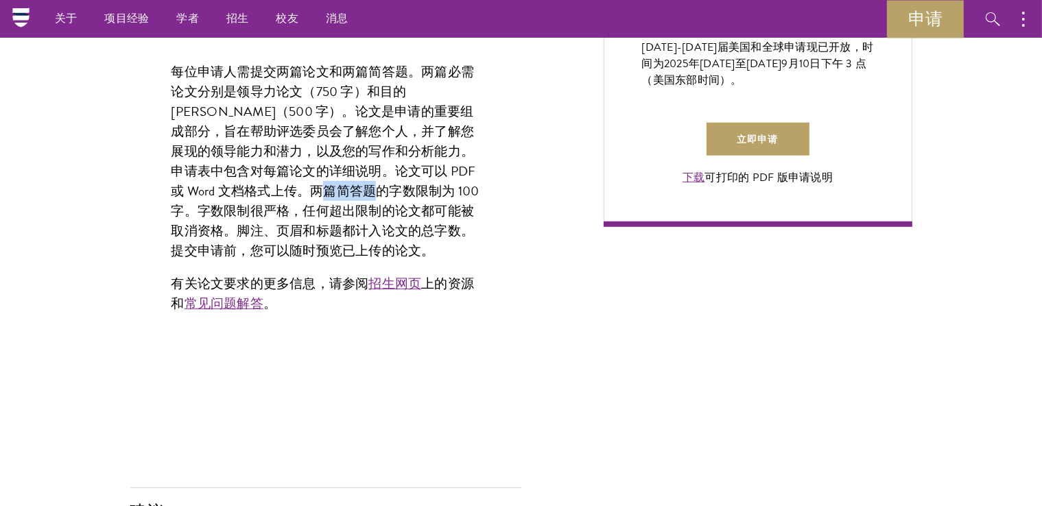
click at [318, 199] on p "每位申请人需提交两篇论文和两篇简答题。两篇必需论文分别是领导力论文（750 字）和目的陈述（500 字）。论文是申请的重要组成部分，旨在帮助评选委员会了解您个…" at bounding box center [326, 162] width 309 height 200
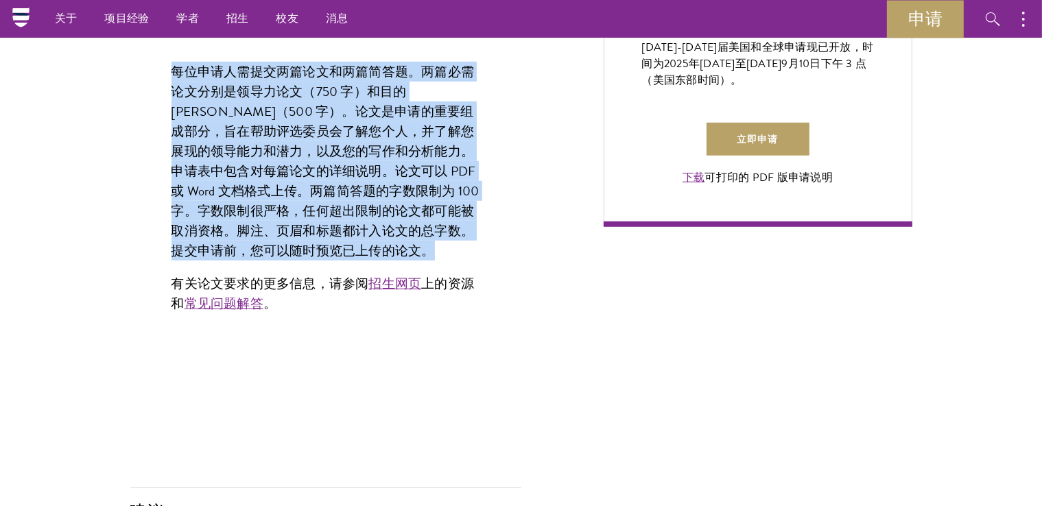
click at [318, 199] on p "每位申请人需提交两篇论文和两篇简答题。两篇必需论文分别是领导力论文（750 字）和目的陈述（500 字）。论文是申请的重要组成部分，旨在帮助评选委员会了解您个…" at bounding box center [326, 162] width 309 height 200
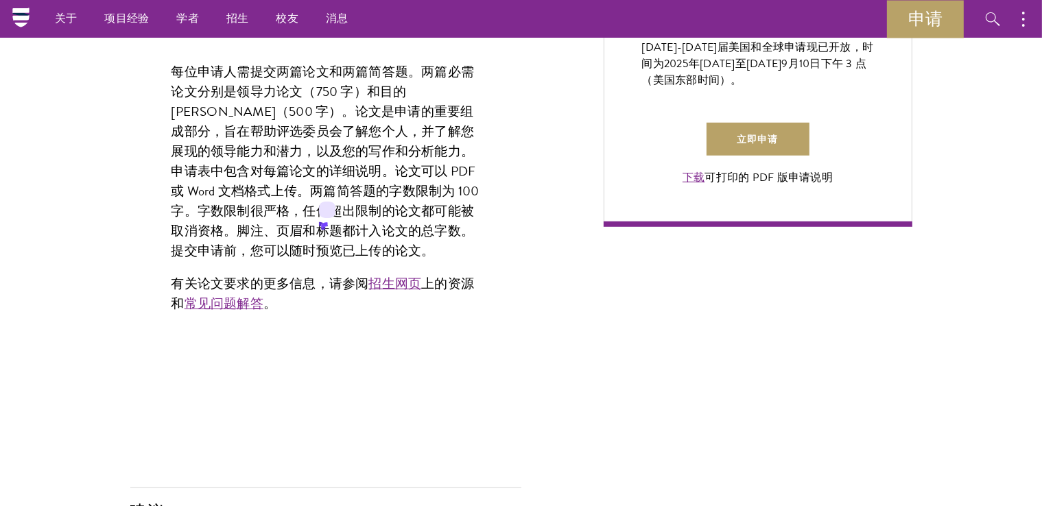
click at [295, 316] on div "每位申请人需提交两篇论文和两篇简答题。两篇必需论文分别是领导力论文（750 字）和目的陈述（500 字）。论文是申请的重要组成部分，旨在帮助评选委员会了解您个…" at bounding box center [325, 194] width 391 height 307
click at [297, 290] on font "有关论文要求的更多信息，请参阅" at bounding box center [271, 284] width 198 height 20
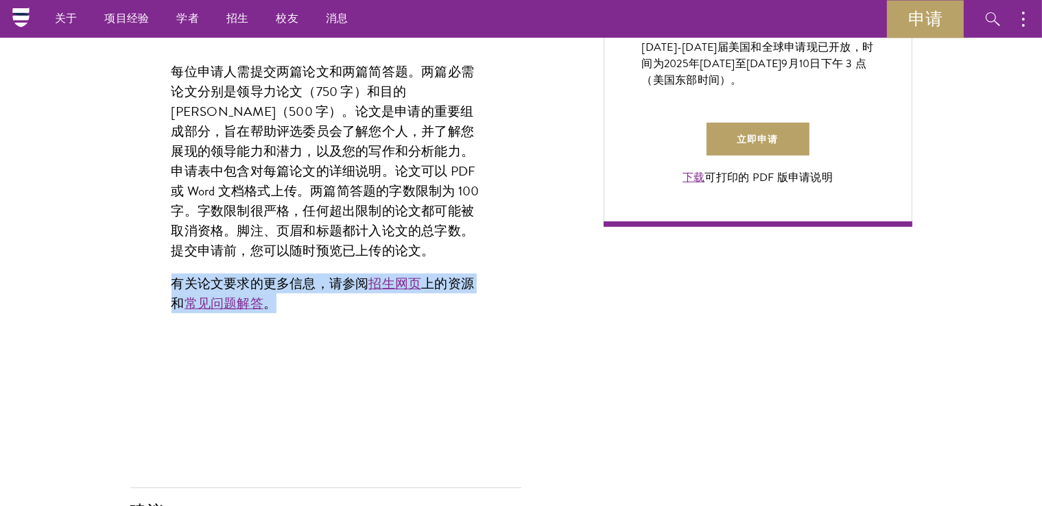
drag, startPoint x: 297, startPoint y: 290, endPoint x: 288, endPoint y: 290, distance: 9.6
click at [297, 291] on font "有关论文要求的更多信息，请参阅" at bounding box center [271, 284] width 198 height 20
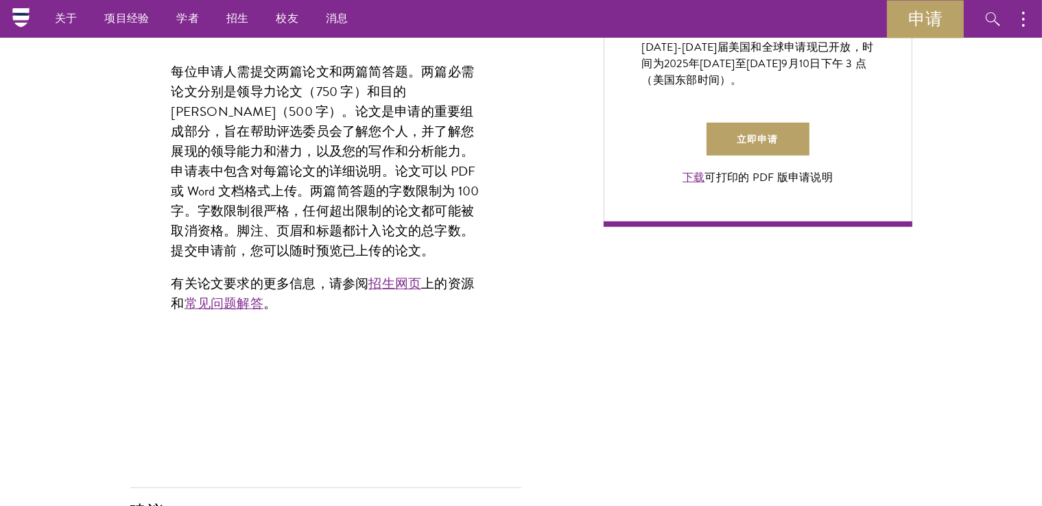
click at [298, 237] on font "每位申请人需提交两篇论文和两篇简答题。两篇必需论文分别是领导力论文（750 字）和目的陈述（500 字）。论文是申请的重要组成部分，旨在帮助评选委员会了解您个…" at bounding box center [326, 162] width 308 height 200
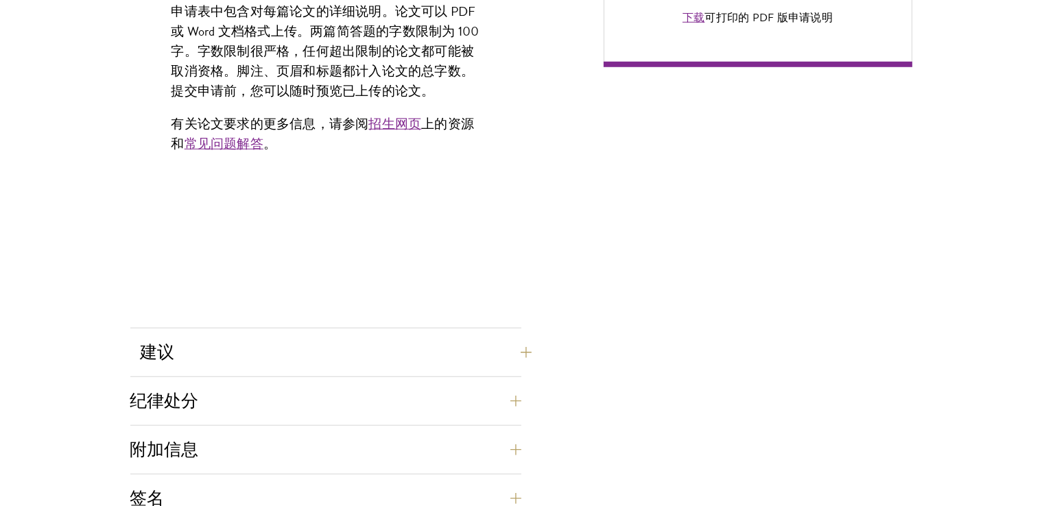
scroll to position [1234, 0]
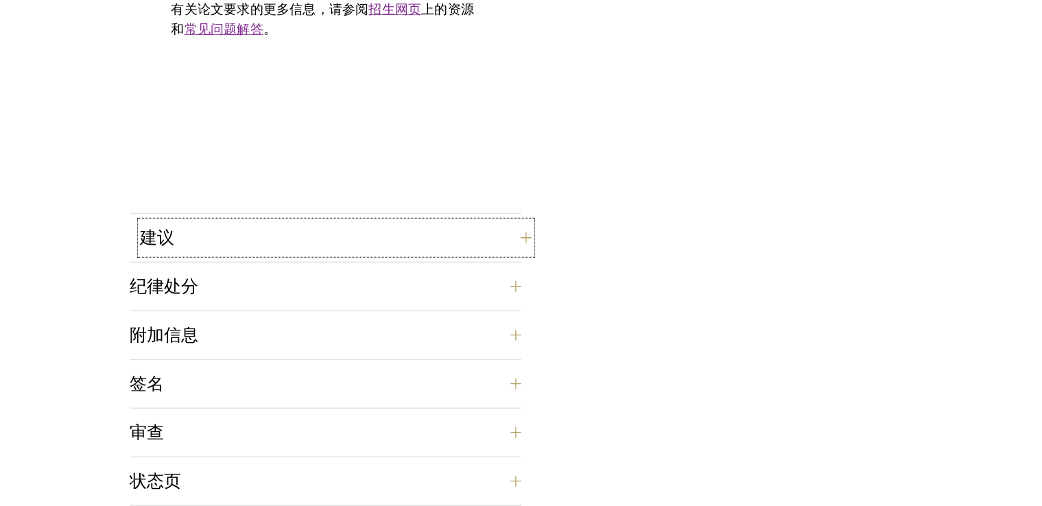
click at [310, 244] on button "建议" at bounding box center [336, 238] width 391 height 33
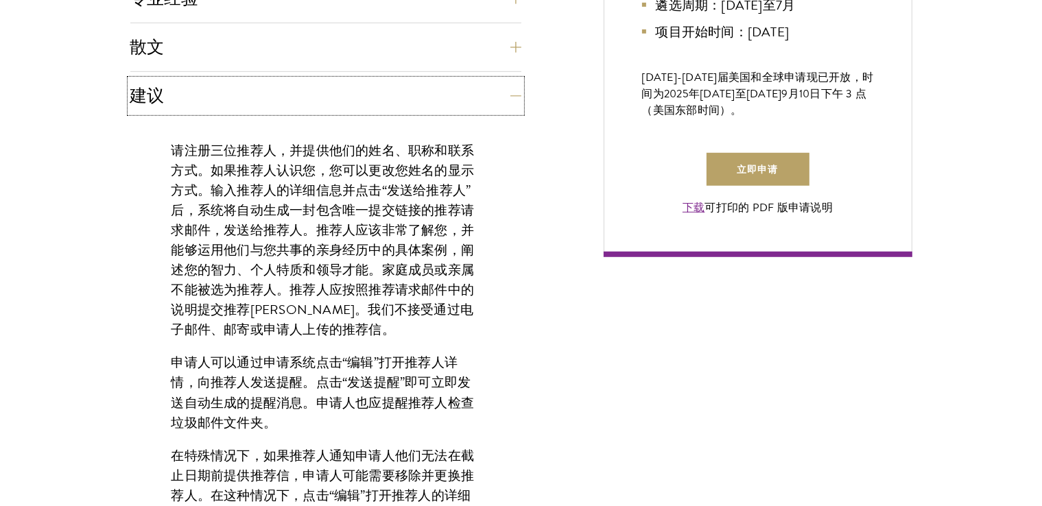
scroll to position [960, 0]
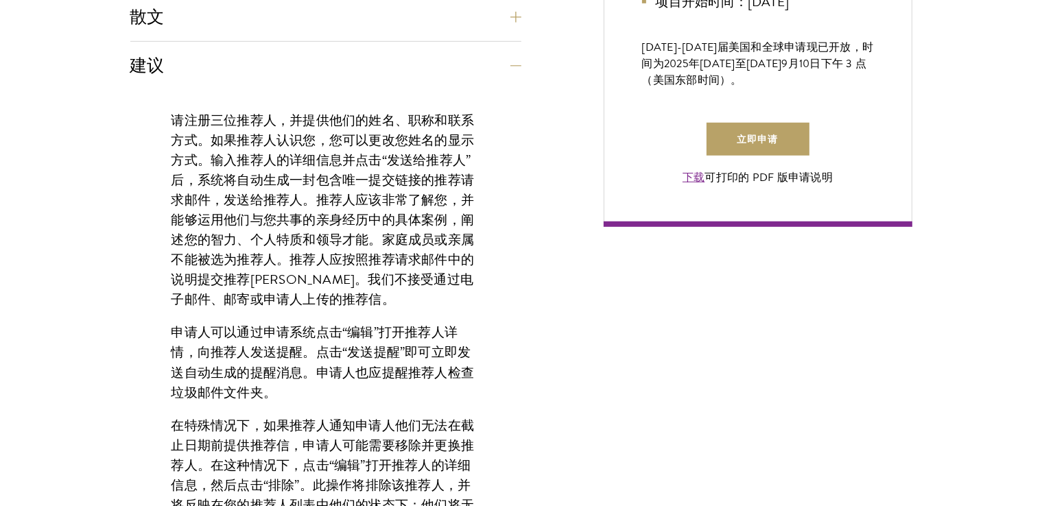
click at [338, 230] on font "请注册三位推荐人，并提供他们的姓名、职称和联系方式。如果推荐人认识您，您可以更改您姓名的显示方式。输入推荐人的详细信息并点击“发送给推荐人”后，系统将自动生成…" at bounding box center [323, 200] width 303 height 180
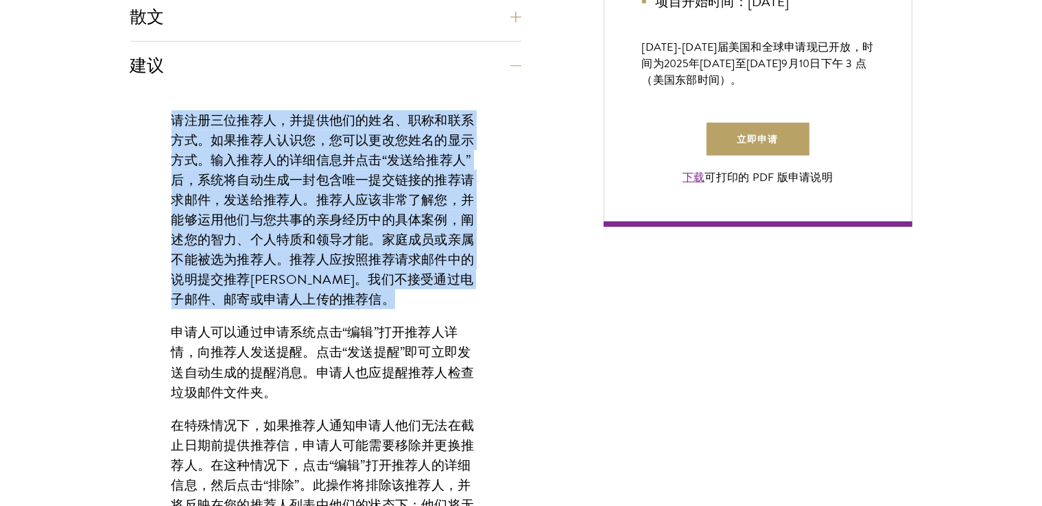
click at [338, 231] on font "请注册三位推荐人，并提供他们的姓名、职称和联系方式。如果推荐人认识您，您可以更改您姓名的显示方式。输入推荐人的详细信息并点击“发送给推荐人”后，系统将自动生成…" at bounding box center [323, 200] width 303 height 180
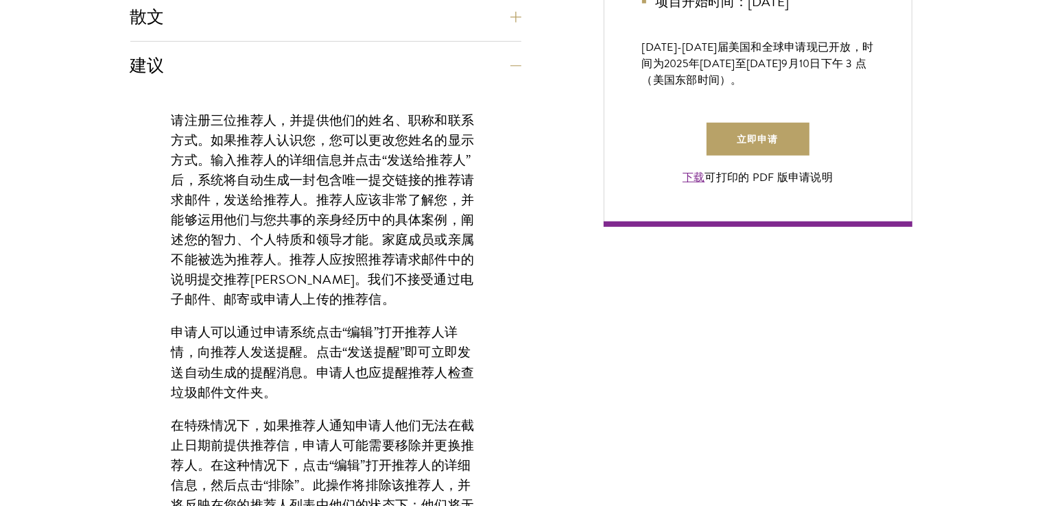
click at [304, 312] on div "请注册三位推荐人，并提供他们的姓名、职称和联系方式。如果推荐人认识您，您可以更改您姓名的显示方式。输入推荐人的详细信息并点击“发送给推荐人”后，系统将自动生成…" at bounding box center [325, 472] width 391 height 765
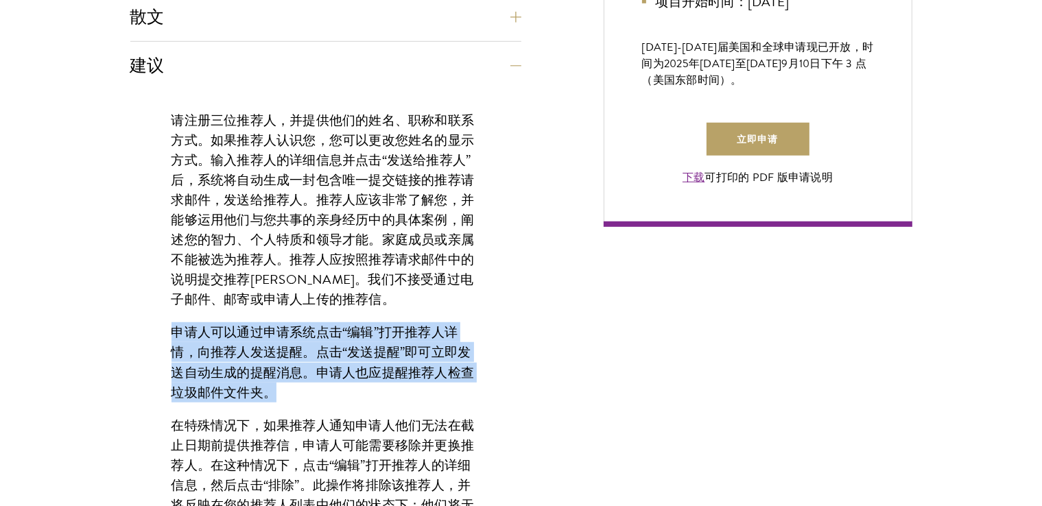
click at [304, 312] on div "请注册三位推荐人，并提供他们的姓名、职称和联系方式。如果推荐人认识您，您可以更改您姓名的显示方式。输入推荐人的详细信息并点击“发送给推荐人”后，系统将自动生成…" at bounding box center [325, 472] width 391 height 765
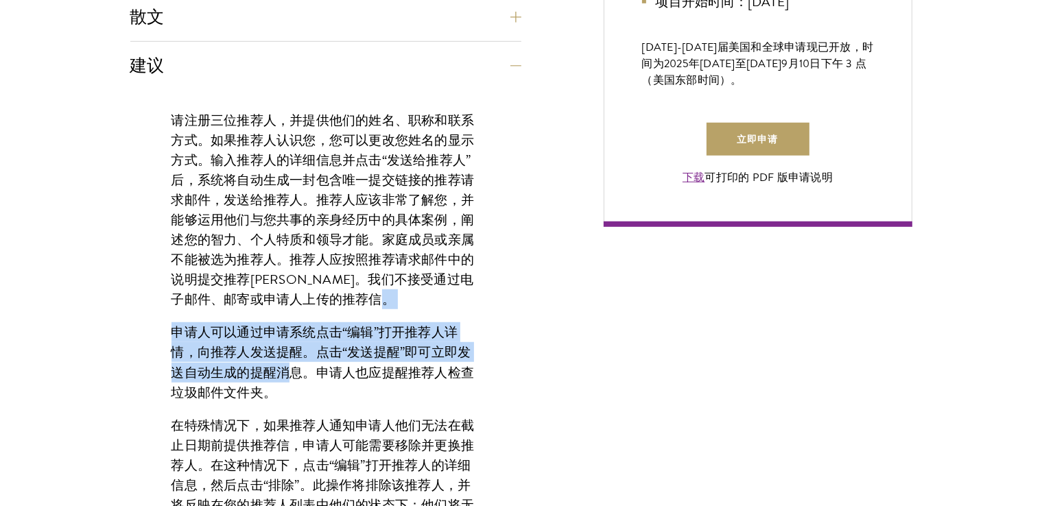
drag, startPoint x: 288, startPoint y: 308, endPoint x: 294, endPoint y: 370, distance: 62.0
click at [294, 370] on div "请注册三位推荐人，并提供他们的姓名、职称和联系方式。如果推荐人认识您，您可以更改您姓名的显示方式。输入推荐人的详细信息并点击“发送给推荐人”后，系统将自动生成…" at bounding box center [325, 472] width 391 height 765
click at [294, 370] on font "申请人可以通过申请系统点击“编辑”打开推荐人详情，向推荐人发送提醒。点击“发送提醒”即可立即发送自动生成的提醒消息。申请人也应提醒推荐人检查垃圾邮件文件夹。" at bounding box center [323, 363] width 303 height 80
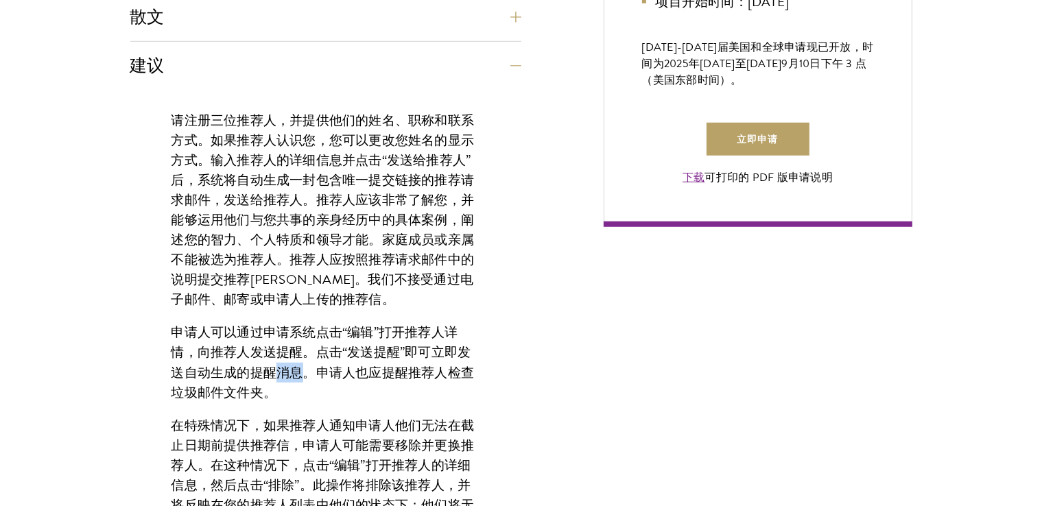
click at [293, 370] on font "申请人可以通过申请系统点击“编辑”打开推荐人详情，向推荐人发送提醒。点击“发送提醒”即可立即发送自动生成的提醒消息。申请人也应提醒推荐人检查垃圾邮件文件夹。" at bounding box center [323, 363] width 303 height 80
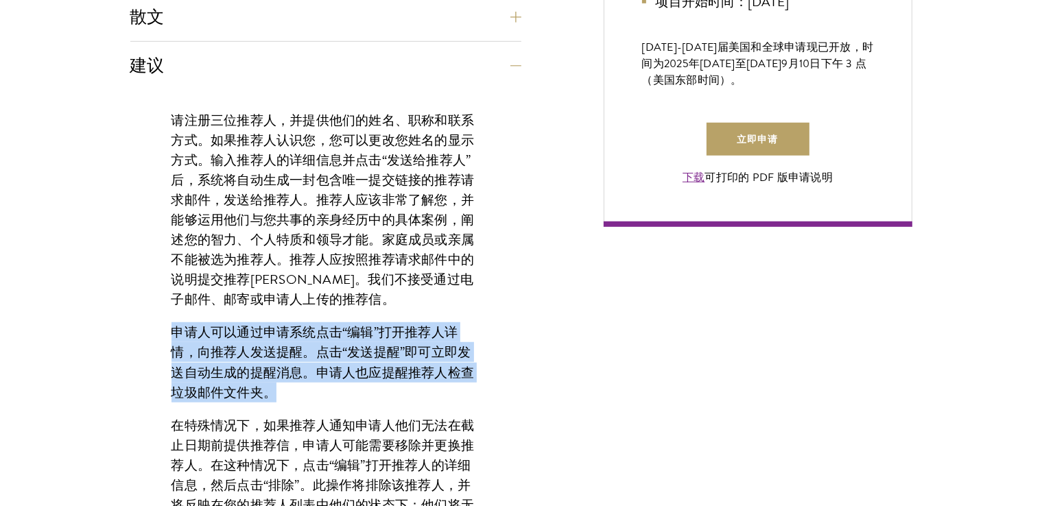
click at [293, 370] on font "申请人可以通过申请系统点击“编辑”打开推荐人详情，向推荐人发送提醒。点击“发送提醒”即可立即发送自动生成的提醒消息。申请人也应提醒推荐人检查垃圾邮件文件夹。" at bounding box center [323, 363] width 303 height 80
drag, startPoint x: 293, startPoint y: 370, endPoint x: 274, endPoint y: 366, distance: 19.0
click at [292, 370] on font "申请人可以通过申请系统点击“编辑”打开推荐人详情，向推荐人发送提醒。点击“发送提醒”即可立即发送自动生成的提醒消息。申请人也应提醒推荐人检查垃圾邮件文件夹。" at bounding box center [323, 363] width 303 height 80
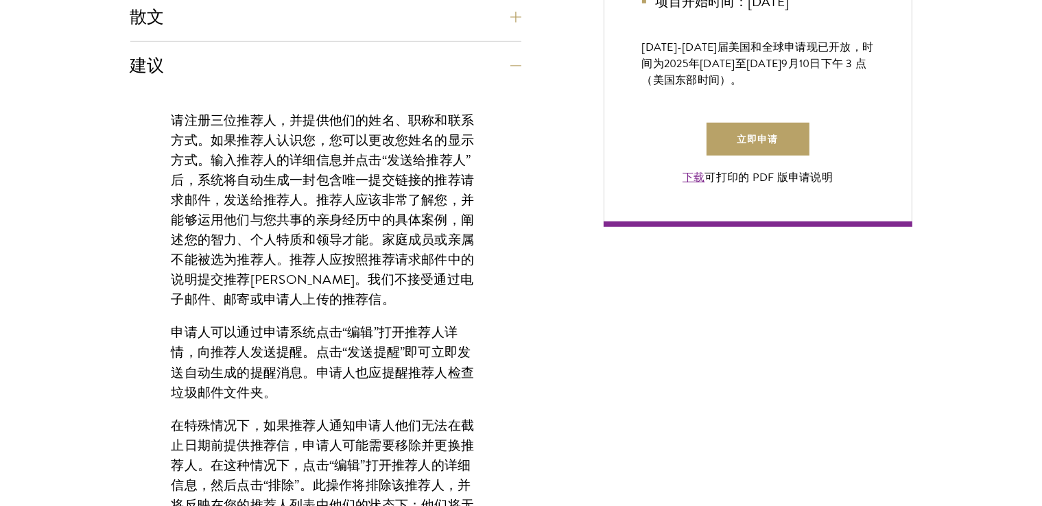
click at [400, 276] on font "我们不接受通过电子邮件、邮寄或申请人上传的推荐信。" at bounding box center [323, 289] width 303 height 38
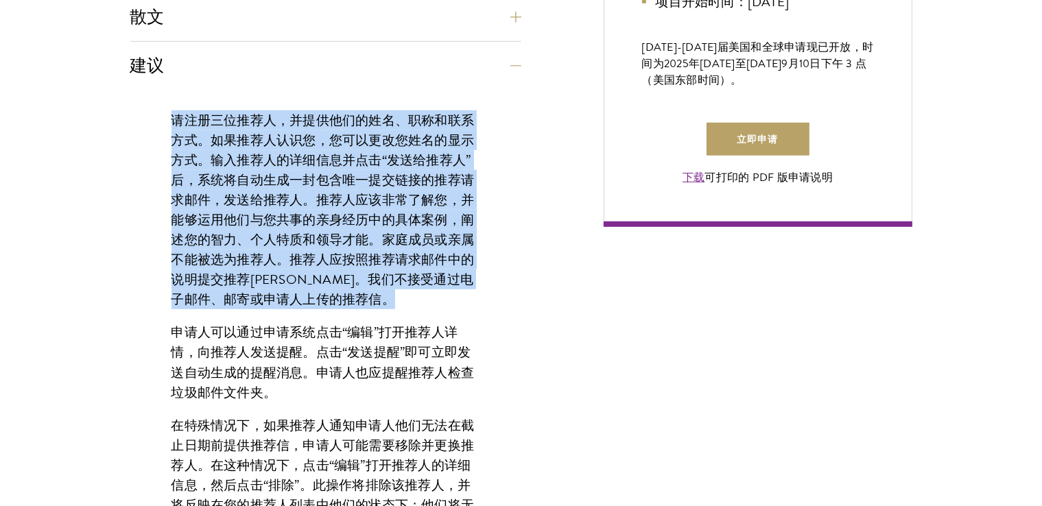
click at [400, 277] on font "我们不接受通过电子邮件、邮寄或申请人上传的推荐信。" at bounding box center [323, 289] width 303 height 38
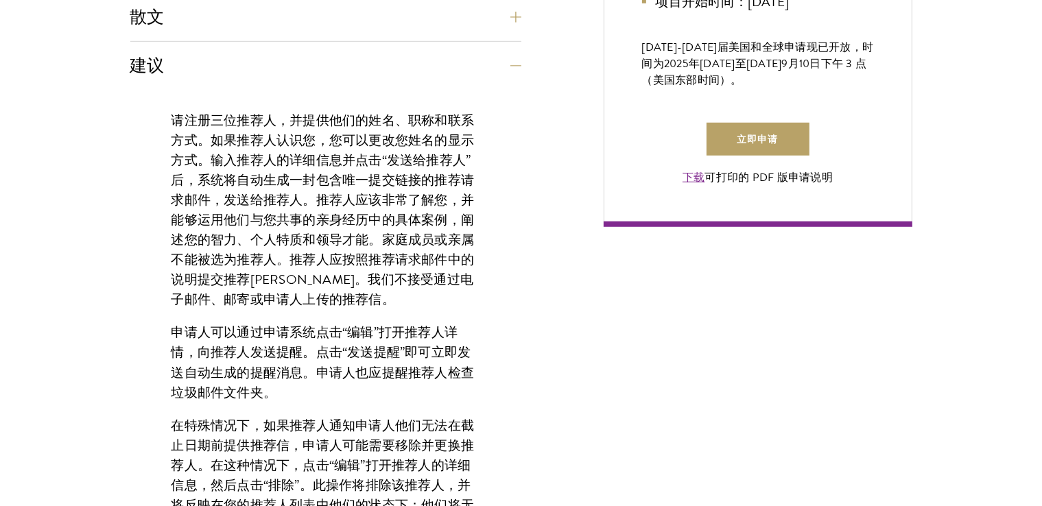
click at [371, 323] on font "申请人可以通过申请系统点击“编辑”打开推荐人详情，向推荐人发送提醒。点击“发送提醒”即可立即发送自动生成的提醒消息。申请人也应提醒推荐人检查垃圾邮件文件夹。" at bounding box center [323, 363] width 303 height 80
click at [370, 323] on font "申请人可以通过申请系统点击“编辑”打开推荐人详情，向推荐人发送提醒。点击“发送提醒”即可立即发送自动生成的提醒消息。申请人也应提醒推荐人检查垃圾邮件文件夹。" at bounding box center [323, 363] width 303 height 80
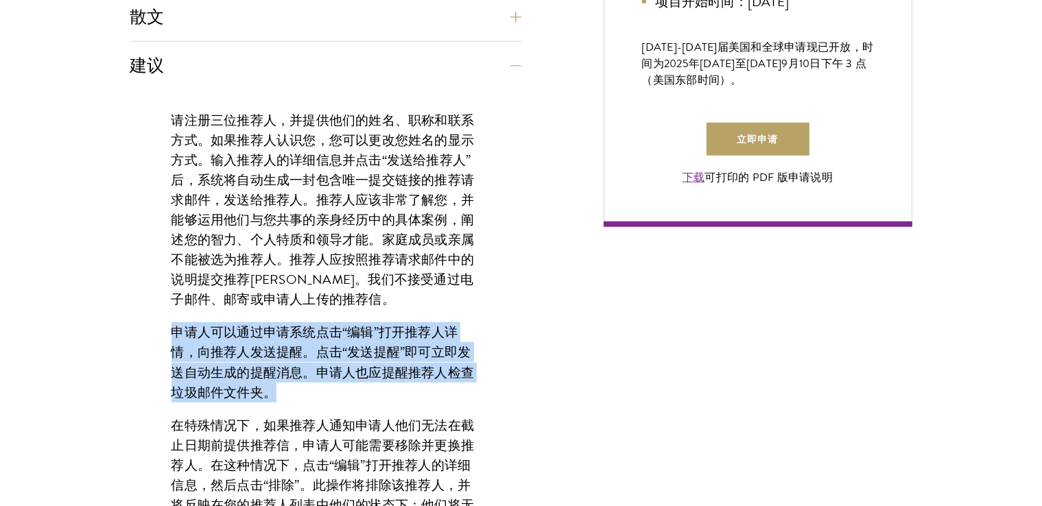
click at [370, 323] on font "申请人可以通过申请系统点击“编辑”打开推荐人详情，向推荐人发送提醒。点击“发送提醒”即可立即发送自动生成的提醒消息。申请人也应提醒推荐人检查垃圾邮件文件夹。" at bounding box center [323, 363] width 303 height 80
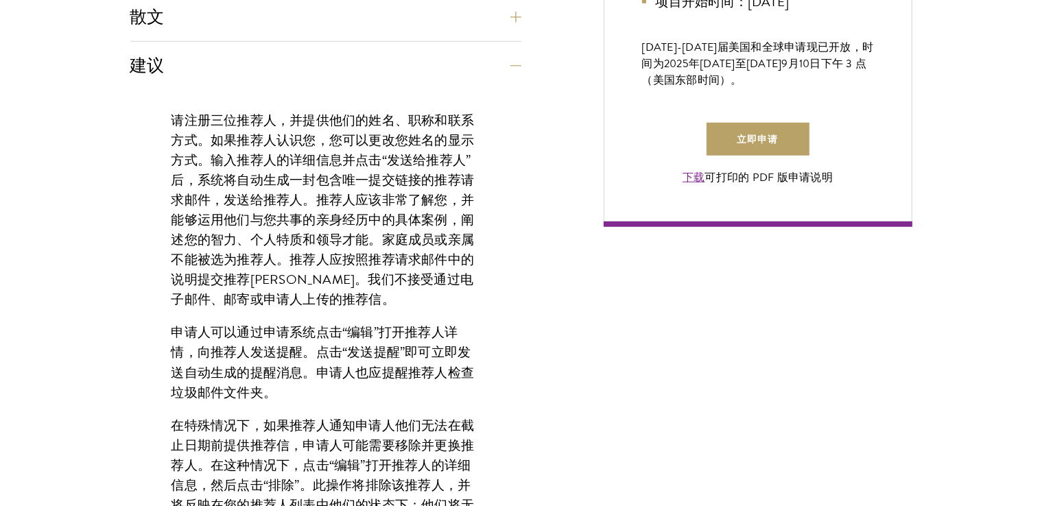
click at [357, 408] on div "请注册三位推荐人，并提供他们的姓名、职称和联系方式。如果推荐人认识您，您可以更改您姓名的显示方式。输入推荐人的详细信息并点击“发送给推荐人”后，系统将自动生成…" at bounding box center [325, 472] width 391 height 765
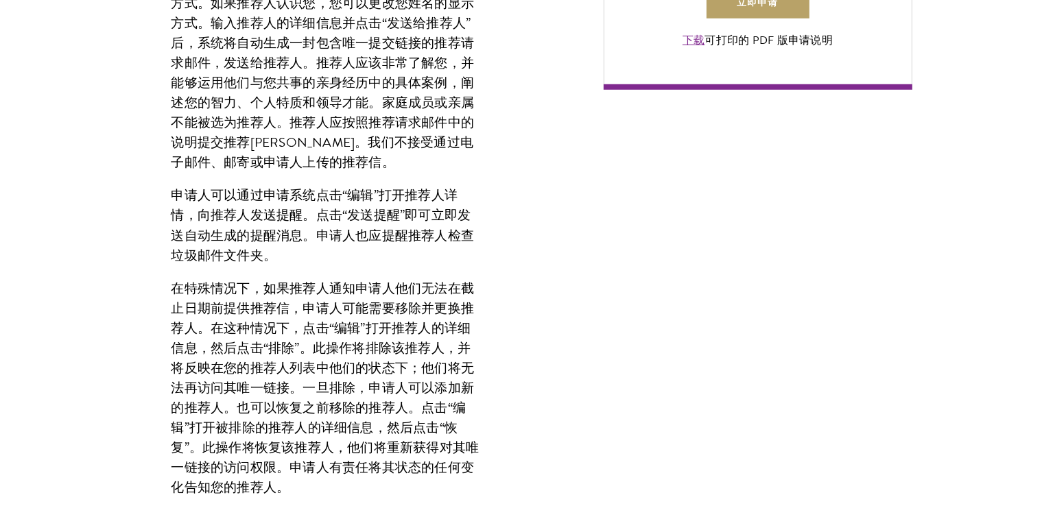
scroll to position [1234, 0]
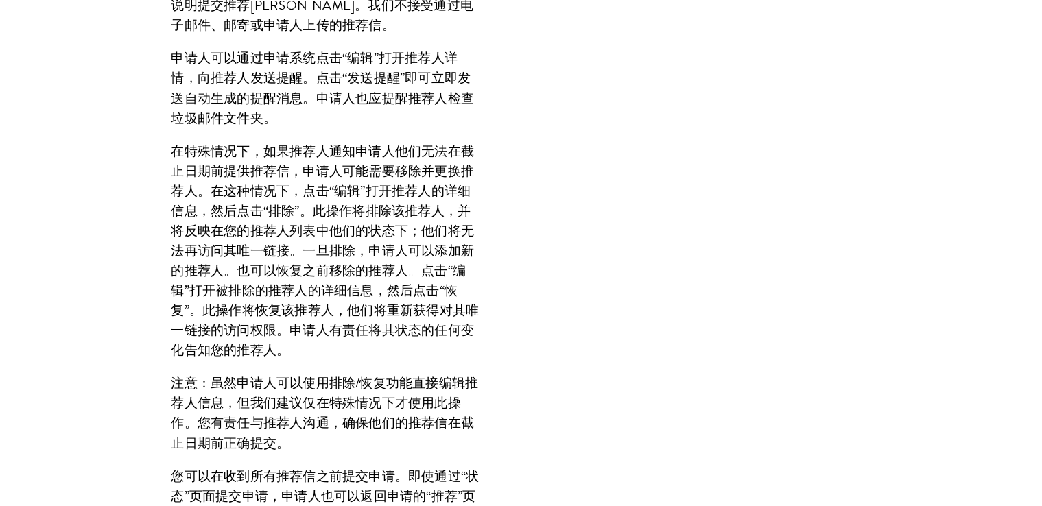
click at [352, 238] on font "在特殊情况下，如果推荐人通知申请人他们无法在截止日期前提供推荐信，申请人可能需要移除并更换推荐人。在这种情况下，点击“编辑”打开推荐人的详细信息，然后点击“排…" at bounding box center [326, 251] width 308 height 220
click at [352, 239] on font "在特殊情况下，如果推荐人通知申请人他们无法在截止日期前提供推荐信，申请人可能需要移除并更换推荐人。在这种情况下，点击“编辑”打开推荐人的详细信息，然后点击“排…" at bounding box center [326, 251] width 308 height 220
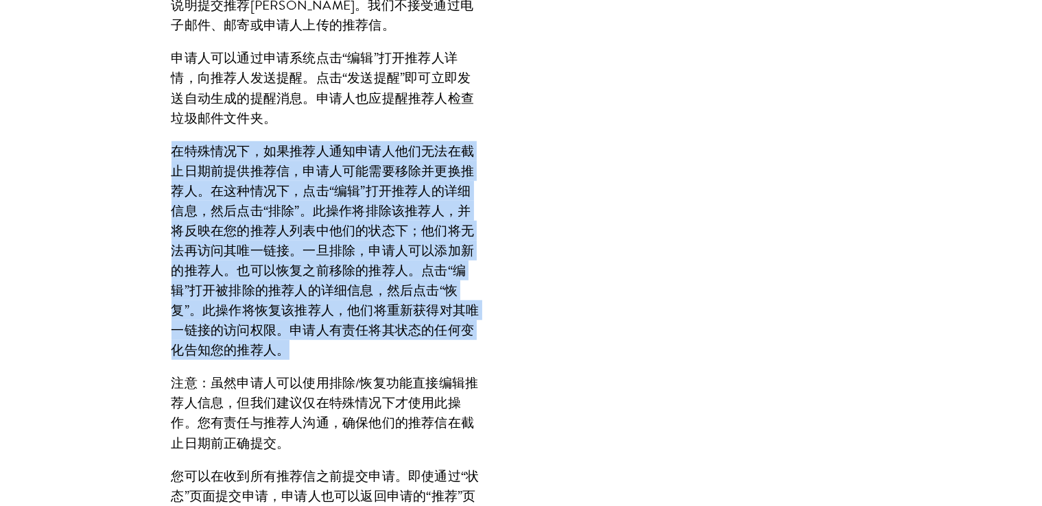
click at [352, 239] on font "在特殊情况下，如果推荐人通知申请人他们无法在截止日期前提供推荐信，申请人可能需要移除并更换推荐人。在这种情况下，点击“编辑”打开推荐人的详细信息，然后点击“排…" at bounding box center [326, 251] width 308 height 220
drag, startPoint x: 352, startPoint y: 239, endPoint x: 332, endPoint y: 263, distance: 30.7
click at [352, 241] on font "在特殊情况下，如果推荐人通知申请人他们无法在截止日期前提供推荐信，申请人可能需要移除并更换推荐人。在这种情况下，点击“编辑”打开推荐人的详细信息，然后点击“排…" at bounding box center [326, 251] width 308 height 220
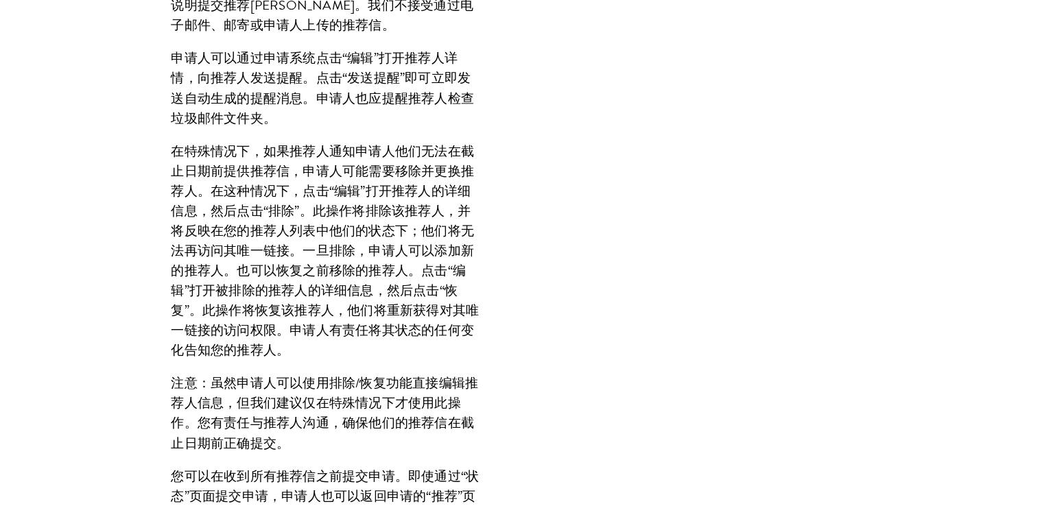
click at [321, 360] on div "请注册三位推荐人，并提供他们的姓名、职称和联系方式。如果推荐人认识您，您可以更改您姓名的显示方式。输入推荐人的详细信息并点击“发送给推荐人”后，系统将自动生成…" at bounding box center [325, 197] width 391 height 765
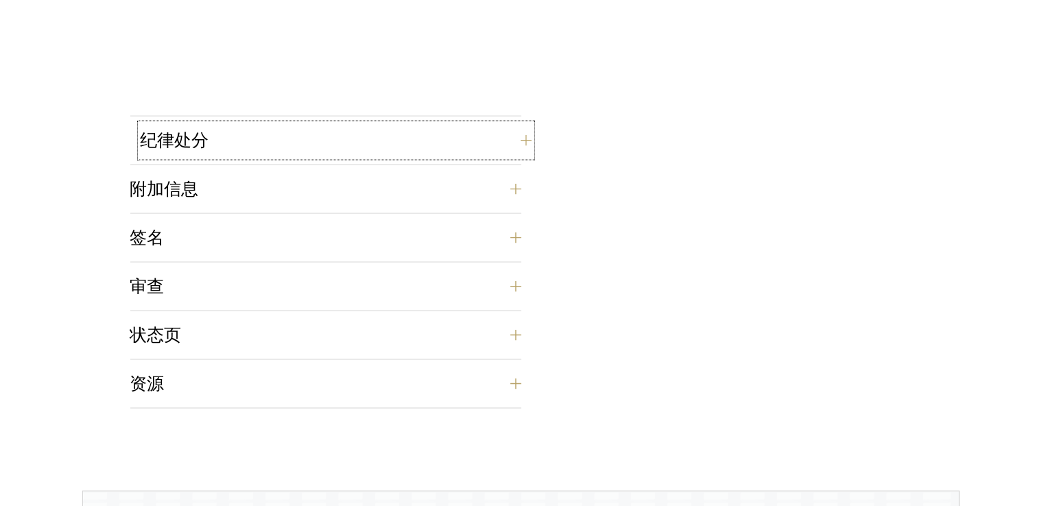
click at [373, 143] on button "纪律处分" at bounding box center [336, 140] width 391 height 33
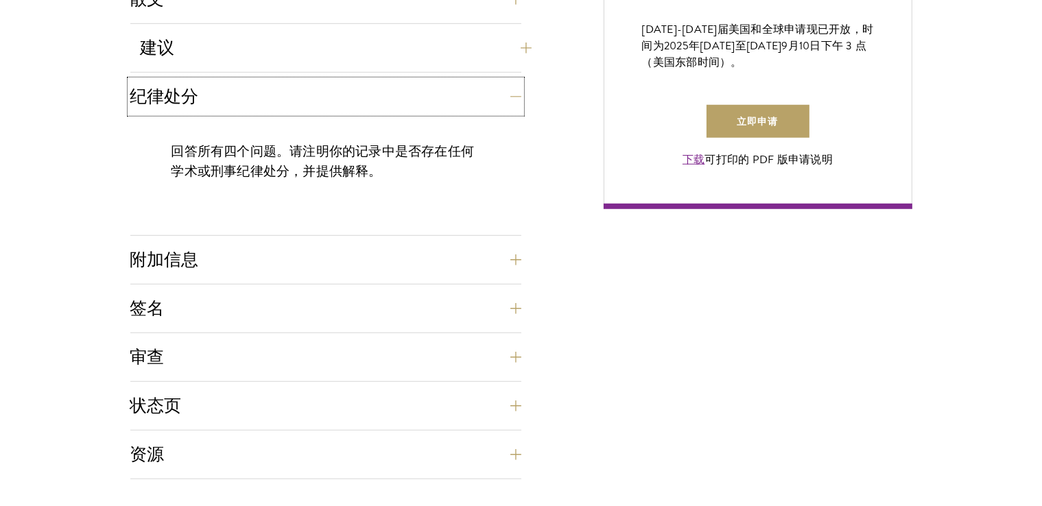
scroll to position [1029, 0]
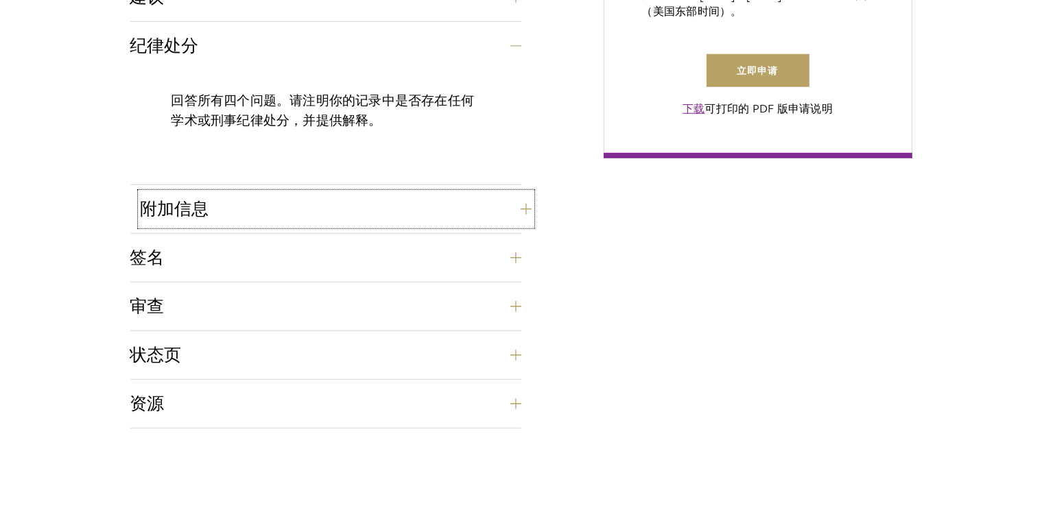
click at [382, 195] on button "附加信息" at bounding box center [336, 209] width 391 height 33
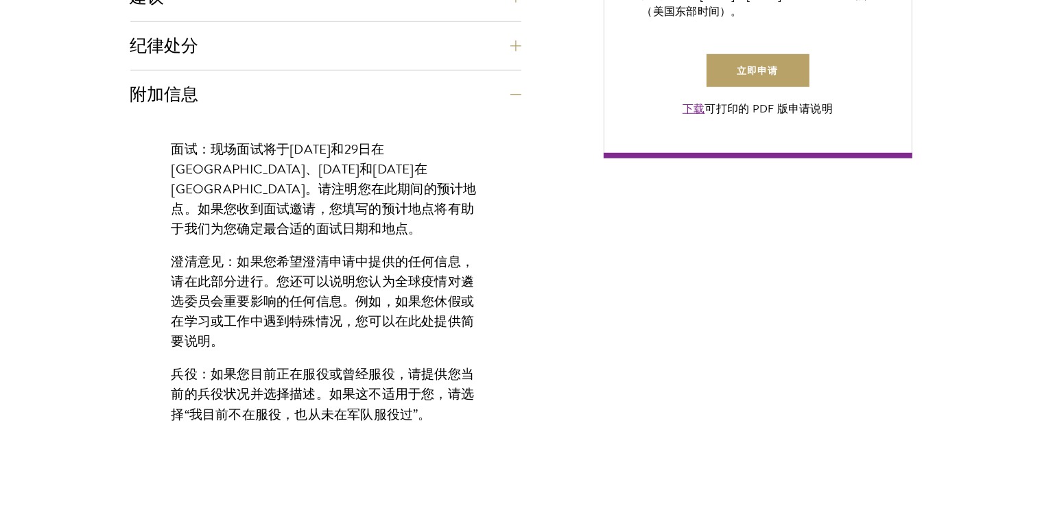
click at [380, 202] on font "如果您收到面试邀请，您填写的预计地点将有助于我们为您确定最合适的面试日期和地点。" at bounding box center [323, 219] width 303 height 40
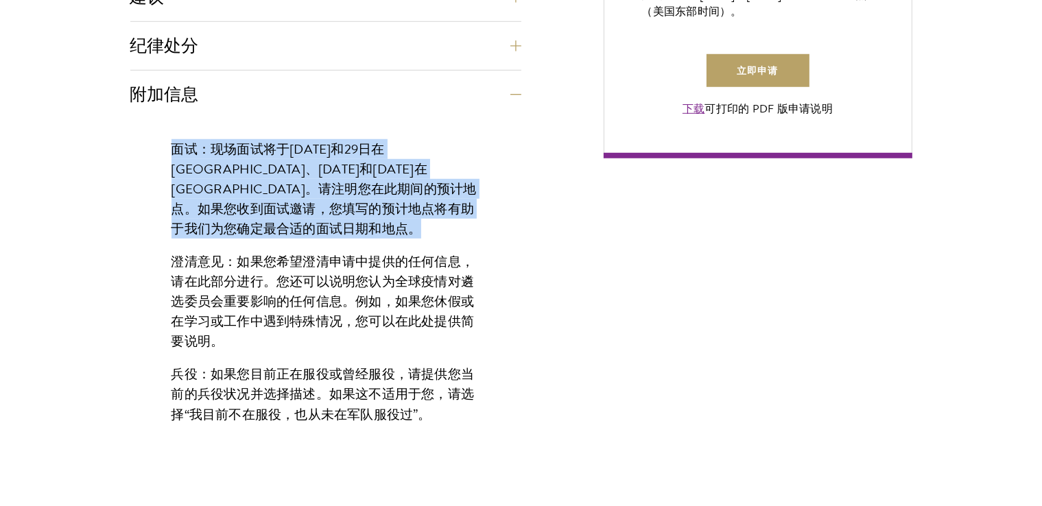
click at [380, 202] on font "如果您收到面试邀请，您填写的预计地点将有助于我们为您确定最合适的面试日期和地点。" at bounding box center [323, 219] width 303 height 40
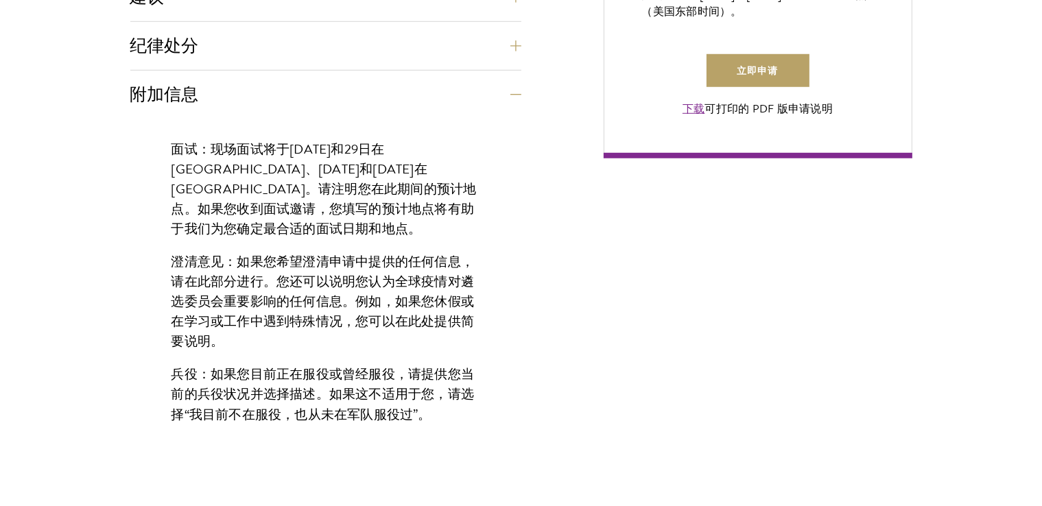
click at [375, 252] on font "如果您希望澄清申请中提供的任何信息，请在此部分进行。您还可以说明您认为全球疫情对遴选委员会重要影响的任何信息。例如，如果您休假或在学习或工作中遇到特殊情况，您…" at bounding box center [323, 301] width 303 height 99
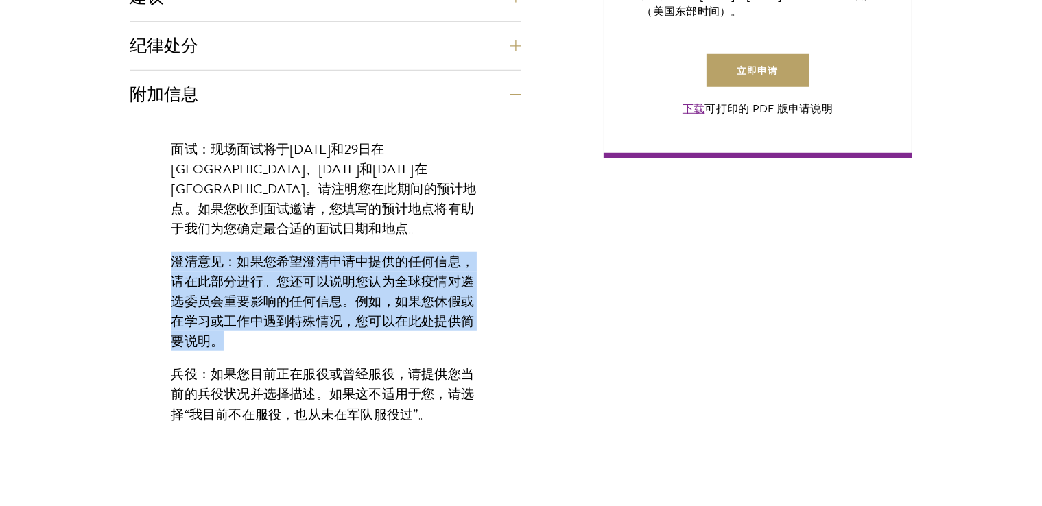
drag, startPoint x: 375, startPoint y: 252, endPoint x: 354, endPoint y: 257, distance: 21.8
click at [374, 252] on font "如果您希望澄清申请中提供的任何信息，请在此部分进行。您还可以说明您认为全球疫情对遴选委员会重要影响的任何信息。例如，如果您休假或在学习或工作中遇到特殊情况，您…" at bounding box center [323, 301] width 303 height 99
click at [357, 296] on font "如果您希望澄清申请中提供的任何信息，请在此部分进行。您还可以说明您认为全球疫情对遴选委员会重要影响的任何信息。例如，如果您休假或在学习或工作中遇到特殊情况，您…" at bounding box center [323, 301] width 303 height 99
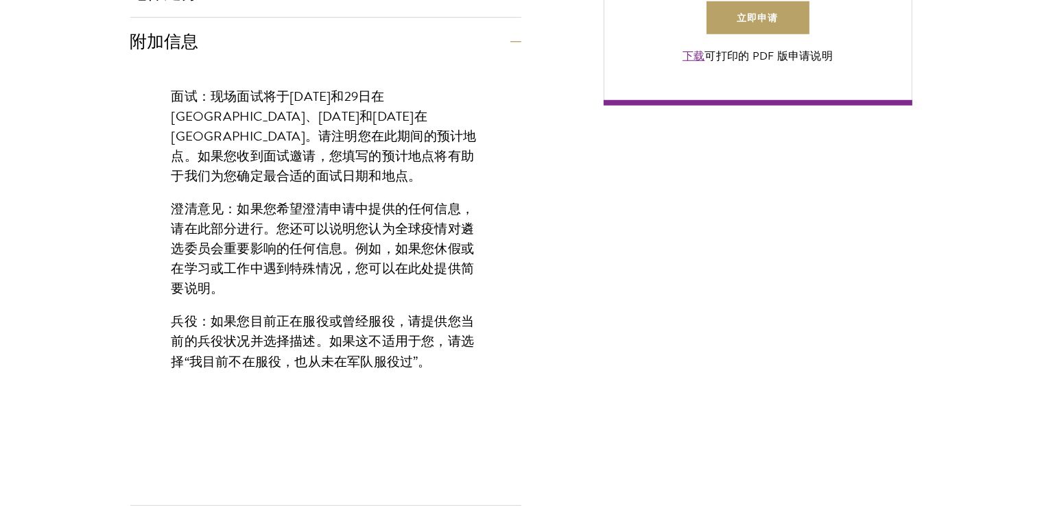
scroll to position [1097, 0]
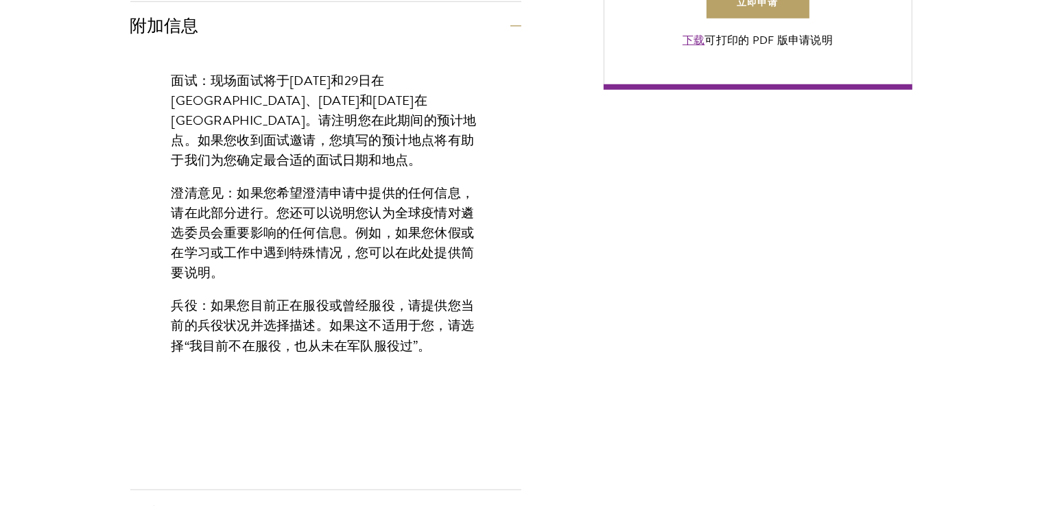
click at [355, 269] on div "面试： 现场 面试将于10月28日和29日在伦敦、11月5日和11月6日在纽约举行 。 请 注明 您 在 此 期间 的 预计 地点 。 如果您收到面试邀请，您…" at bounding box center [325, 220] width 391 height 340
click at [355, 270] on div "面试： 现场 面试将于10月28日和29日在伦敦、11月5日和11月6日在纽约举行 。 请 注明 您 在 此 期间 的 预计 地点 。 如果您收到面试邀请，您…" at bounding box center [325, 220] width 391 height 340
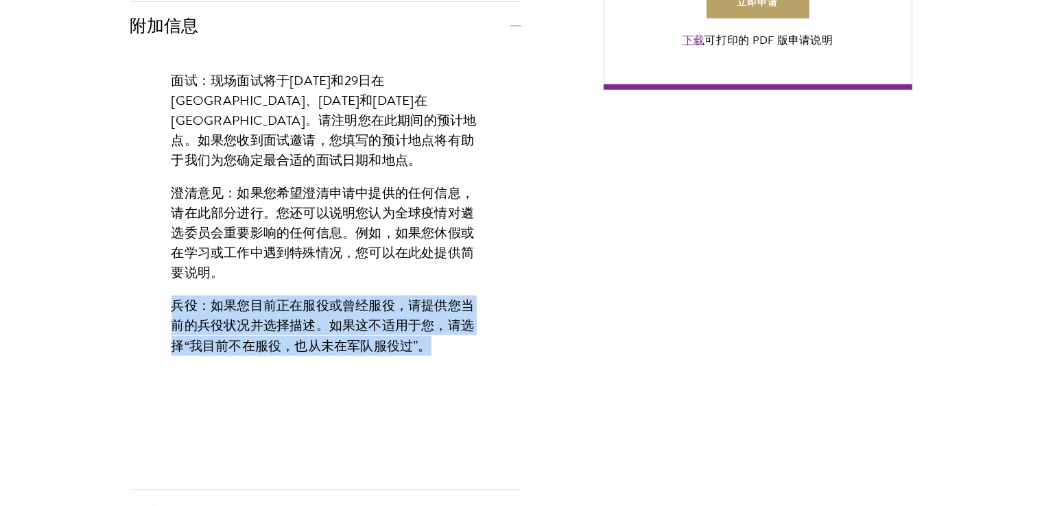
click at [355, 270] on div "面试： 现场 面试将于10月28日和29日在伦敦、11月5日和11月6日在纽约举行 。 请 注明 您 在 此 期间 的 预计 地点 。 如果您收到面试邀请，您…" at bounding box center [325, 220] width 391 height 340
click at [350, 339] on div "面试： 现场 面试将于10月28日和29日在伦敦、11月5日和11月6日在纽约举行 。 请 注明 您 在 此 期间 的 预计 地点 。 如果您收到面试邀请，您…" at bounding box center [325, 220] width 391 height 340
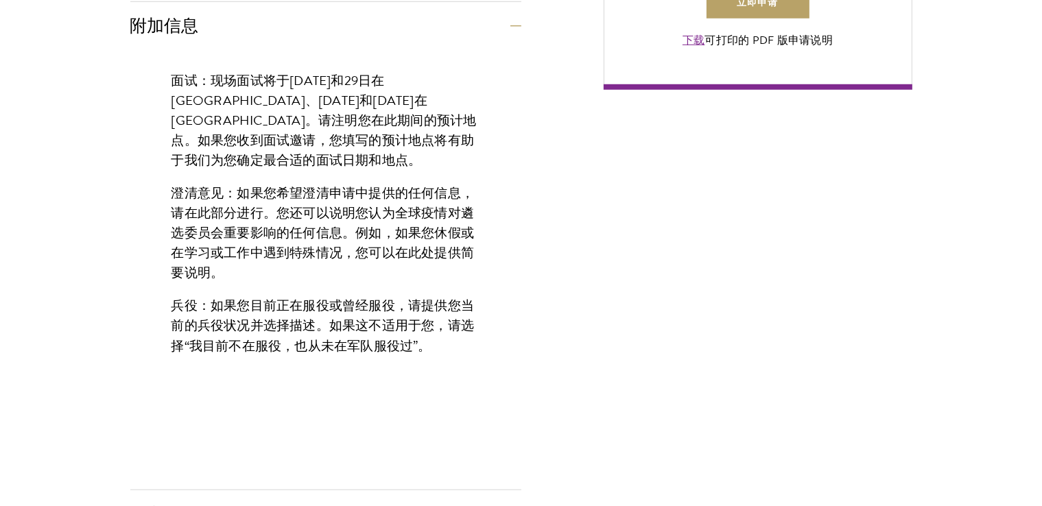
click at [345, 272] on div "面试： 现场 面试将于10月28日和29日在伦敦、11月5日和11月6日在纽约举行 。 请 注明 您 在 此 期间 的 预计 地点 。 如果您收到面试邀请，您…" at bounding box center [325, 220] width 391 height 340
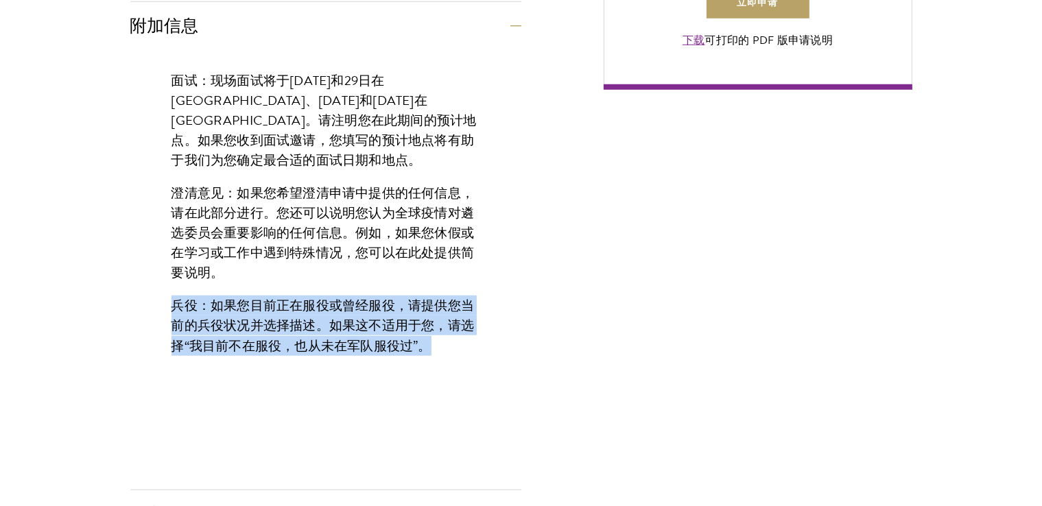
click at [345, 272] on div "面试： 现场 面试将于10月28日和29日在伦敦、11月5日和11月6日在纽约举行 。 请 注明 您 在 此 期间 的 预计 地点 。 如果您收到面试邀请，您…" at bounding box center [325, 220] width 391 height 340
click at [340, 330] on font "如果您目前正在服役或曾经服役，请提供您当前的兵役状况并选择描述。如果这不适用于您，请选择“我目前不在服役，也从未在军队服役过”。" at bounding box center [323, 326] width 303 height 60
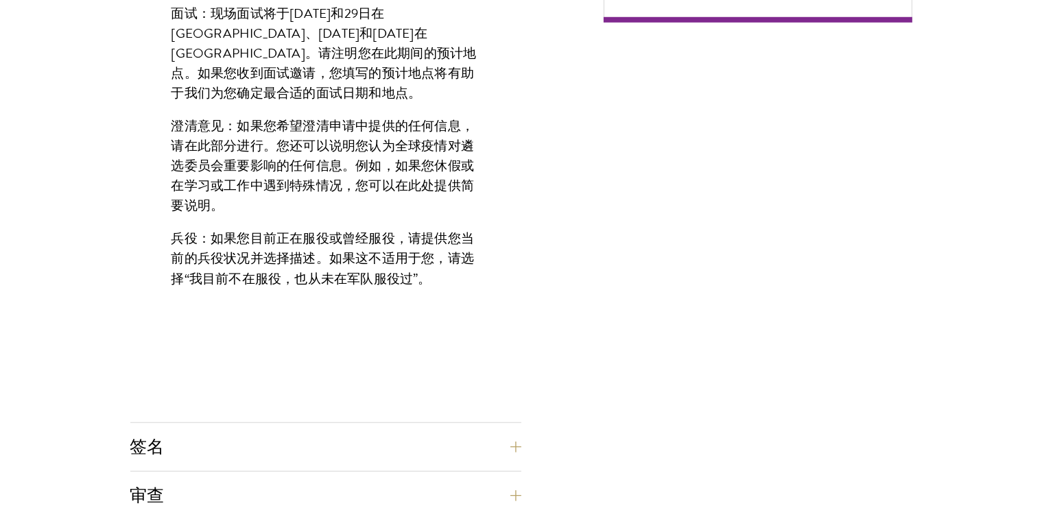
scroll to position [1234, 0]
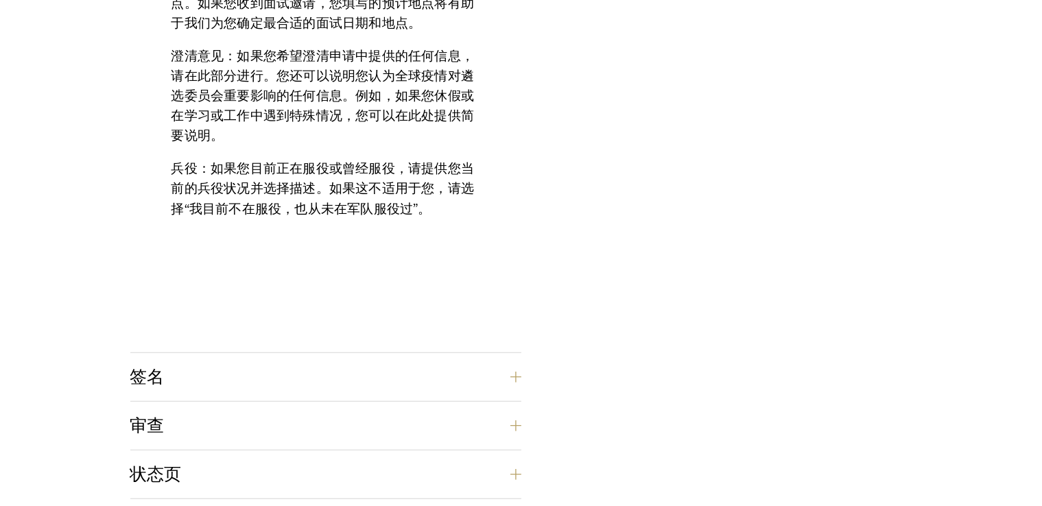
click at [342, 341] on div "面试： 现场 面试将于10月28日和29日在伦敦、11月5日和11月6日在纽约举行 。 请 注明 您 在 此 期间 的 预计 地点 。 如果您收到面试邀请，您…" at bounding box center [325, 133] width 391 height 440
click at [343, 365] on button "签名" at bounding box center [336, 377] width 391 height 33
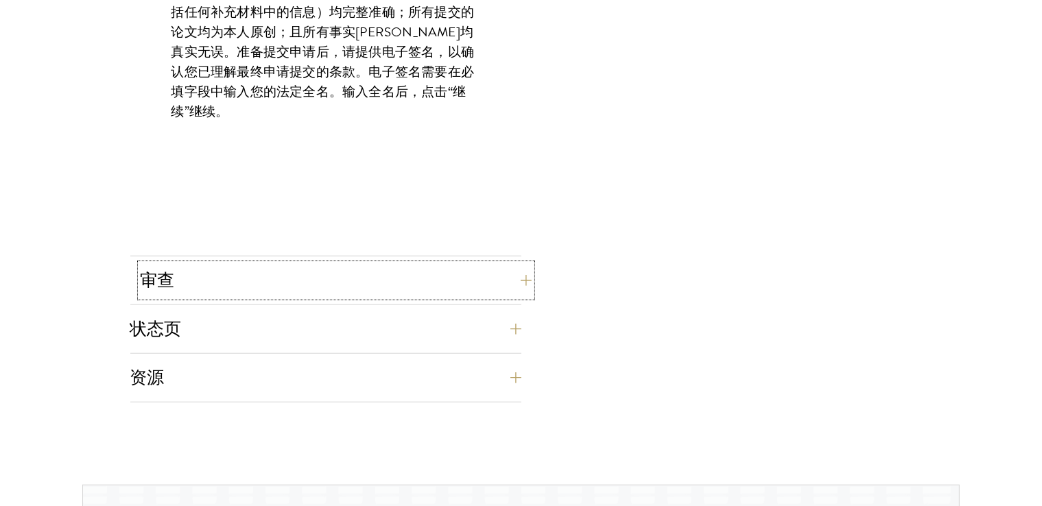
click at [350, 279] on button "审查" at bounding box center [336, 280] width 391 height 33
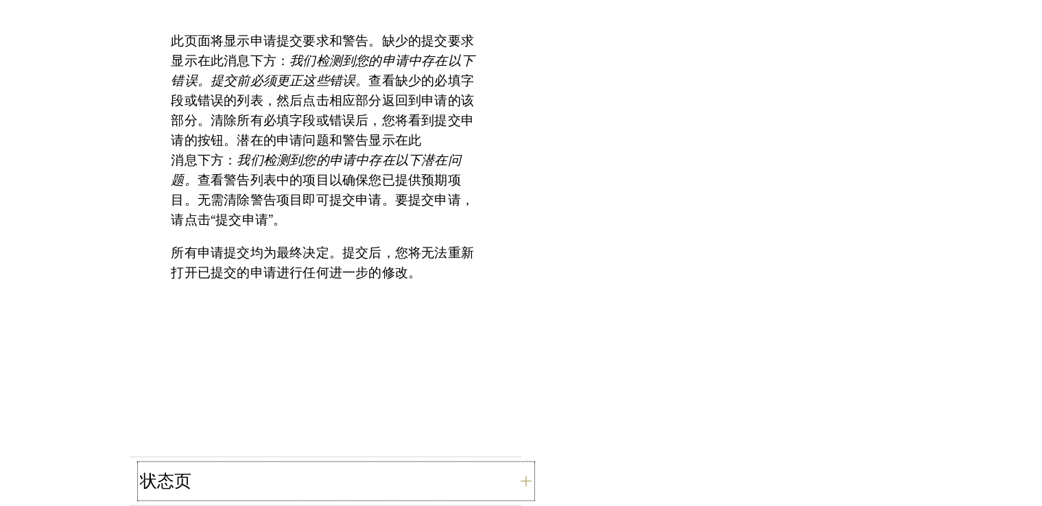
click at [340, 470] on button "状态页" at bounding box center [336, 481] width 391 height 33
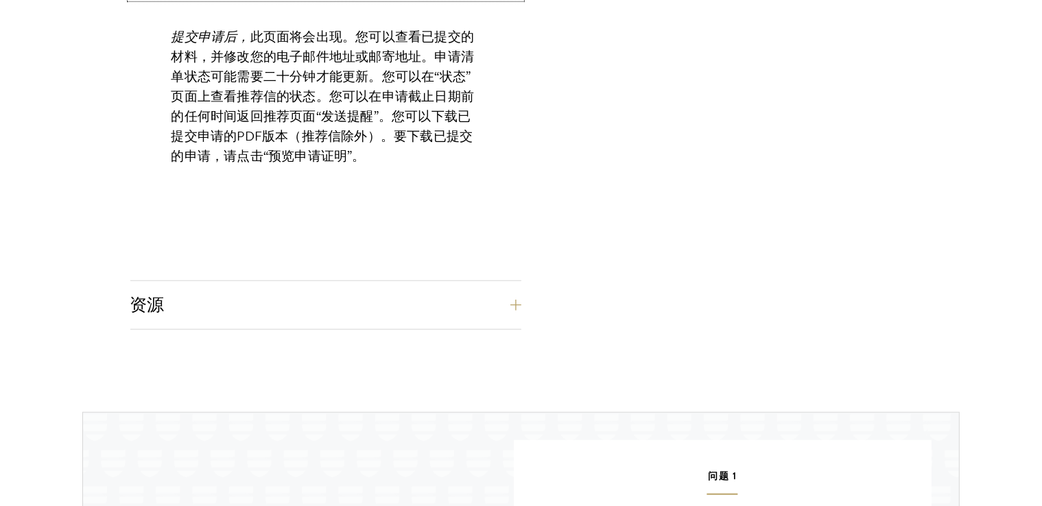
scroll to position [1303, 0]
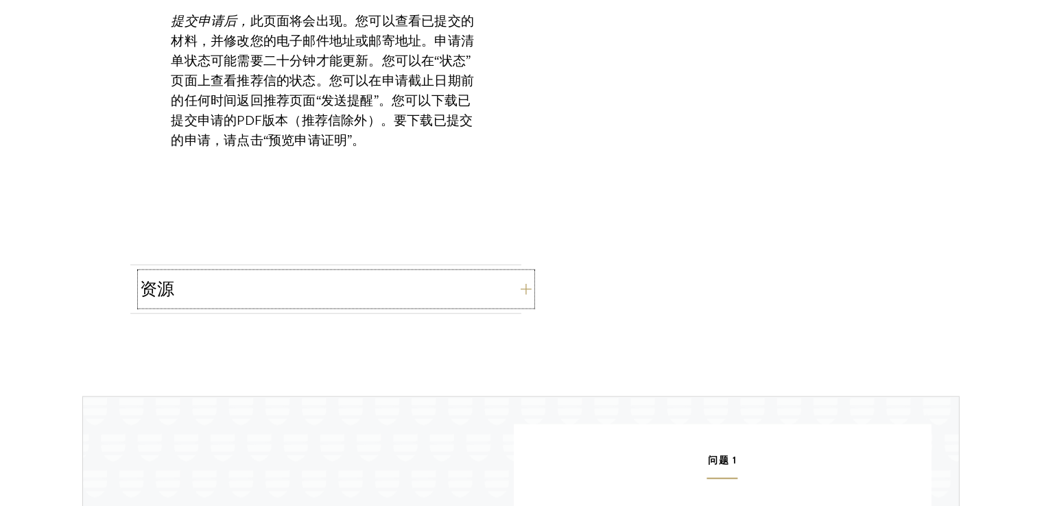
click at [344, 298] on button "资源" at bounding box center [336, 289] width 391 height 33
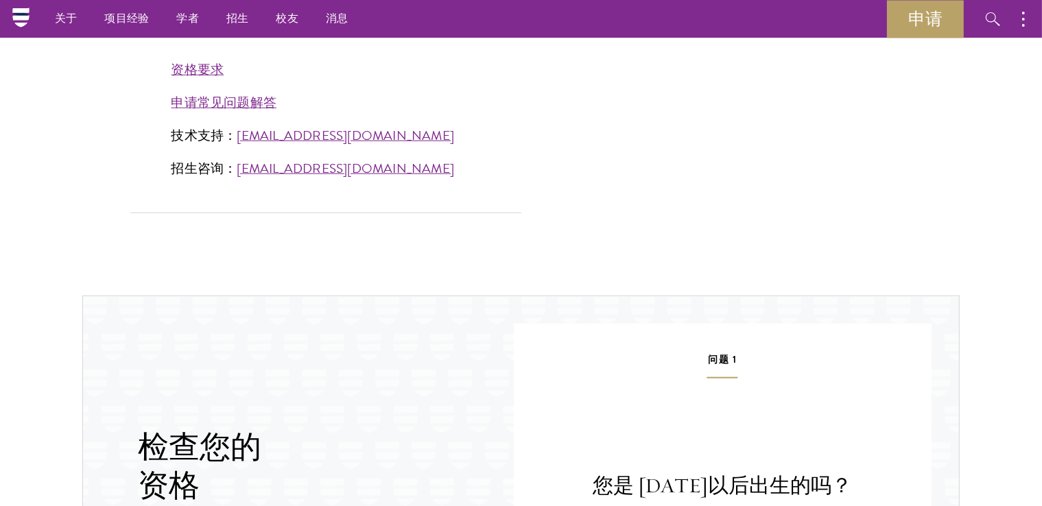
scroll to position [1097, 0]
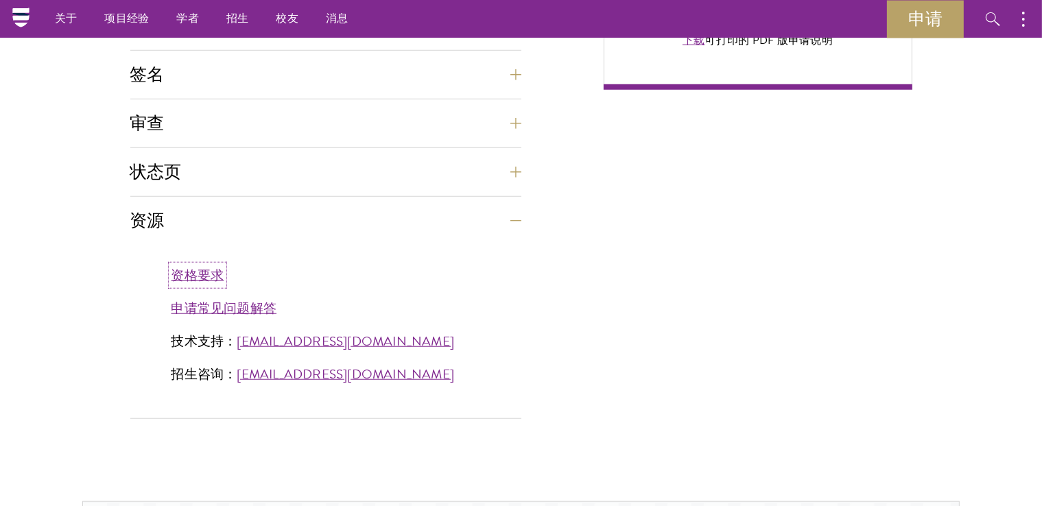
click at [204, 277] on font "资格要求" at bounding box center [198, 276] width 53 height 20
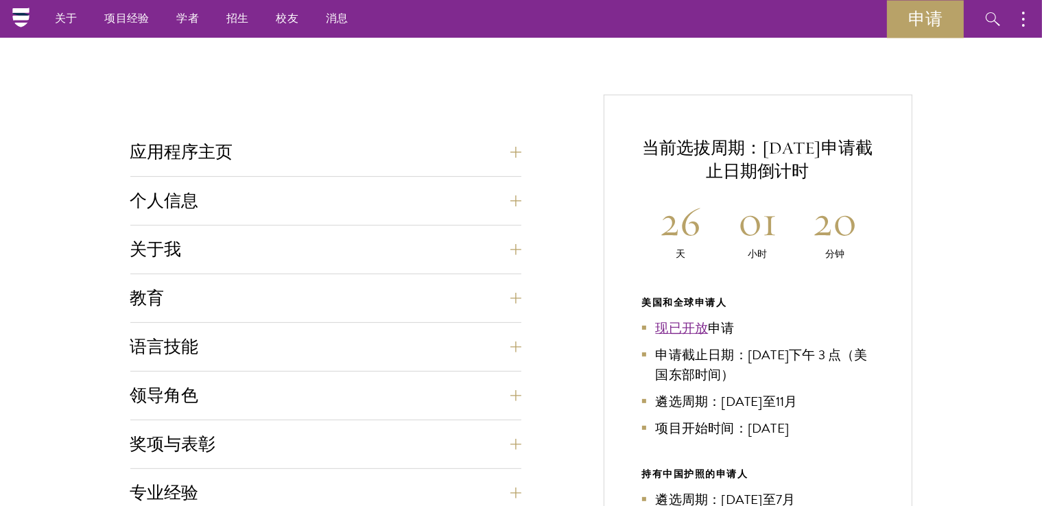
scroll to position [411, 0]
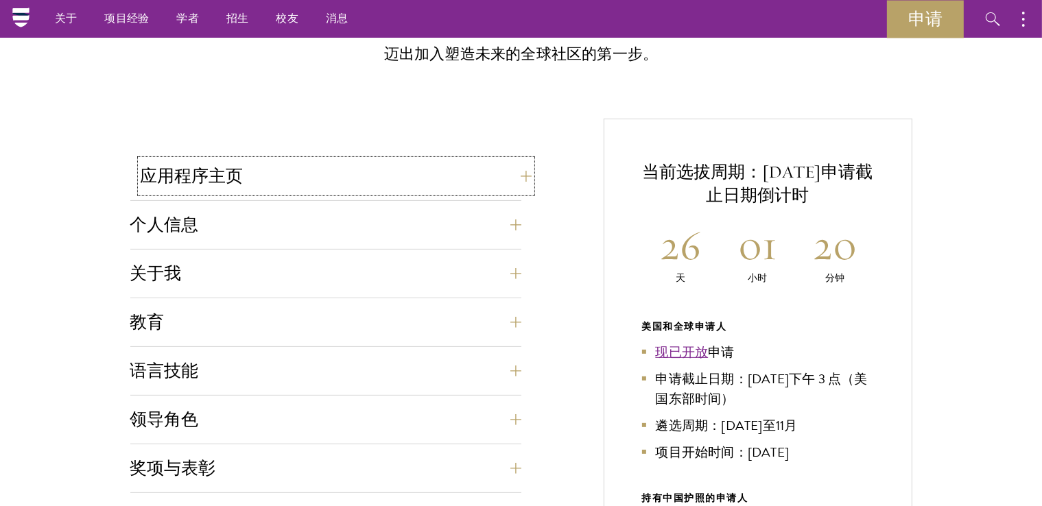
click at [357, 185] on button "应用程序主页" at bounding box center [336, 176] width 391 height 33
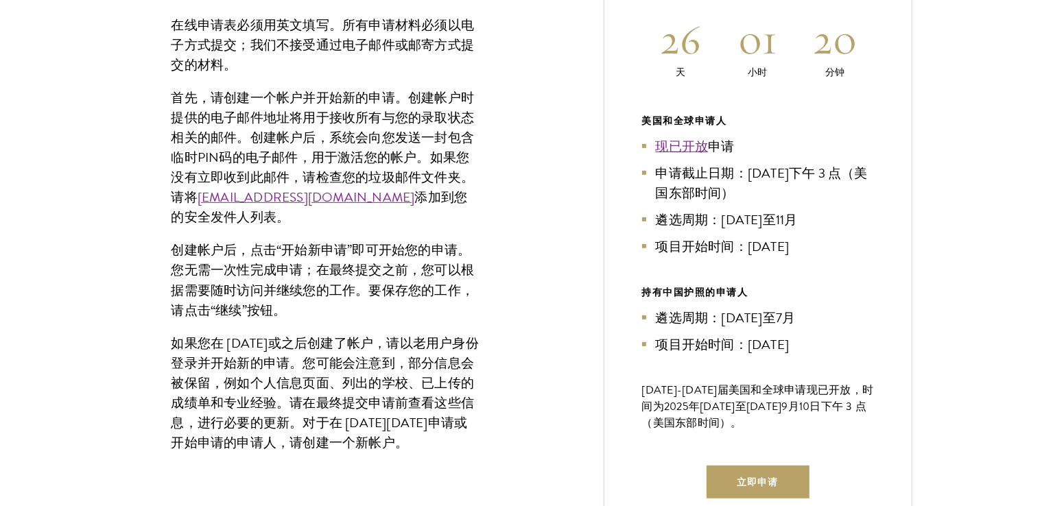
scroll to position [891, 0]
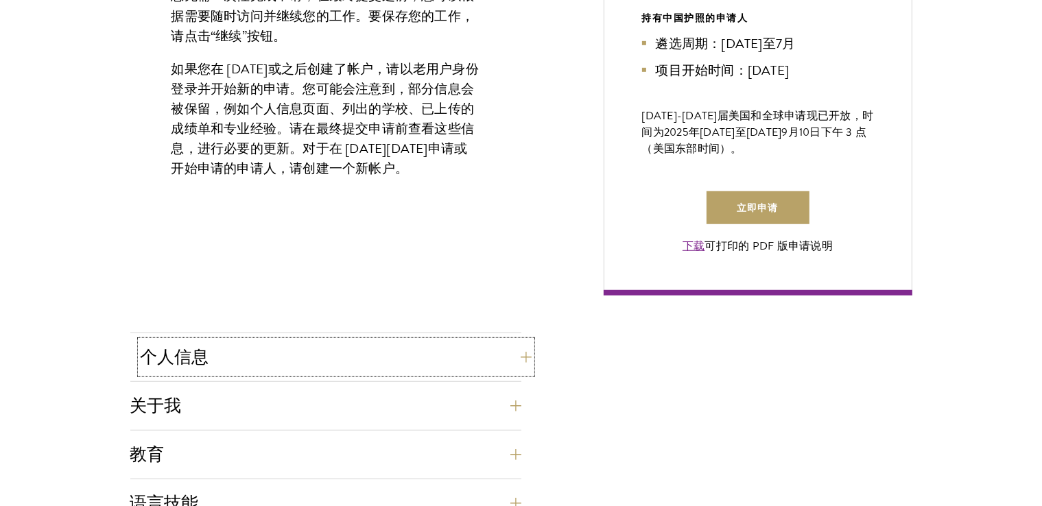
click at [340, 358] on button "个人信息" at bounding box center [336, 357] width 391 height 33
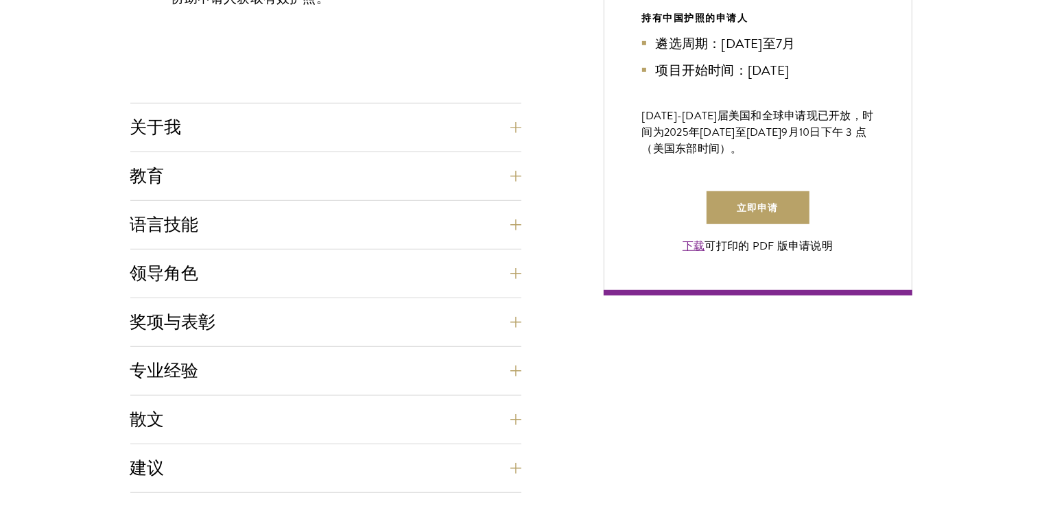
click at [388, 200] on div "教育 仅 列出 申请时已完成（或即将完成）的本科和研究生学位。请勿列出任何未获得学位的教育项目（例如短期学习、证书课程、出国留学等）。请在简历/履历中列出非学…" at bounding box center [325, 180] width 391 height 41
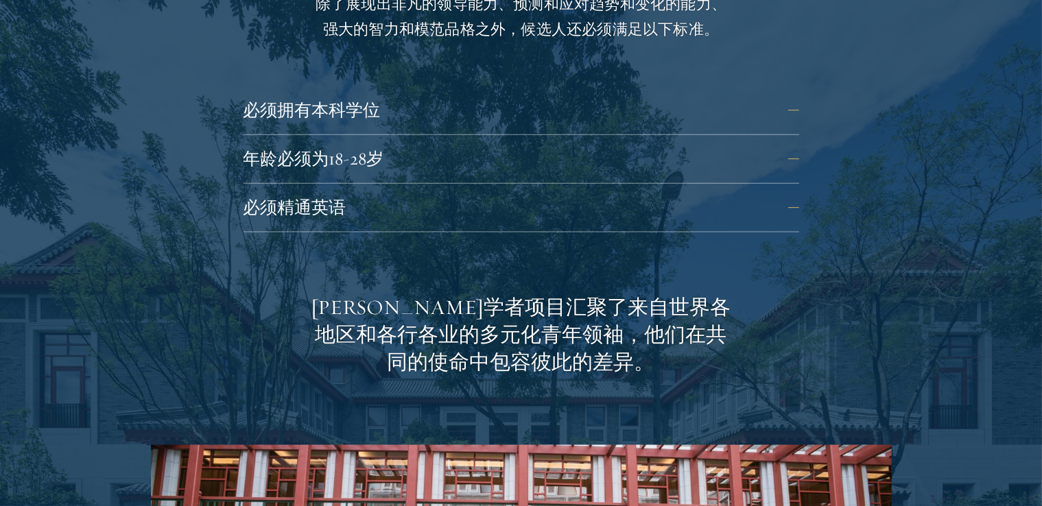
scroll to position [1683, 0]
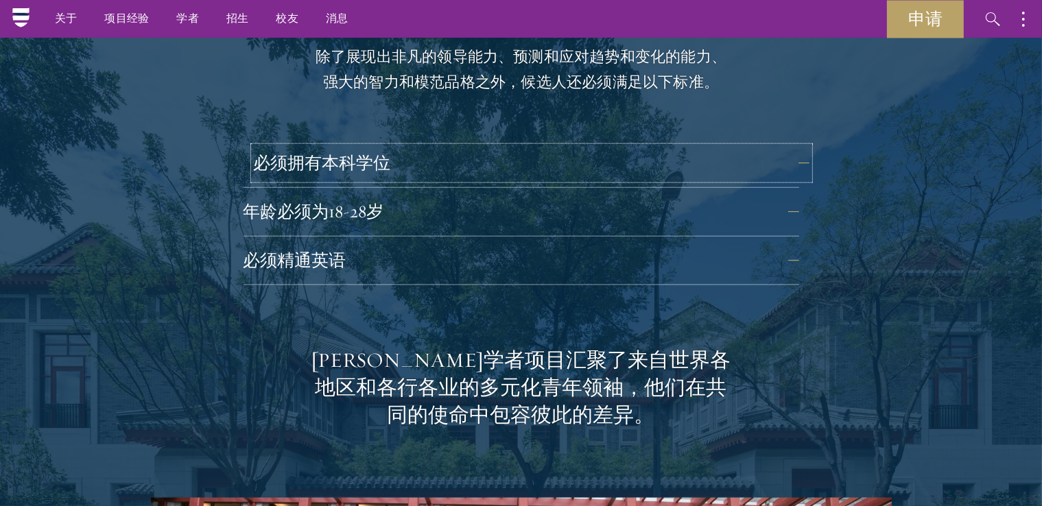
click at [503, 151] on button "必须拥有本科学位" at bounding box center [532, 163] width 556 height 33
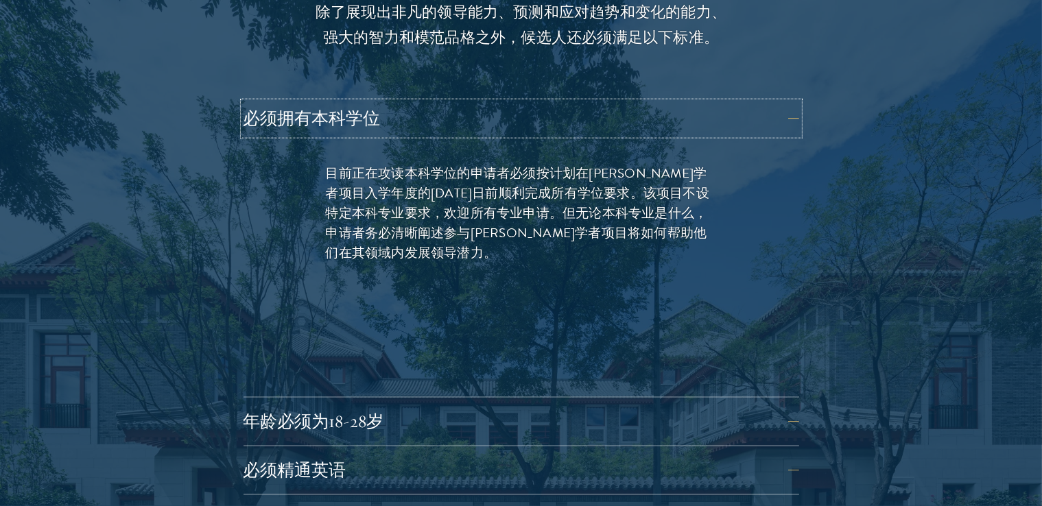
scroll to position [1752, 0]
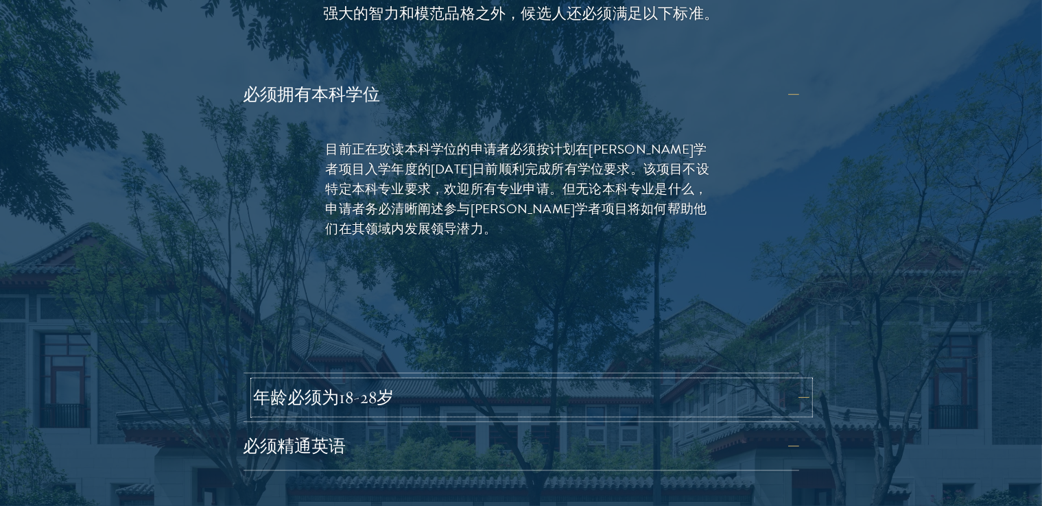
click at [482, 396] on button "年龄必须为18-28岁" at bounding box center [532, 398] width 556 height 33
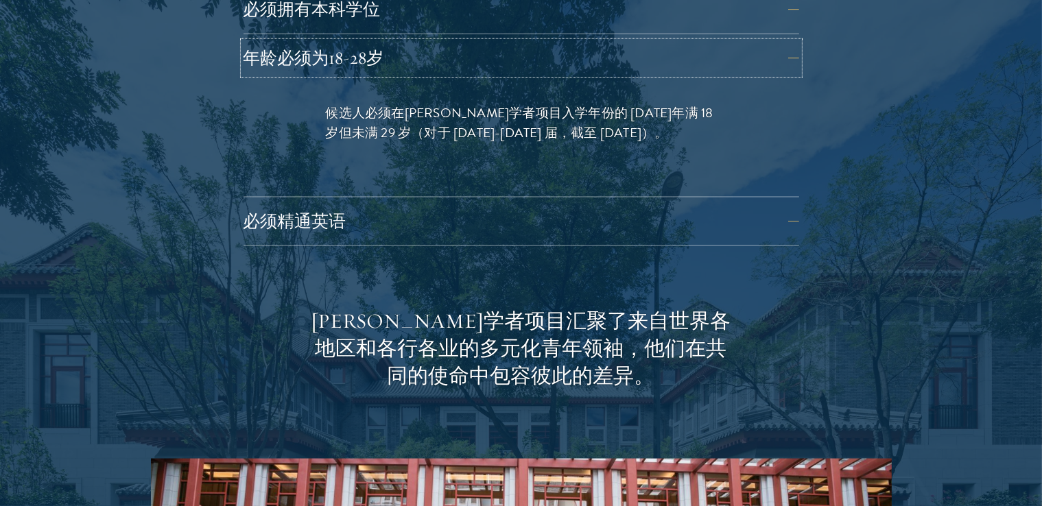
scroll to position [1853, 0]
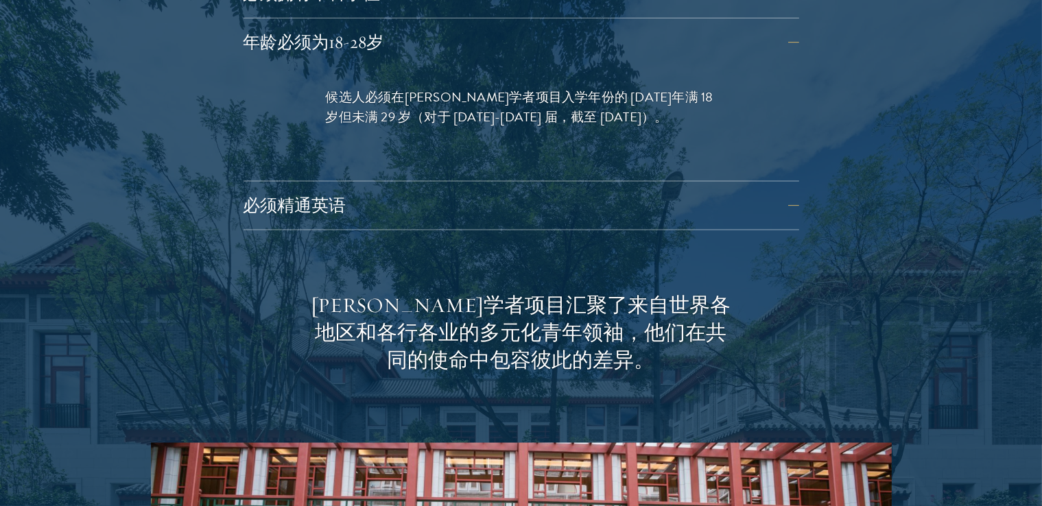
click at [579, 304] on font "苏世民学者项目汇聚了来自世界各地区和各行各业的多元化青年领袖，他们在共同的使命中包容彼此的差异。" at bounding box center [522, 332] width 420 height 81
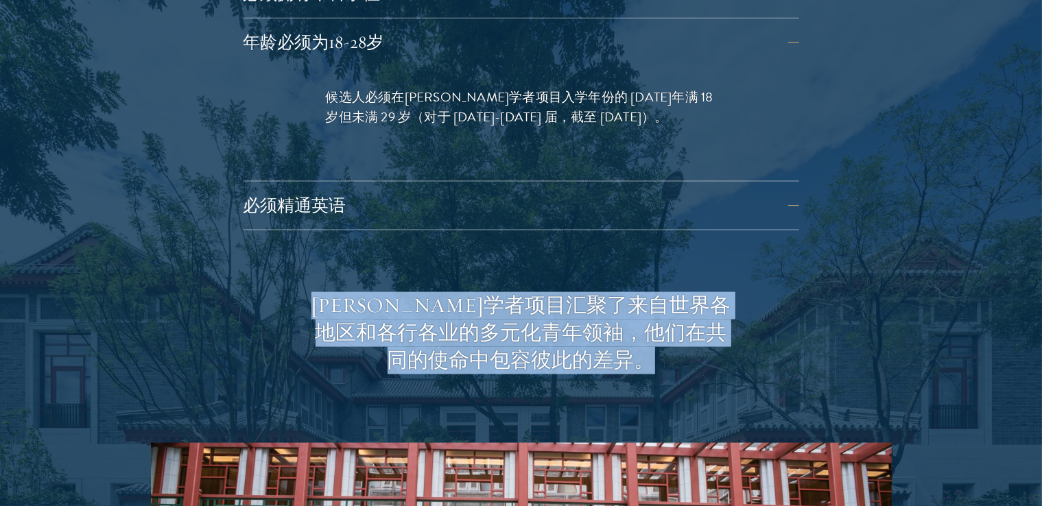
click at [579, 304] on font "苏世民学者项目汇聚了来自世界各地区和各行各业的多元化青年领袖，他们在共同的使命中包容彼此的差异。" at bounding box center [522, 332] width 420 height 81
click at [576, 365] on font "苏世民学者项目汇聚了来自世界各地区和各行各业的多元化青年领袖，他们在共同的使命中包容彼此的差异。" at bounding box center [522, 332] width 420 height 81
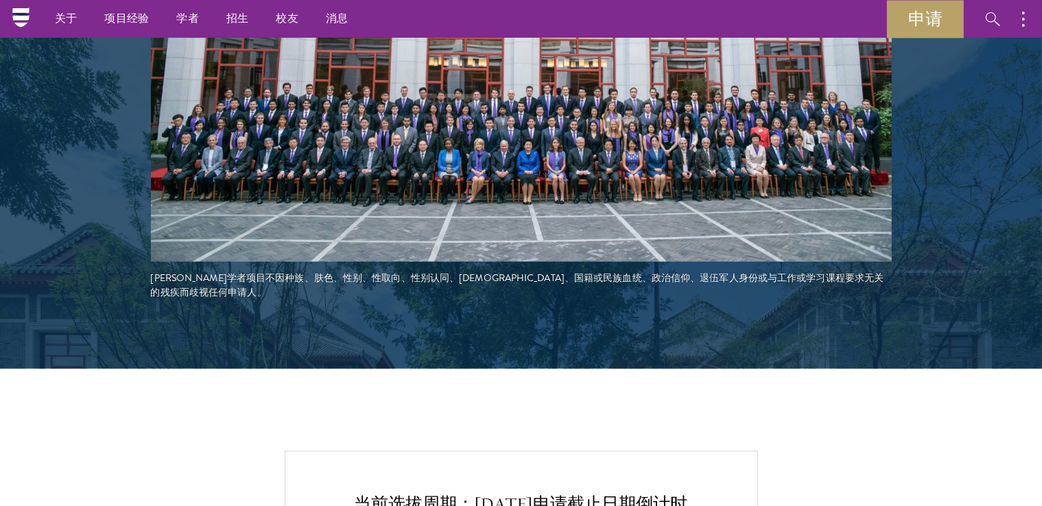
scroll to position [2333, 0]
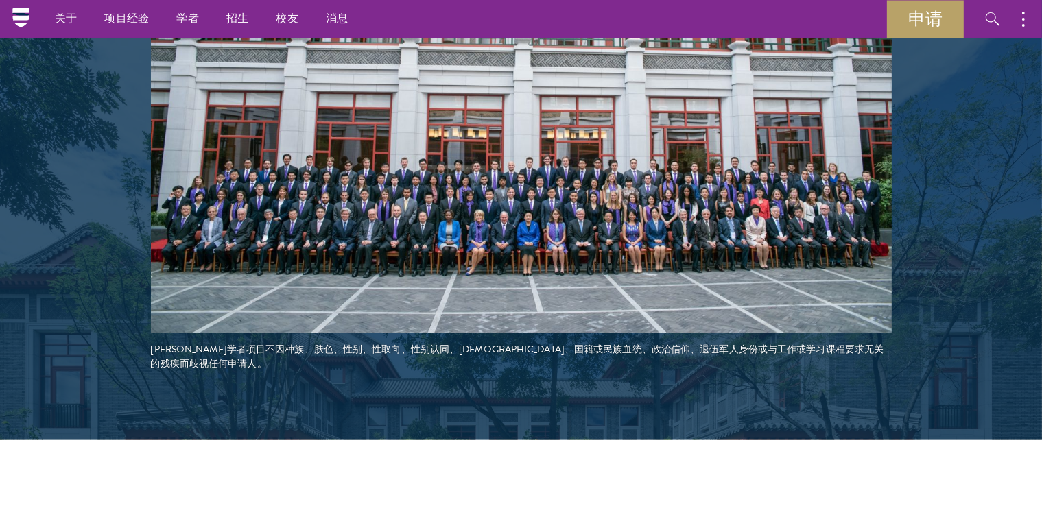
click at [569, 344] on font "苏世民学者项目不因种族、肤色、性别、性取向、性别认同、宗教、国籍或民族血统、政治信仰、退伍军人身份或与工作或学习课程要求无关的残疾而歧视任何申请人。" at bounding box center [518, 357] width 734 height 29
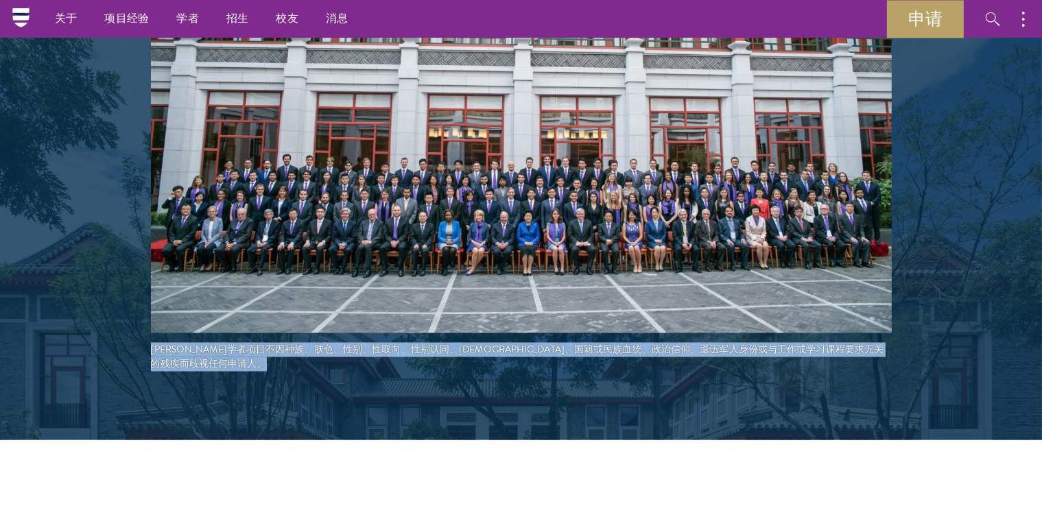
click at [569, 344] on font "苏世民学者项目不因种族、肤色、性别、性取向、性别认同、宗教、国籍或民族血统、政治信仰、退伍军人身份或与工作或学习课程要求无关的残疾而歧视任何申请人。" at bounding box center [518, 357] width 734 height 29
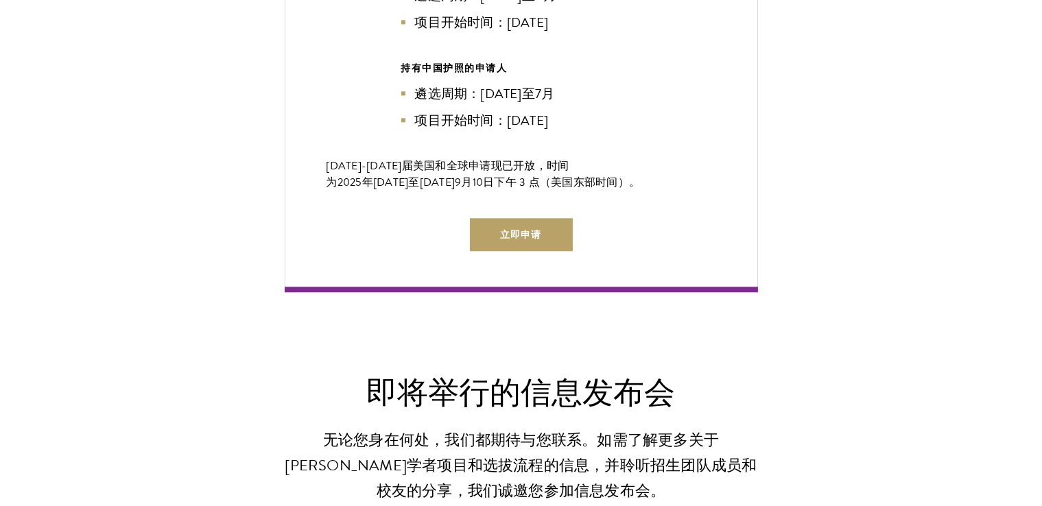
click at [578, 95] on li "遴选周期：2025年6月至7月" at bounding box center [521, 94] width 240 height 20
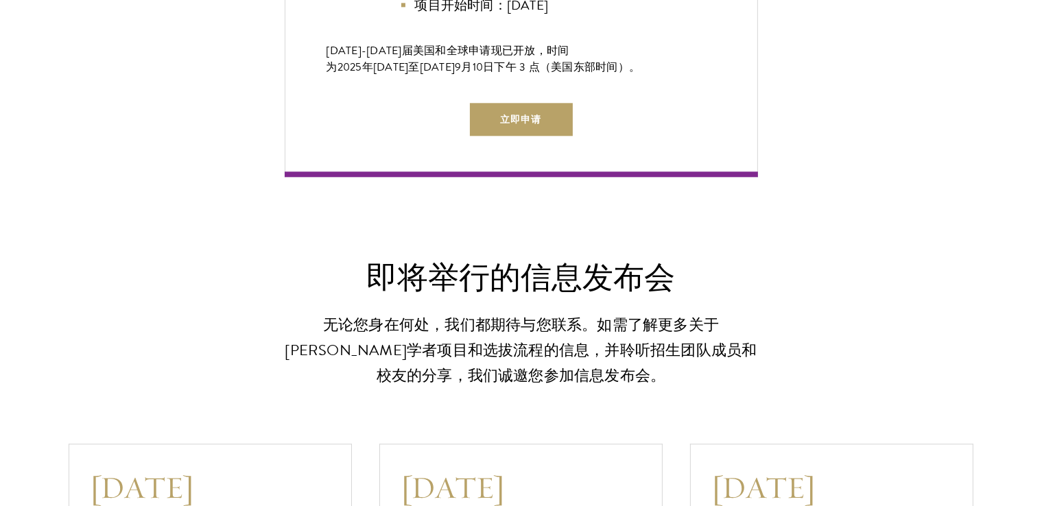
scroll to position [3156, 0]
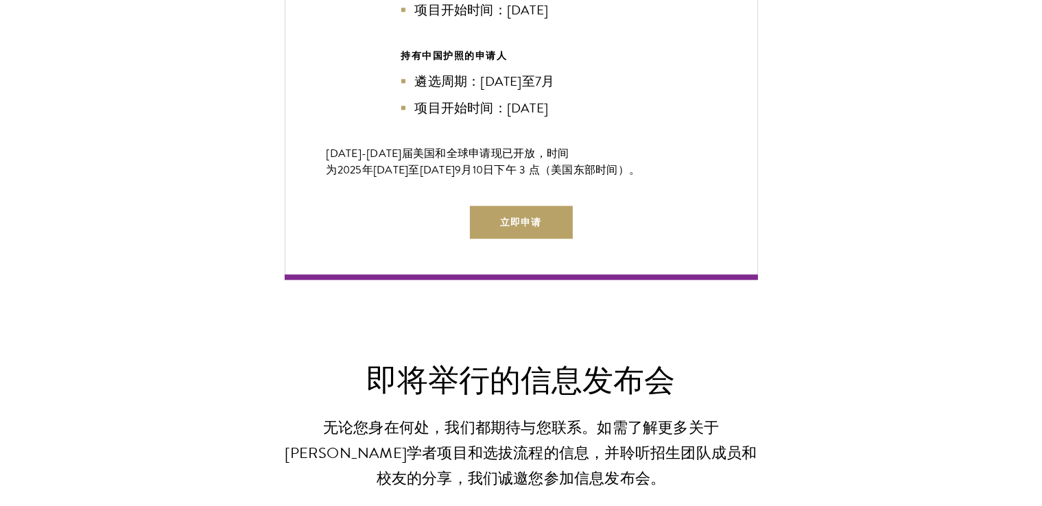
click at [578, 91] on li "遴选周期：2025年6月至7月" at bounding box center [521, 81] width 240 height 20
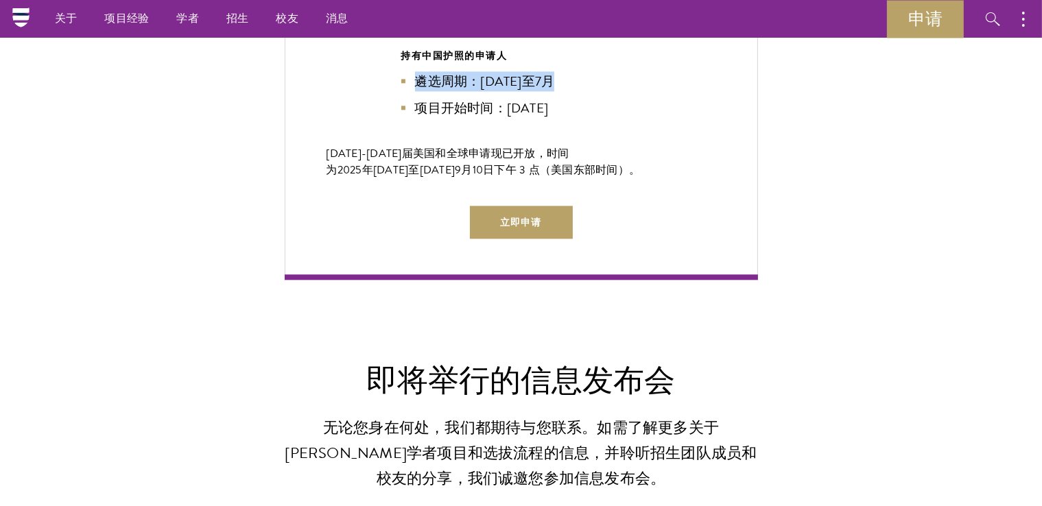
click at [578, 91] on li "遴选周期：2025年6月至7月" at bounding box center [521, 81] width 240 height 20
click at [530, 118] on font "项目开始时间：2026年8月" at bounding box center [482, 108] width 134 height 20
click at [513, 159] on font "开放，" at bounding box center [530, 153] width 34 height 16
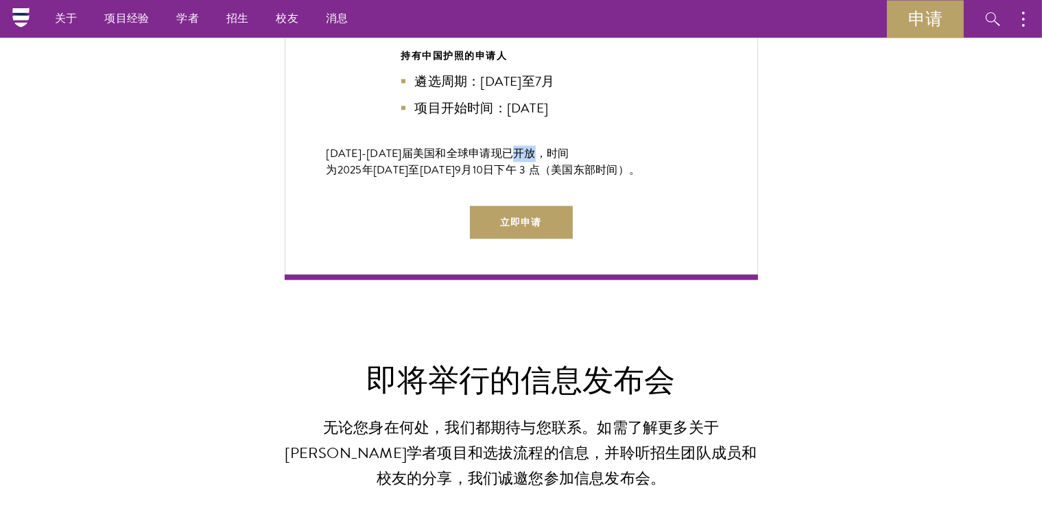
click at [513, 159] on font "开放，" at bounding box center [530, 153] width 34 height 16
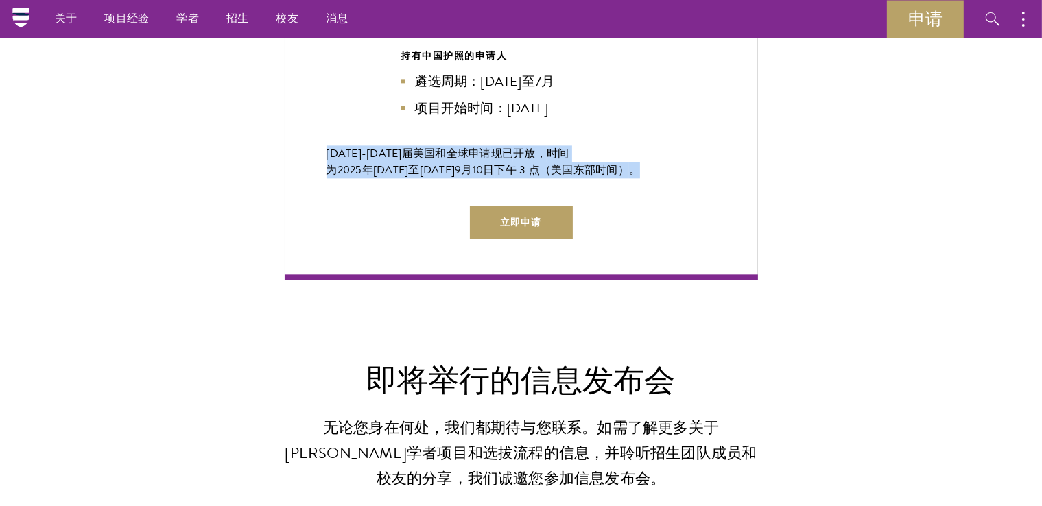
click at [513, 159] on font "开放，" at bounding box center [530, 153] width 34 height 16
click at [495, 176] on font "下午 3 点（美国东部时间）" at bounding box center [562, 170] width 135 height 16
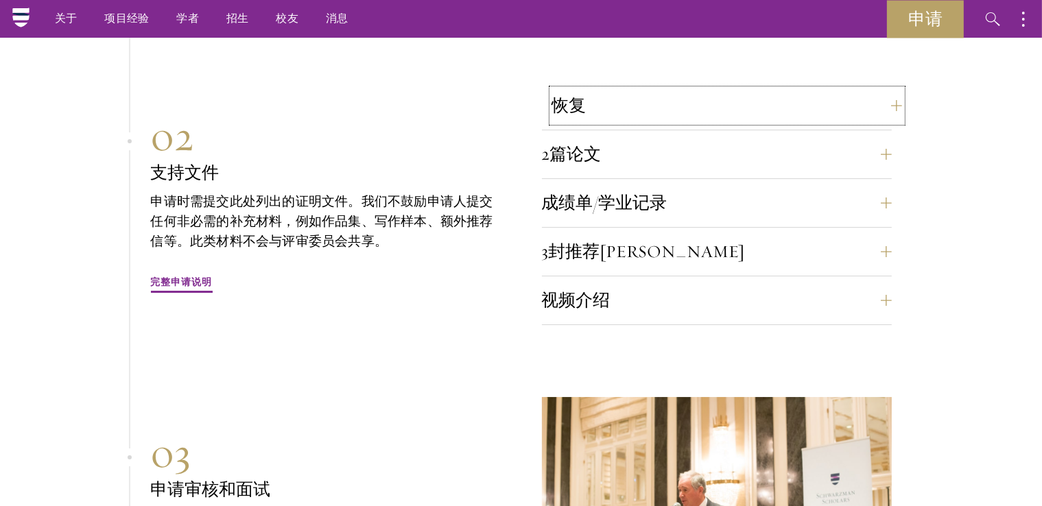
click at [733, 89] on button "恢复" at bounding box center [727, 105] width 350 height 33
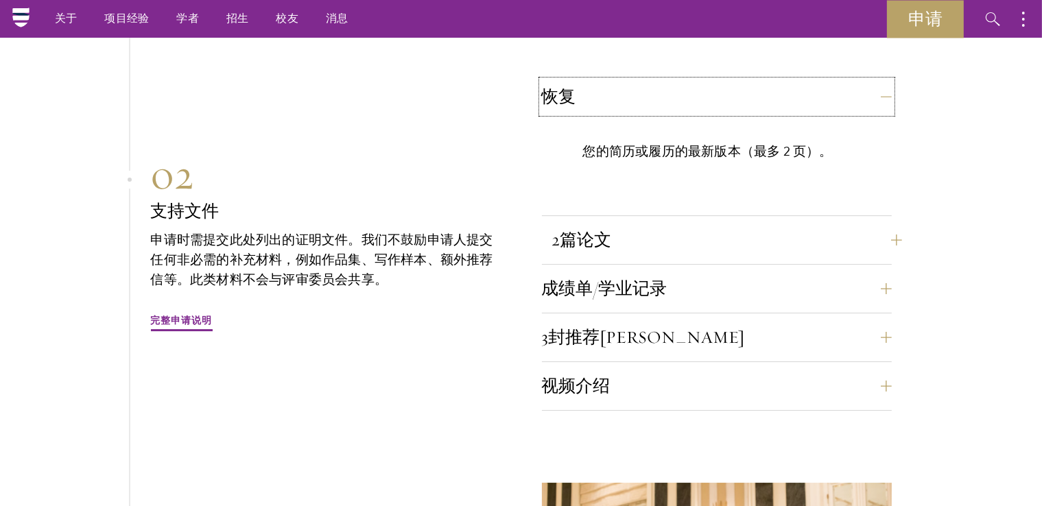
scroll to position [4380, 0]
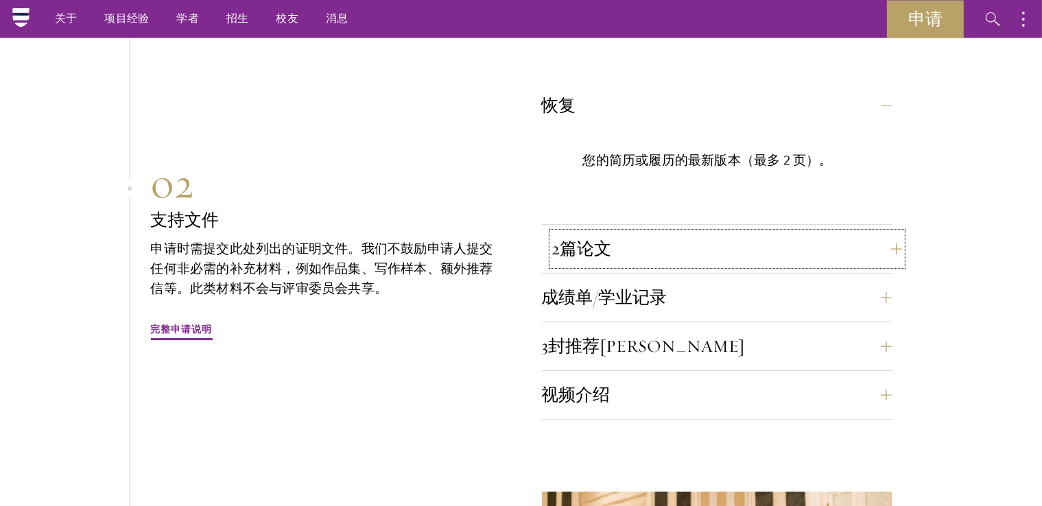
click at [687, 233] on button "2篇论文" at bounding box center [727, 249] width 350 height 33
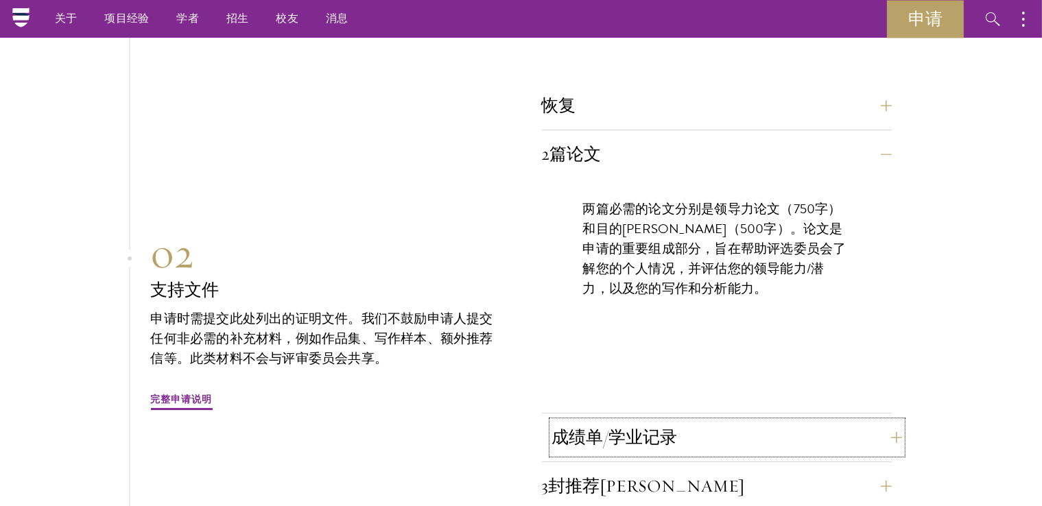
click at [675, 421] on button "成绩单/学业记录" at bounding box center [727, 437] width 350 height 33
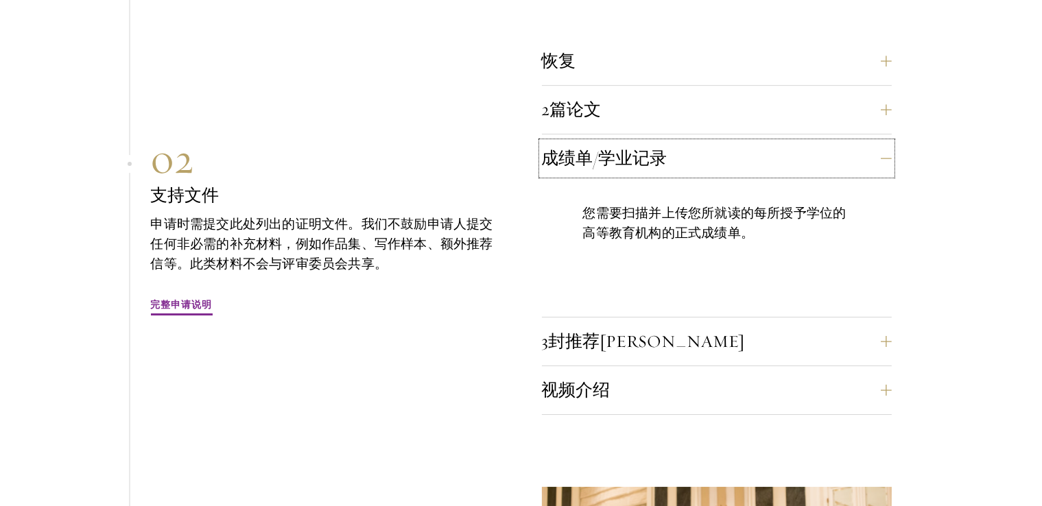
scroll to position [4448, 0]
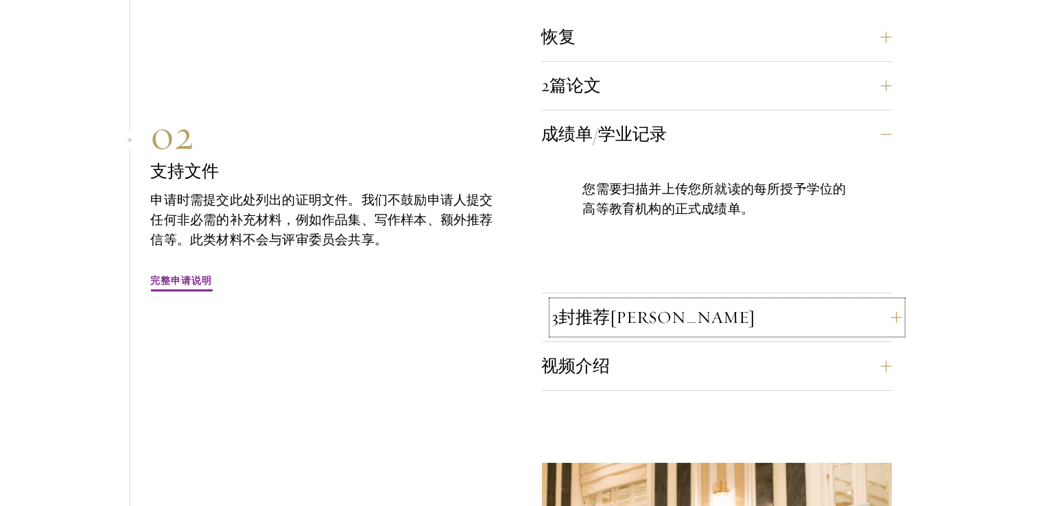
click at [689, 282] on div "恢复 您的简历或履历的最新版本（最多 2 页）。 2篇论文 两篇必需的论文分别是领导力论文（750字）和目的陈述（500字）。论文是申请的重要组成部分，旨在帮…" at bounding box center [717, 206] width 350 height 371
click at [682, 301] on button "3封推荐信" at bounding box center [727, 317] width 350 height 33
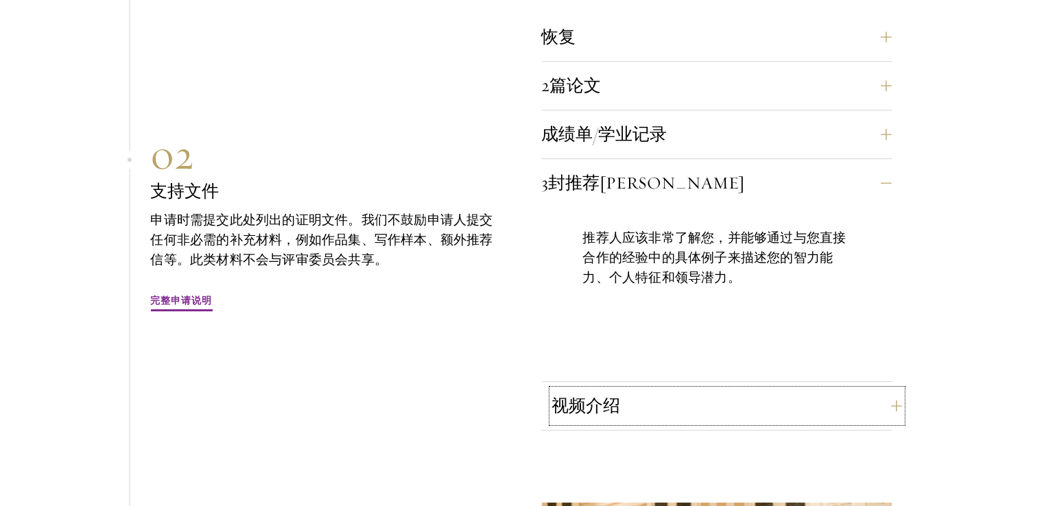
click at [670, 390] on button "视频介绍" at bounding box center [727, 406] width 350 height 33
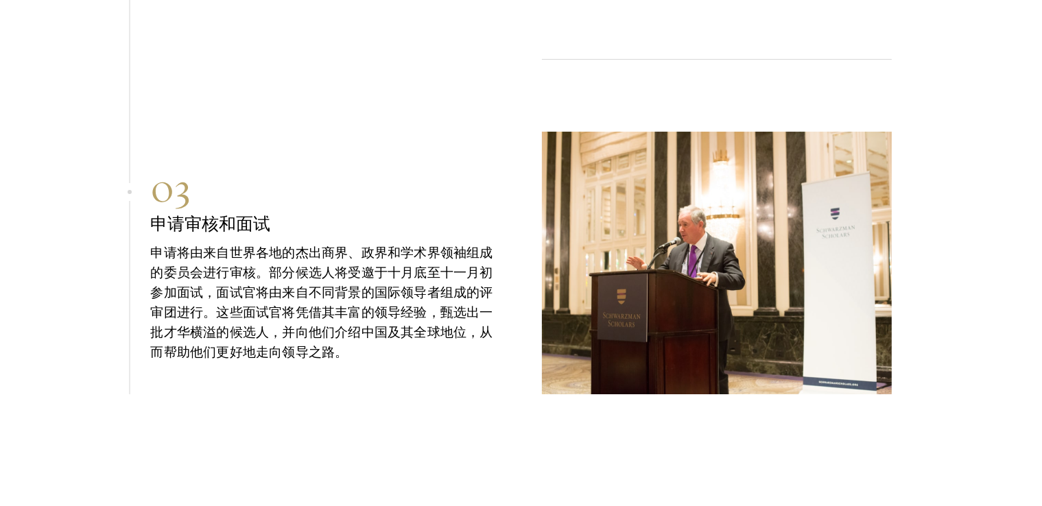
click at [454, 302] on font "申请将由来自世界各地的杰出商界、政界和学术界领袖组成的委员会进行审核。部分候选人将受邀于十月底至十一月初参加面试，面试官将由来自不同背景的国际领导者组成的评审…" at bounding box center [322, 302] width 342 height 119
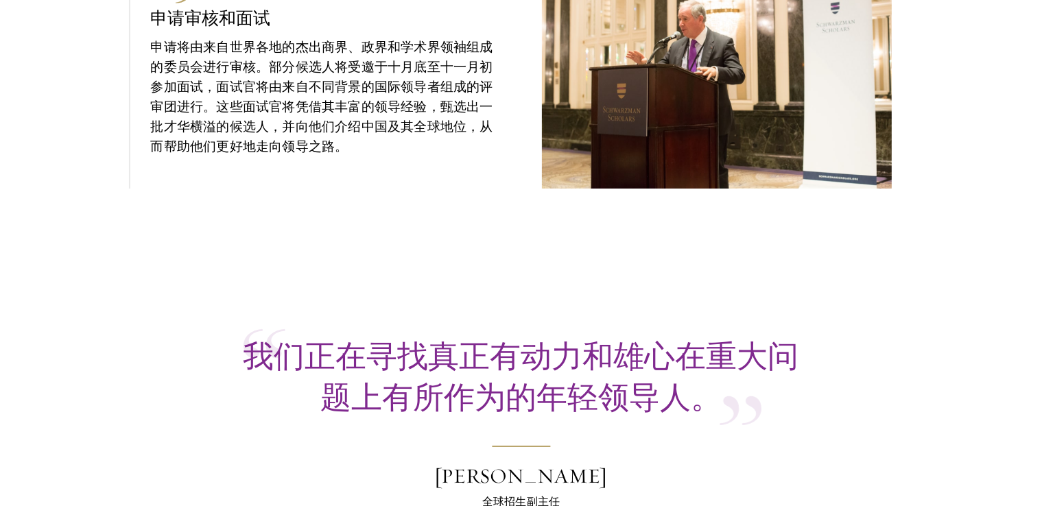
scroll to position [5341, 0]
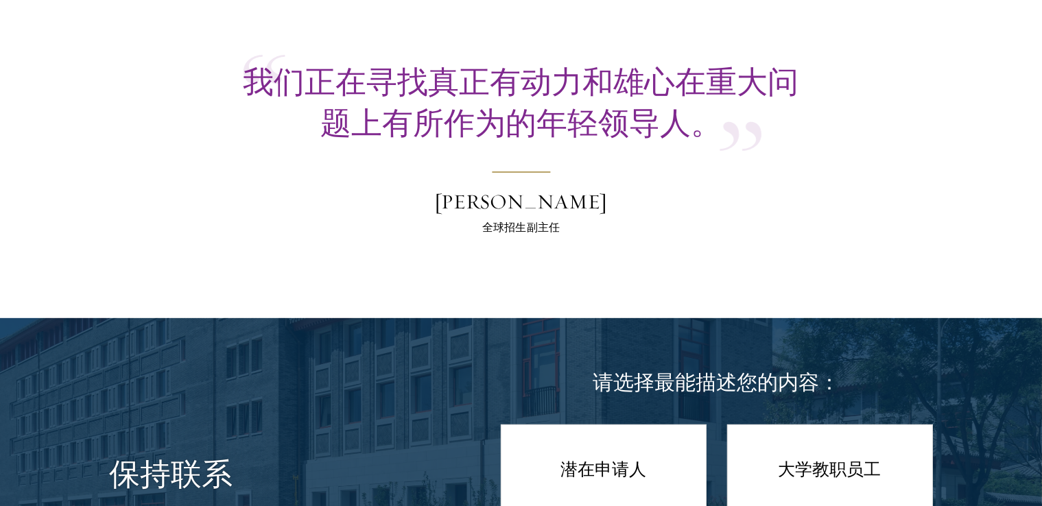
click at [570, 172] on footer "怀亚特·布鲁顿 全球招生副主任" at bounding box center [521, 204] width 240 height 65
click at [598, 106] on font "我们正在寻找真正有动力和雄心在重大问题上有所作为的年轻领导人。" at bounding box center [522, 103] width 556 height 80
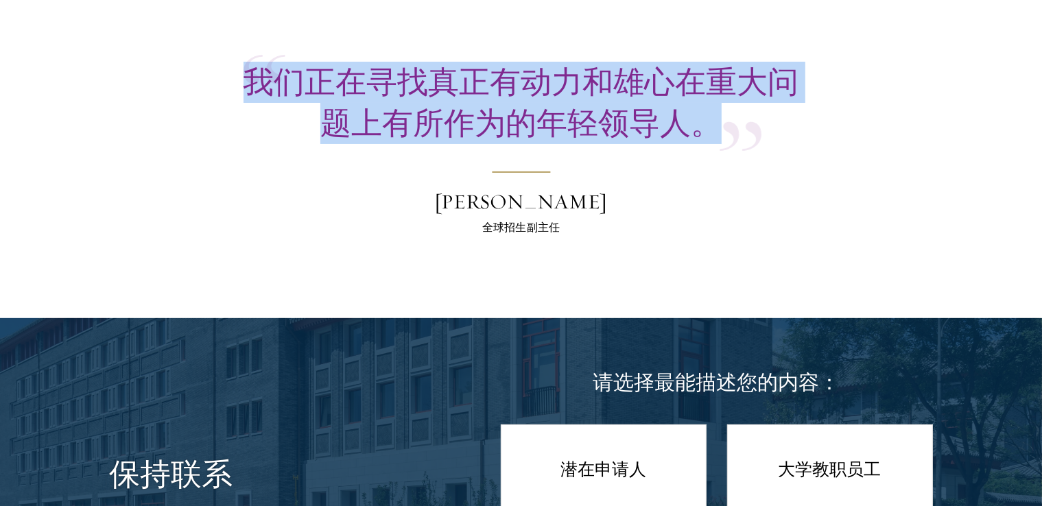
click at [598, 106] on font "我们正在寻找真正有动力和雄心在重大问题上有所作为的年轻领导人。" at bounding box center [522, 103] width 556 height 80
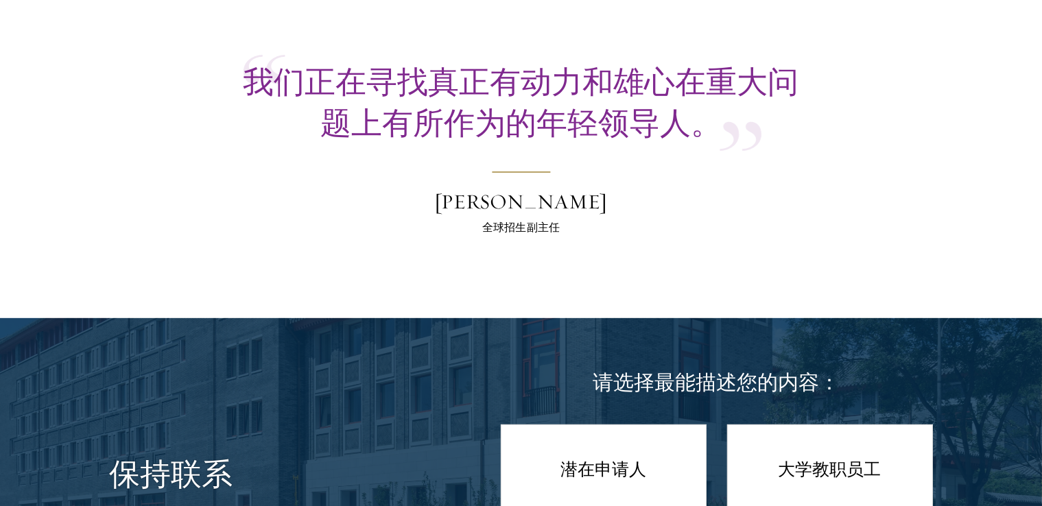
click at [572, 172] on footer "怀亚特·布鲁顿 全球招生副主任" at bounding box center [521, 204] width 240 height 65
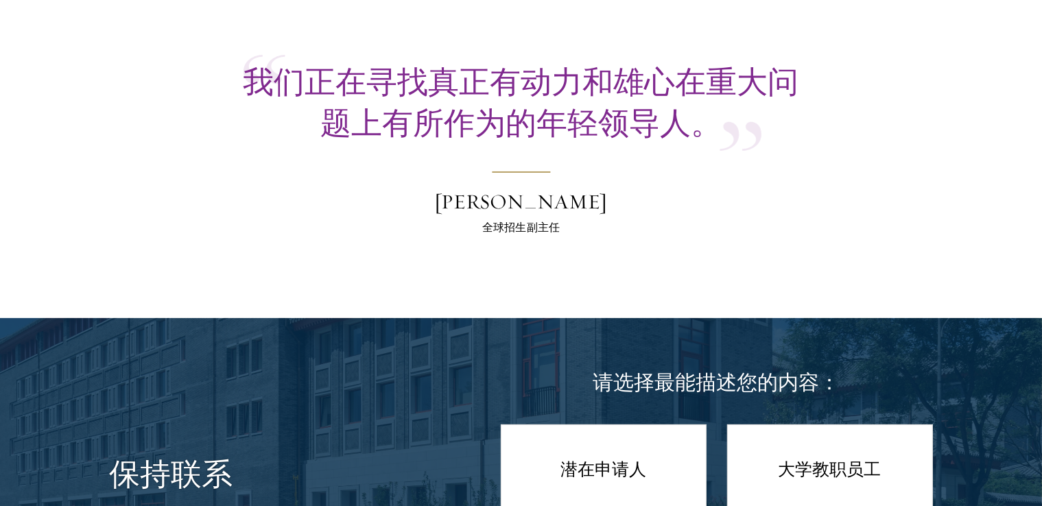
click at [567, 220] on div "全球招生副主任" at bounding box center [521, 228] width 240 height 16
click at [569, 191] on div "怀亚特·布鲁顿" at bounding box center [521, 202] width 240 height 27
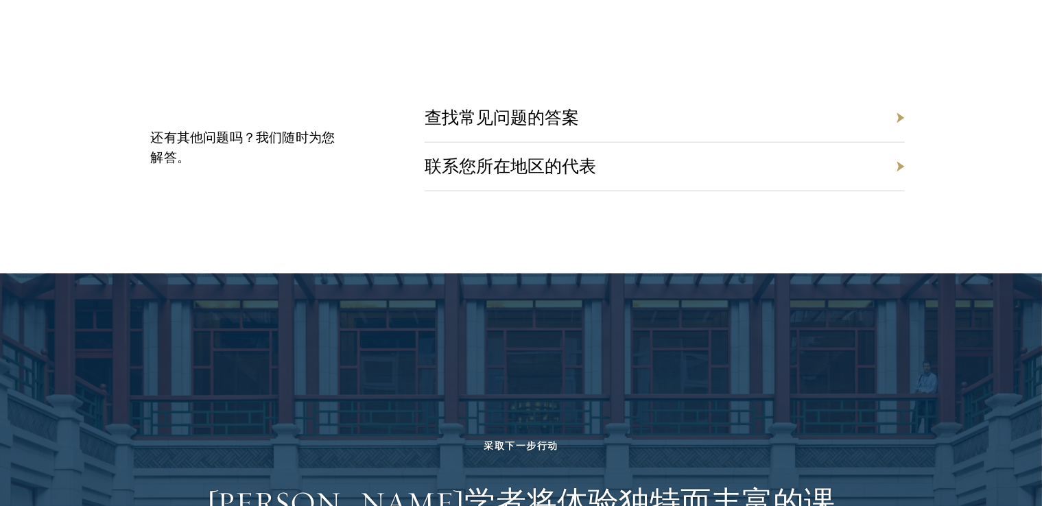
scroll to position [6370, 0]
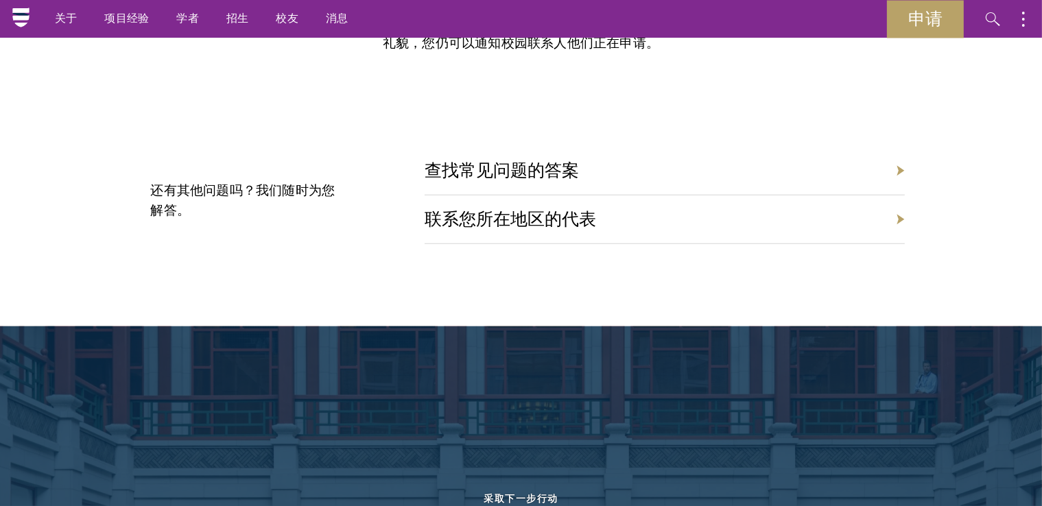
click at [634, 168] on div "查找常见问题的答案" at bounding box center [665, 171] width 480 height 49
drag, startPoint x: 620, startPoint y: 163, endPoint x: 585, endPoint y: 156, distance: 36.5
click at [619, 163] on div "查找常见问题的答案" at bounding box center [665, 171] width 480 height 49
click at [582, 154] on div "查找常见问题的答案" at bounding box center [665, 171] width 480 height 49
click at [576, 160] on font "查找常见问题的答案" at bounding box center [512, 170] width 154 height 21
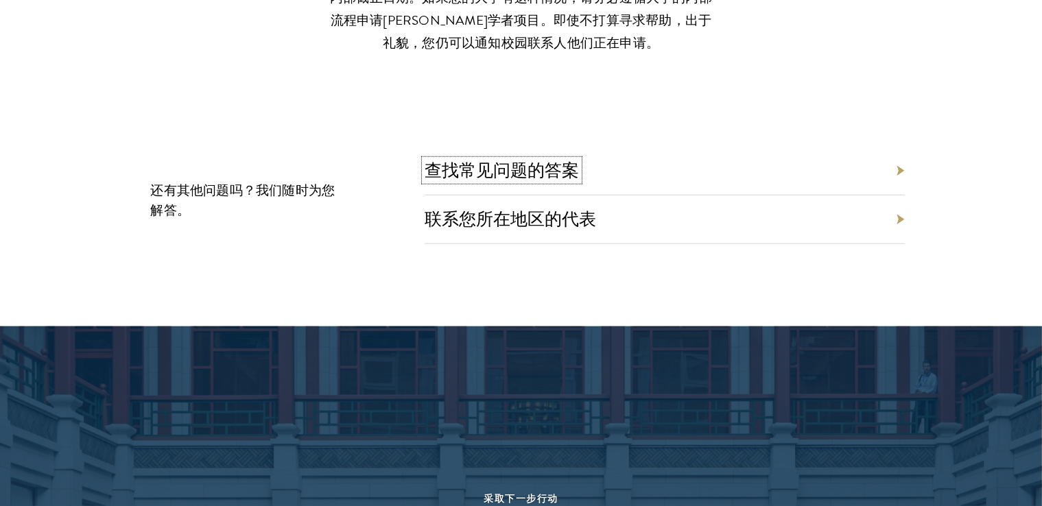
scroll to position [6850, 0]
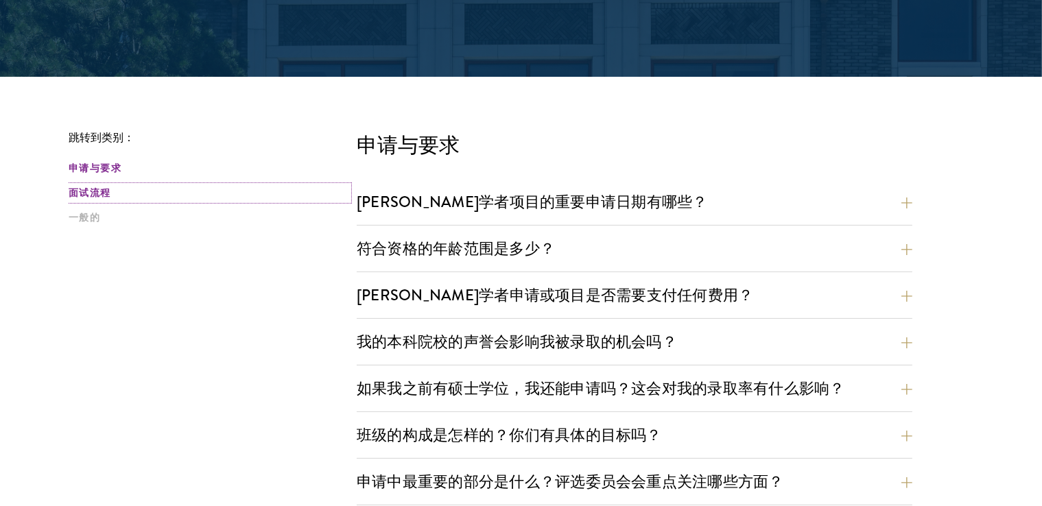
click at [78, 196] on font "面试流程" at bounding box center [90, 193] width 43 height 14
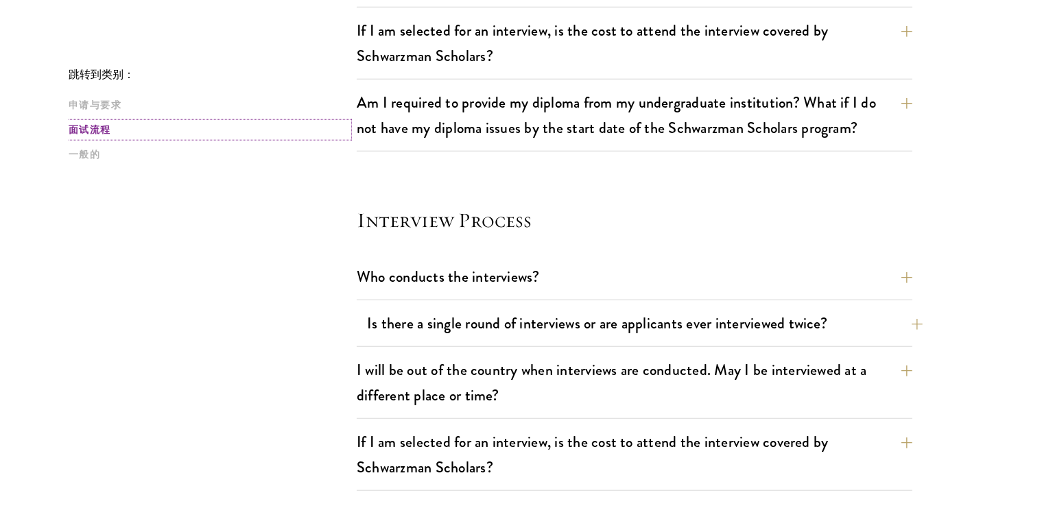
scroll to position [1425, 0]
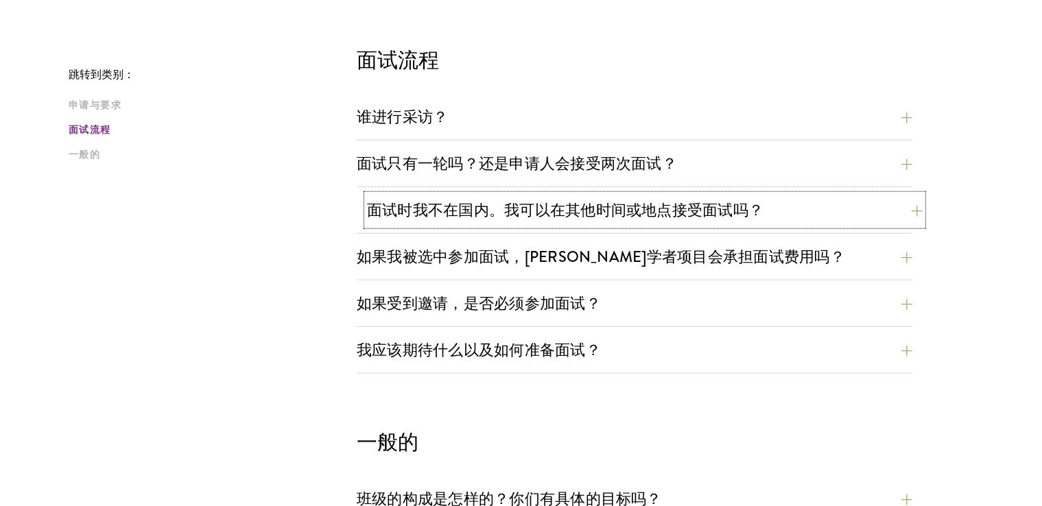
click at [538, 195] on button "面试时我不在国内。我可以在其他时间或地点接受面试吗？" at bounding box center [645, 210] width 556 height 31
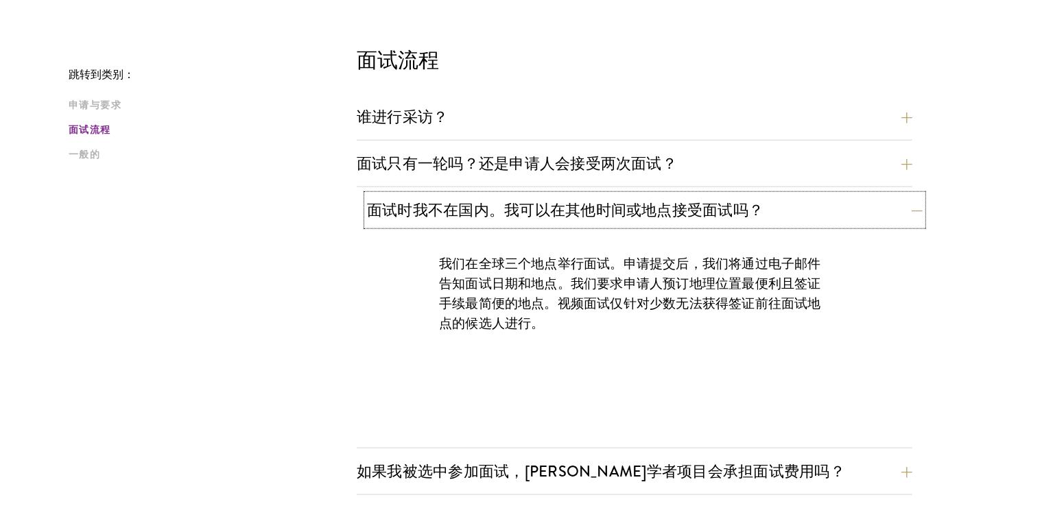
click at [532, 208] on font "面试时我不在国内。我可以在其他时间或地点接受面试吗？" at bounding box center [565, 210] width 397 height 23
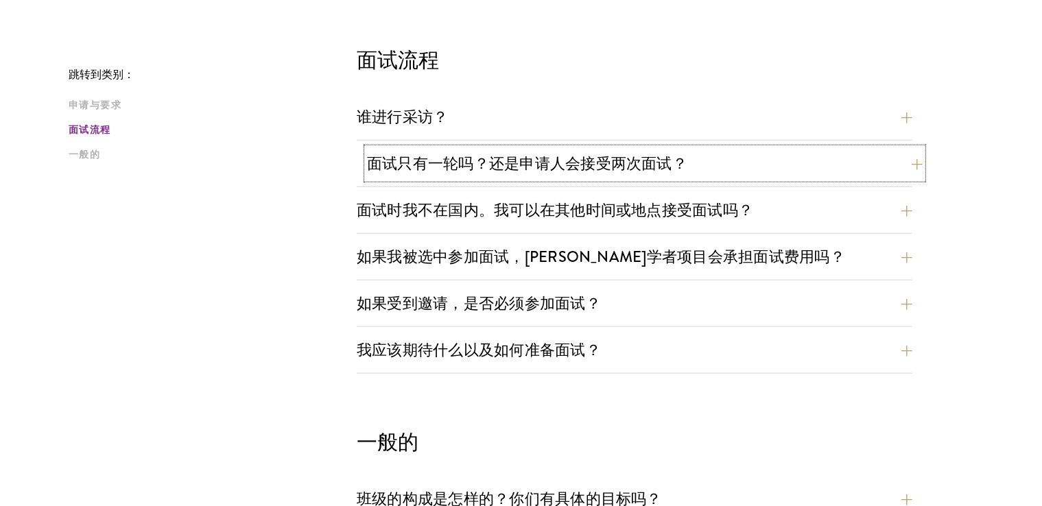
click at [537, 159] on font "面试只有一轮吗？还是申请人会接受两次面试？" at bounding box center [527, 163] width 320 height 23
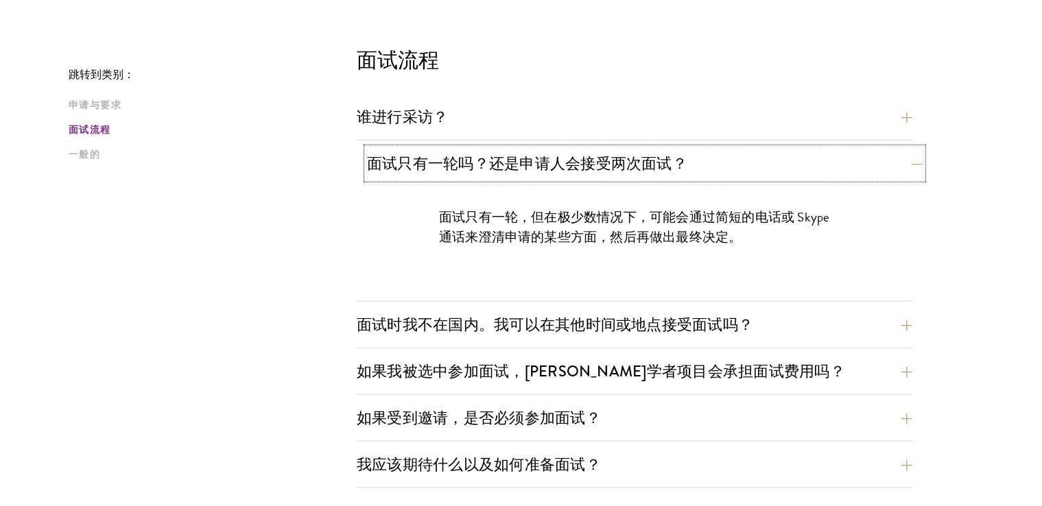
click at [537, 159] on font "面试只有一轮吗？还是申请人会接受两次面试？" at bounding box center [527, 163] width 320 height 23
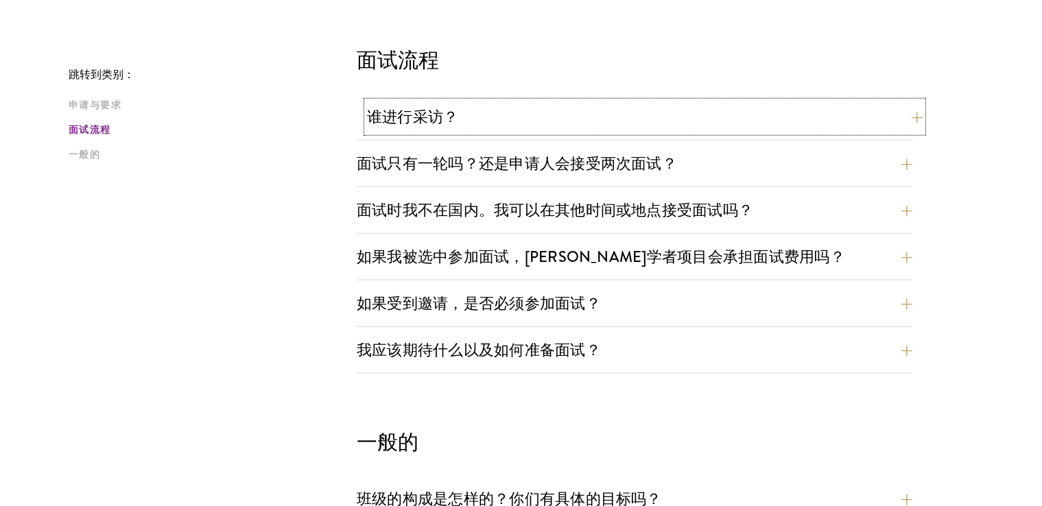
click at [543, 126] on button "谁进行采访？" at bounding box center [645, 117] width 556 height 31
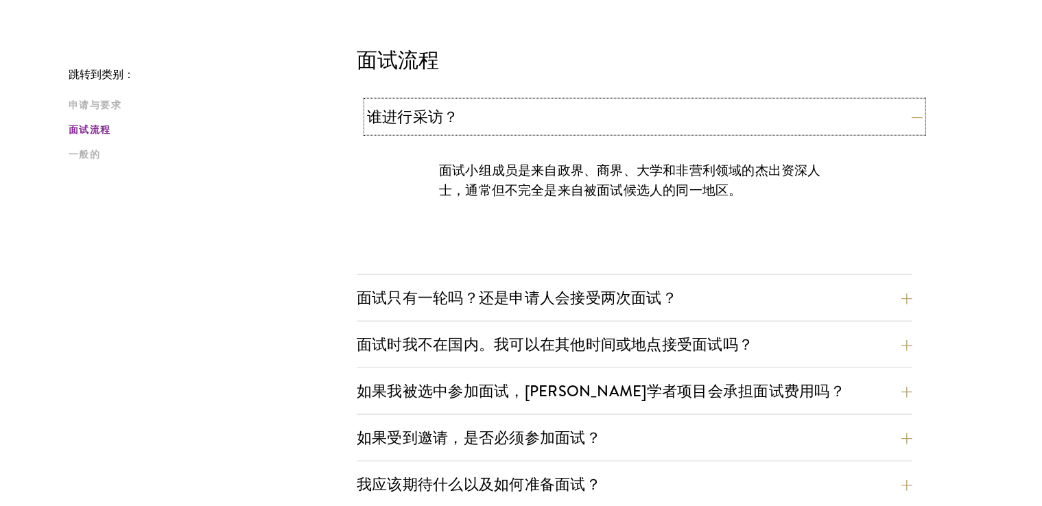
click at [532, 126] on button "谁进行采访？" at bounding box center [645, 117] width 556 height 31
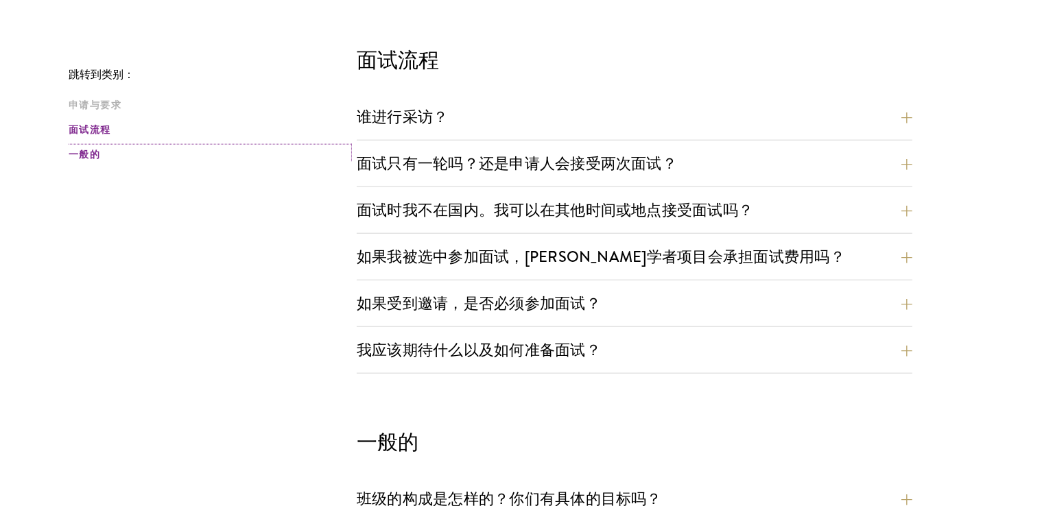
click at [214, 158] on link "一般的" at bounding box center [209, 155] width 280 height 14
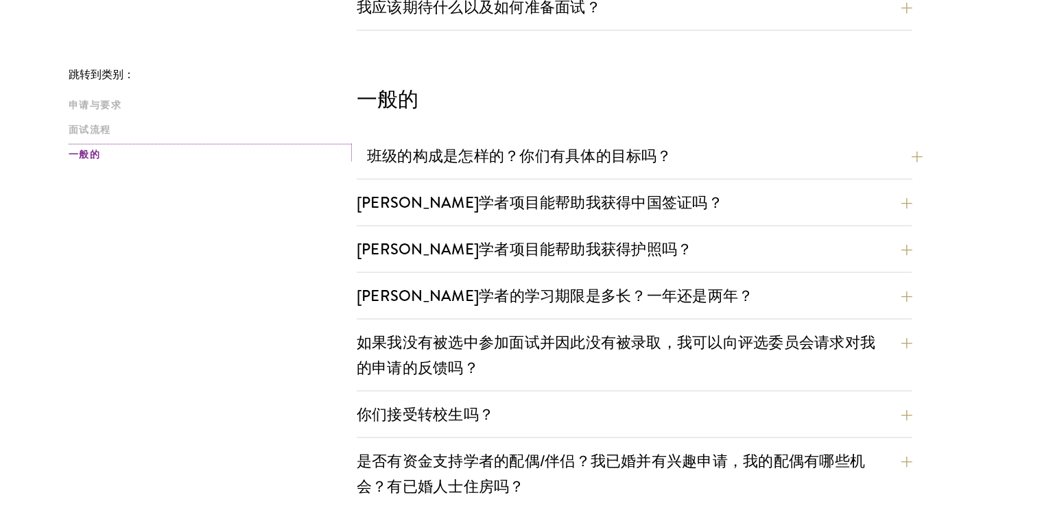
scroll to position [1781, 0]
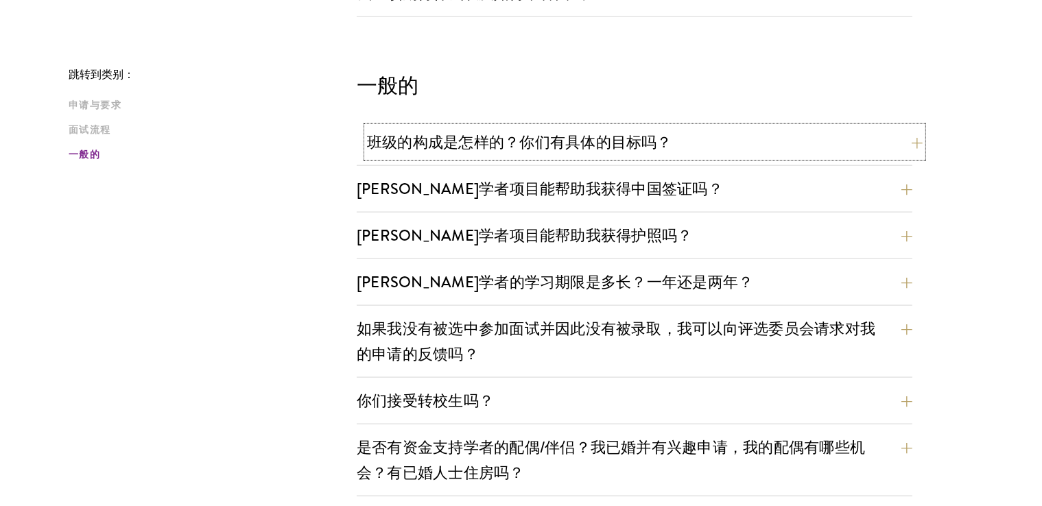
click at [438, 143] on font "班级的构成是怎样的？你们有具体的目标吗？" at bounding box center [519, 142] width 305 height 23
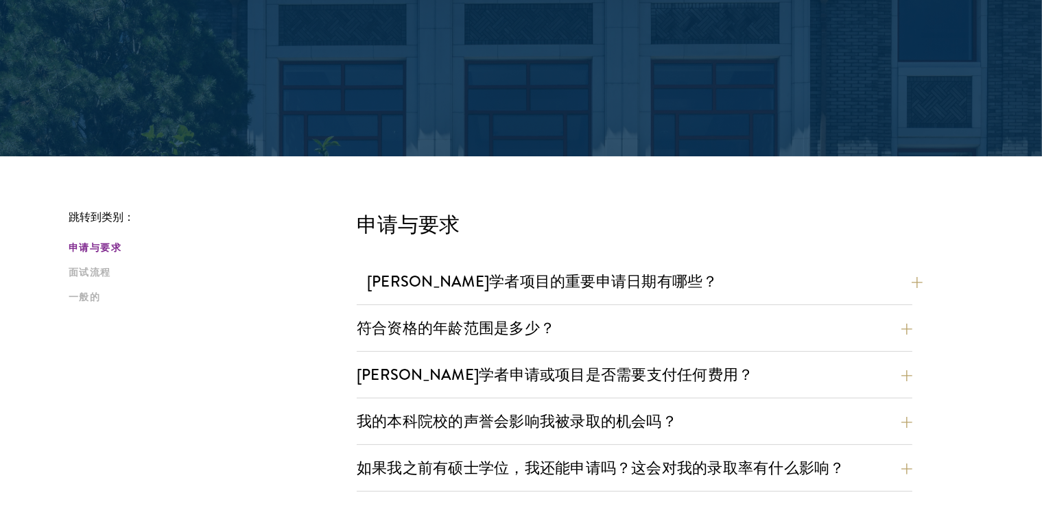
scroll to position [206, 0]
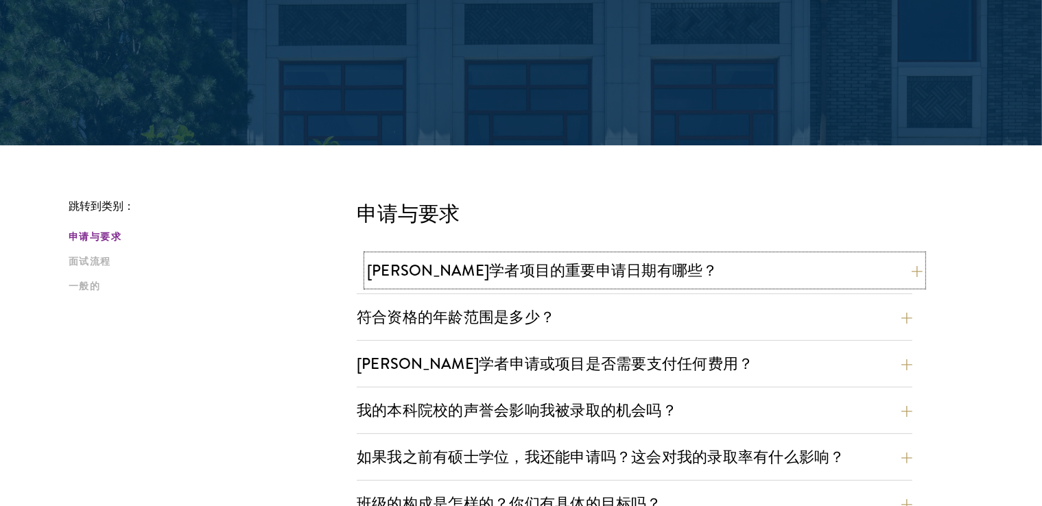
click at [473, 276] on font "[PERSON_NAME]学者项目的重要申请日期有哪些？" at bounding box center [542, 270] width 351 height 23
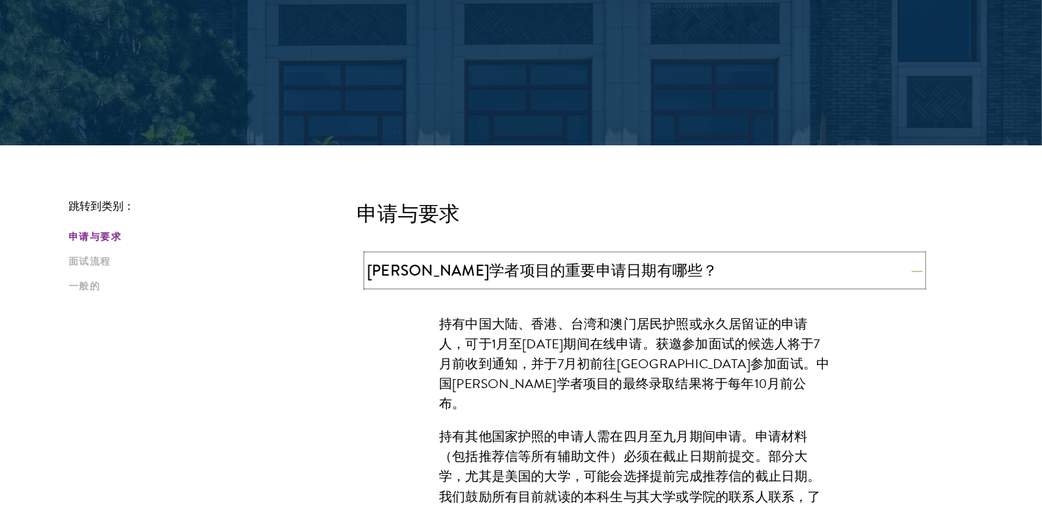
click at [480, 266] on font "[PERSON_NAME]学者项目的重要申请日期有哪些？" at bounding box center [542, 270] width 351 height 23
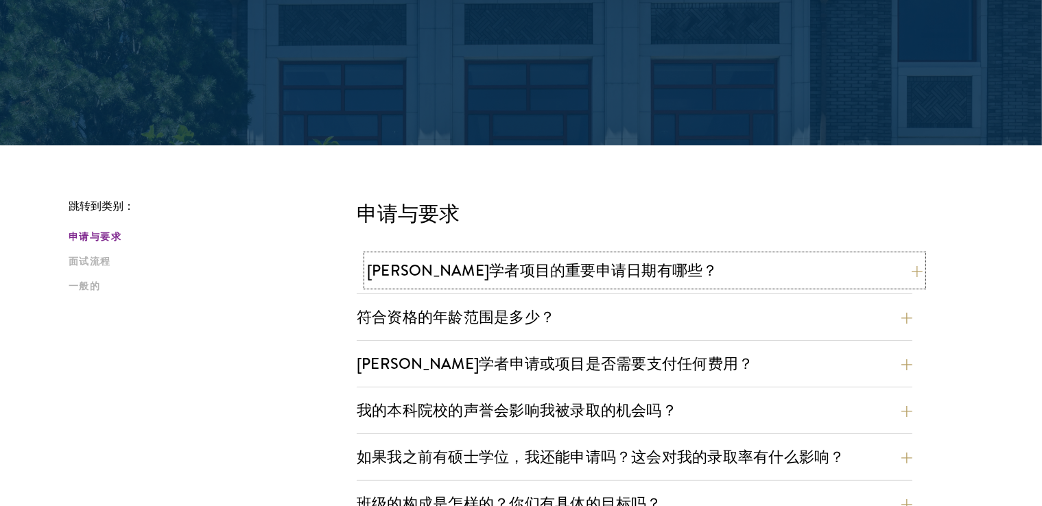
click at [467, 264] on font "[PERSON_NAME]学者项目的重要申请日期有哪些？" at bounding box center [542, 270] width 351 height 23
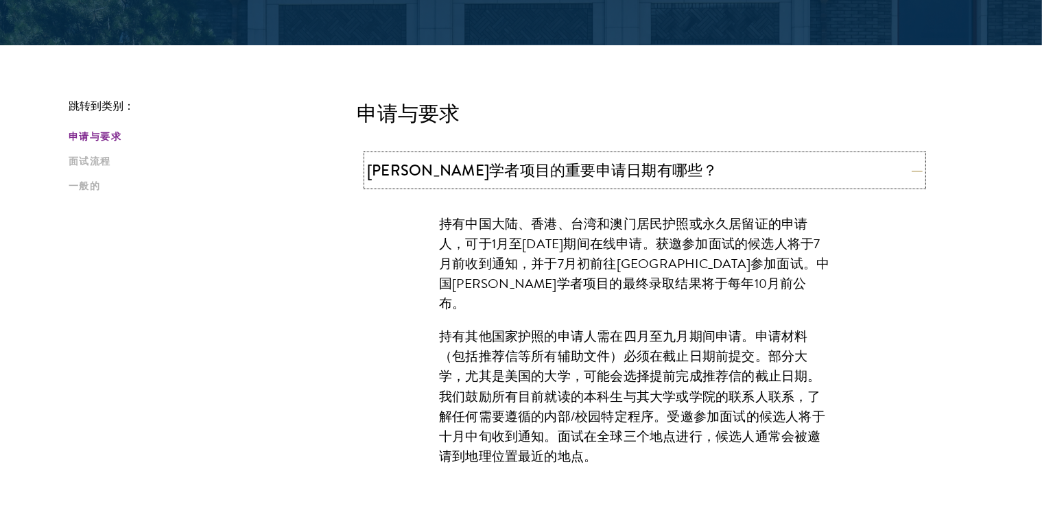
scroll to position [412, 0]
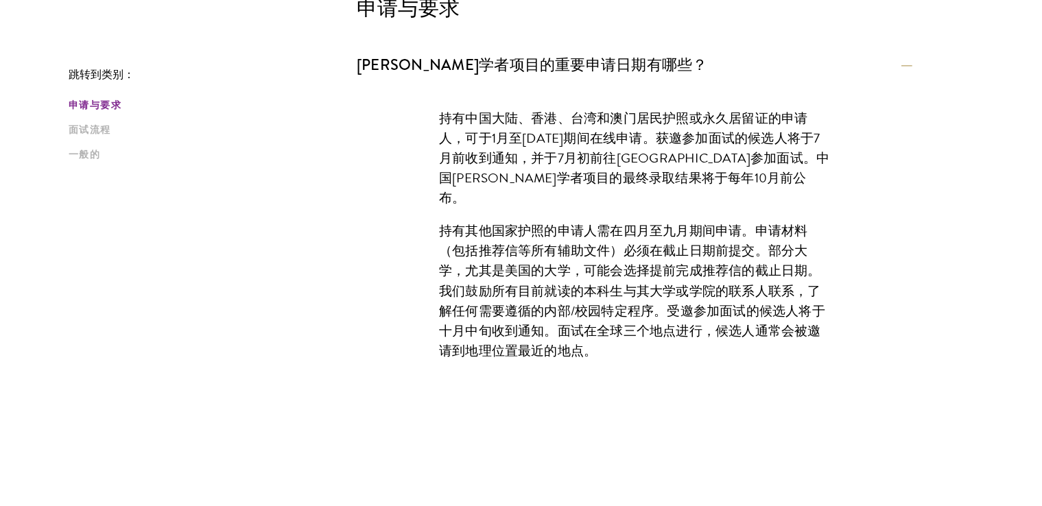
click at [581, 221] on font "持有其他国家护照的申请人需在四月至九月期间申请。申请材料（包括推荐信等所有辅助文件）必须在截止日期前提交。部分大学，尤其是美国的大学，可能会选择提前完成推荐信…" at bounding box center [632, 290] width 386 height 139
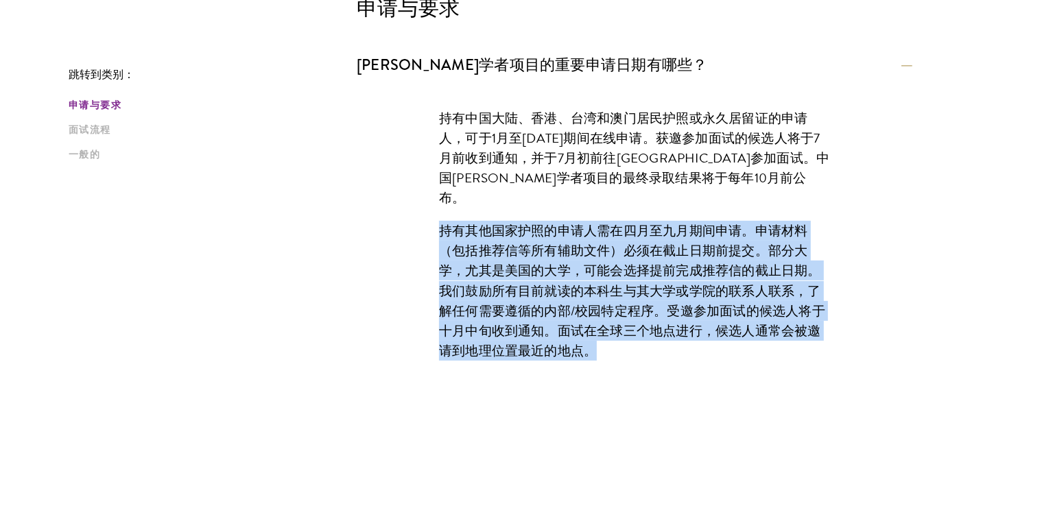
click at [581, 221] on font "持有其他国家护照的申请人需在四月至九月期间申请。申请材料（包括推荐信等所有辅助文件）必须在截止日期前提交。部分大学，尤其是美国的大学，可能会选择提前完成推荐信…" at bounding box center [632, 290] width 386 height 139
click at [552, 273] on font "持有其他国家护照的申请人需在四月至九月期间申请。申请材料（包括推荐信等所有辅助文件）必须在截止日期前提交。部分大学，尤其是美国的大学，可能会选择提前完成推荐信…" at bounding box center [632, 290] width 386 height 139
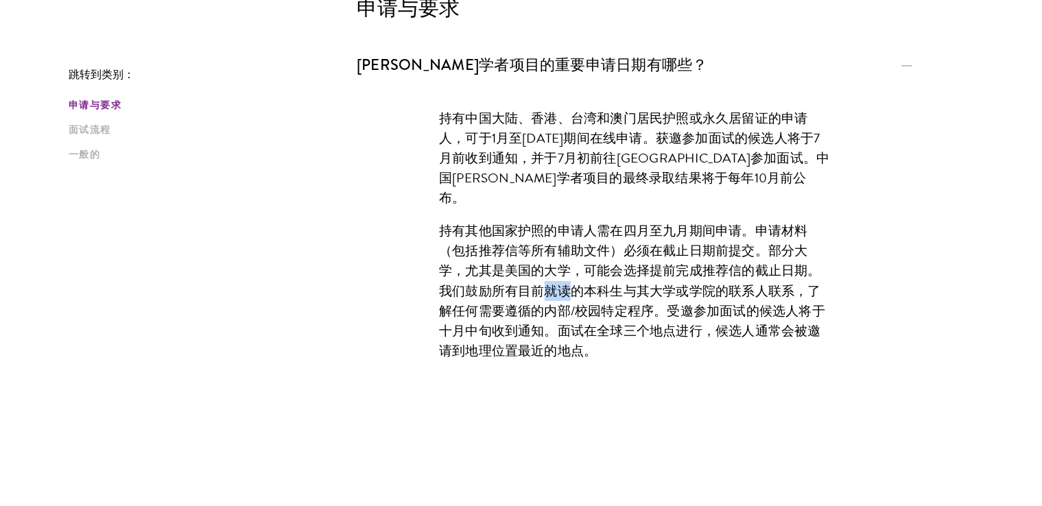
click at [552, 273] on font "持有其他国家护照的申请人需在四月至九月期间申请。申请材料（包括推荐信等所有辅助文件）必须在截止日期前提交。部分大学，尤其是美国的大学，可能会选择提前完成推荐信…" at bounding box center [632, 290] width 386 height 139
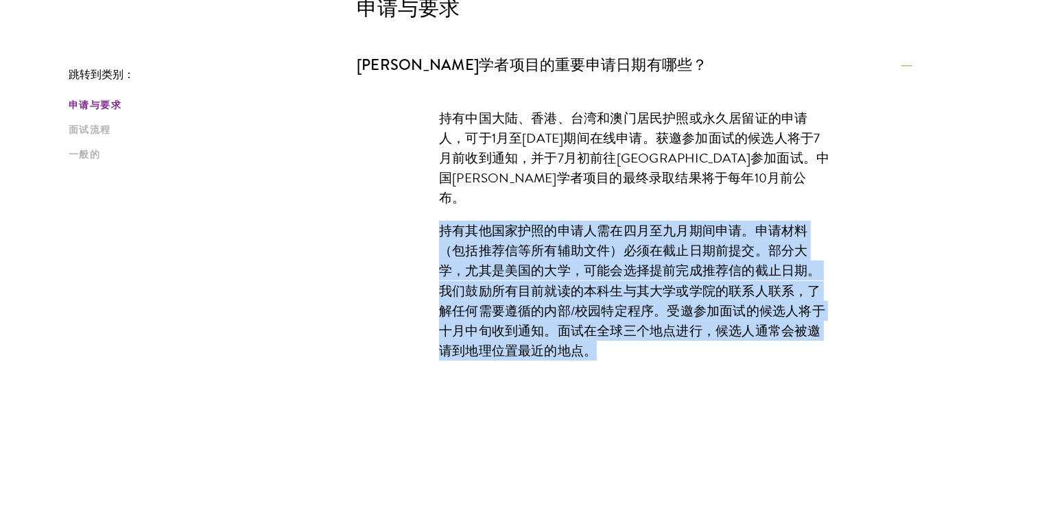
click at [552, 273] on font "持有其他国家护照的申请人需在四月至九月期间申请。申请材料（包括推荐信等所有辅助文件）必须在截止日期前提交。部分大学，尤其是美国的大学，可能会选择提前完成推荐信…" at bounding box center [632, 290] width 386 height 139
click at [584, 221] on font "持有其他国家护照的申请人需在四月至九月期间申请。申请材料（包括推荐信等所有辅助文件）必须在截止日期前提交。部分大学，尤其是美国的大学，可能会选择提前完成推荐信…" at bounding box center [632, 290] width 386 height 139
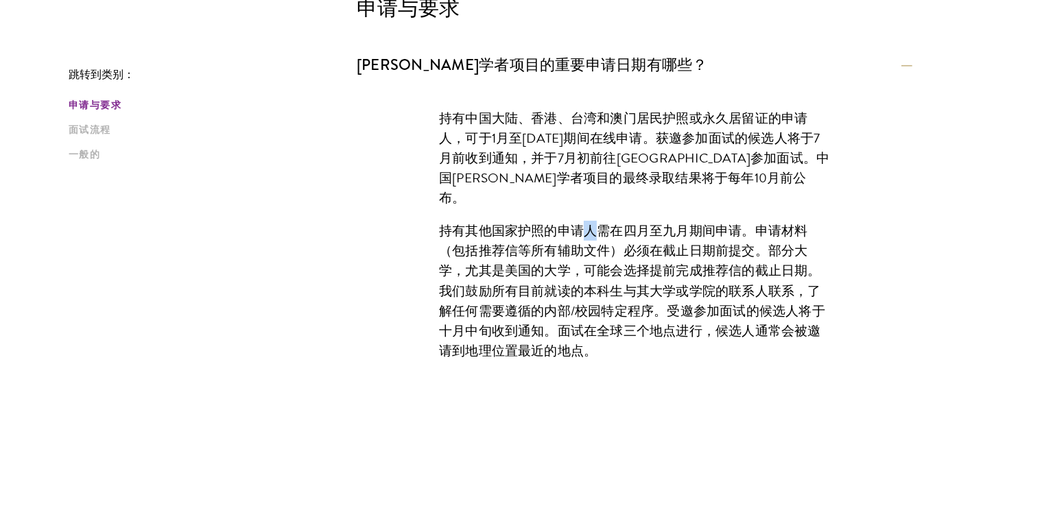
click at [584, 221] on font "持有其他国家护照的申请人需在四月至九月期间申请。申请材料（包括推荐信等所有辅助文件）必须在截止日期前提交。部分大学，尤其是美国的大学，可能会选择提前完成推荐信…" at bounding box center [632, 290] width 386 height 139
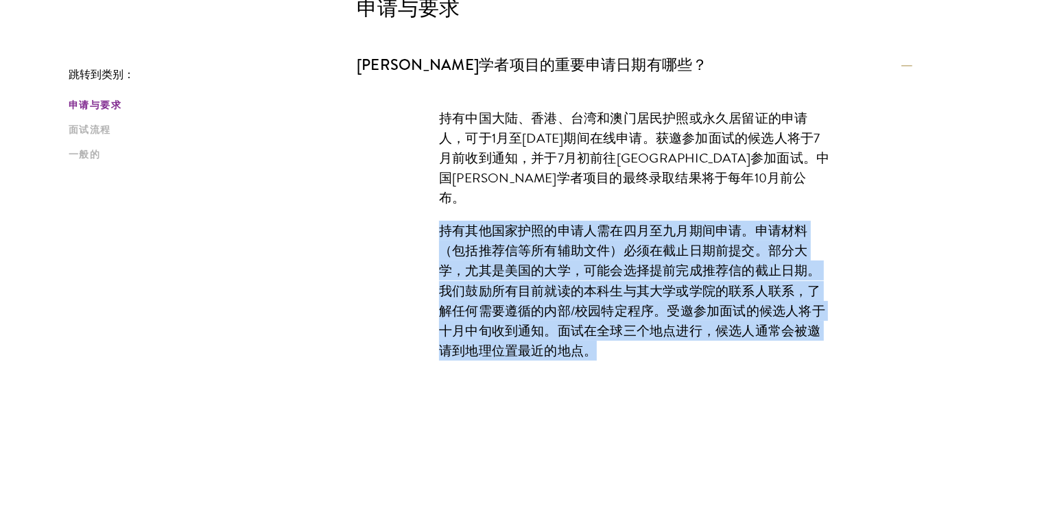
drag, startPoint x: 584, startPoint y: 211, endPoint x: 567, endPoint y: 218, distance: 17.8
click at [583, 221] on font "持有其他国家护照的申请人需在四月至九月期间申请。申请材料（包括推荐信等所有辅助文件）必须在截止日期前提交。部分大学，尤其是美国的大学，可能会选择提前完成推荐信…" at bounding box center [632, 290] width 386 height 139
click at [560, 258] on font "持有其他国家护照的申请人需在四月至九月期间申请。申请材料（包括推荐信等所有辅助文件）必须在截止日期前提交。部分大学，尤其是美国的大学，可能会选择提前完成推荐信…" at bounding box center [632, 290] width 386 height 139
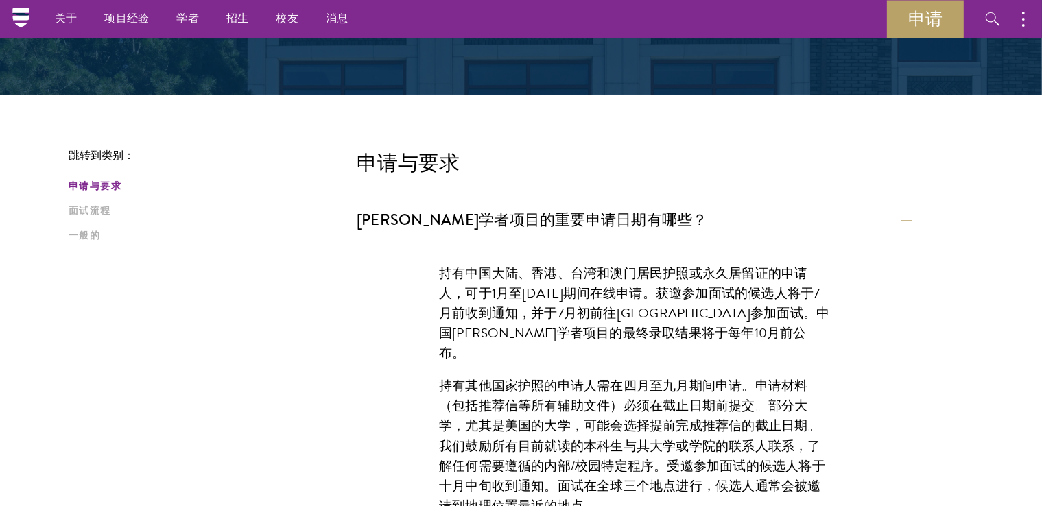
scroll to position [0, 0]
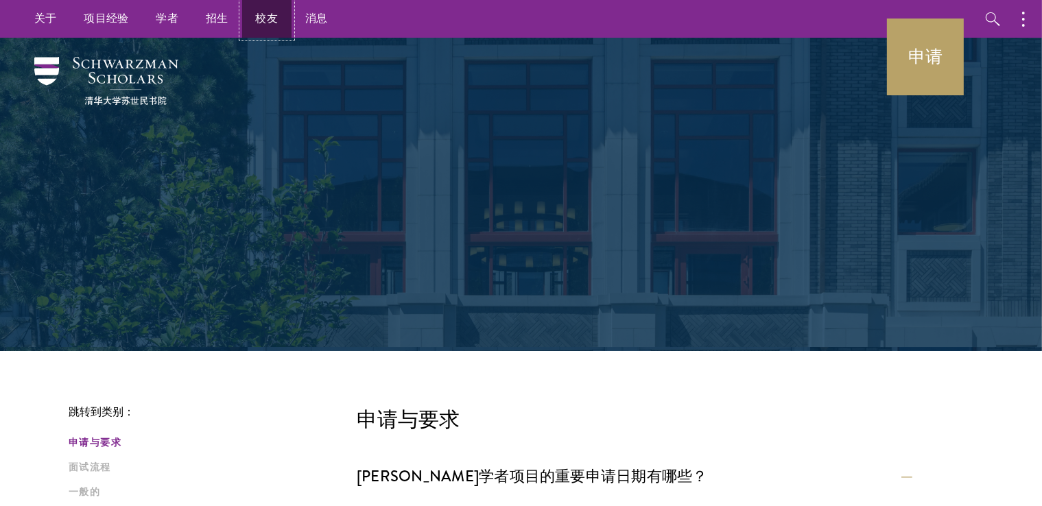
click at [281, 17] on link "校友" at bounding box center [267, 19] width 50 height 38
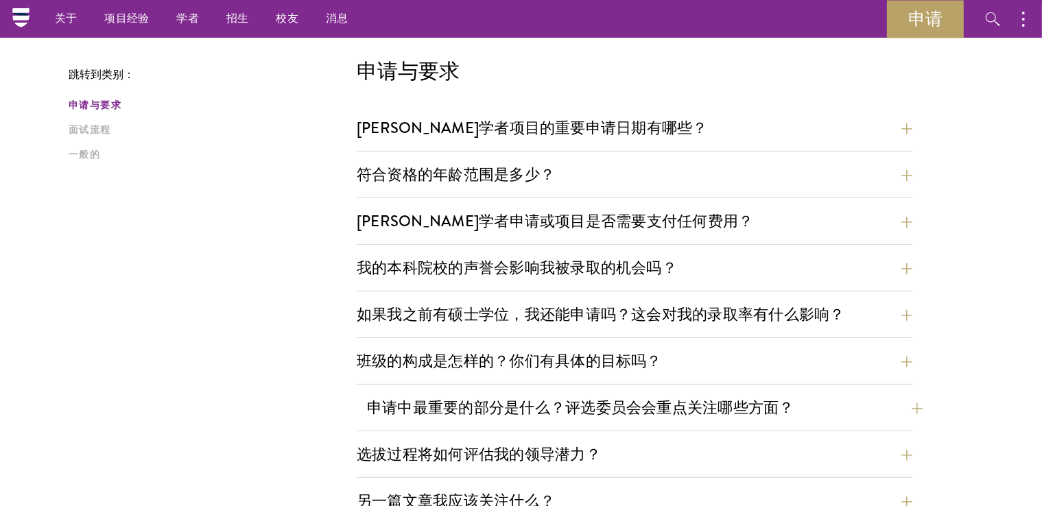
scroll to position [343, 0]
